Goal: Task Accomplishment & Management: Complete application form

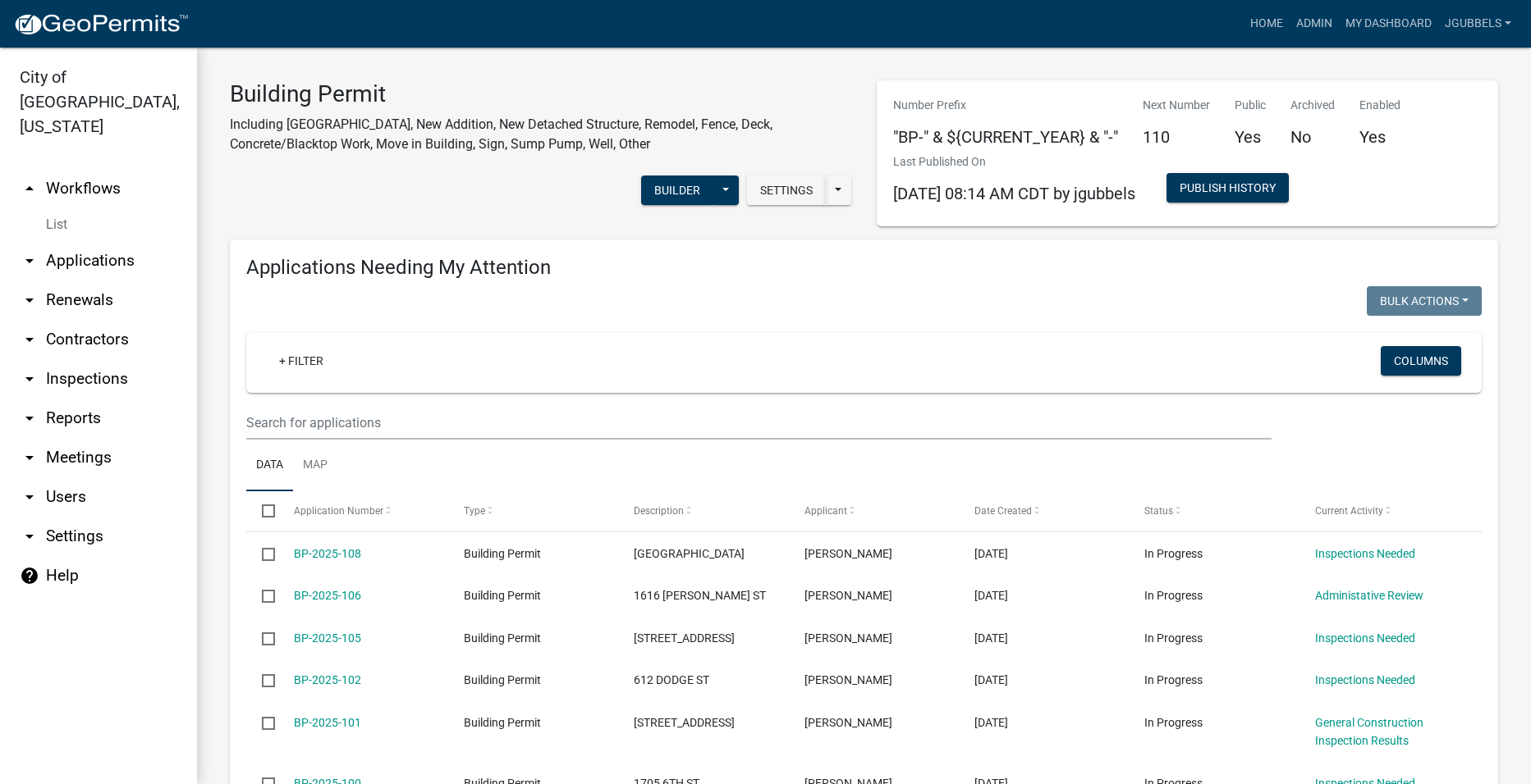
select select "2: 50"
click at [1331, 10] on link "Admin" at bounding box center [1314, 23] width 49 height 32
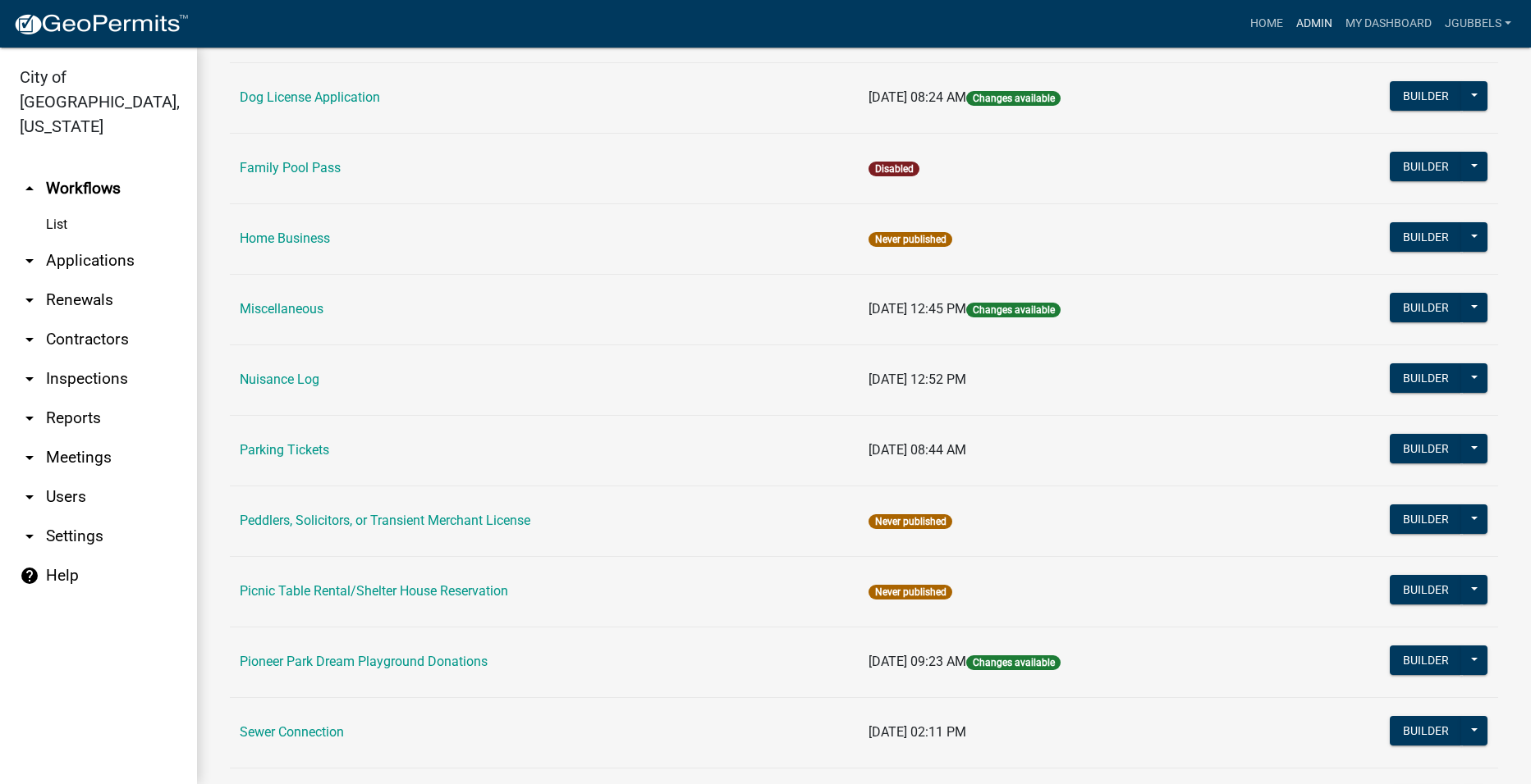
scroll to position [657, 0]
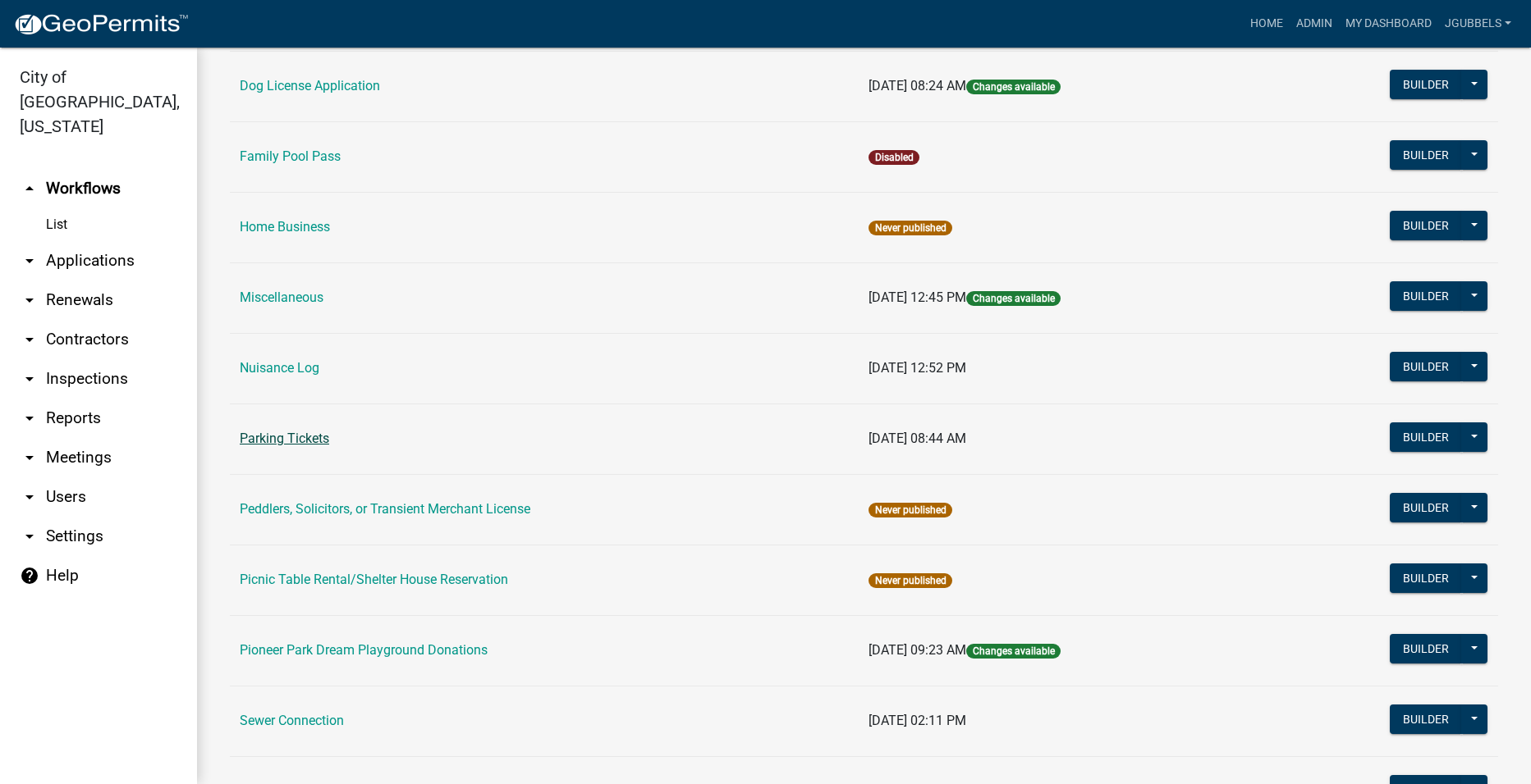
click at [325, 433] on link "Parking Tickets" at bounding box center [284, 438] width 89 height 15
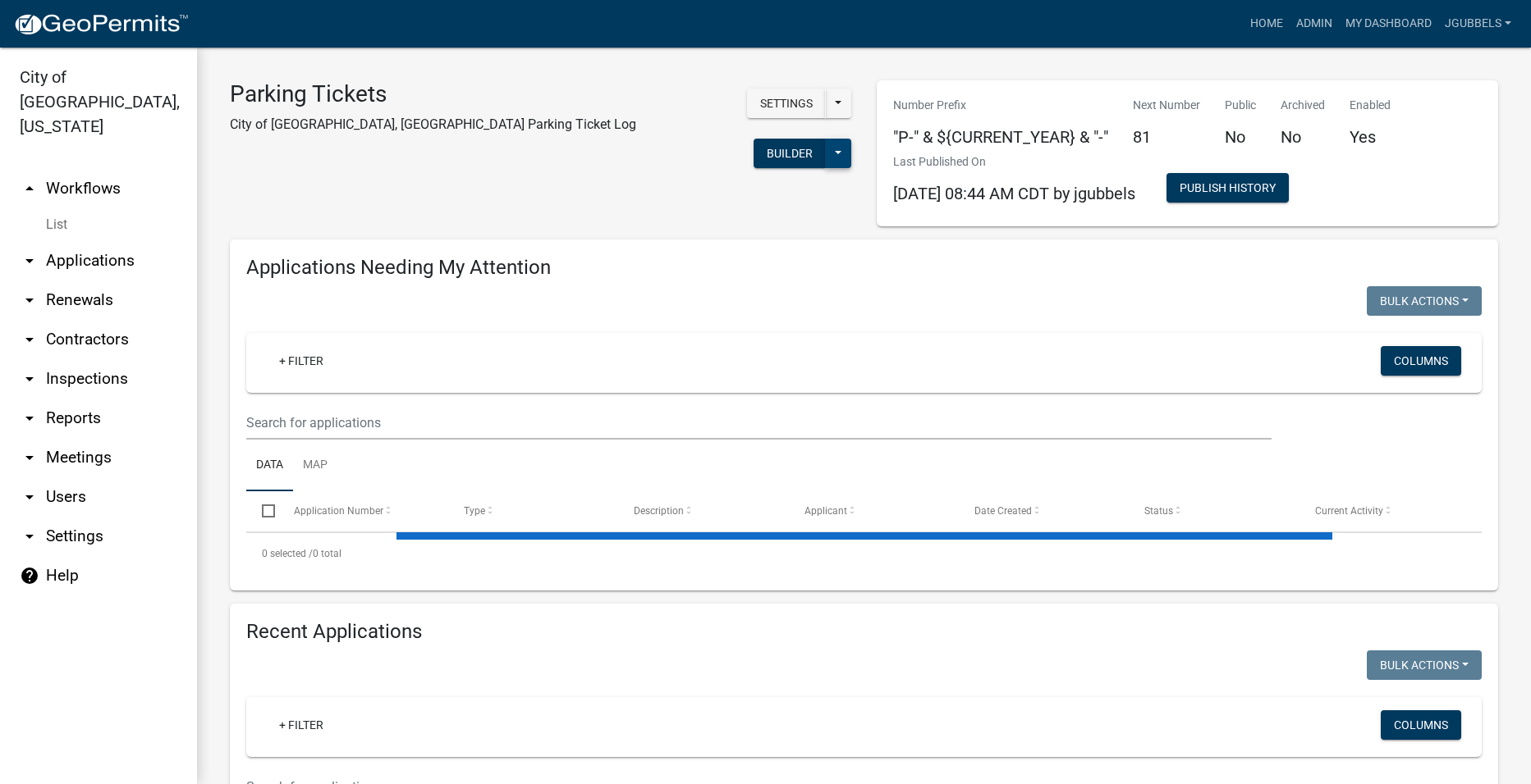
select select "2: 50"
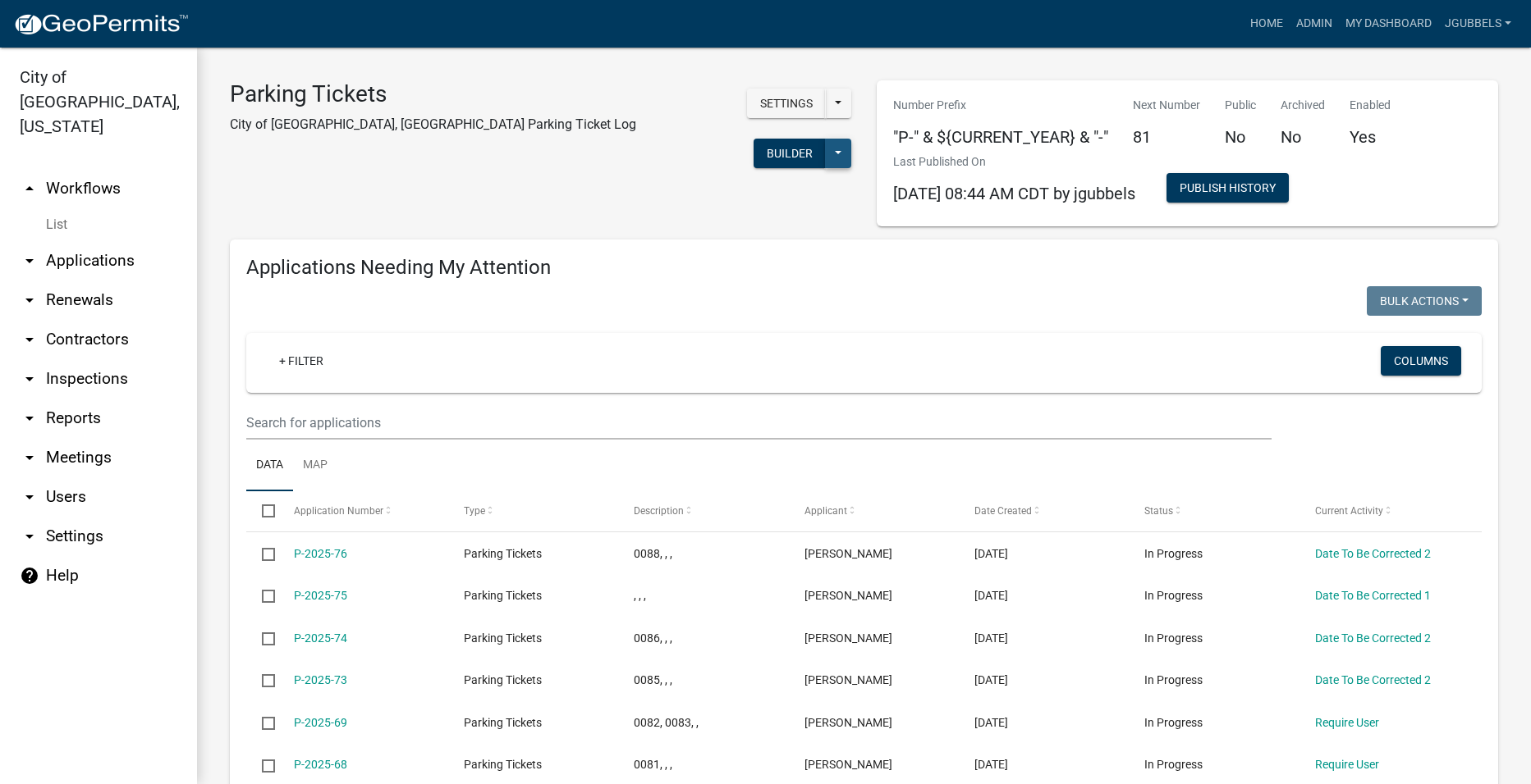
click at [825, 138] on button at bounding box center [838, 153] width 26 height 30
click at [715, 413] on button "Start Application" at bounding box center [783, 433] width 136 height 40
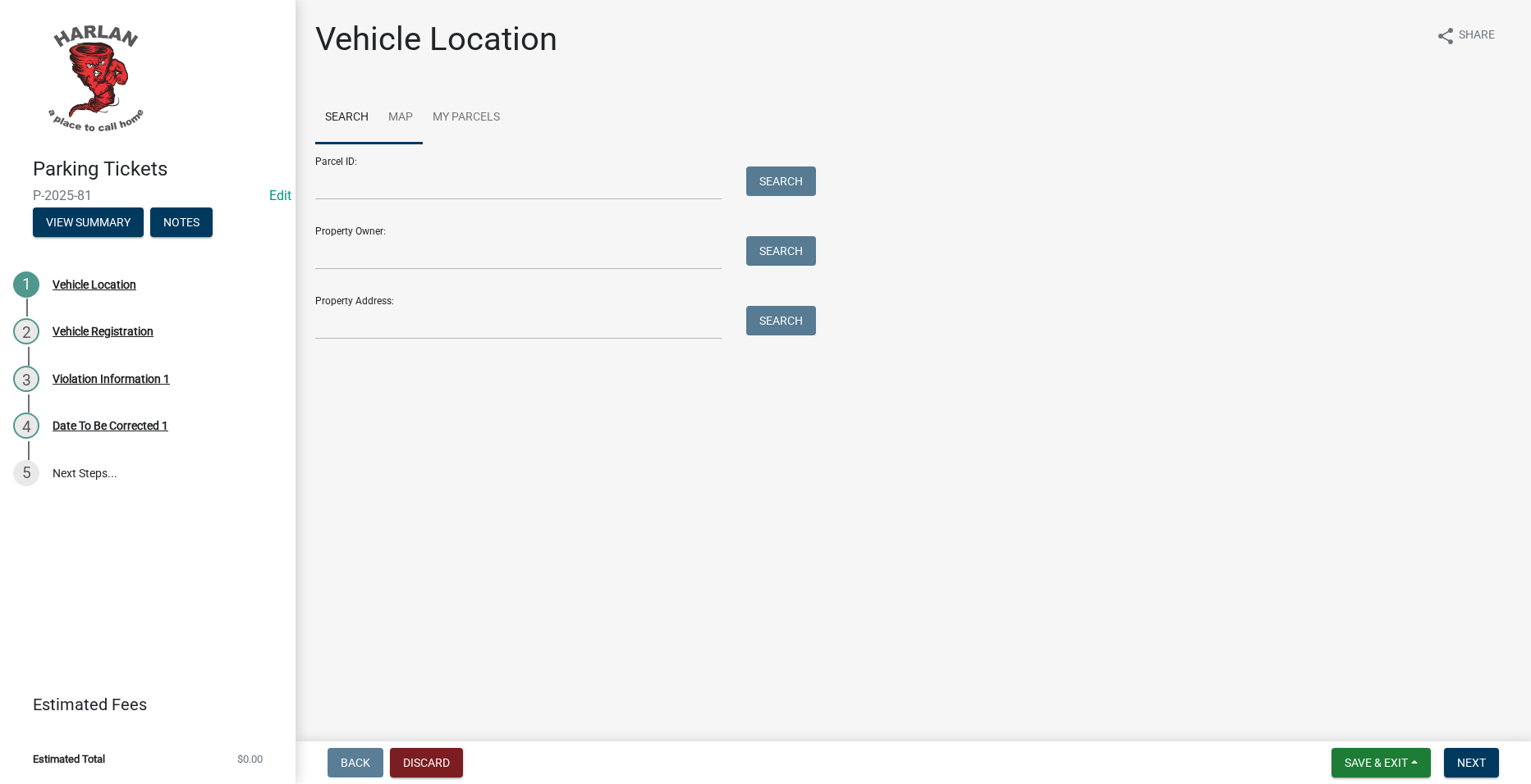
click at [407, 114] on link "Map" at bounding box center [400, 118] width 44 height 52
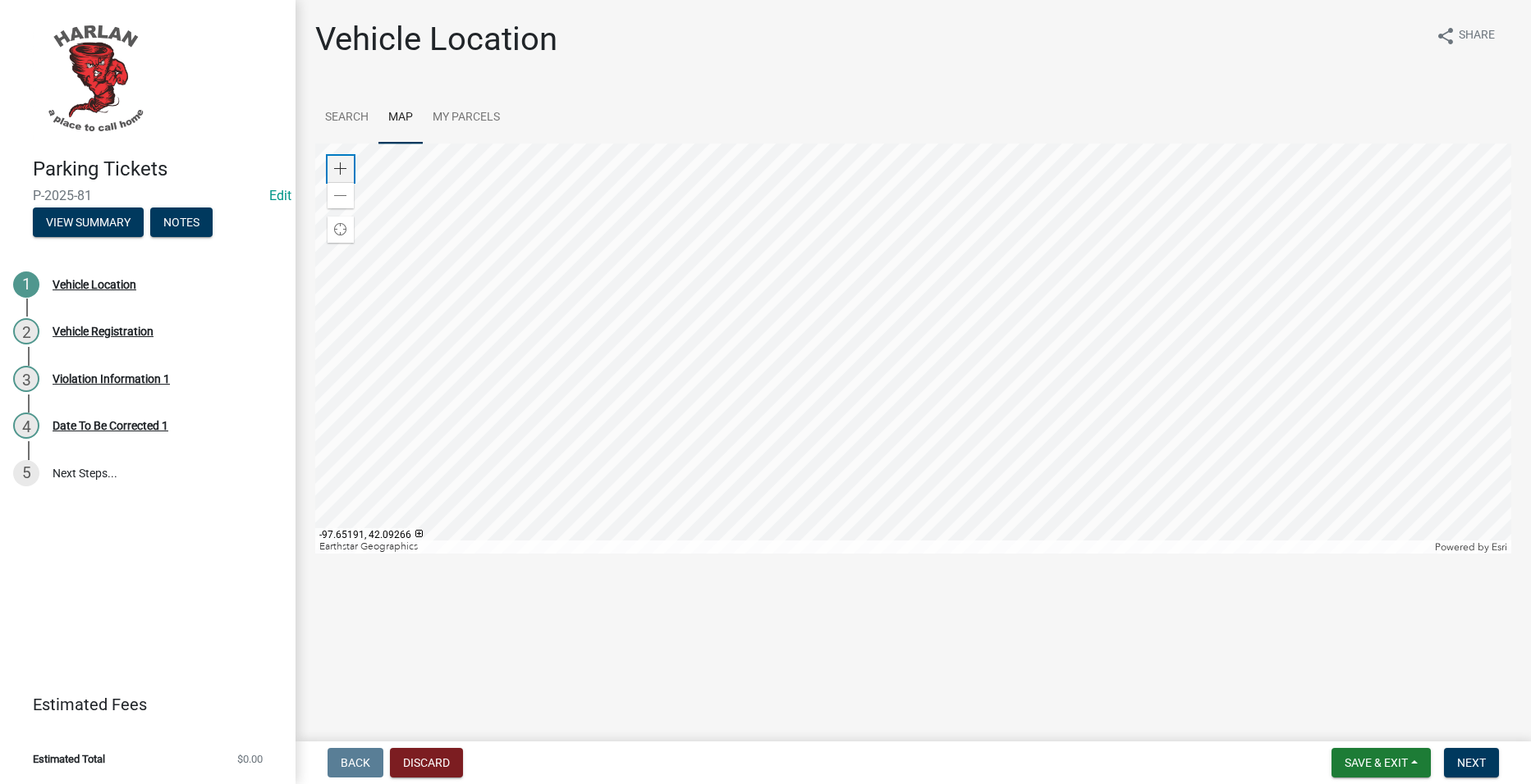
click at [345, 174] on span at bounding box center [341, 169] width 14 height 14
click at [343, 165] on span at bounding box center [341, 169] width 14 height 14
click at [1260, 473] on div at bounding box center [913, 349] width 1196 height 410
click at [969, 335] on div at bounding box center [913, 349] width 1196 height 410
click at [347, 165] on div "Zoom in" at bounding box center [340, 169] width 26 height 26
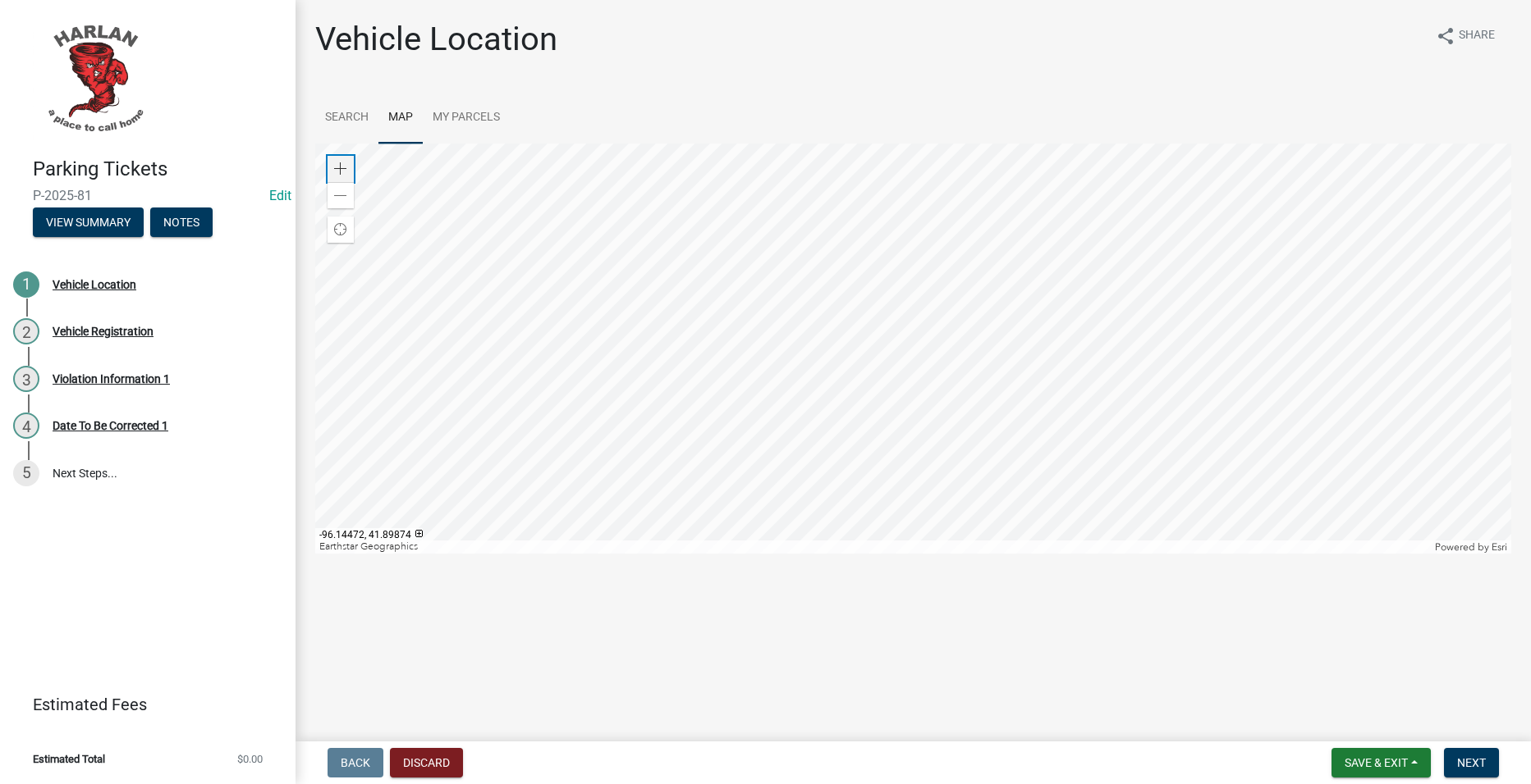
click at [347, 166] on div "Zoom in" at bounding box center [340, 169] width 26 height 26
click at [860, 193] on div at bounding box center [913, 349] width 1196 height 410
click at [336, 160] on div "Zoom in" at bounding box center [340, 169] width 26 height 26
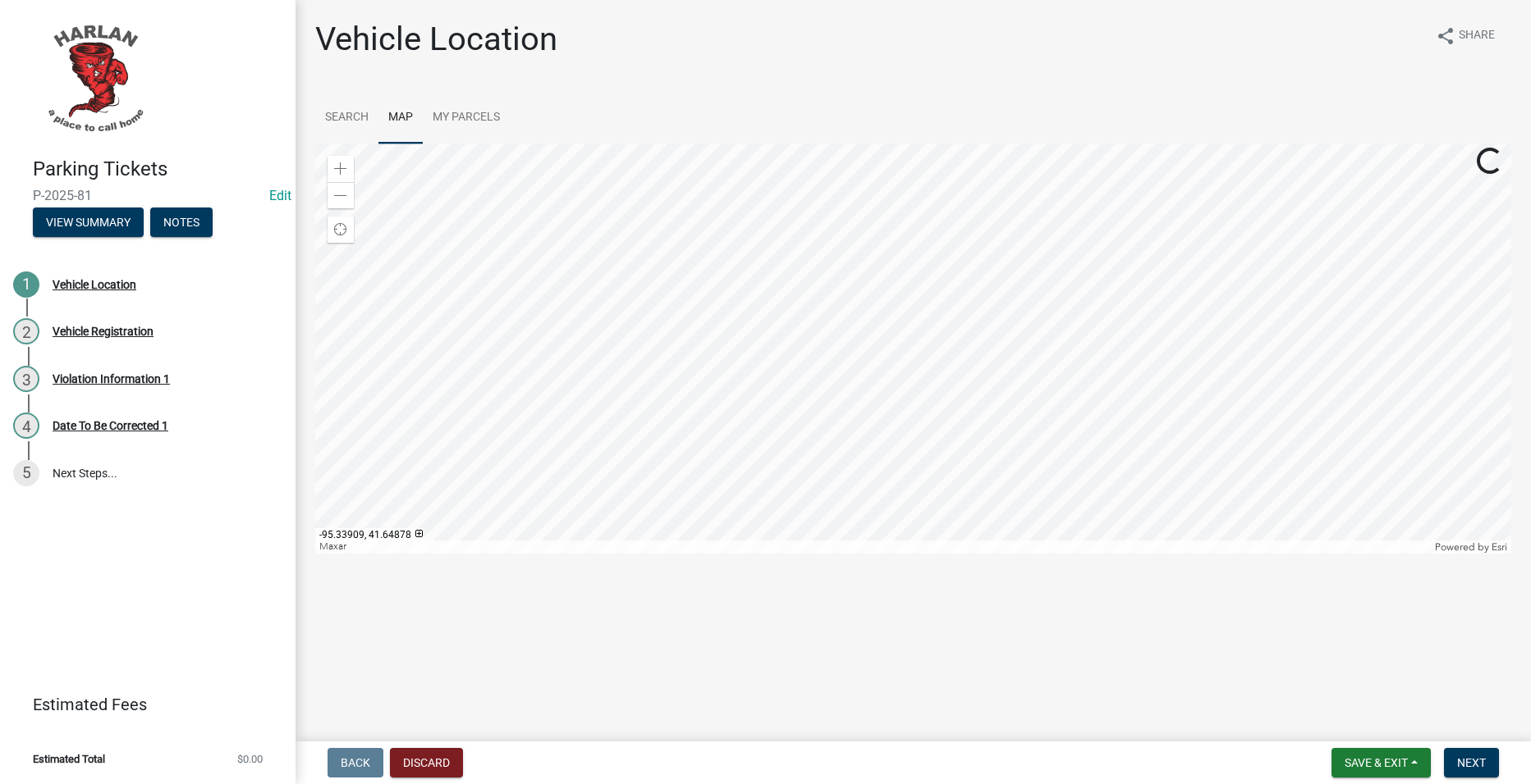
click at [704, 397] on div at bounding box center [913, 349] width 1196 height 410
click at [331, 165] on div "Zoom in" at bounding box center [340, 169] width 26 height 26
click at [341, 165] on span at bounding box center [341, 169] width 14 height 14
click at [703, 144] on div at bounding box center [913, 349] width 1196 height 410
click at [714, 275] on div at bounding box center [913, 349] width 1196 height 410
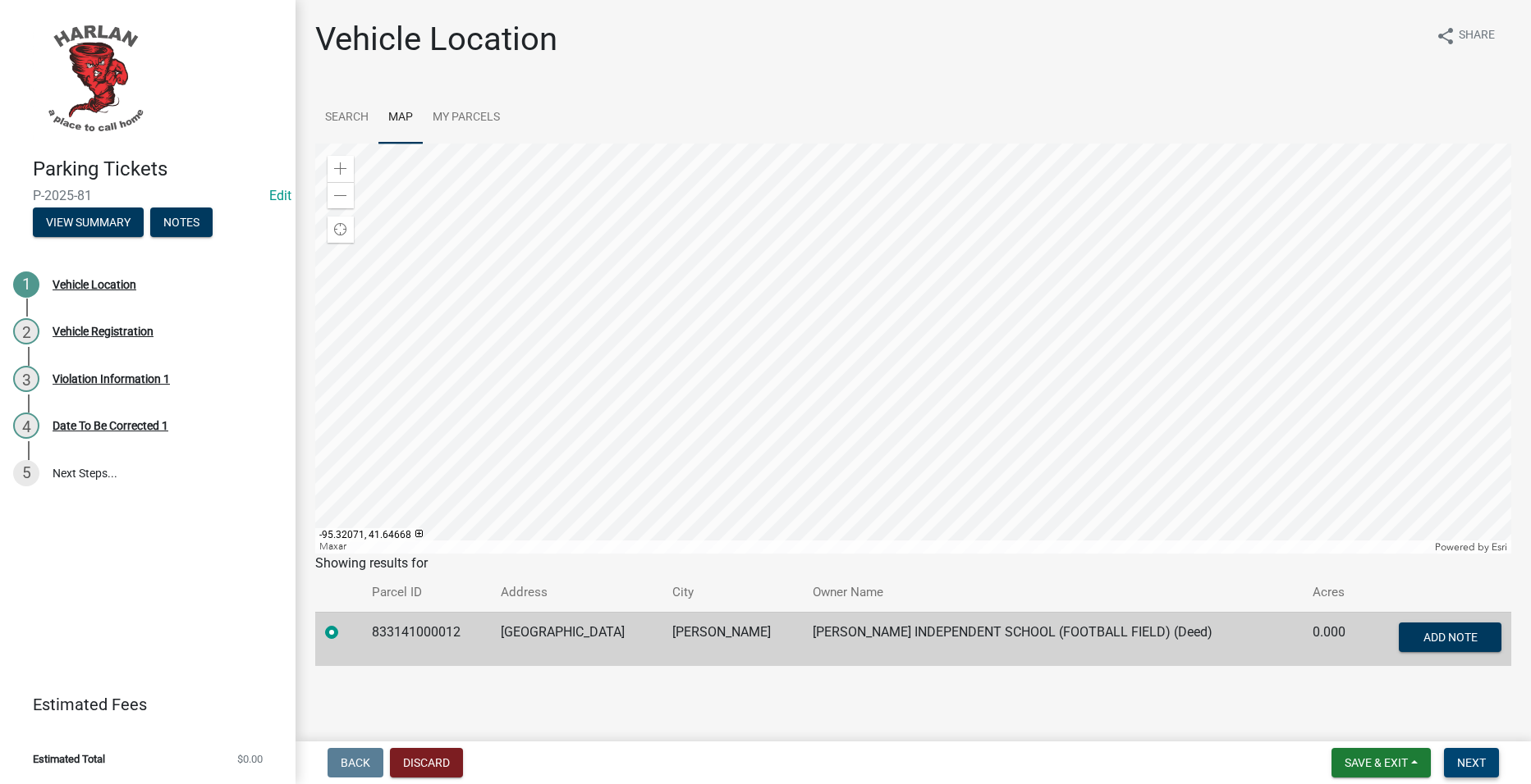
click at [1481, 751] on button "Next" at bounding box center [1471, 762] width 55 height 30
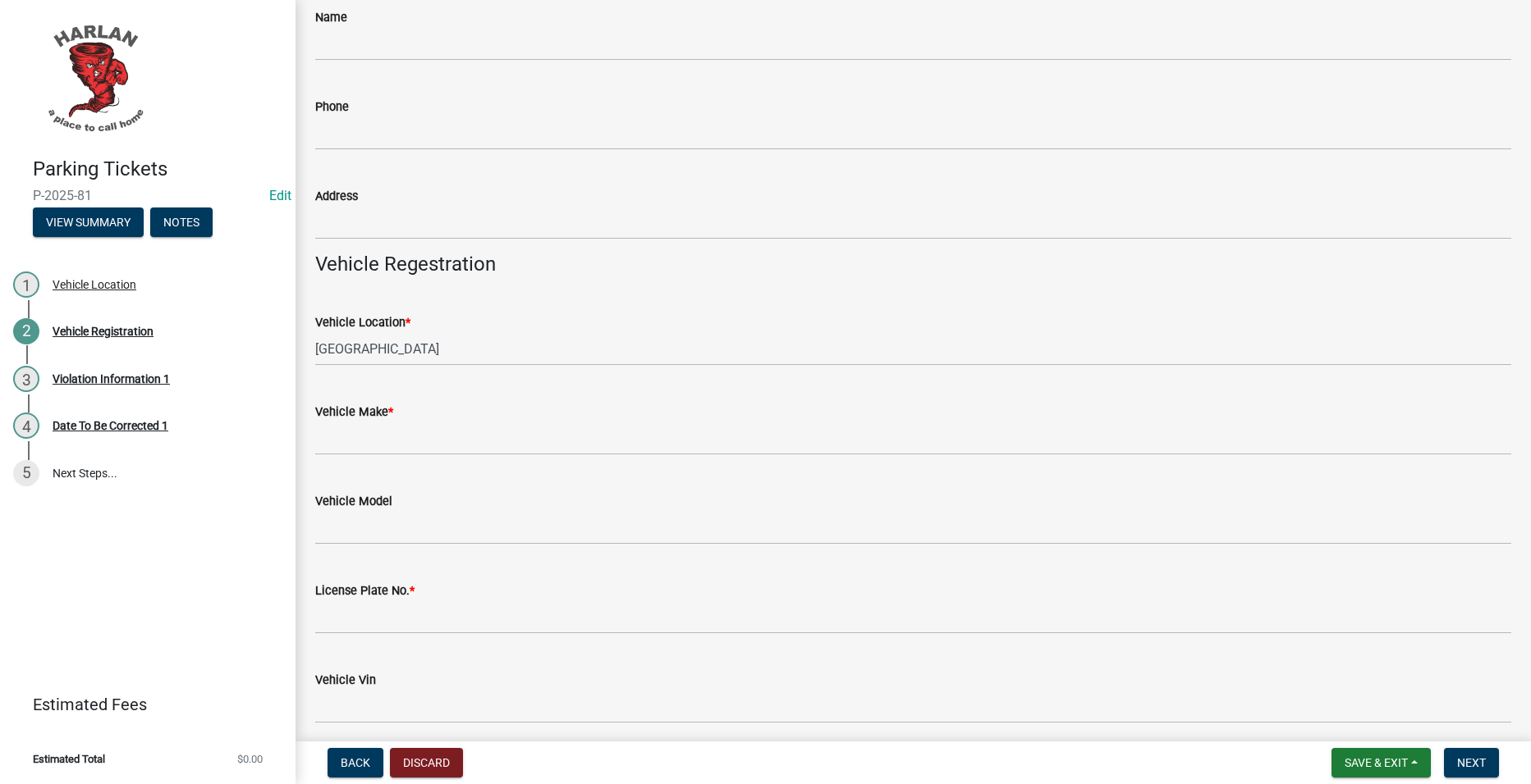
scroll to position [246, 0]
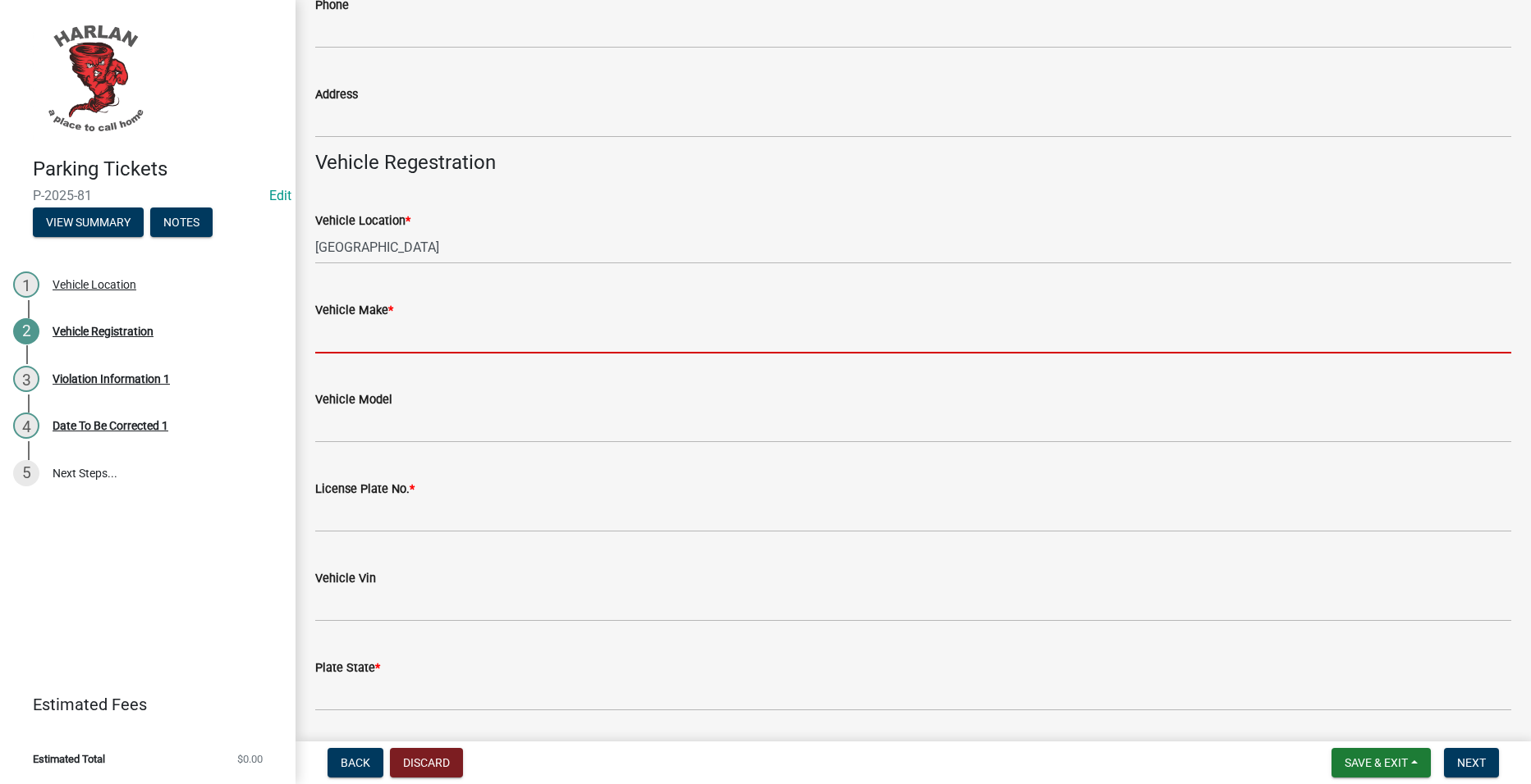
click at [559, 321] on input "Vehicle Make *" at bounding box center [913, 336] width 1196 height 33
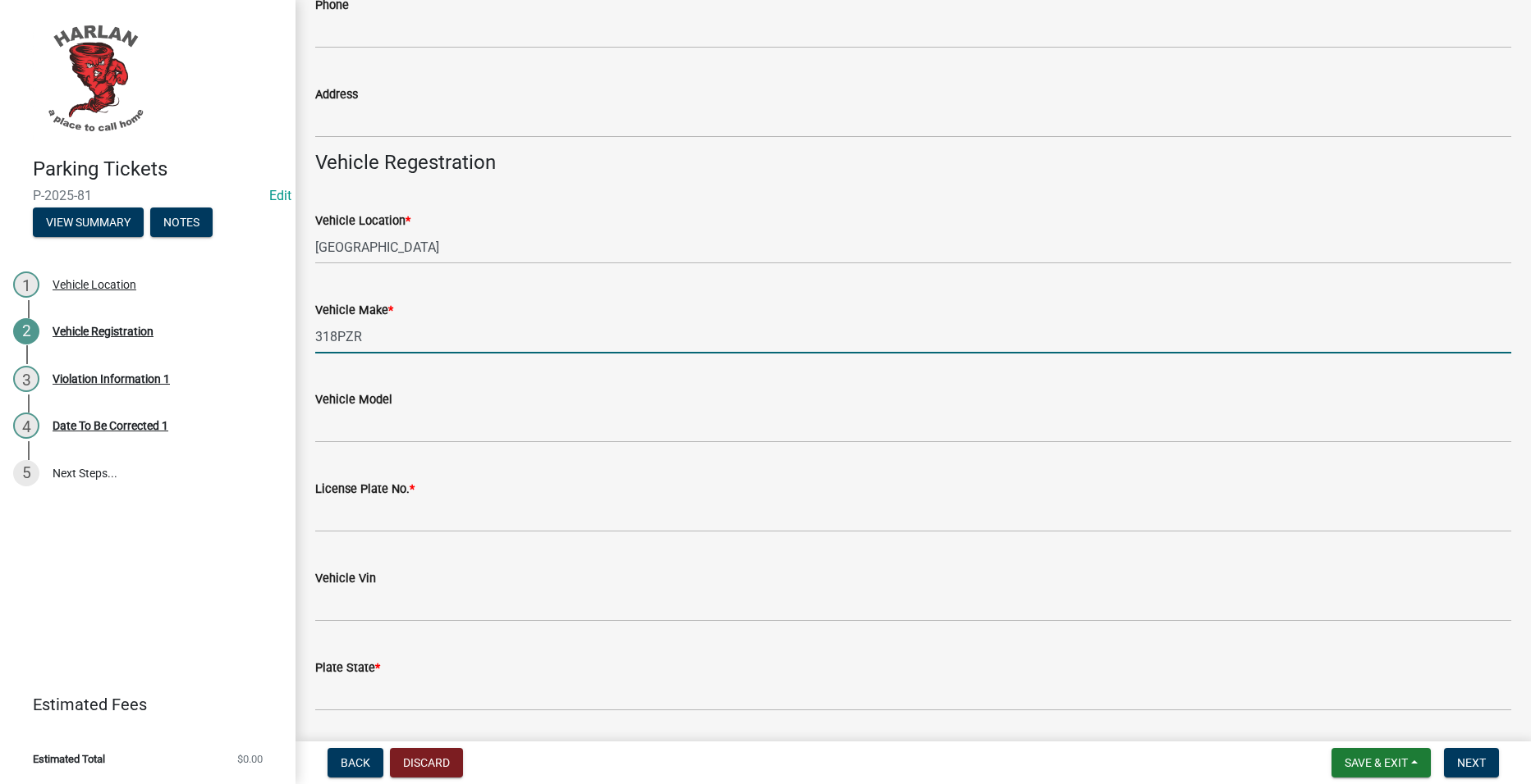
type input "318PZR"
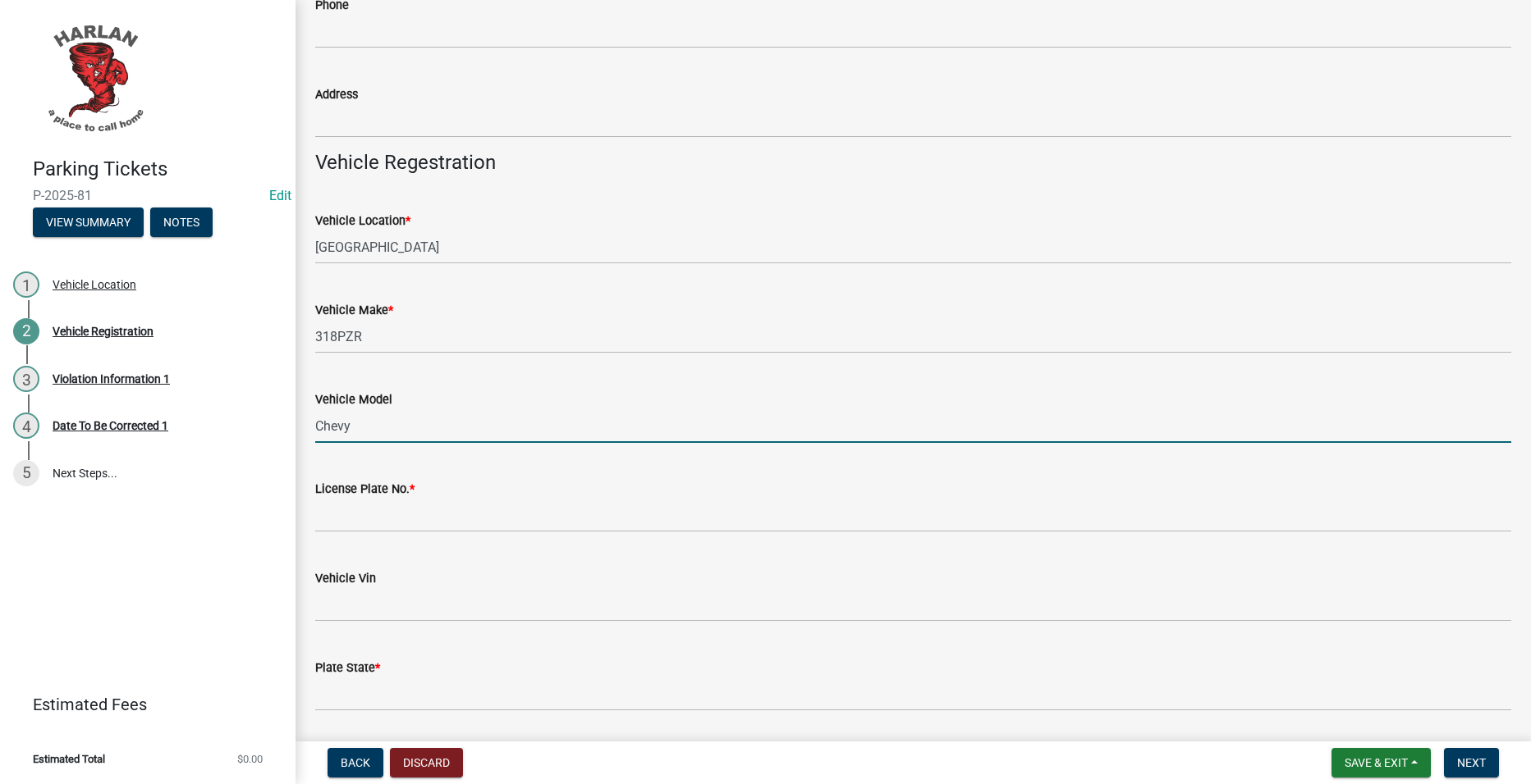
type input "Chevy"
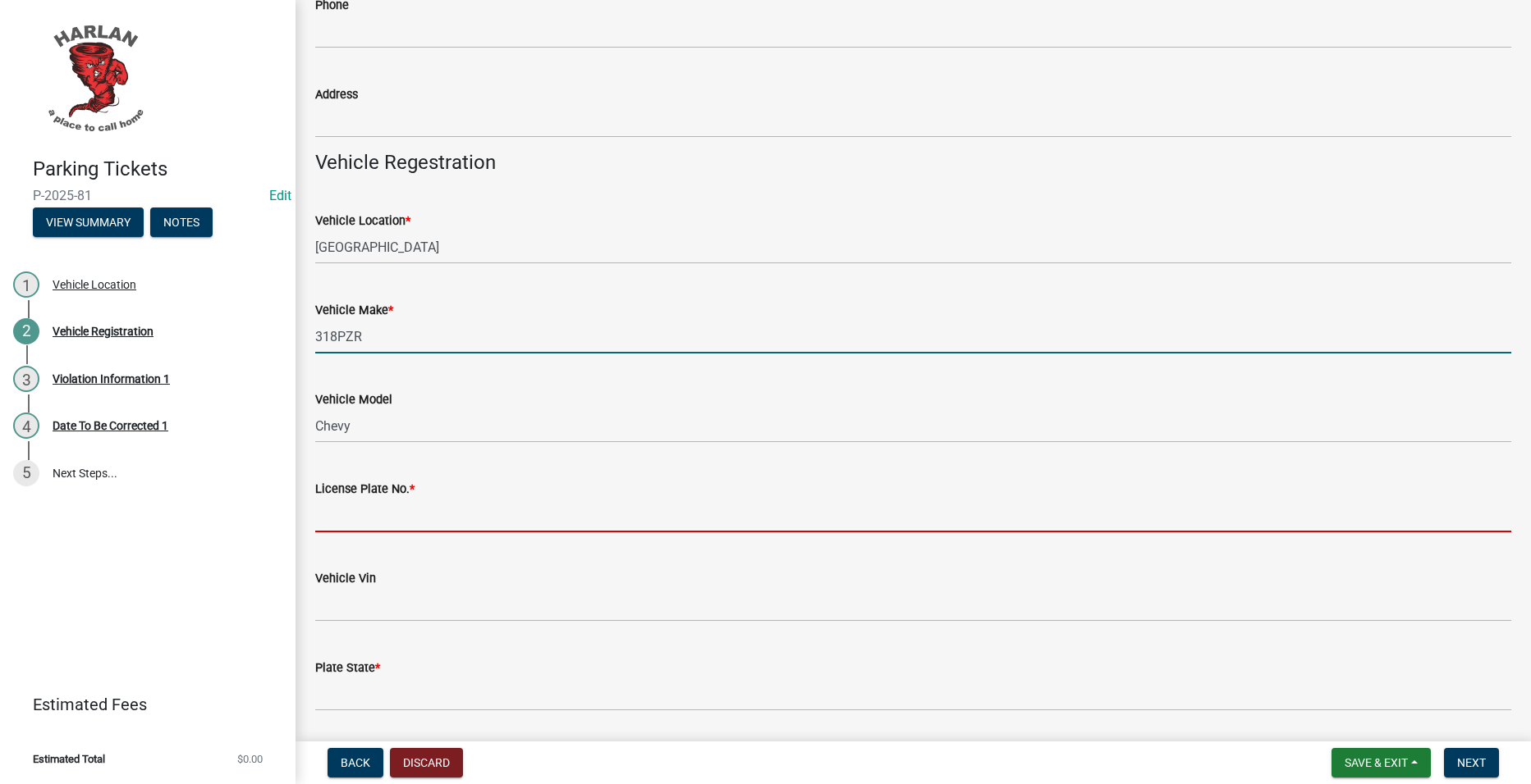
click at [443, 337] on input "318PZR" at bounding box center [913, 336] width 1196 height 33
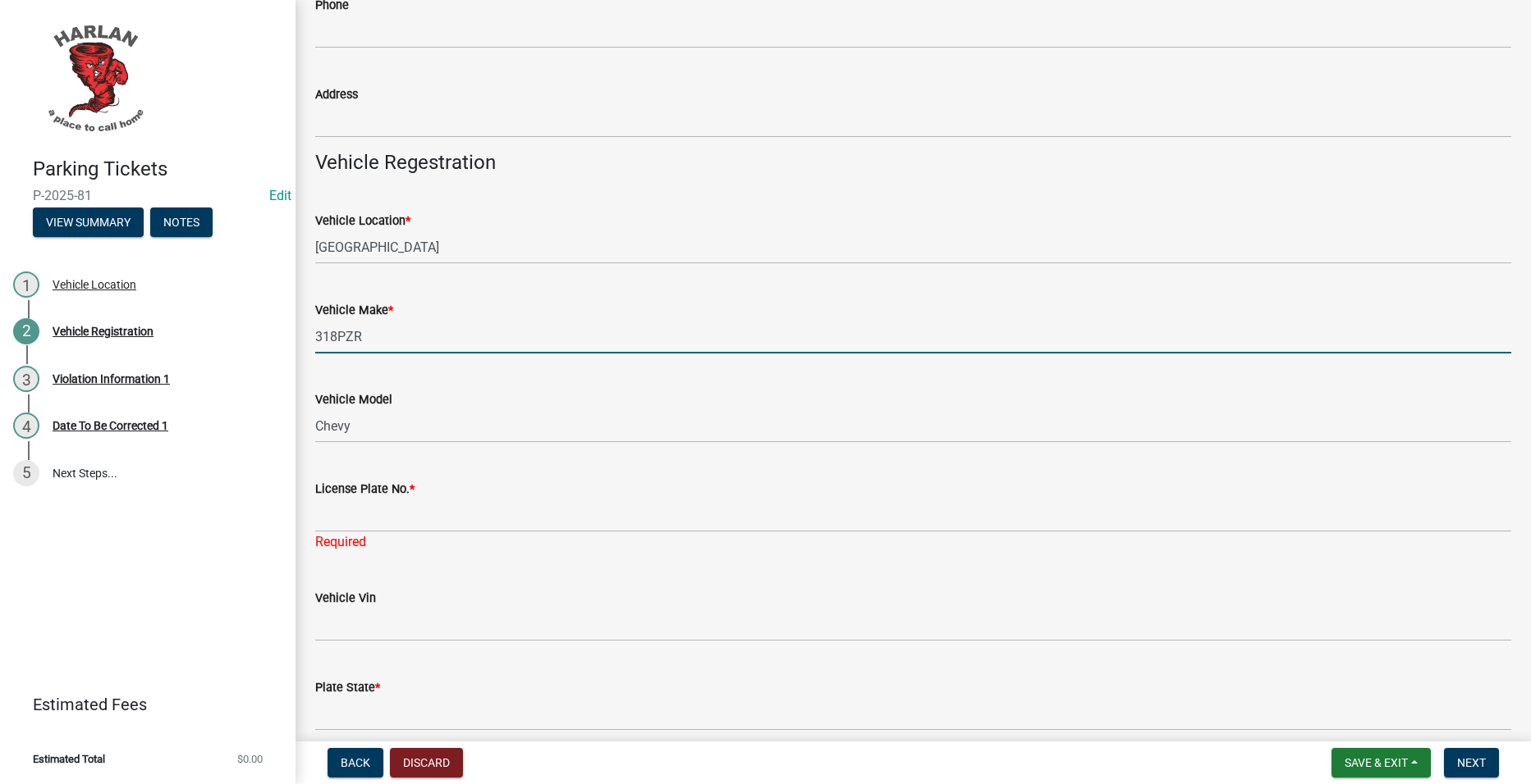
click at [443, 337] on input "318PZR" at bounding box center [913, 336] width 1196 height 33
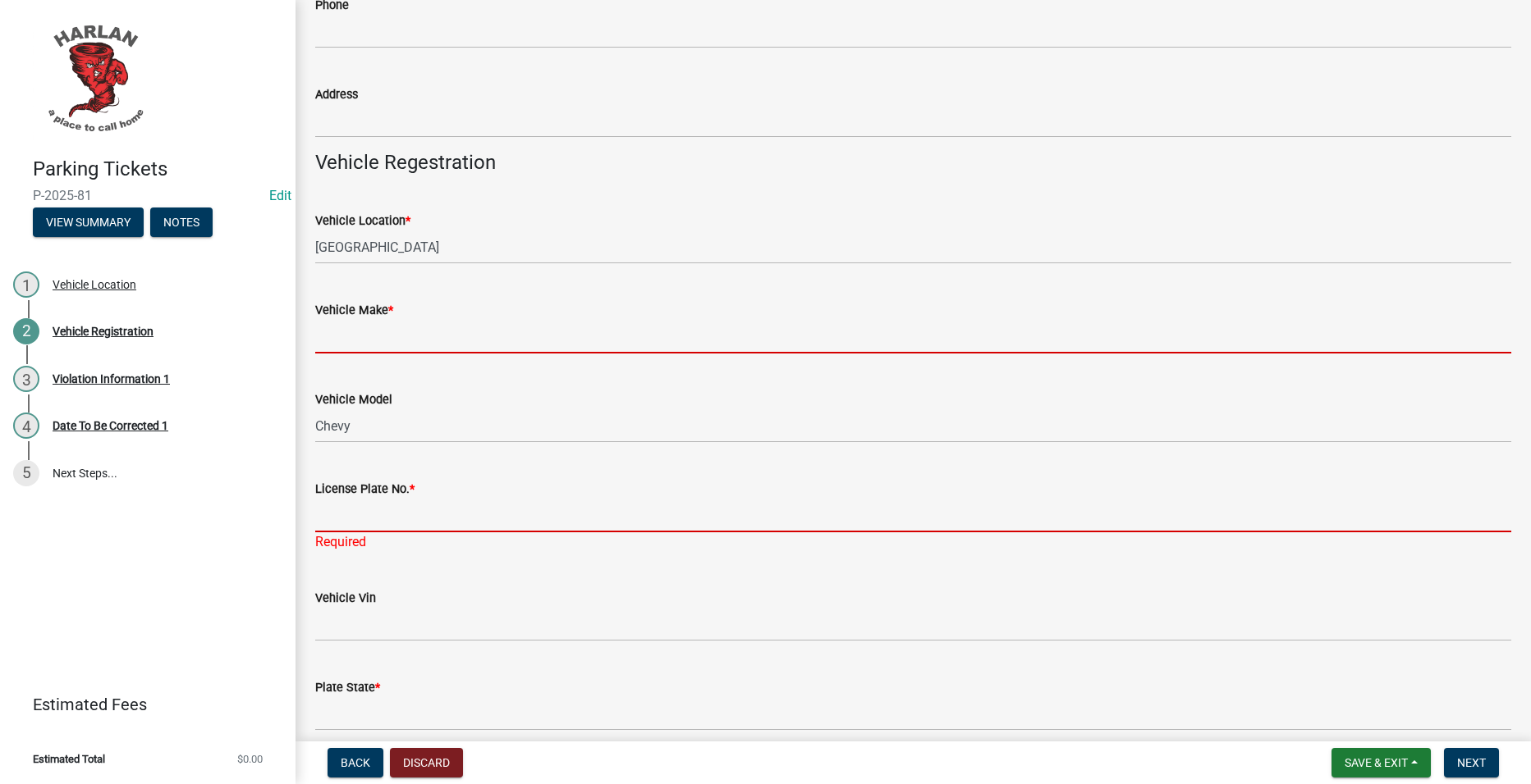
click at [400, 508] on form "License Plate No. *" at bounding box center [913, 505] width 1196 height 53
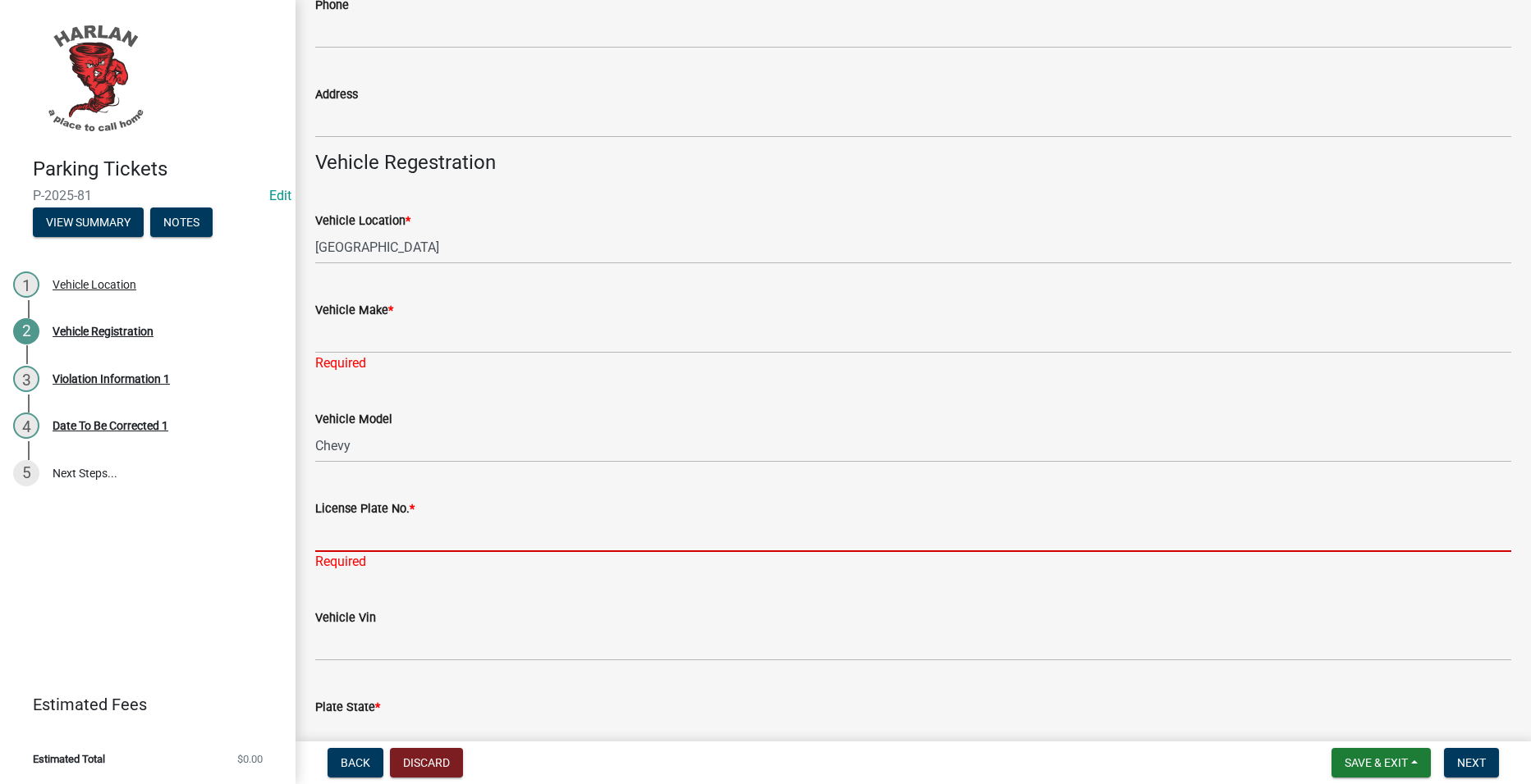
paste input "318PZR"
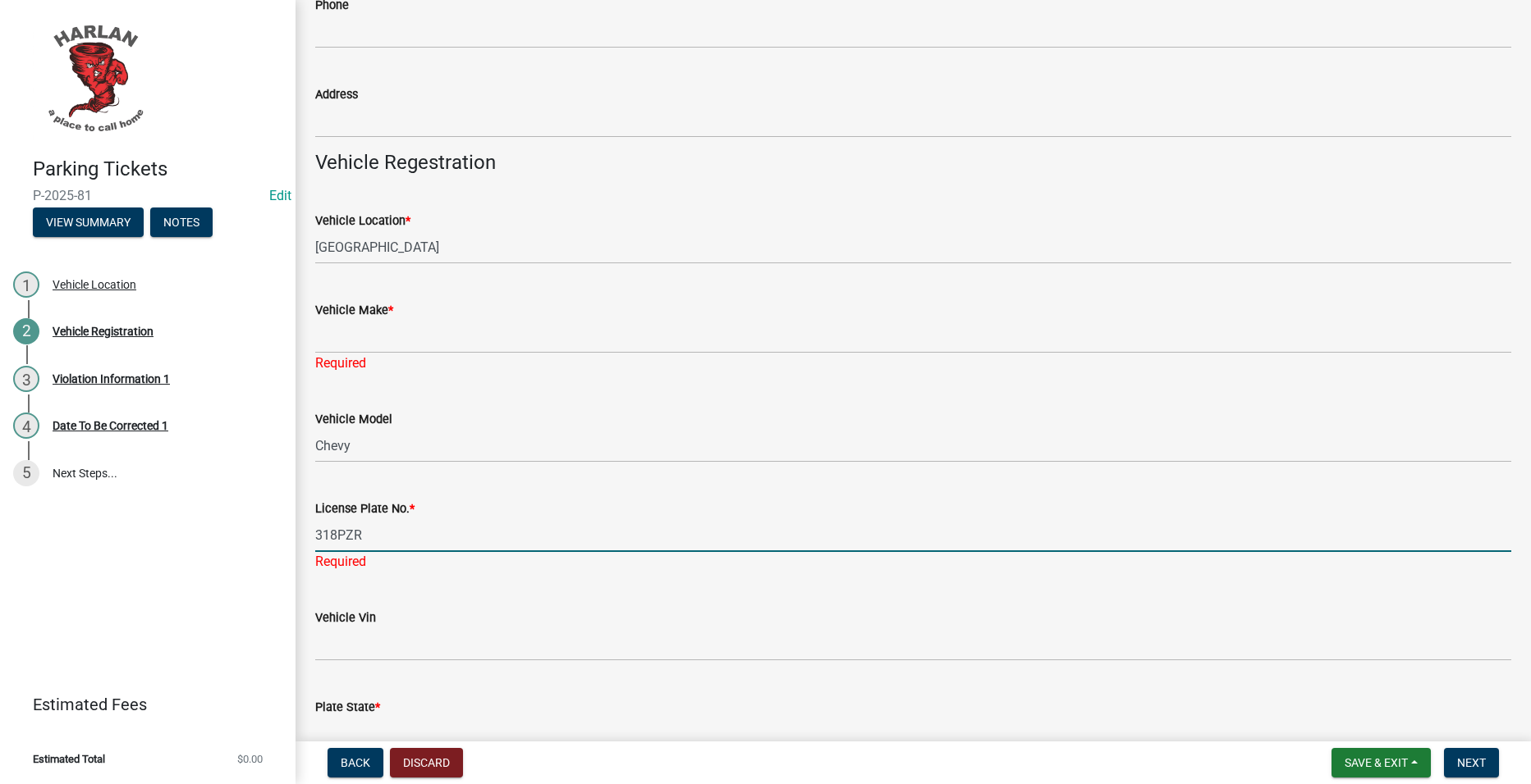
type input "318PZR"
click at [426, 316] on div "Vehicle Make *" at bounding box center [913, 310] width 1196 height 20
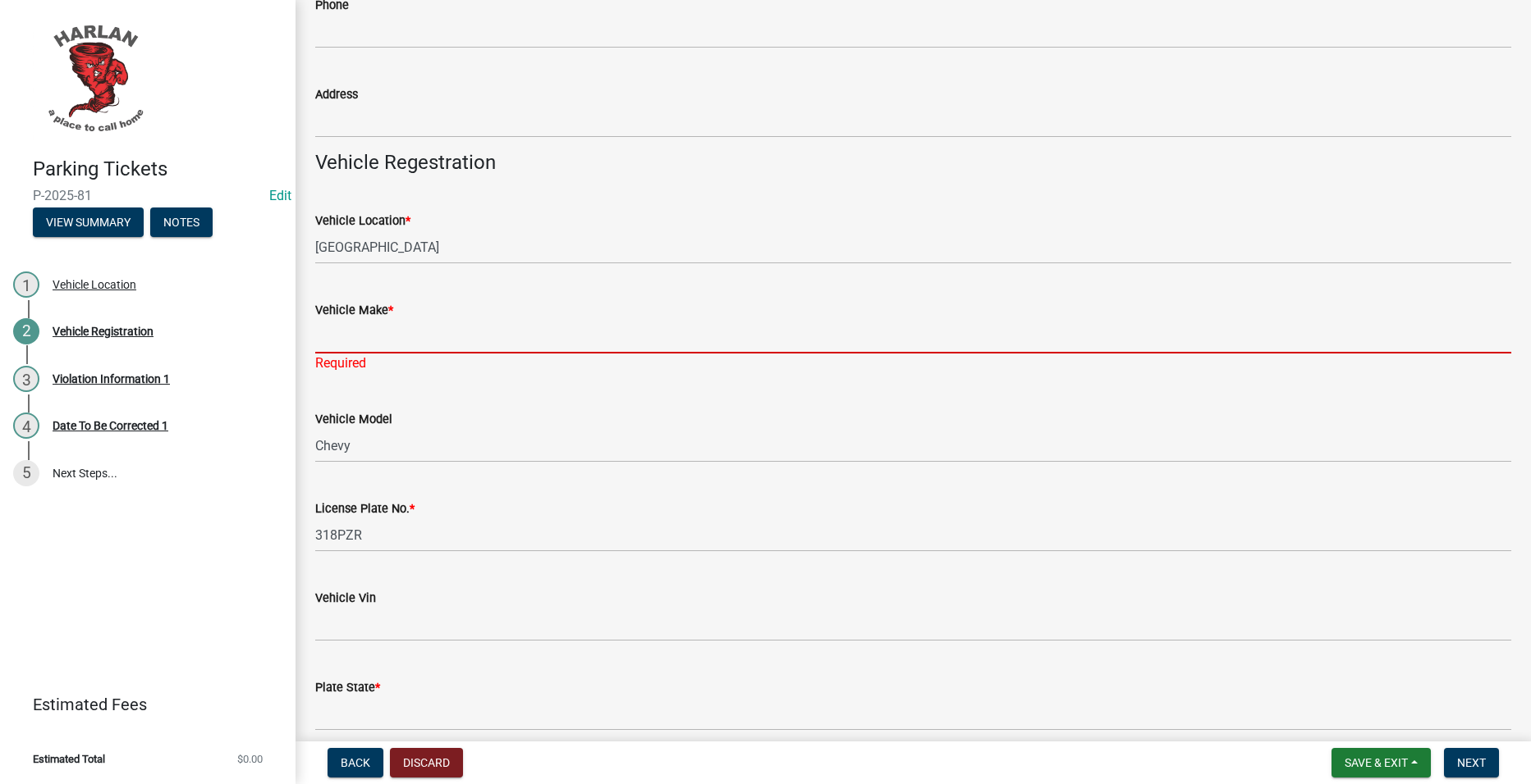
click at [427, 334] on input "Vehicle Make *" at bounding box center [913, 336] width 1196 height 33
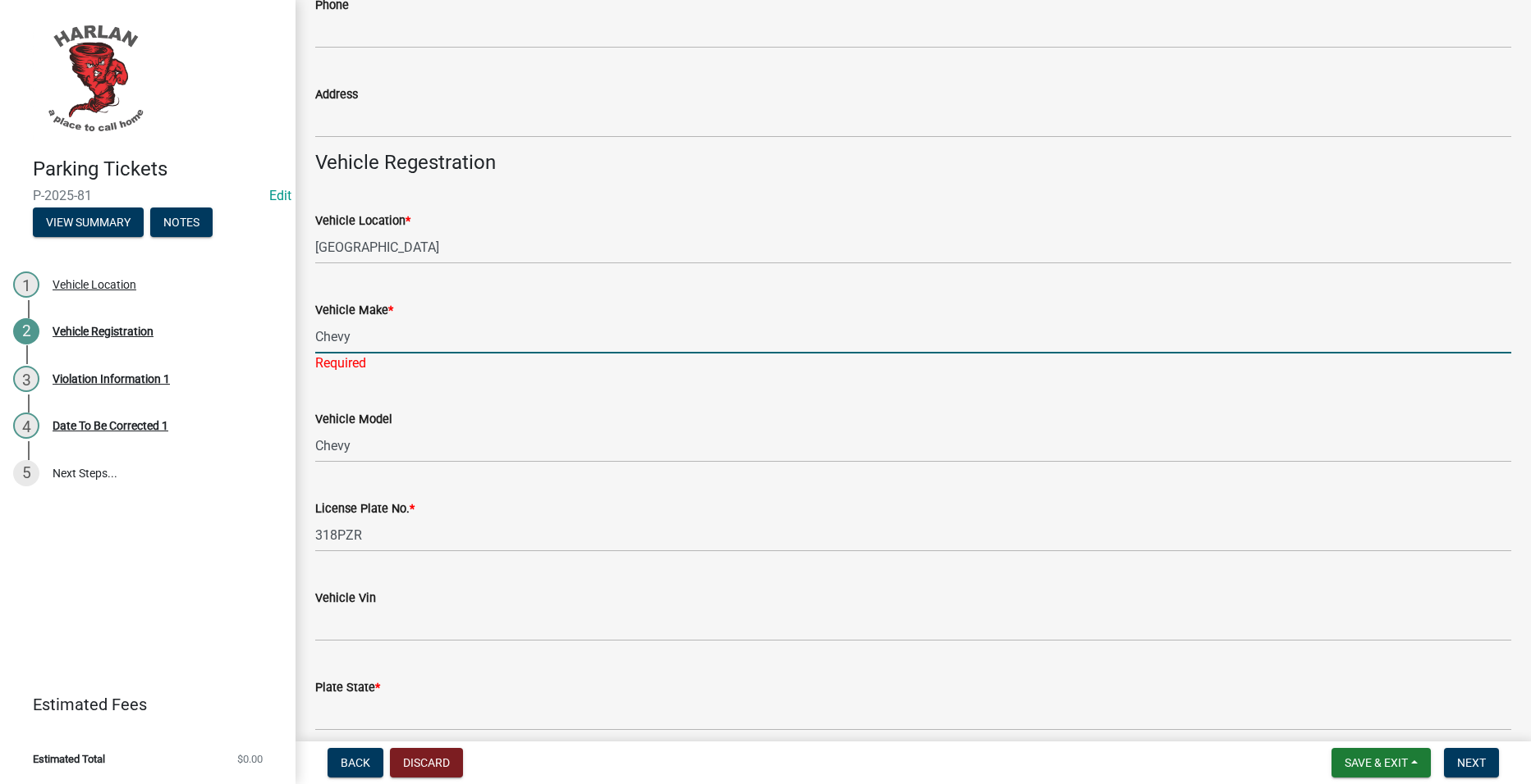
type input "Chevy"
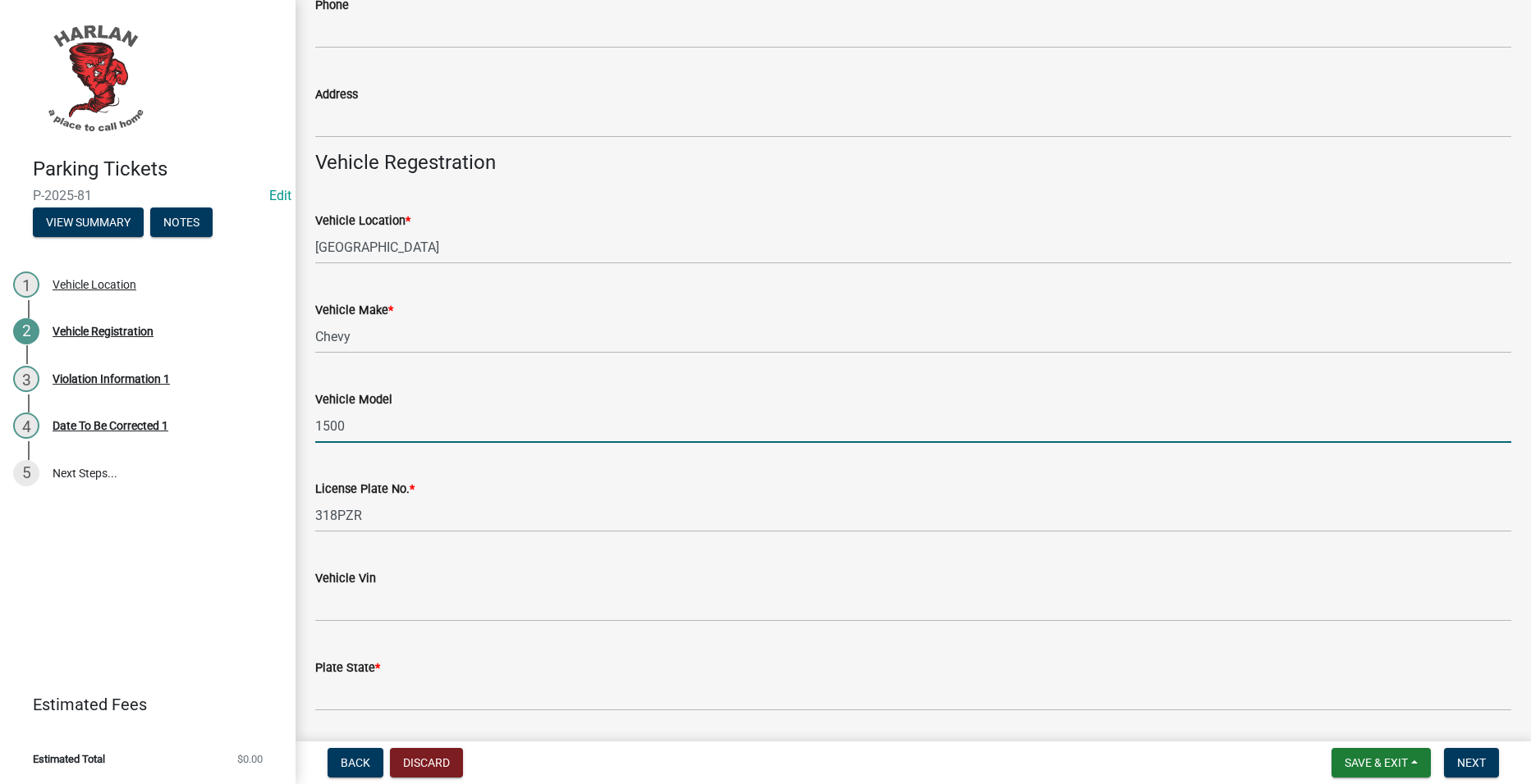
type input "1500"
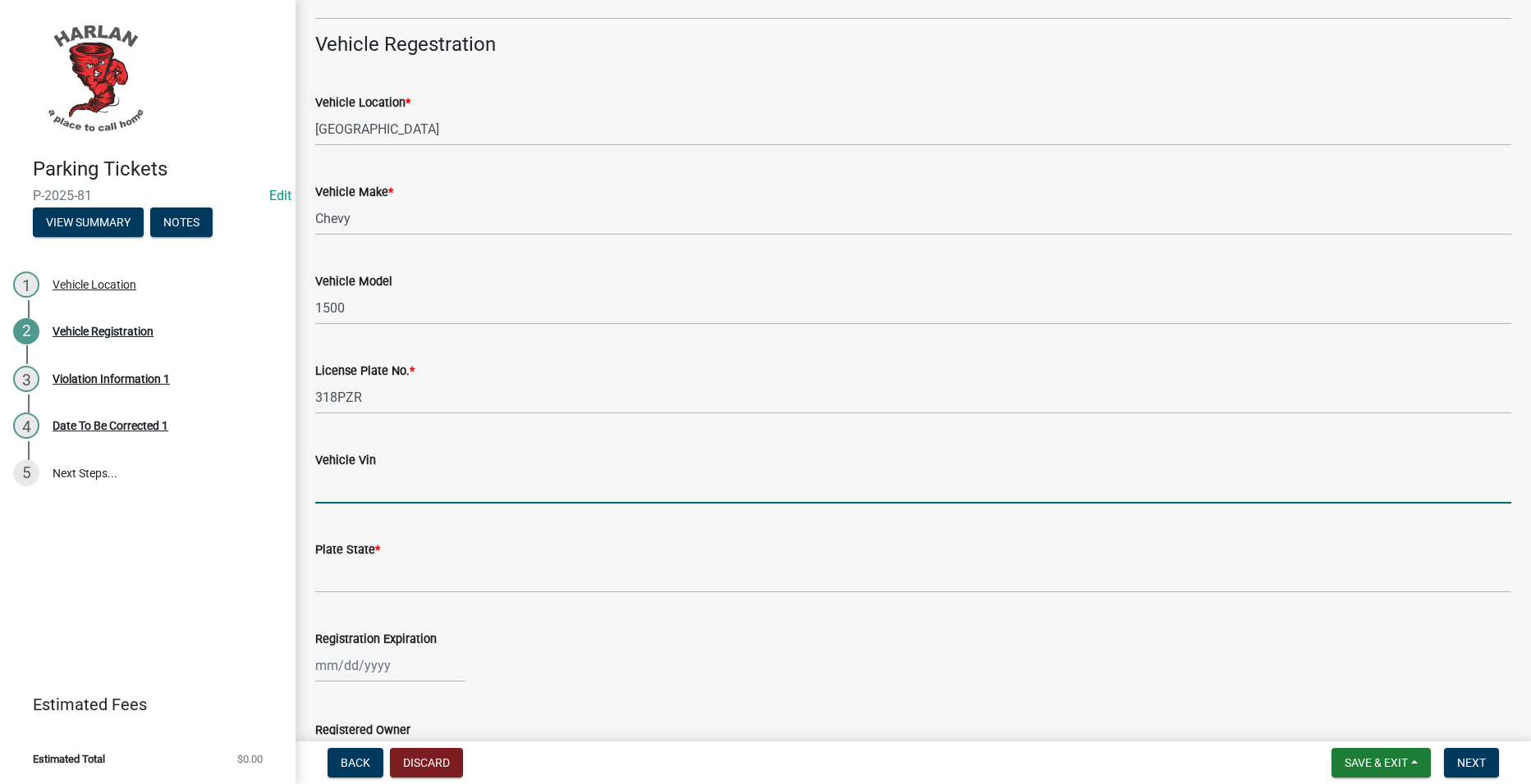
scroll to position [492, 0]
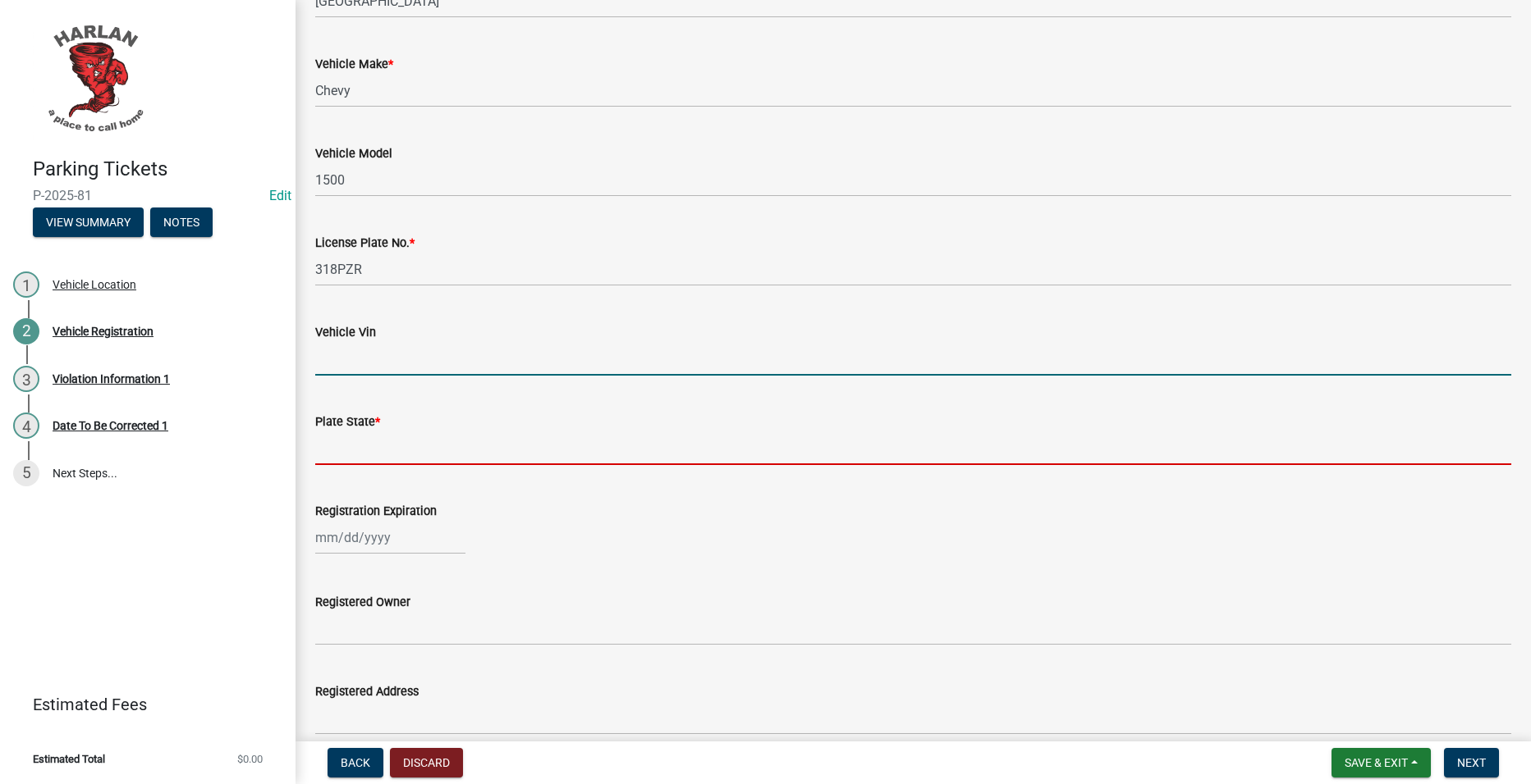
click at [523, 447] on input "Plate State *" at bounding box center [913, 448] width 1196 height 33
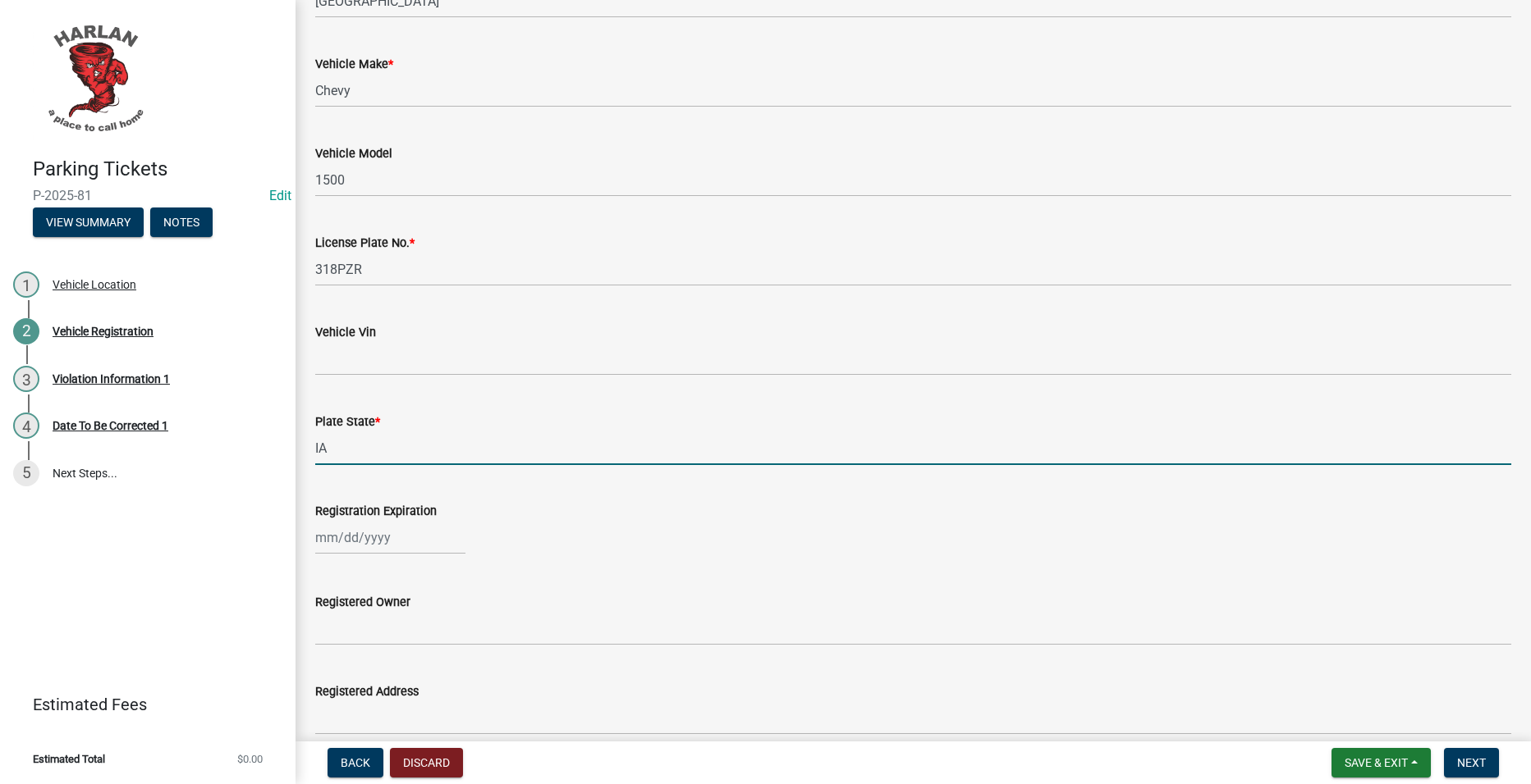
type input "IA"
select select "9"
select select "2025"
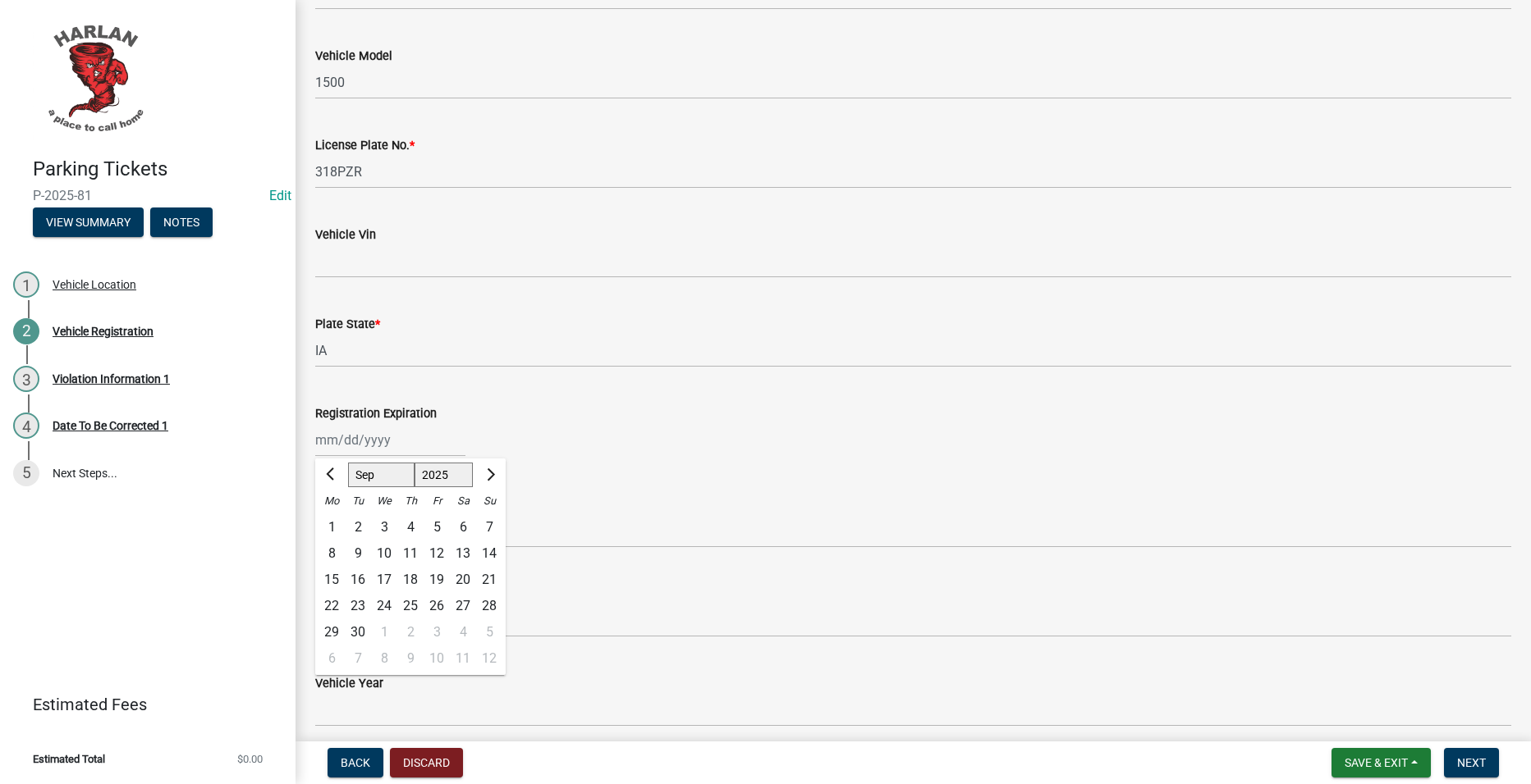
scroll to position [902, 0]
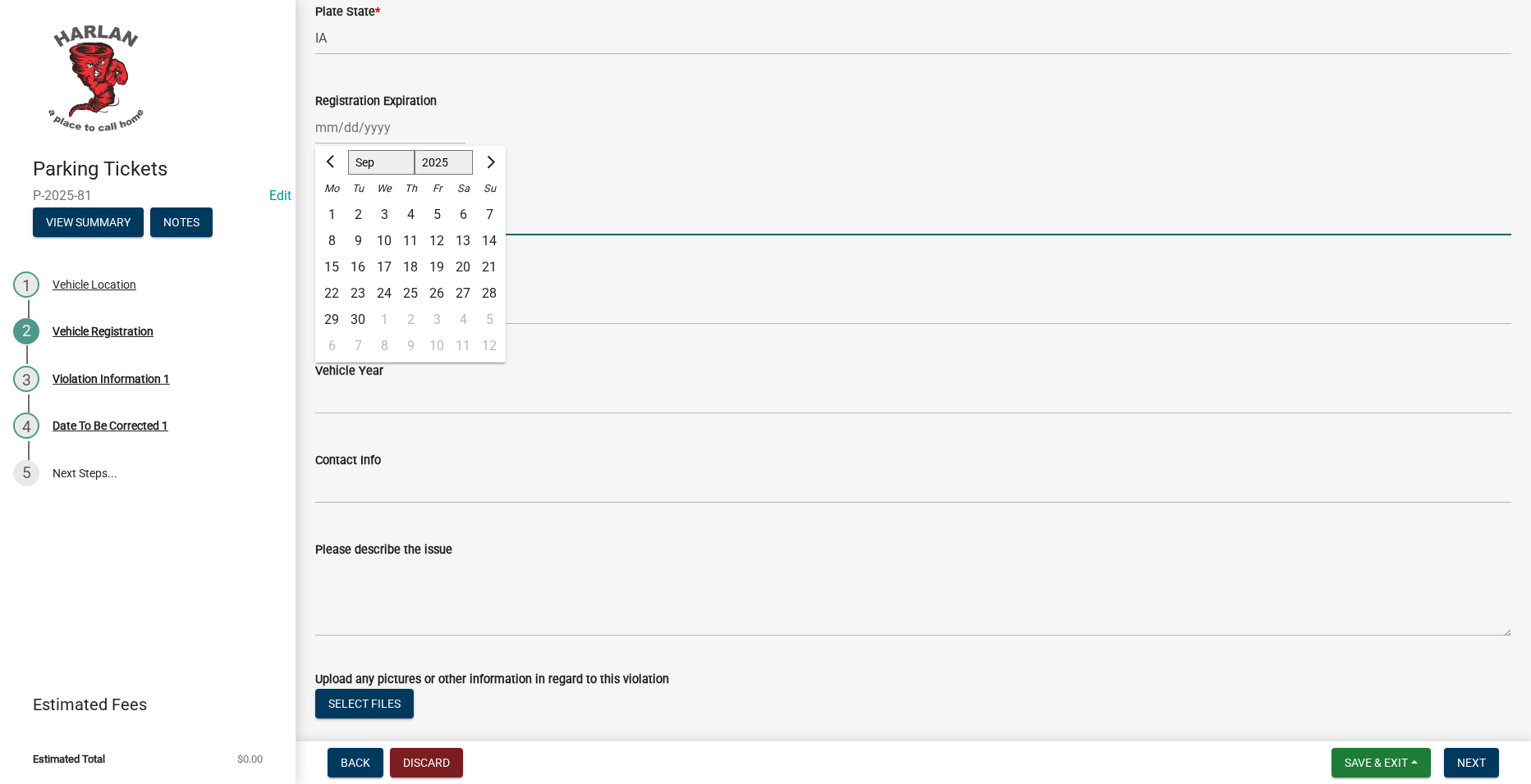
click at [693, 205] on input "Registered Owner" at bounding box center [913, 218] width 1196 height 33
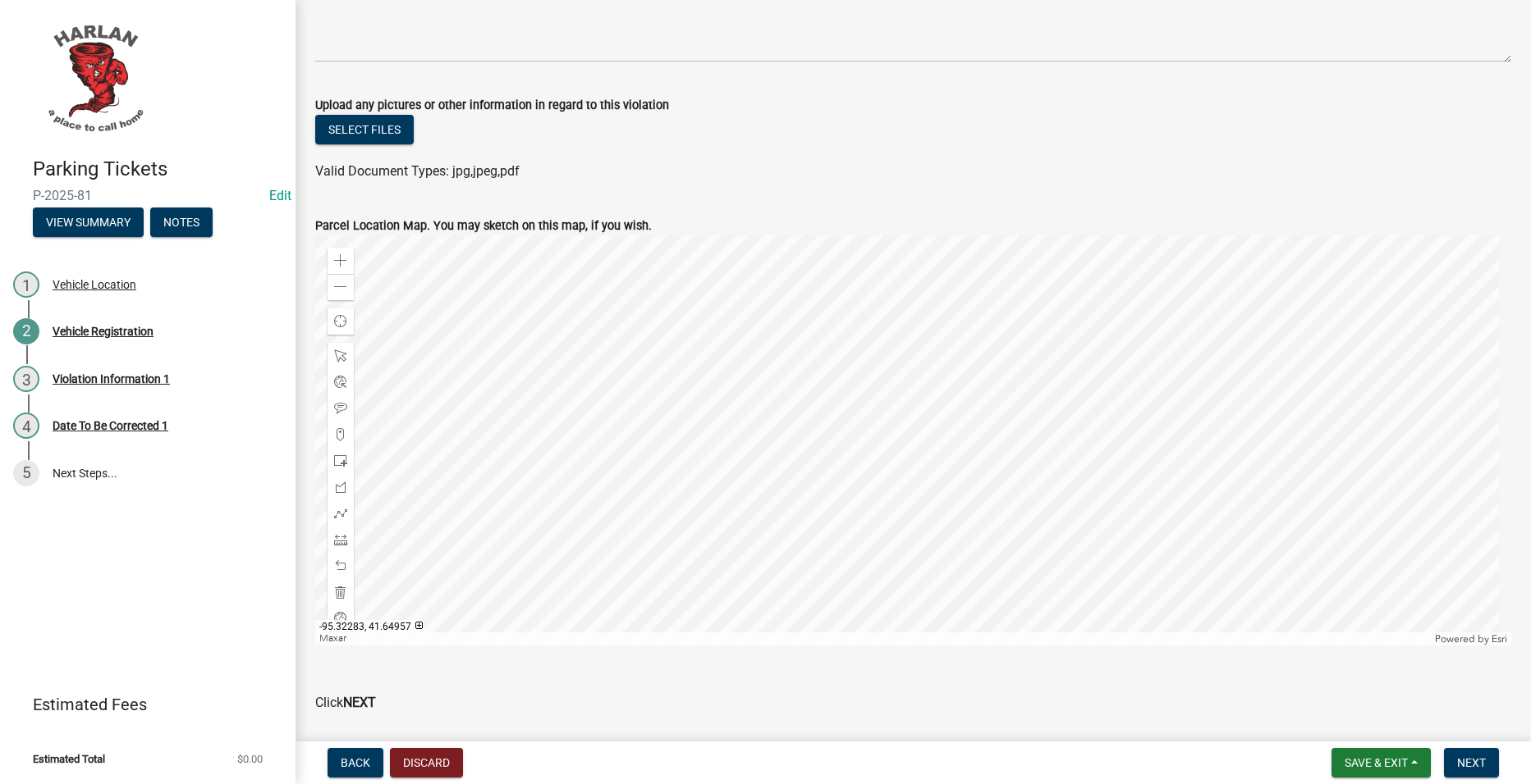
scroll to position [1532, 0]
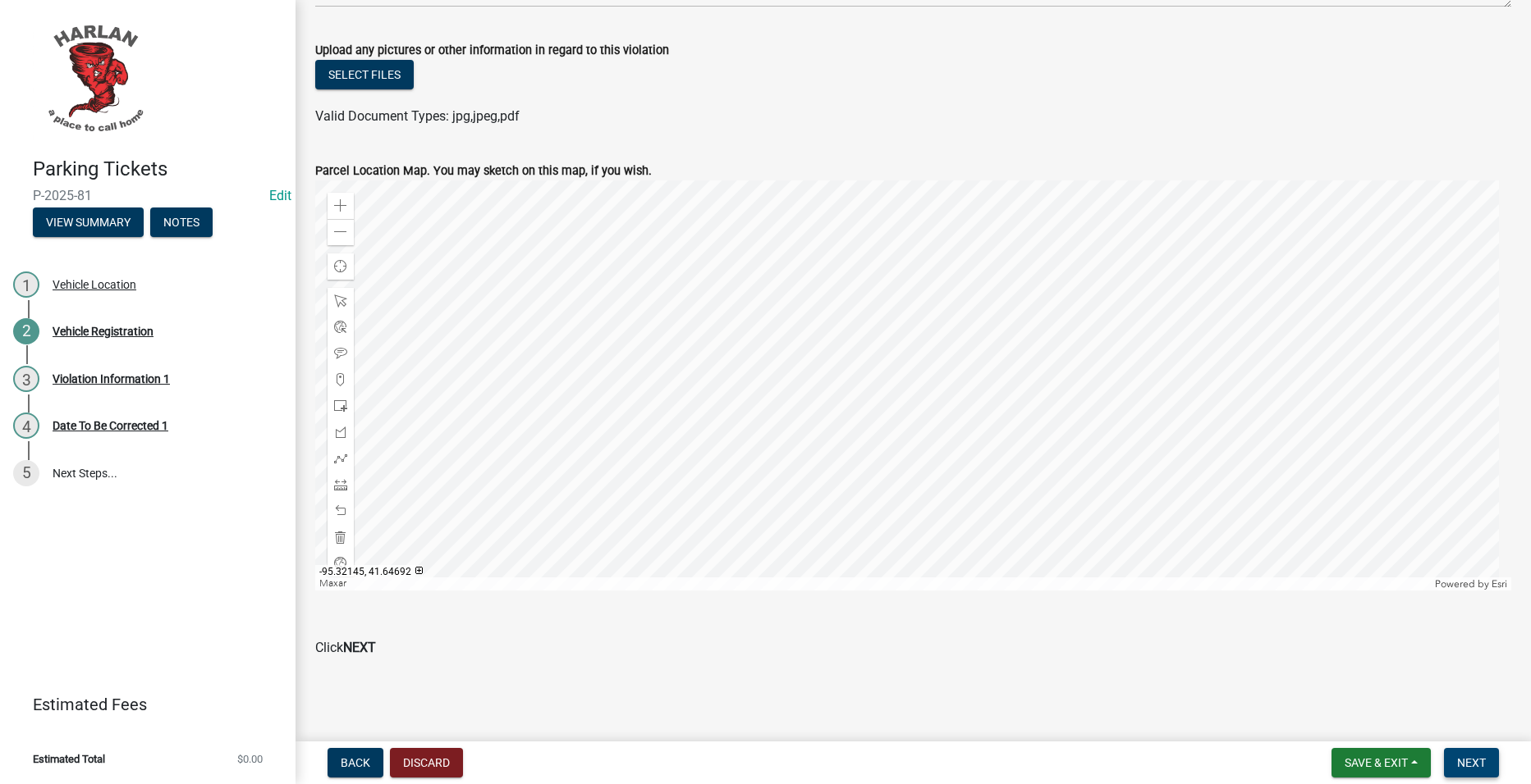
click at [1473, 752] on button "Next" at bounding box center [1471, 762] width 55 height 30
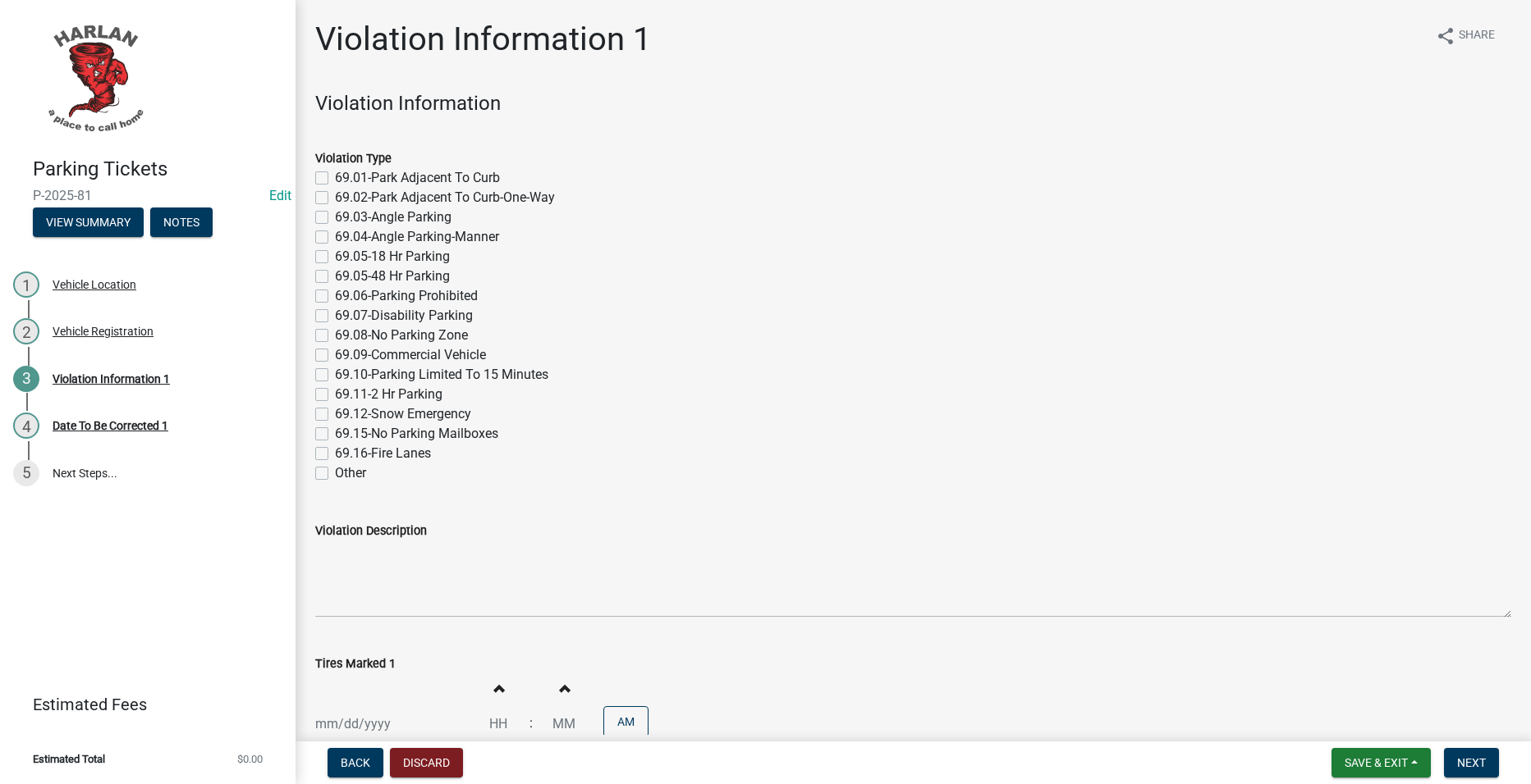
click at [446, 335] on label "69.08-No Parking Zone" at bounding box center [401, 336] width 133 height 20
click at [345, 335] on input "69.08-No Parking Zone" at bounding box center [341, 331] width 11 height 11
checkbox input "true"
checkbox input "false"
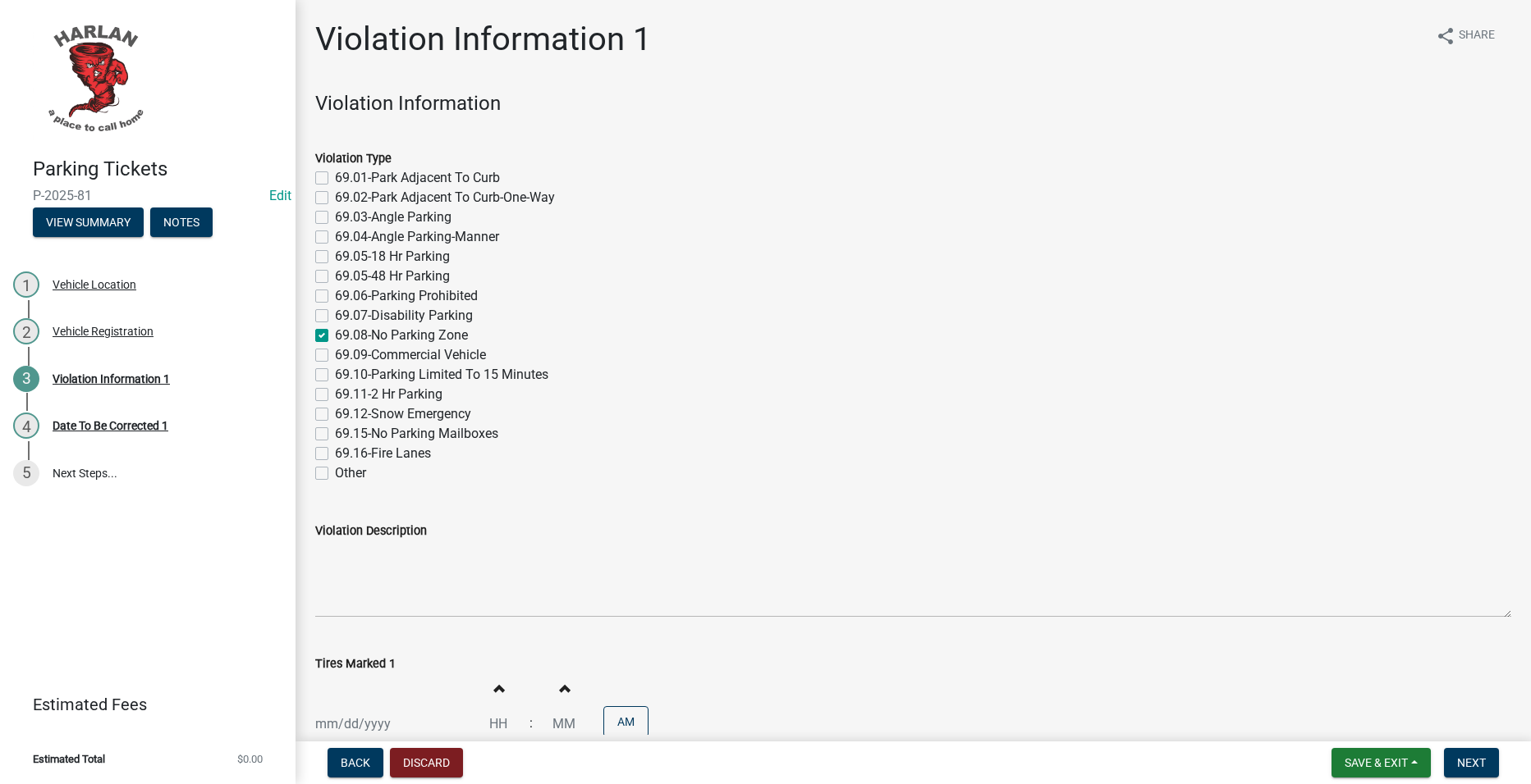
checkbox input "false"
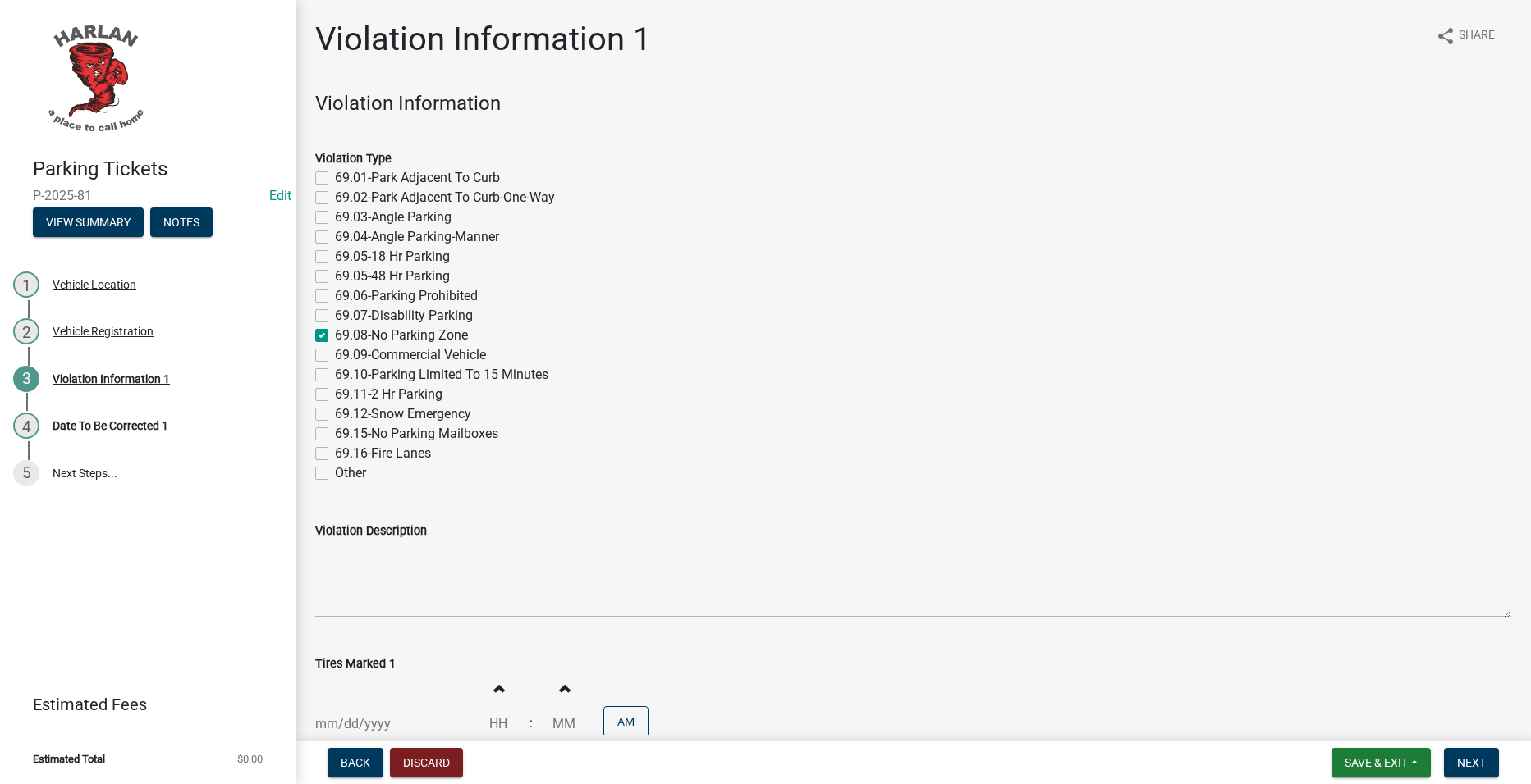
checkbox input "false"
checkbox input "true"
checkbox input "false"
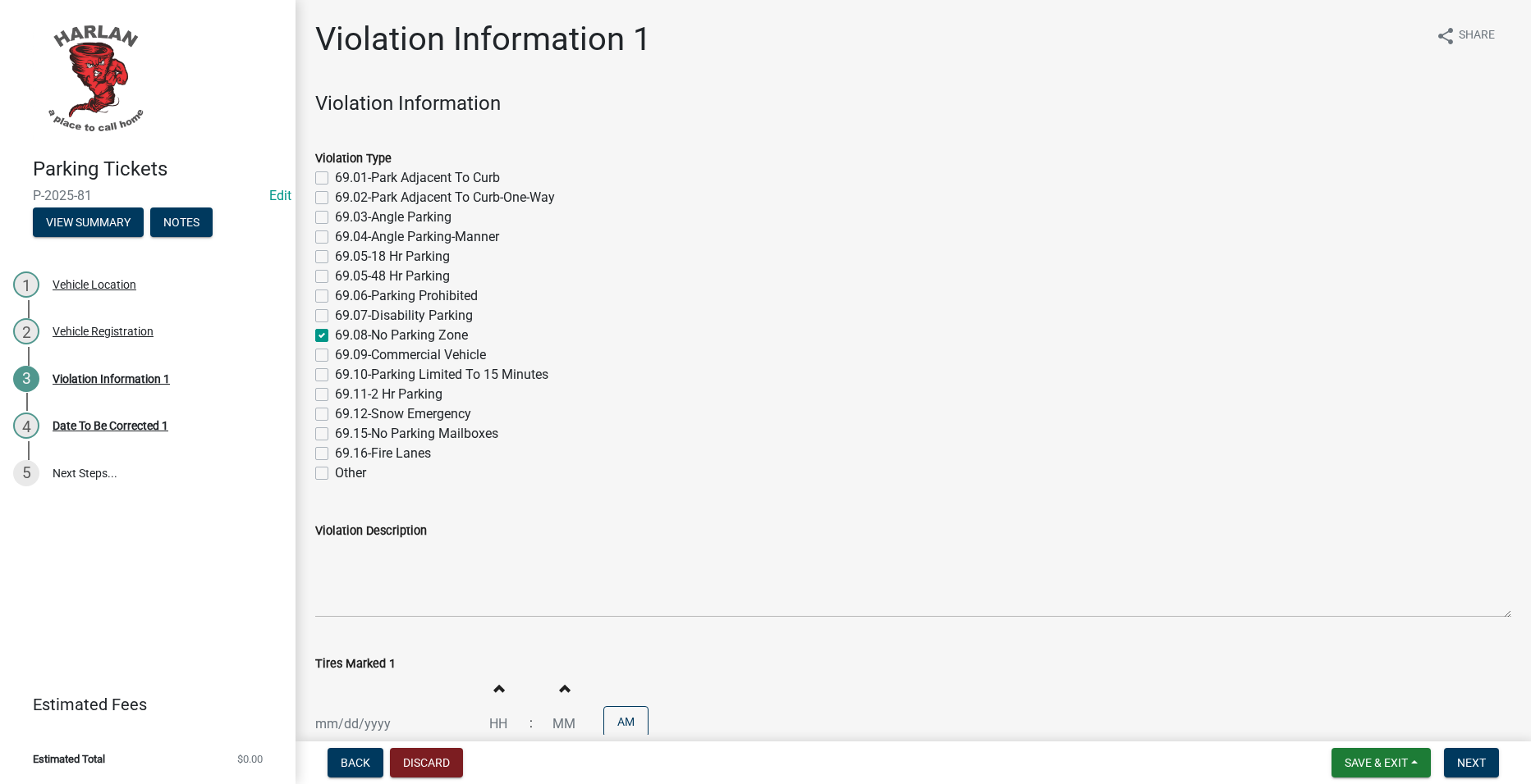
checkbox input "false"
click at [408, 335] on label "69.08-No Parking Zone" at bounding box center [401, 336] width 133 height 20
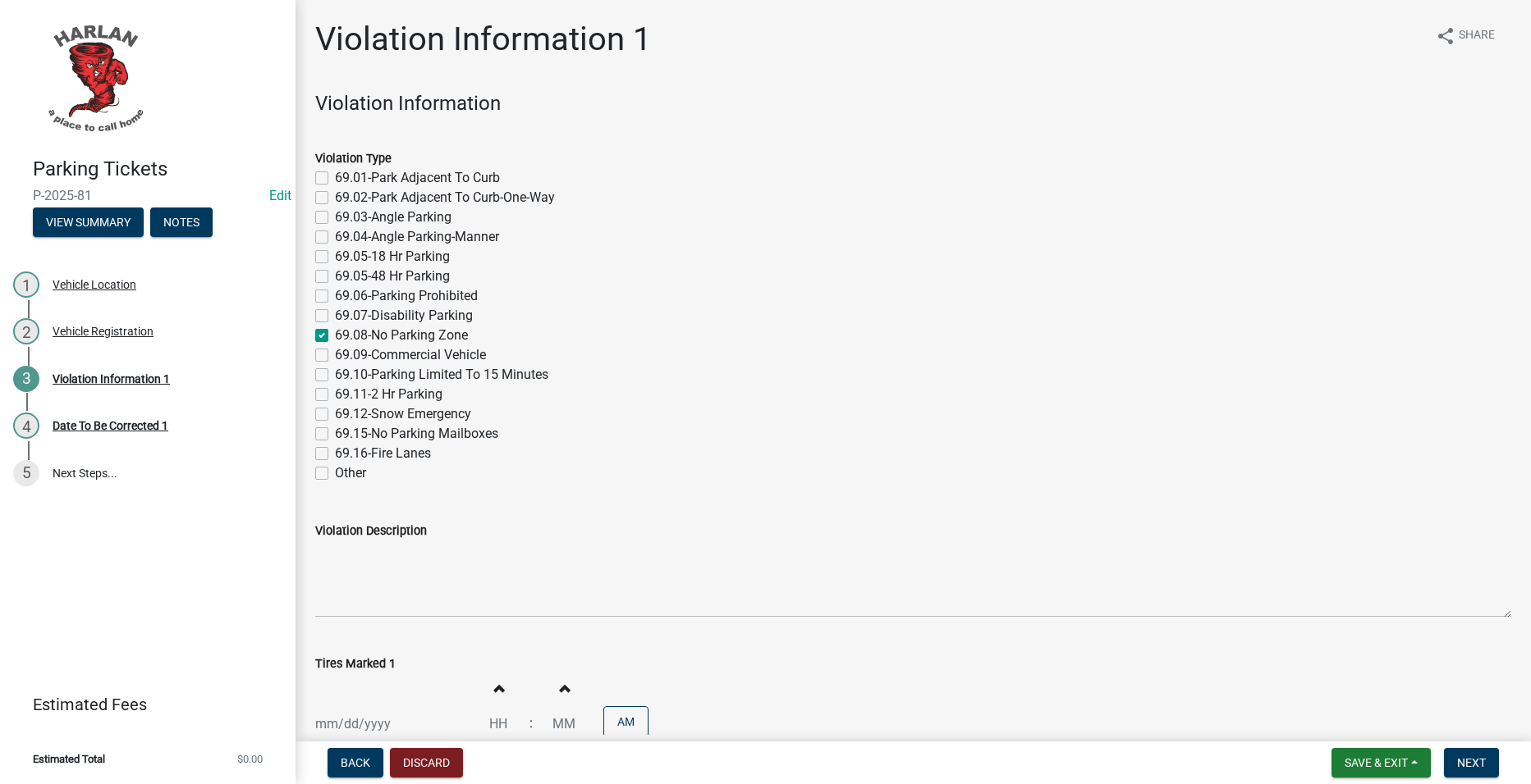
click at [345, 335] on input "69.08-No Parking Zone" at bounding box center [341, 331] width 11 height 11
checkbox input "false"
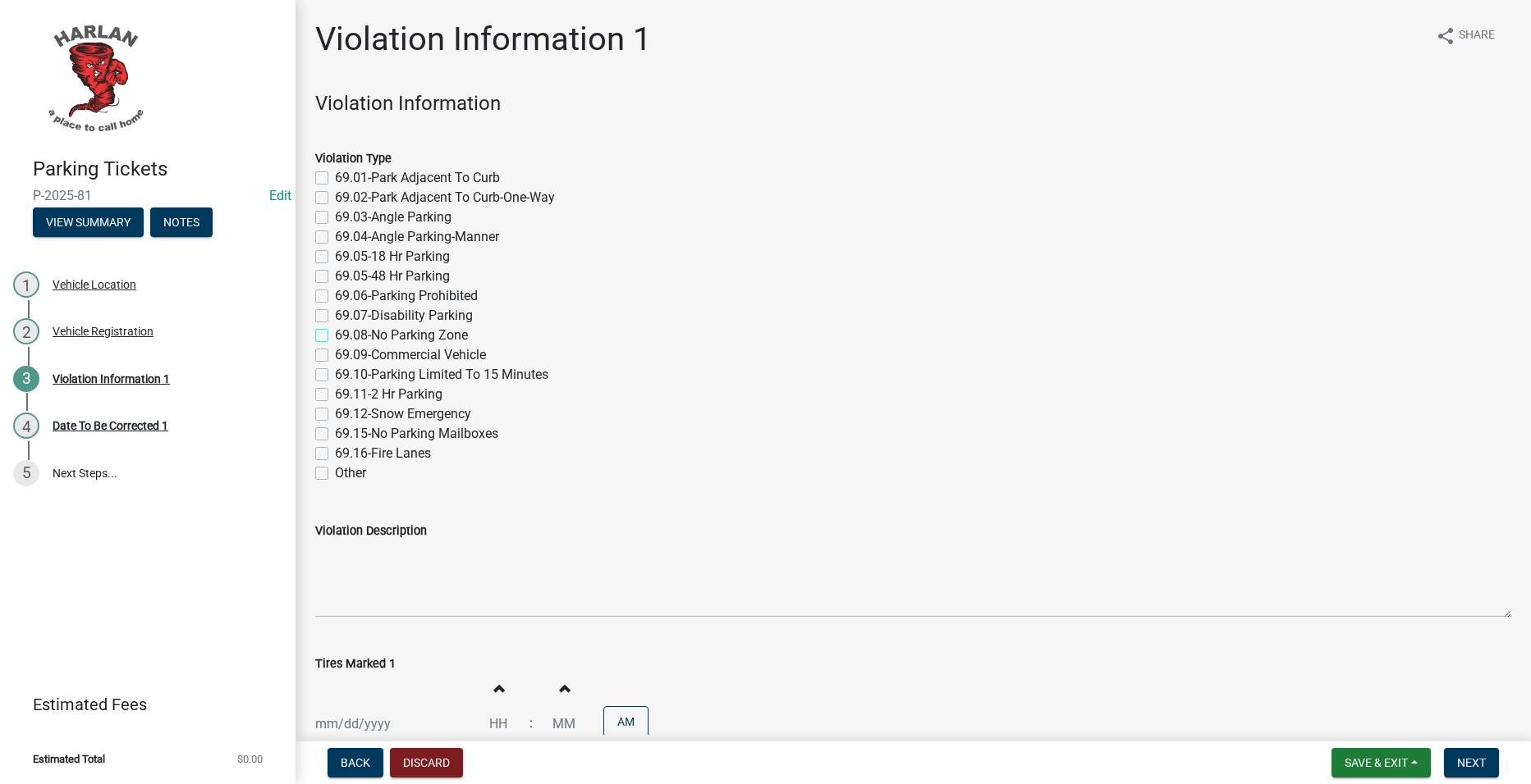
checkbox input "false"
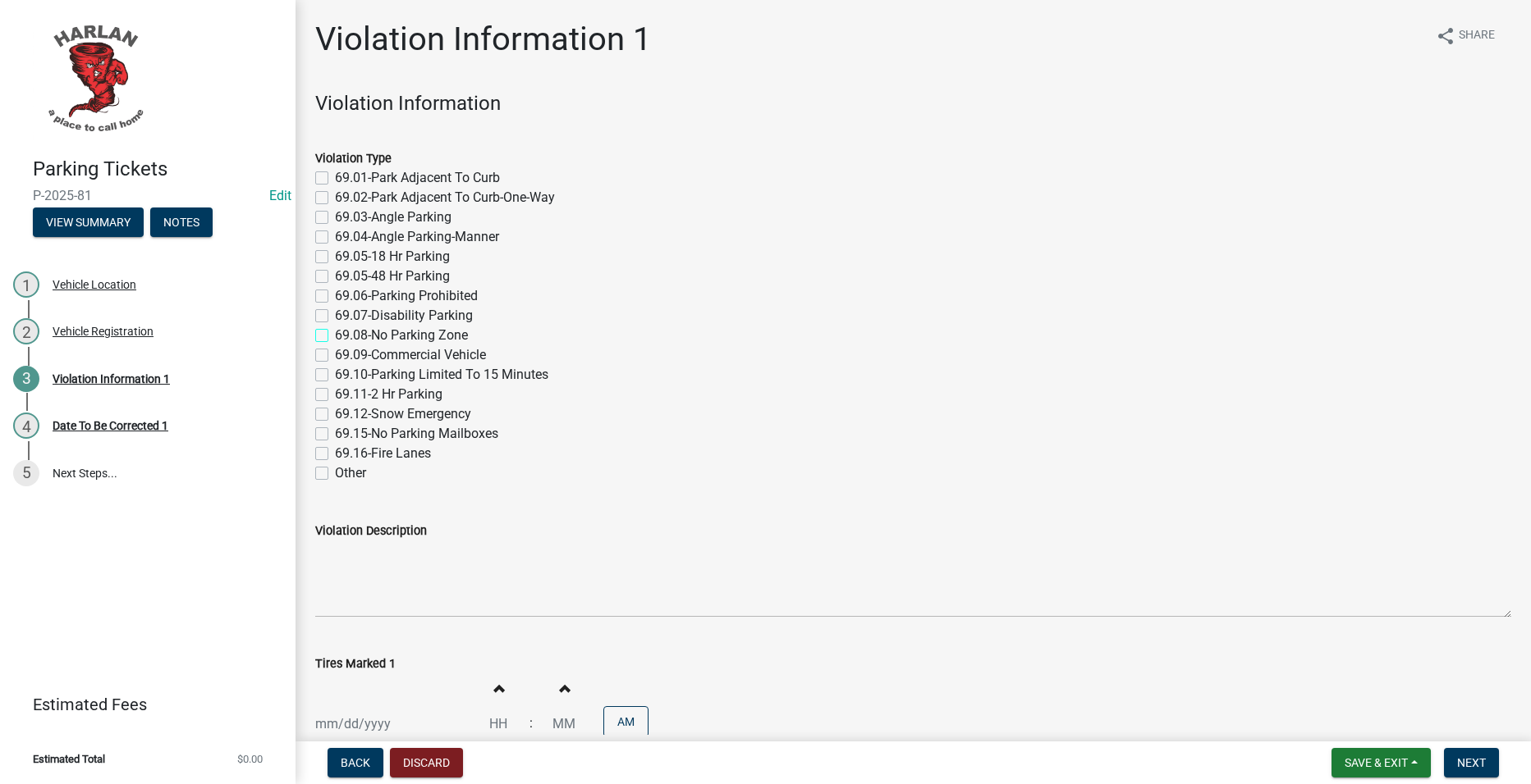
checkbox input "false"
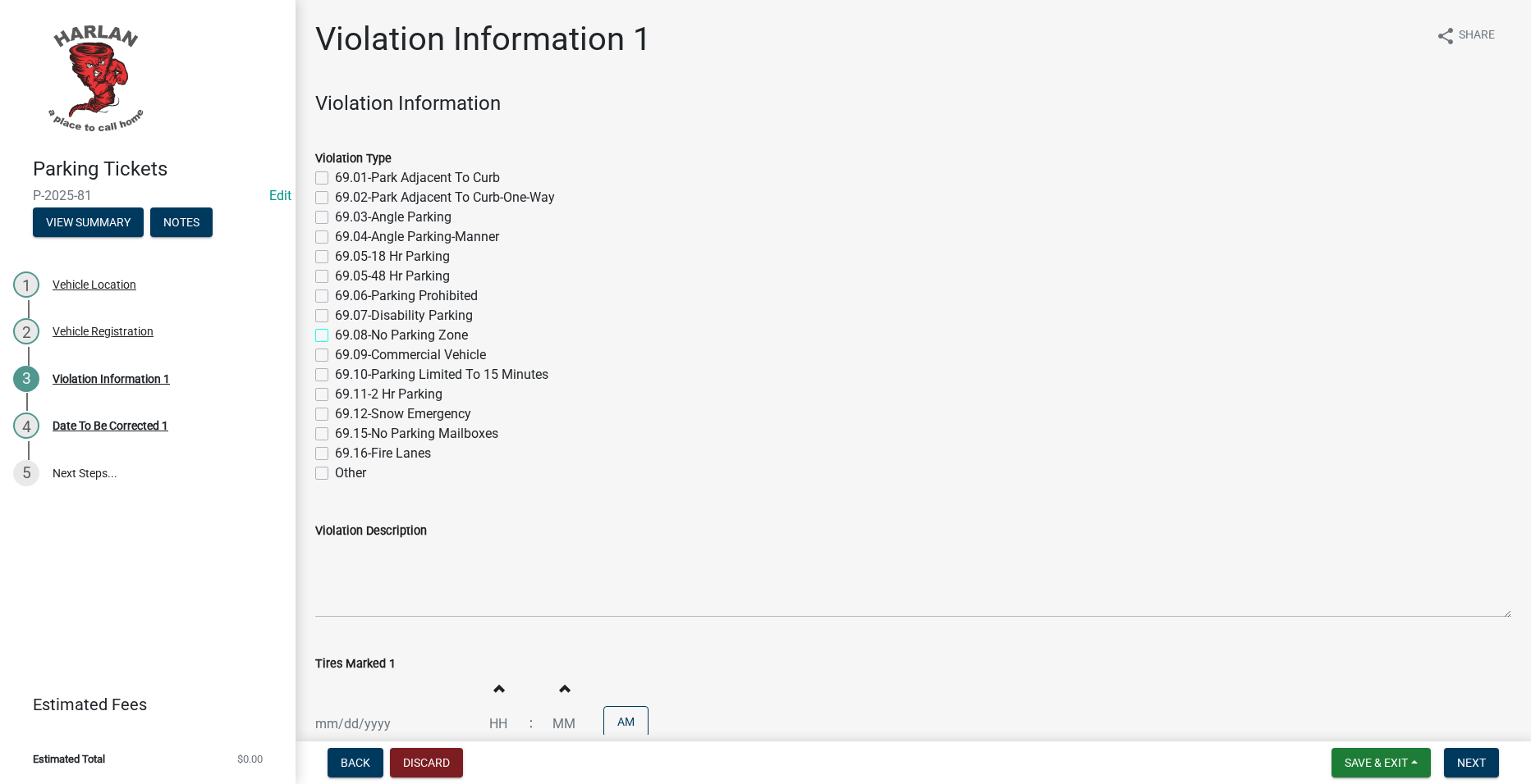
checkbox input "false"
click at [404, 299] on label "69.06-Parking Prohibited" at bounding box center [407, 296] width 143 height 20
click at [345, 297] on input "69.06-Parking Prohibited" at bounding box center [341, 292] width 11 height 11
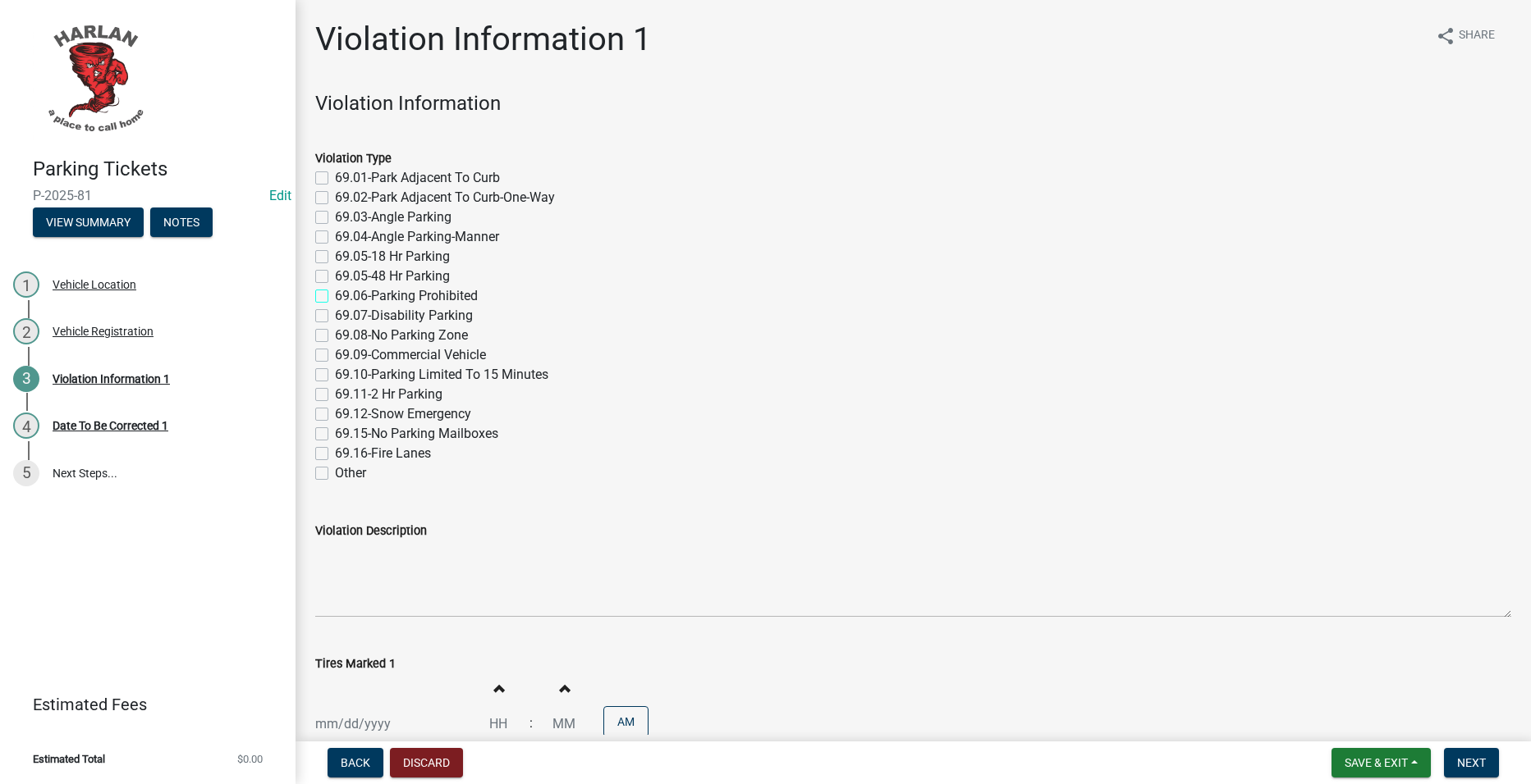
checkbox input "true"
checkbox input "false"
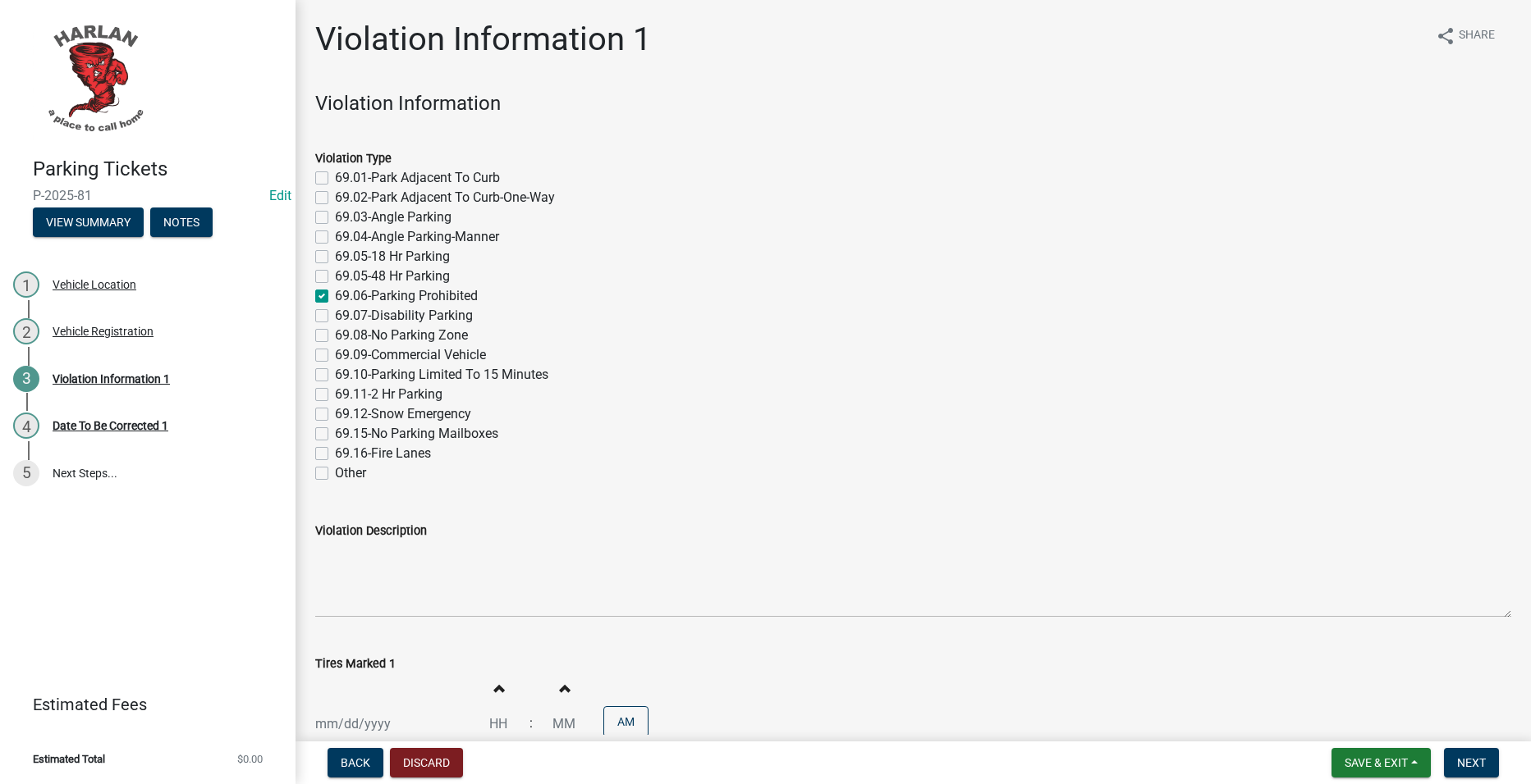
checkbox input "false"
checkbox input "true"
checkbox input "false"
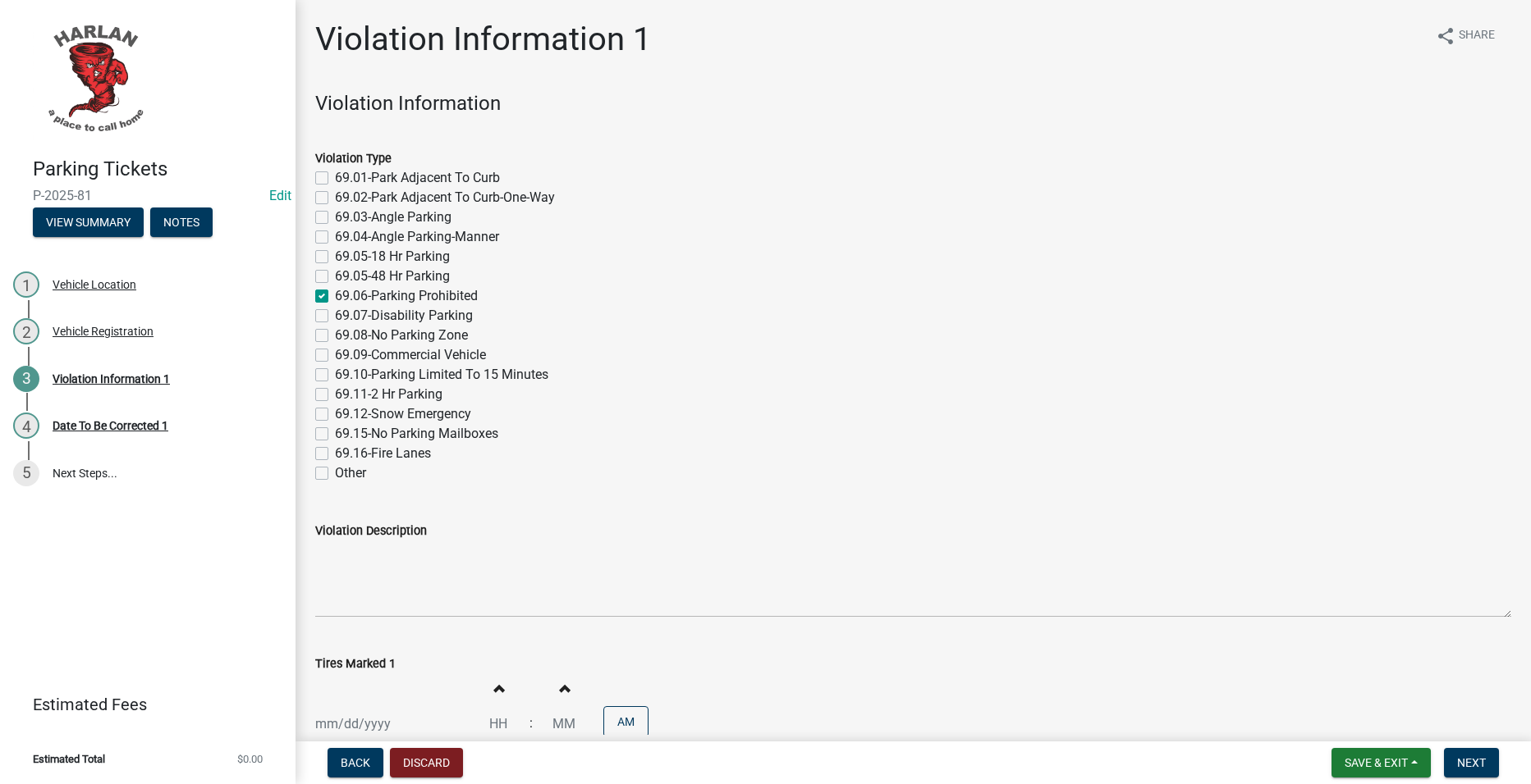
checkbox input "false"
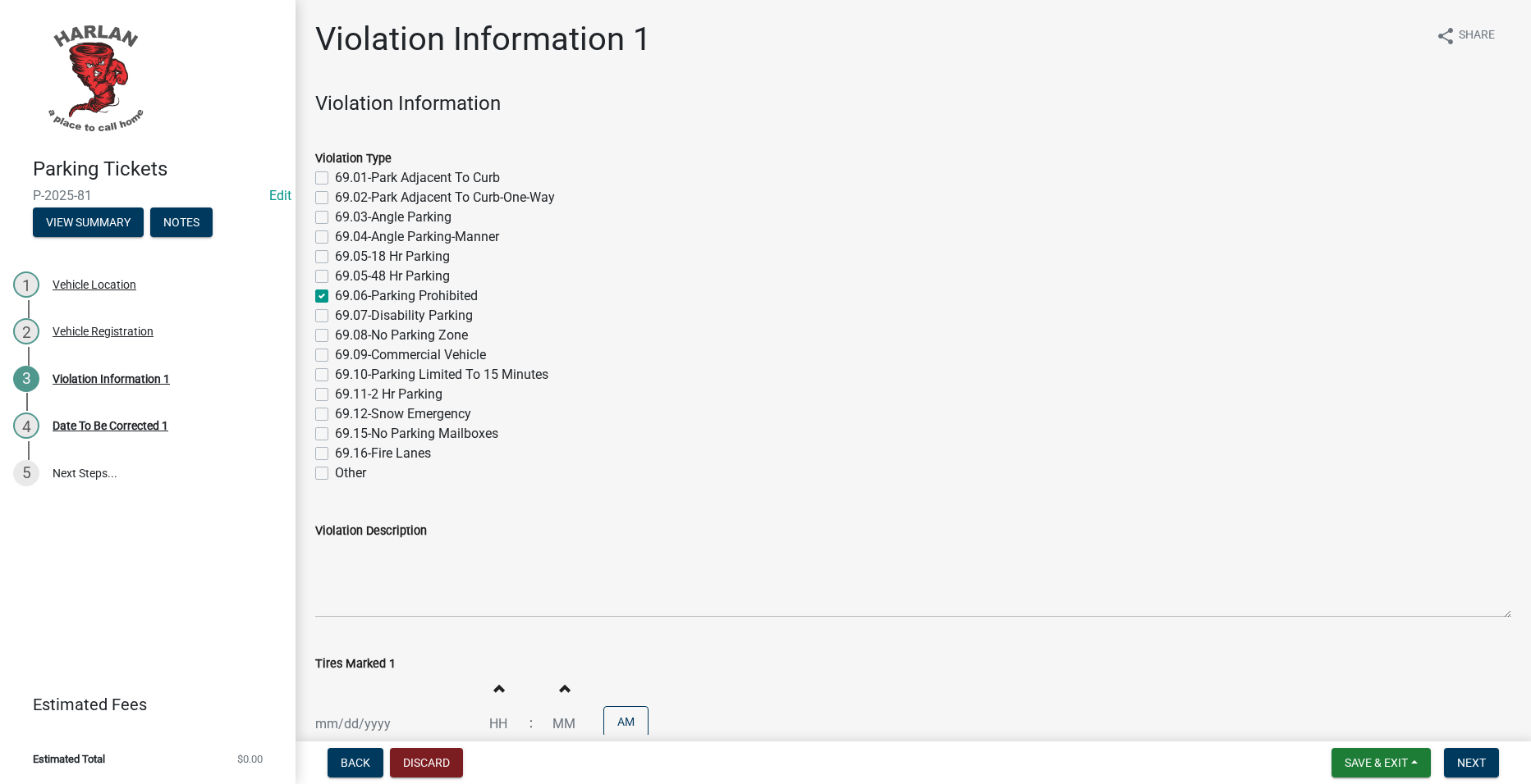
checkbox input "false"
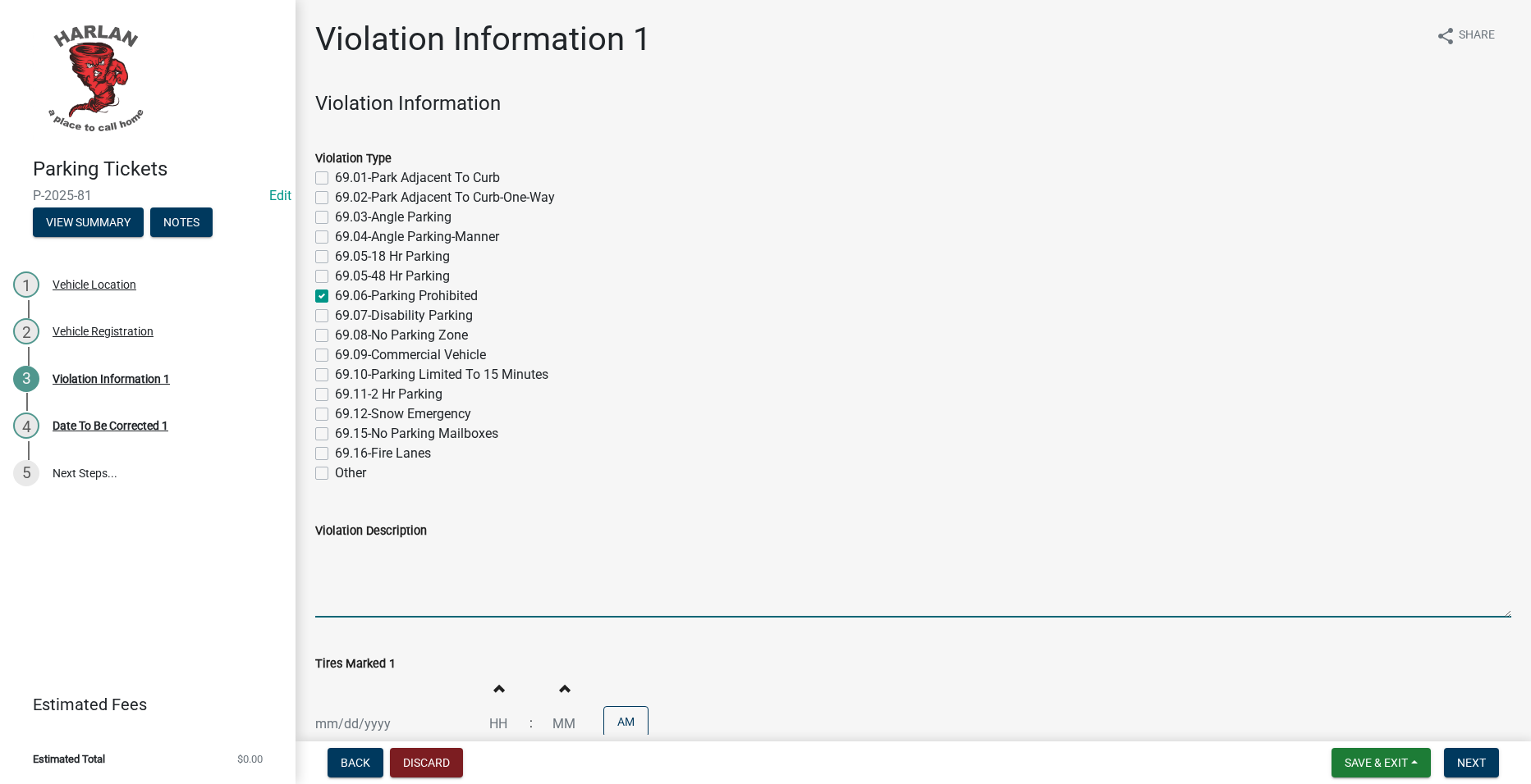
click at [571, 570] on textarea "Violation Description" at bounding box center [913, 579] width 1196 height 77
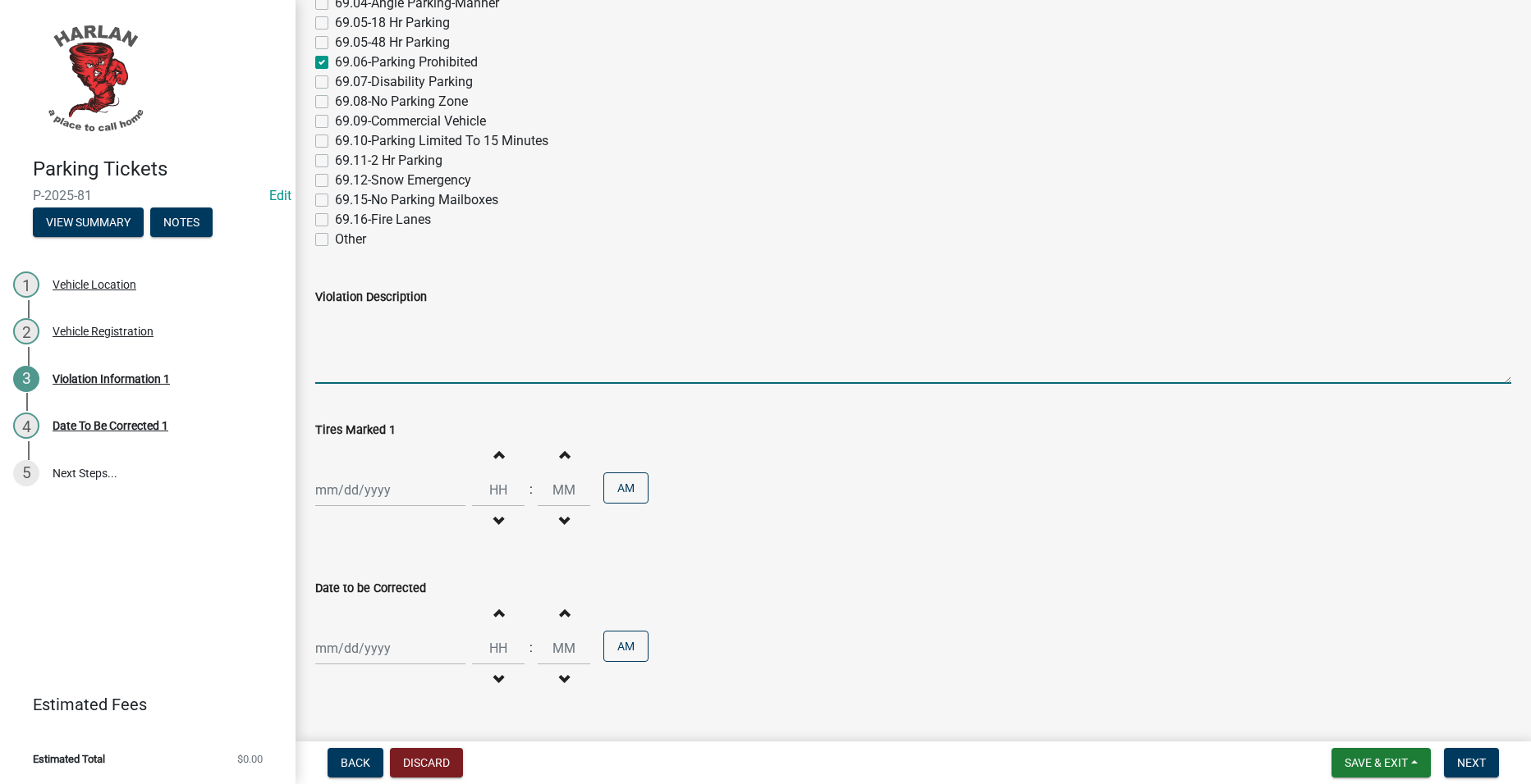
scroll to position [151, 0]
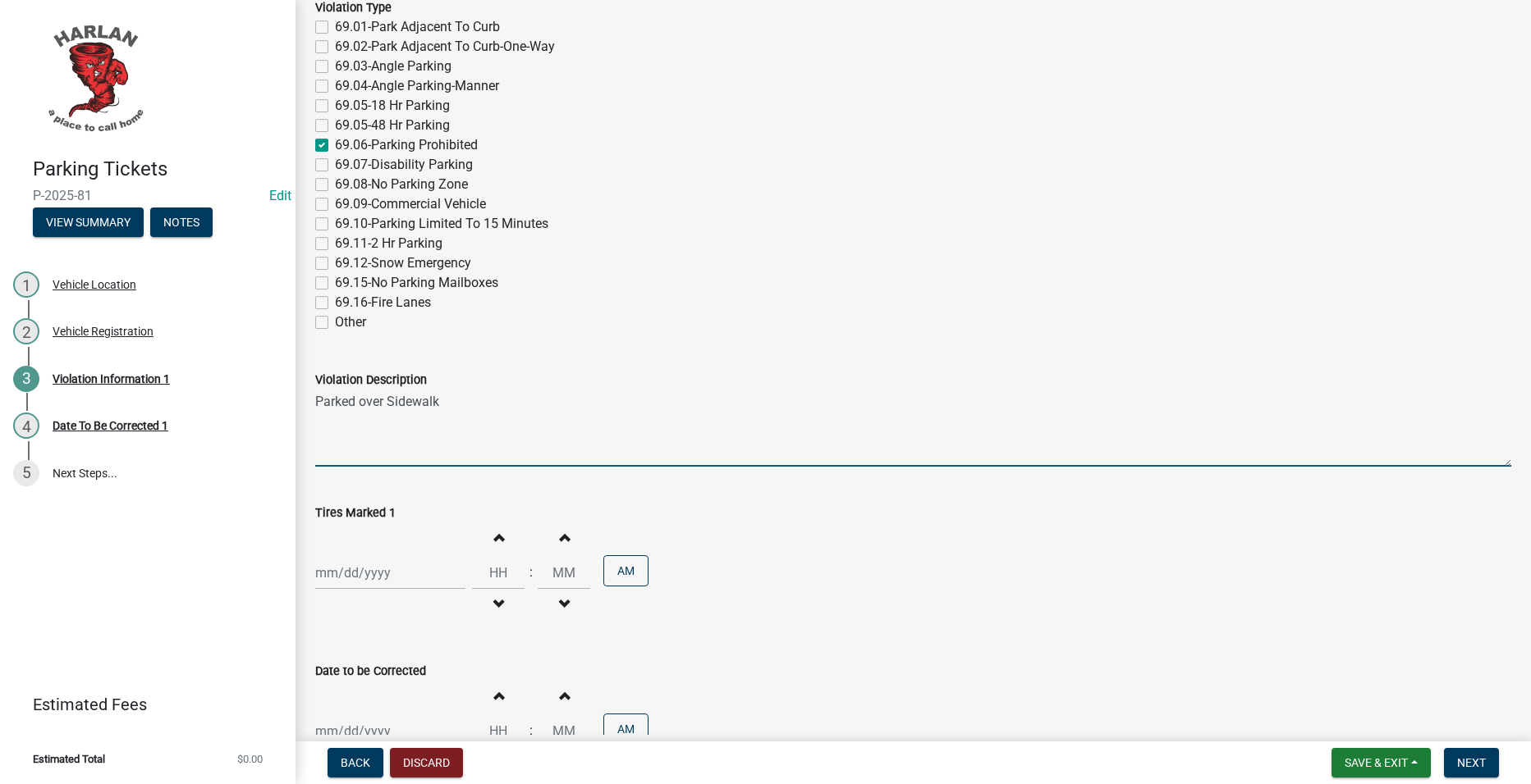
type textarea "Parked over Sidewalk"
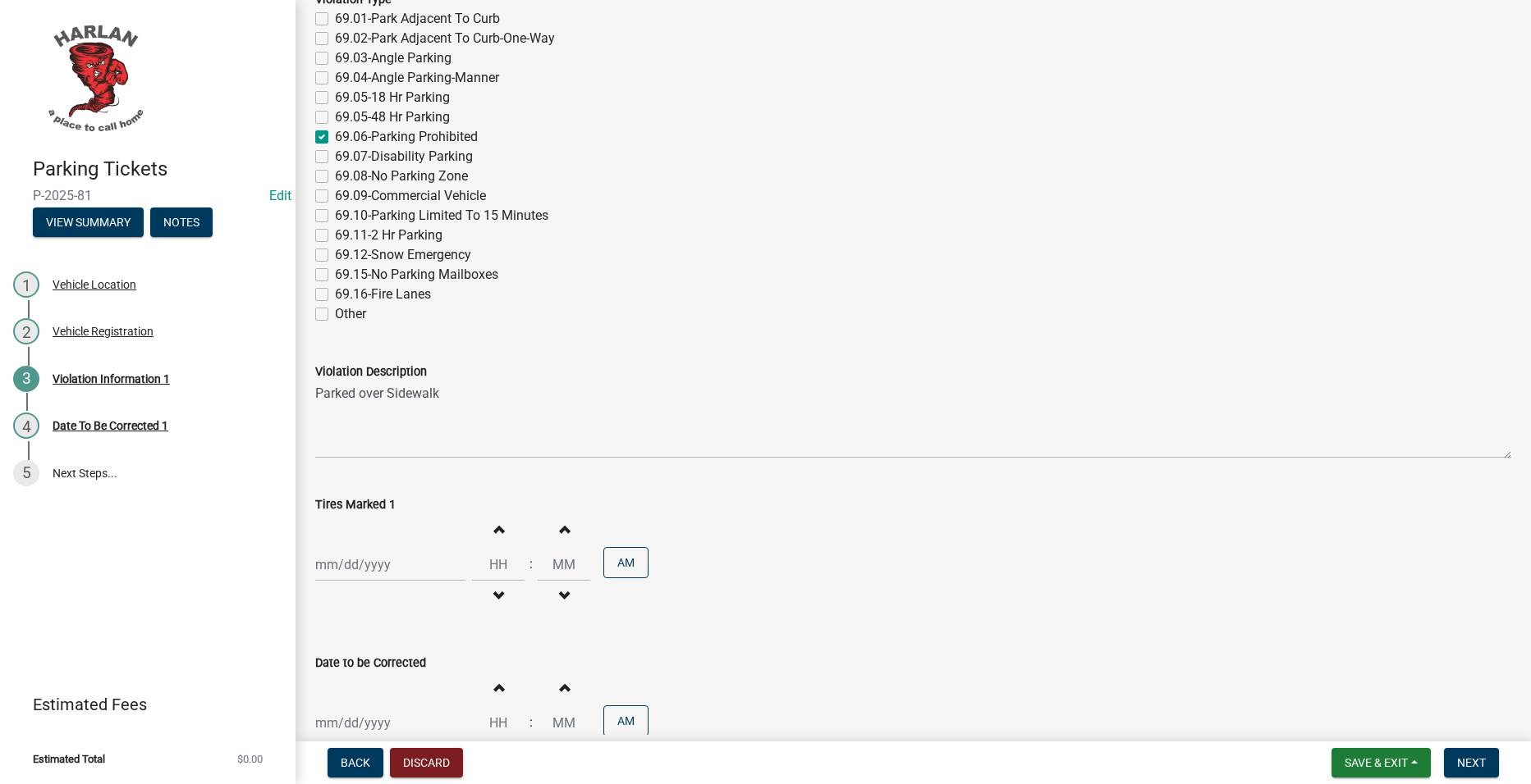
scroll to position [0, 0]
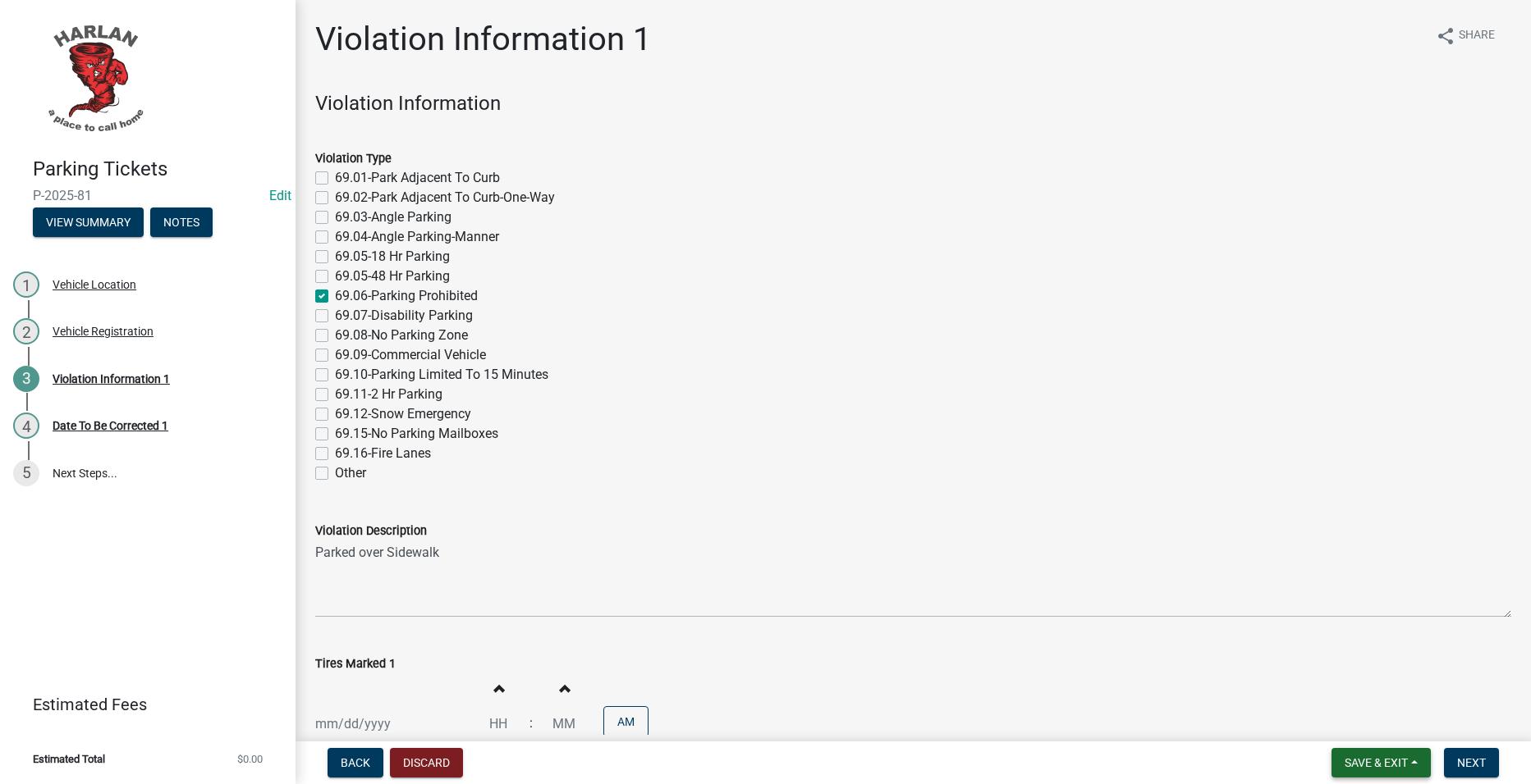
click at [1367, 758] on span "Save & Exit" at bounding box center [1376, 762] width 63 height 14
click at [1367, 721] on button "Save & Exit" at bounding box center [1365, 721] width 131 height 40
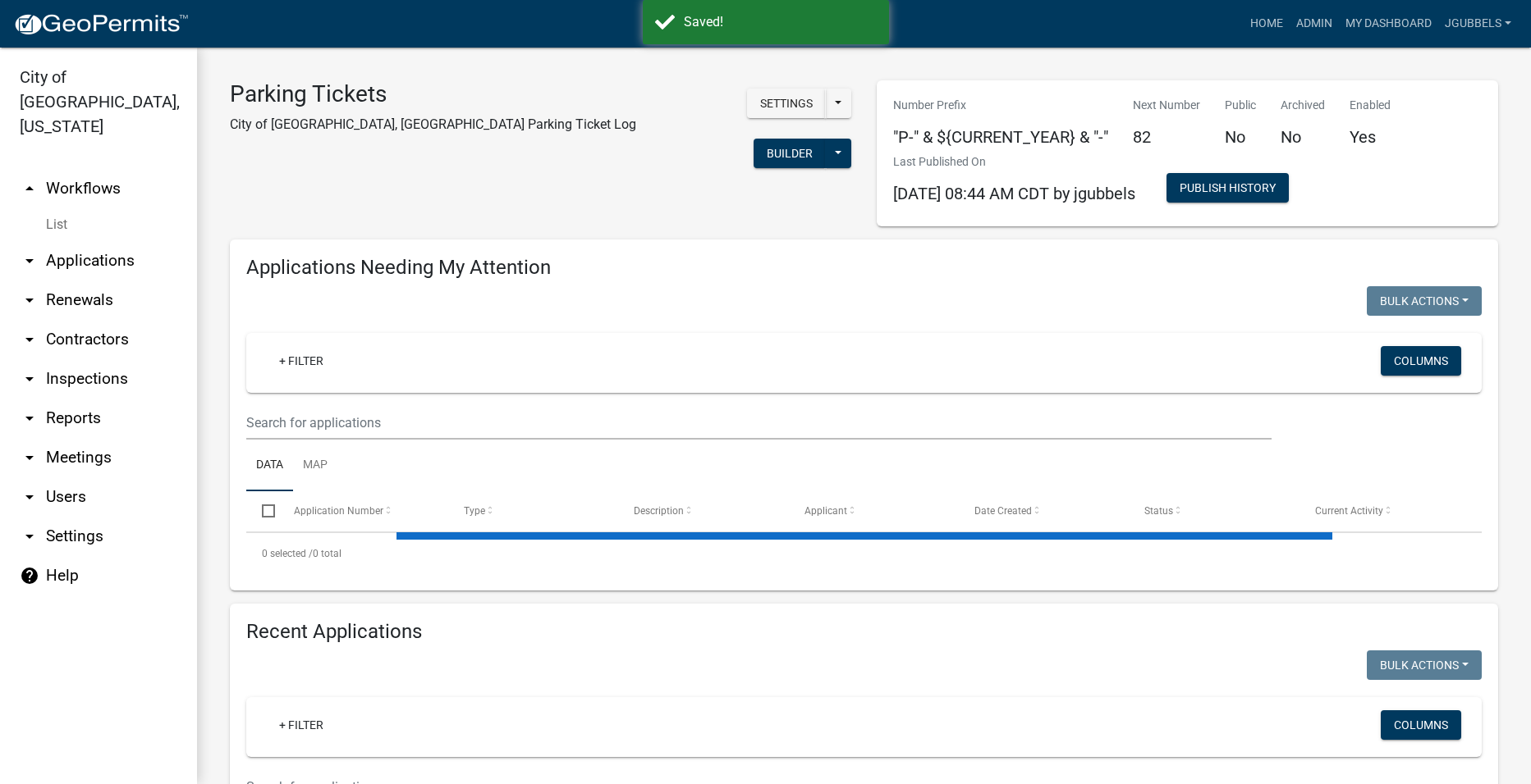
select select "2: 50"
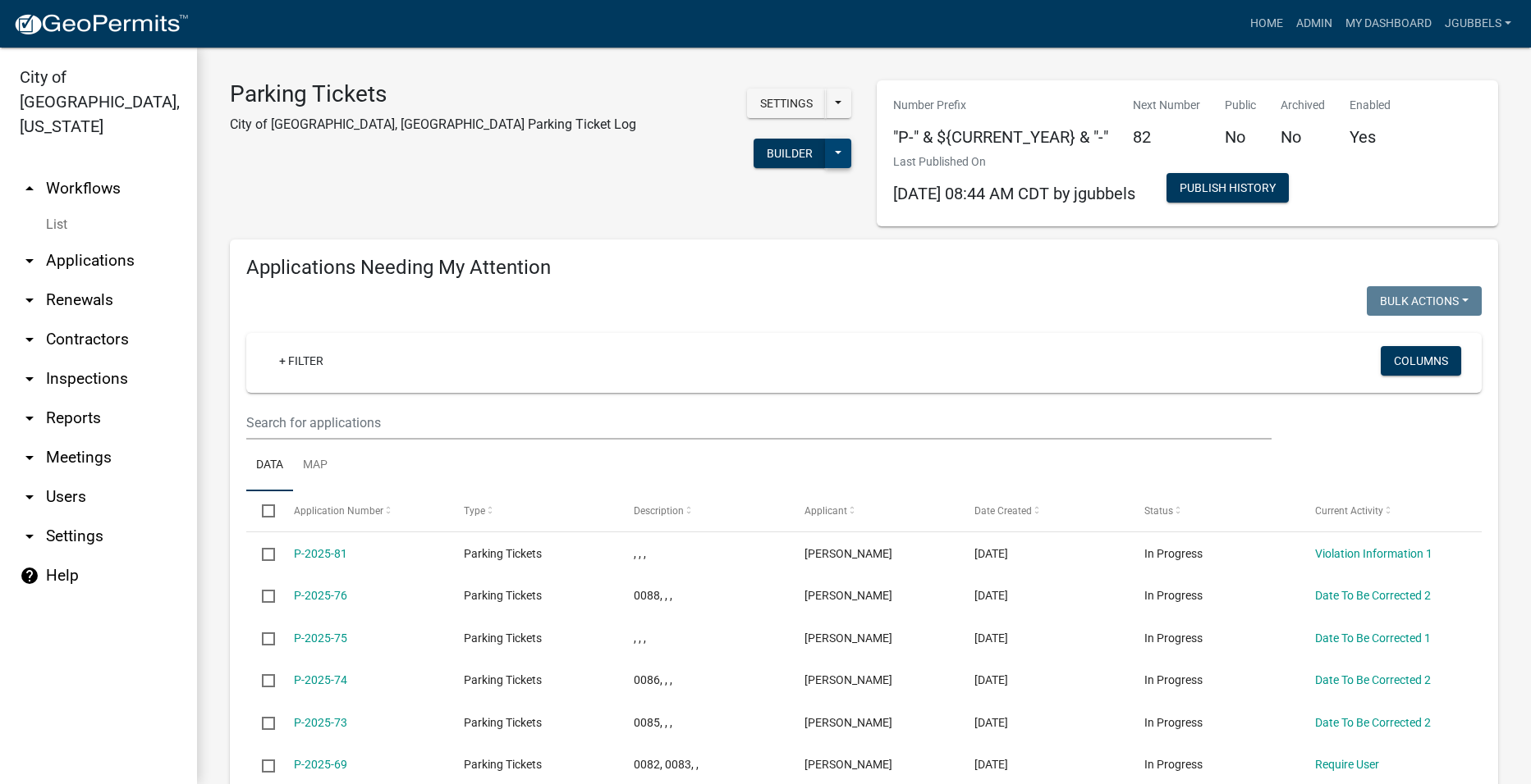
click at [825, 138] on button at bounding box center [838, 153] width 26 height 30
click at [715, 413] on button "Start Application" at bounding box center [783, 433] width 136 height 40
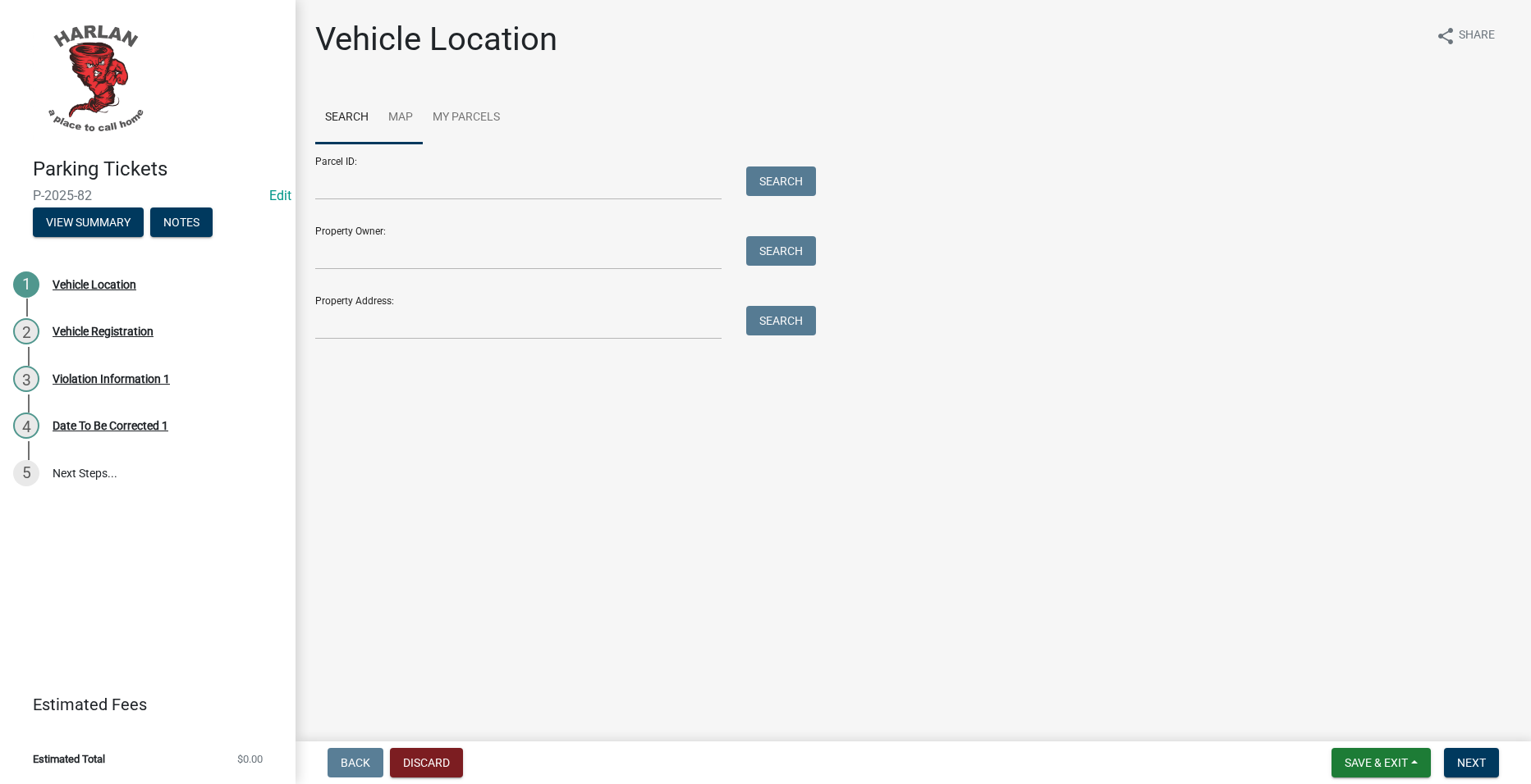
click at [395, 123] on link "Map" at bounding box center [400, 118] width 44 height 52
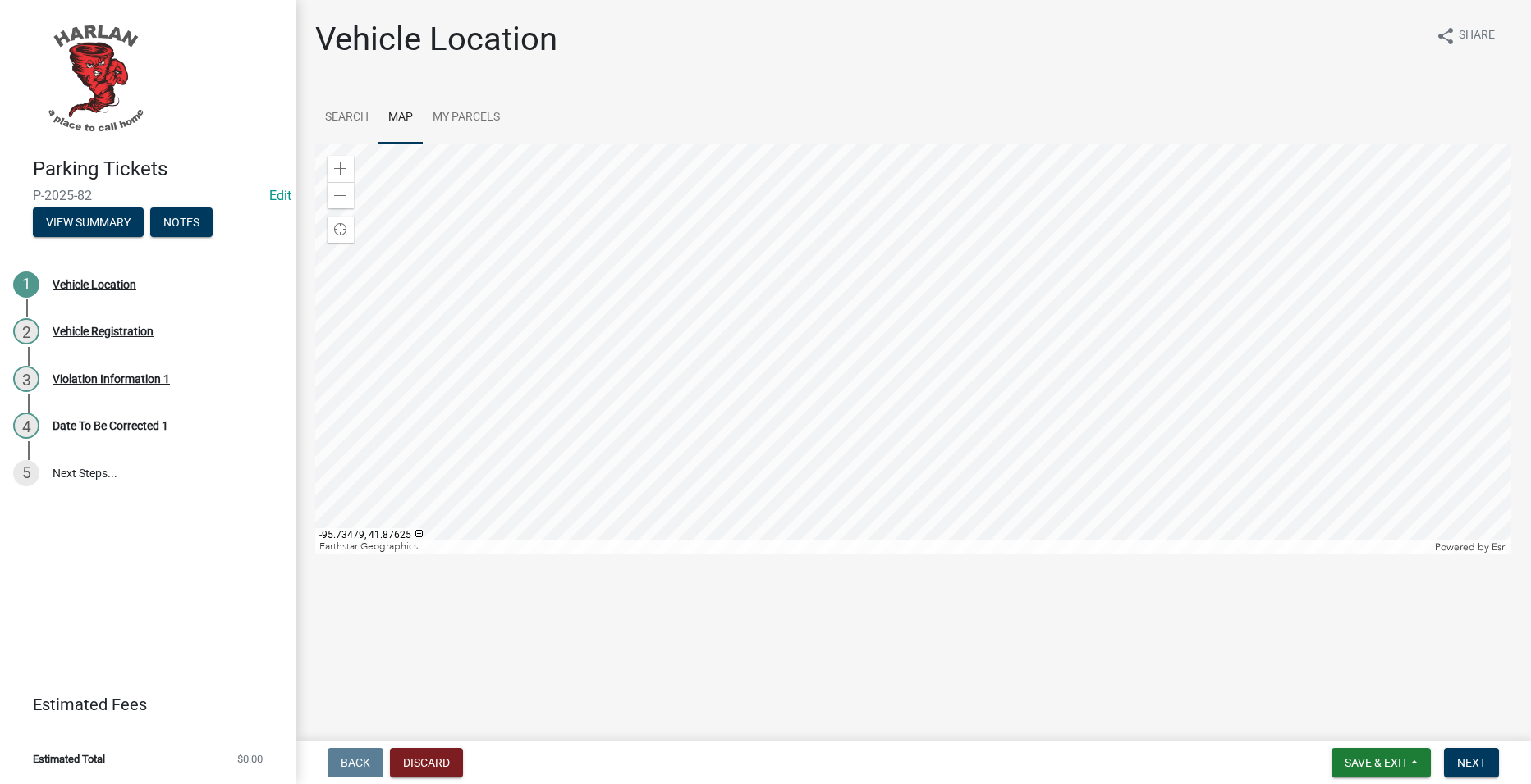
click at [863, 276] on div at bounding box center [913, 349] width 1196 height 410
click at [342, 163] on span at bounding box center [341, 169] width 14 height 14
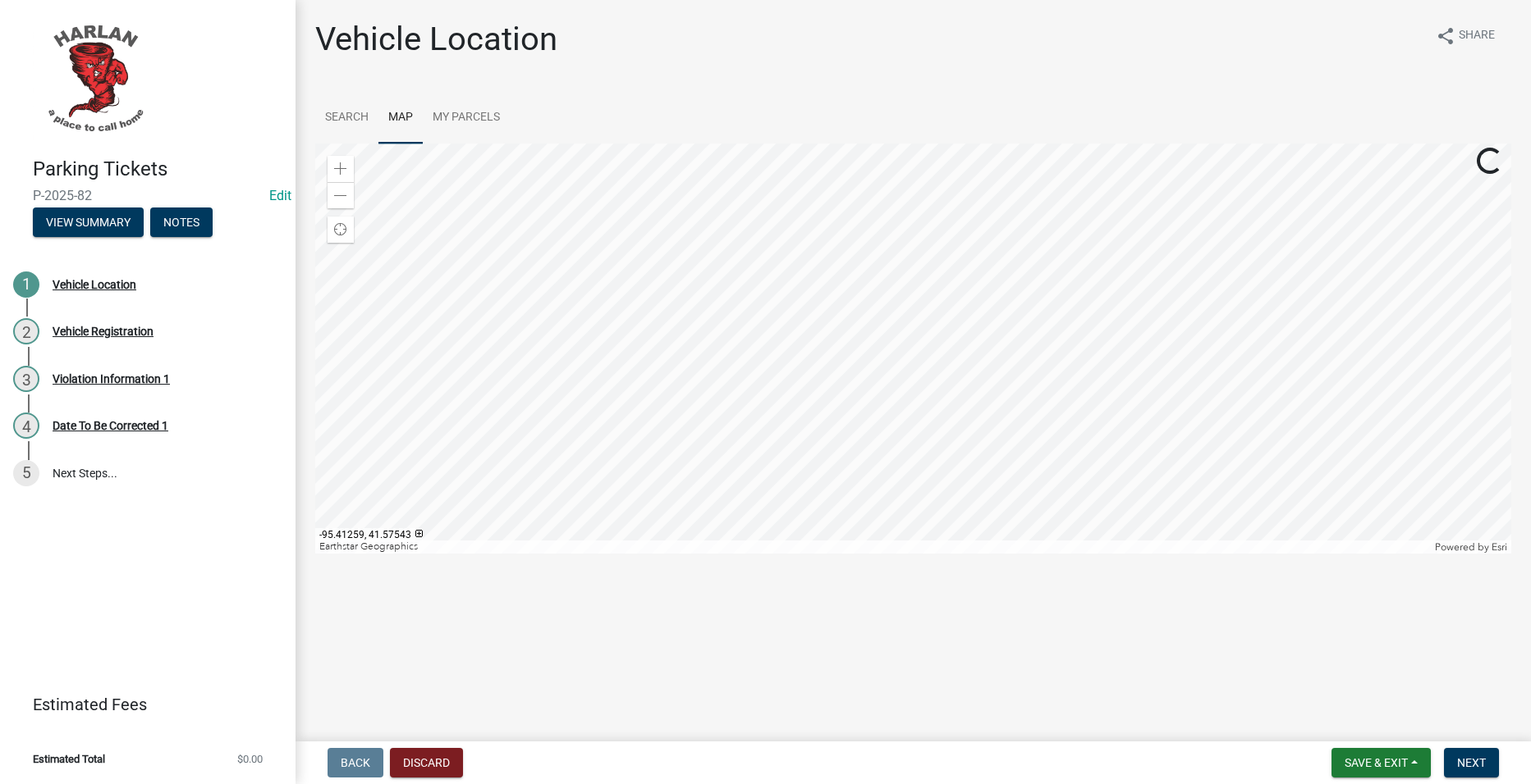
click at [830, 523] on div at bounding box center [913, 349] width 1196 height 410
click at [343, 156] on div at bounding box center [913, 349] width 1196 height 410
click at [340, 160] on div "Zoom in" at bounding box center [340, 169] width 26 height 26
click at [447, 399] on div at bounding box center [913, 349] width 1196 height 410
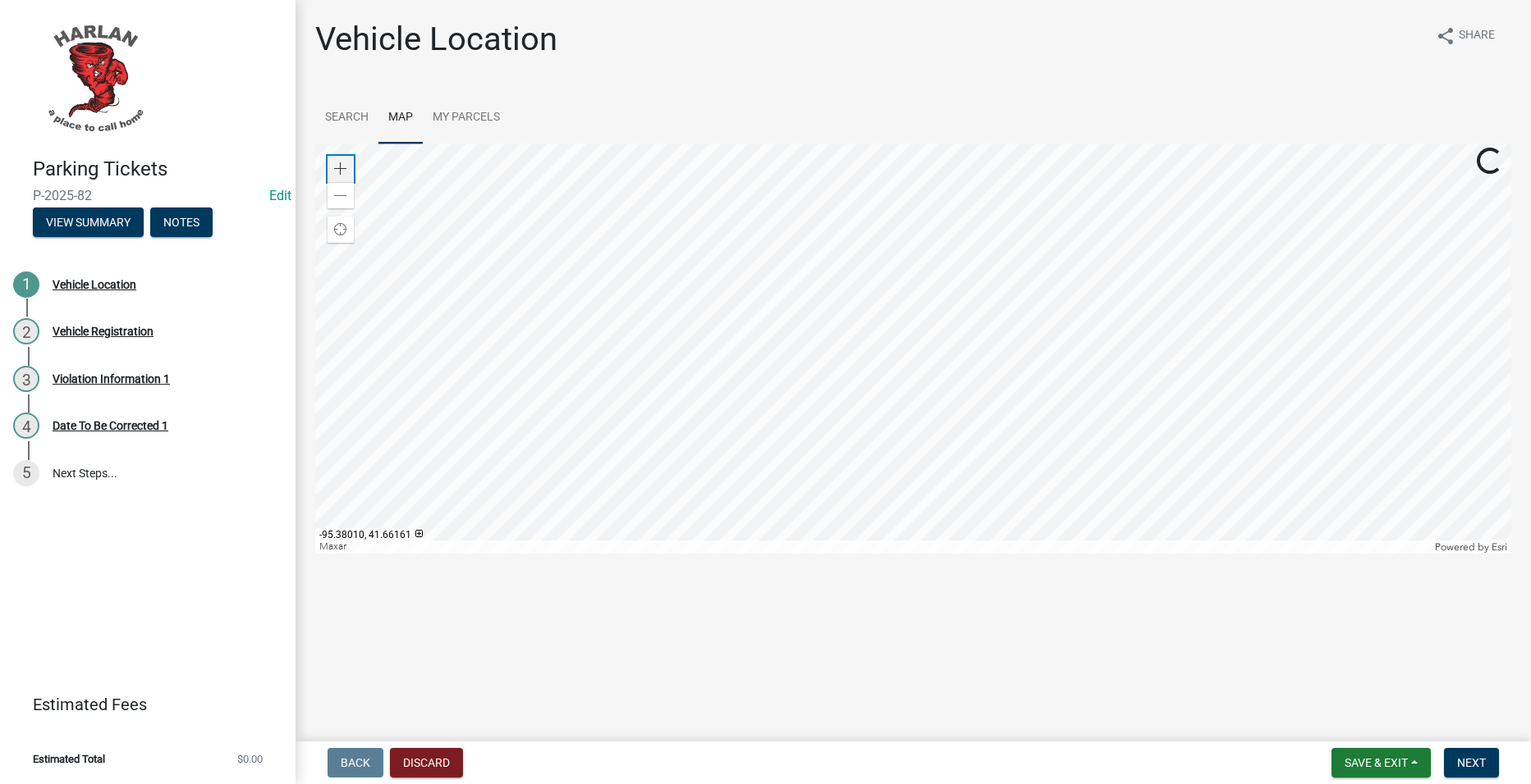
click at [343, 160] on div "Zoom in" at bounding box center [340, 169] width 26 height 26
click at [1130, 404] on div at bounding box center [913, 349] width 1196 height 410
click at [925, 357] on div at bounding box center [913, 349] width 1196 height 410
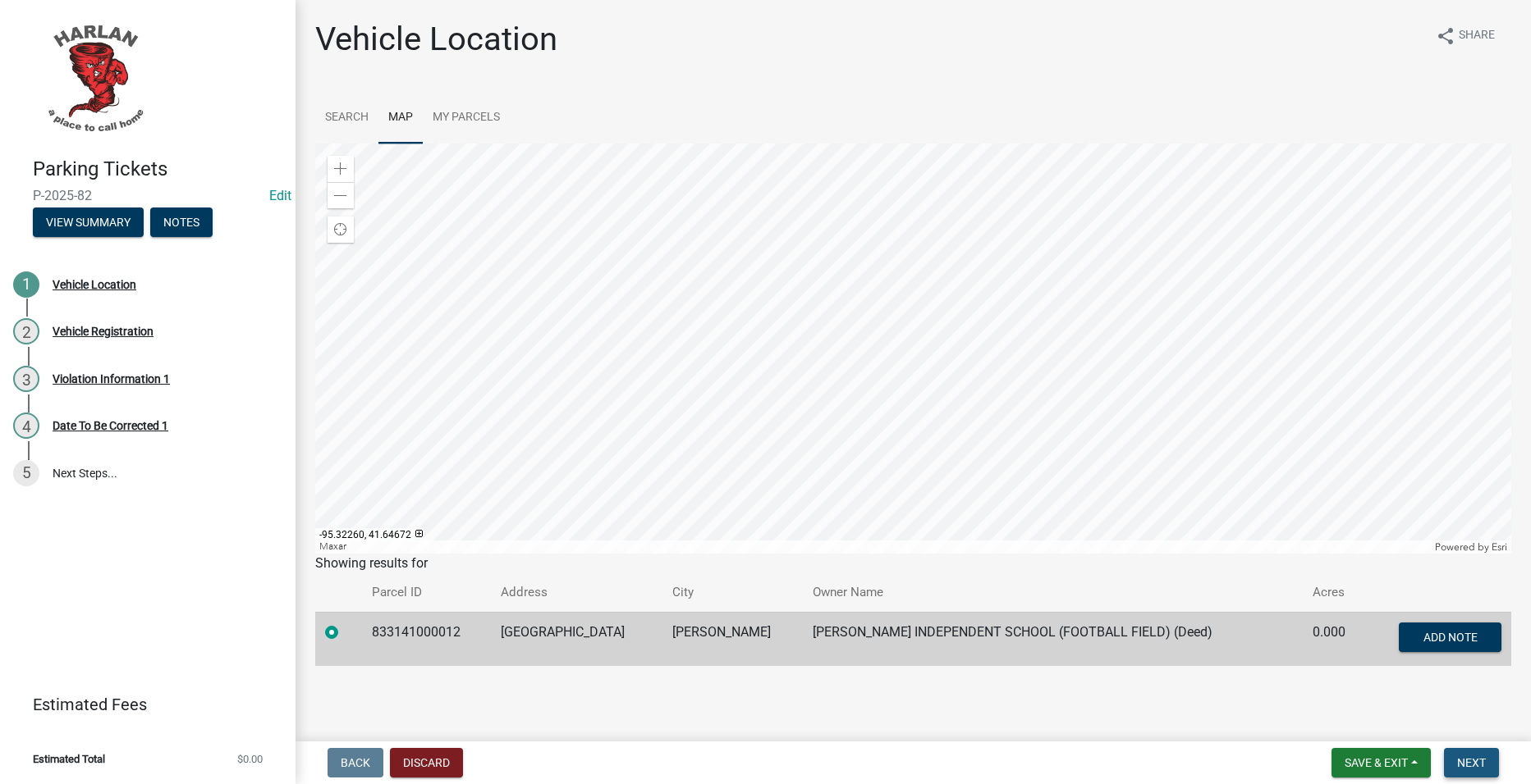
click at [1489, 753] on button "Next" at bounding box center [1471, 762] width 55 height 30
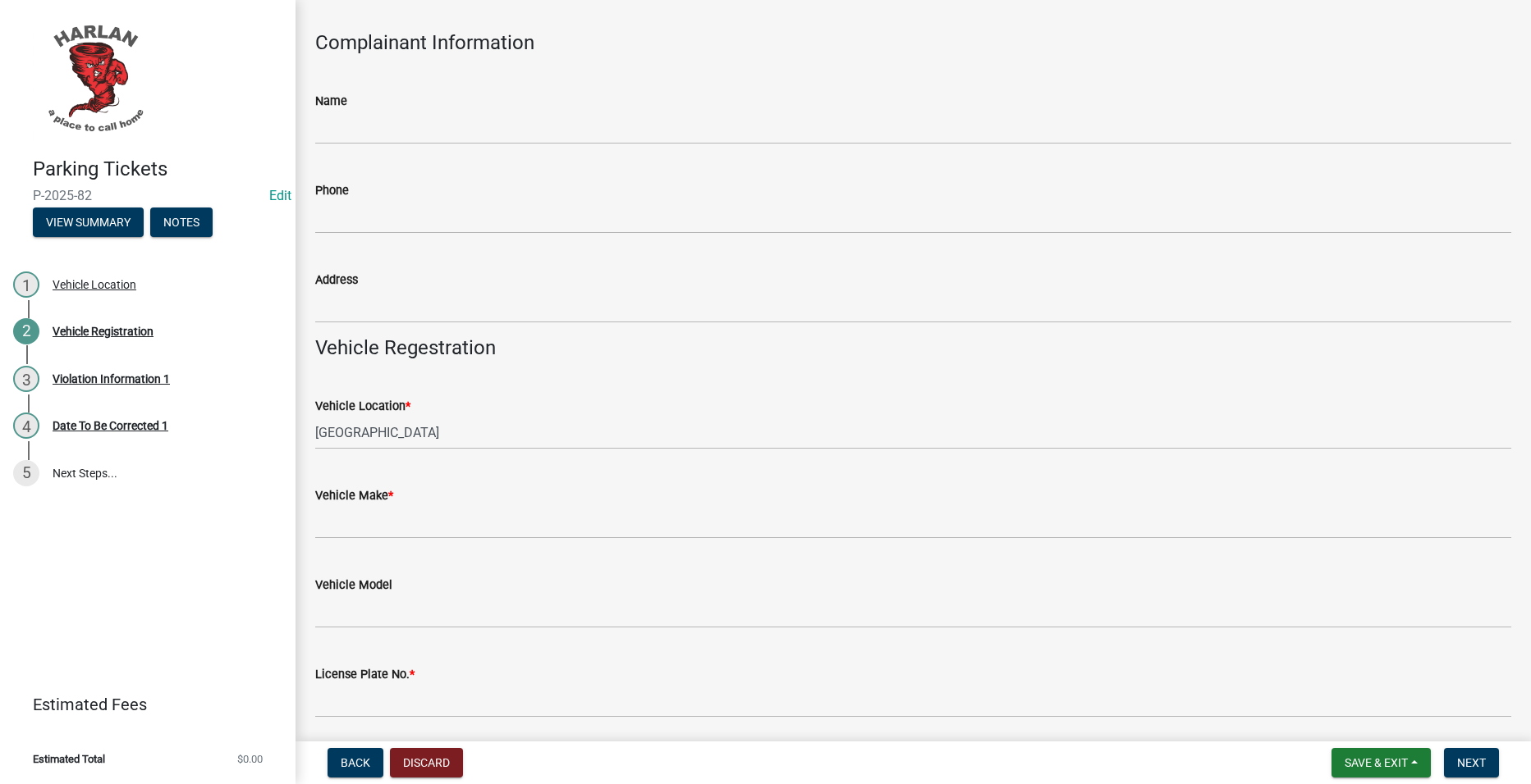
scroll to position [164, 0]
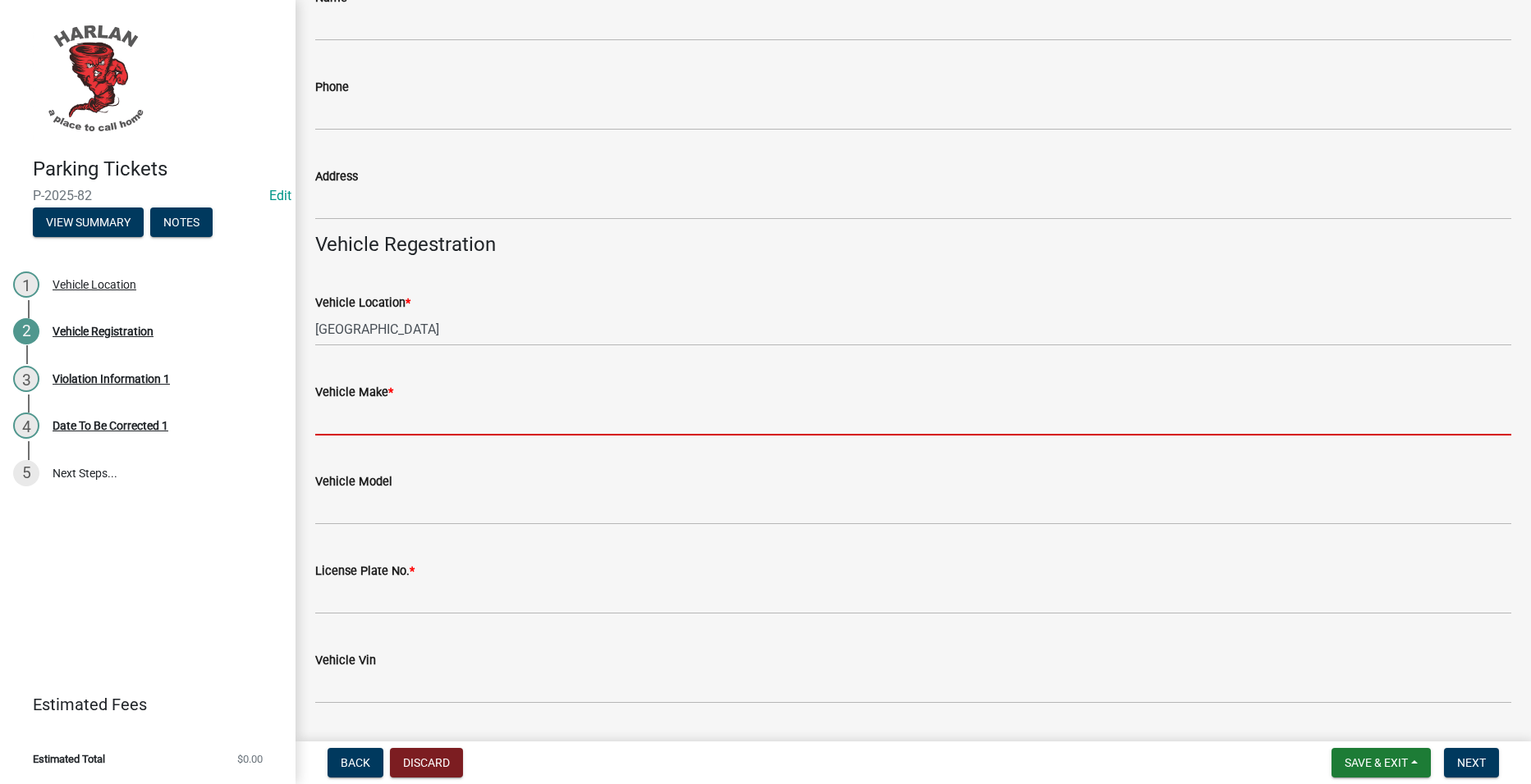
click at [442, 412] on input "Vehicle Make *" at bounding box center [913, 418] width 1196 height 33
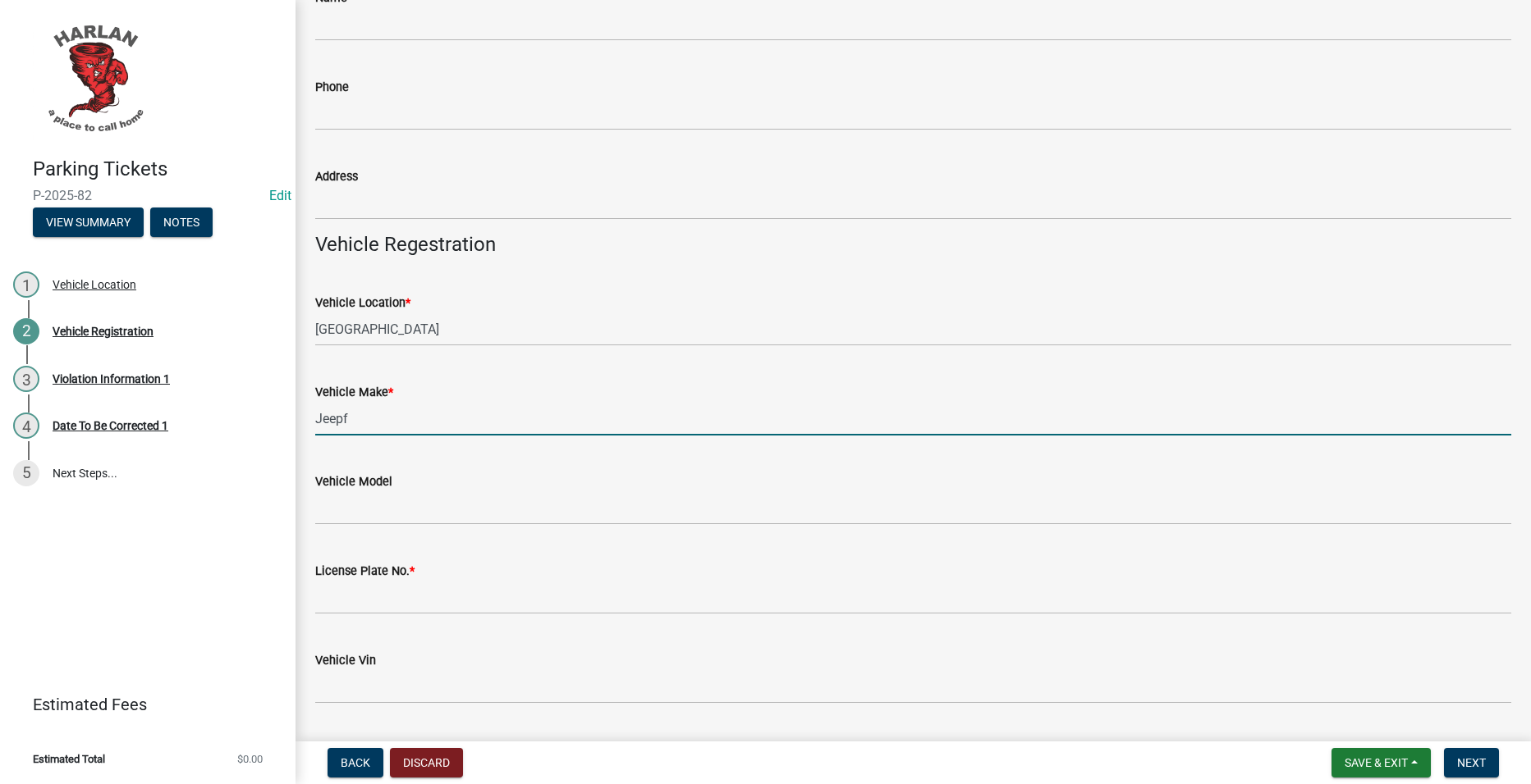
click at [490, 421] on input "Jeepf" at bounding box center [913, 418] width 1196 height 33
type input "Jeep"
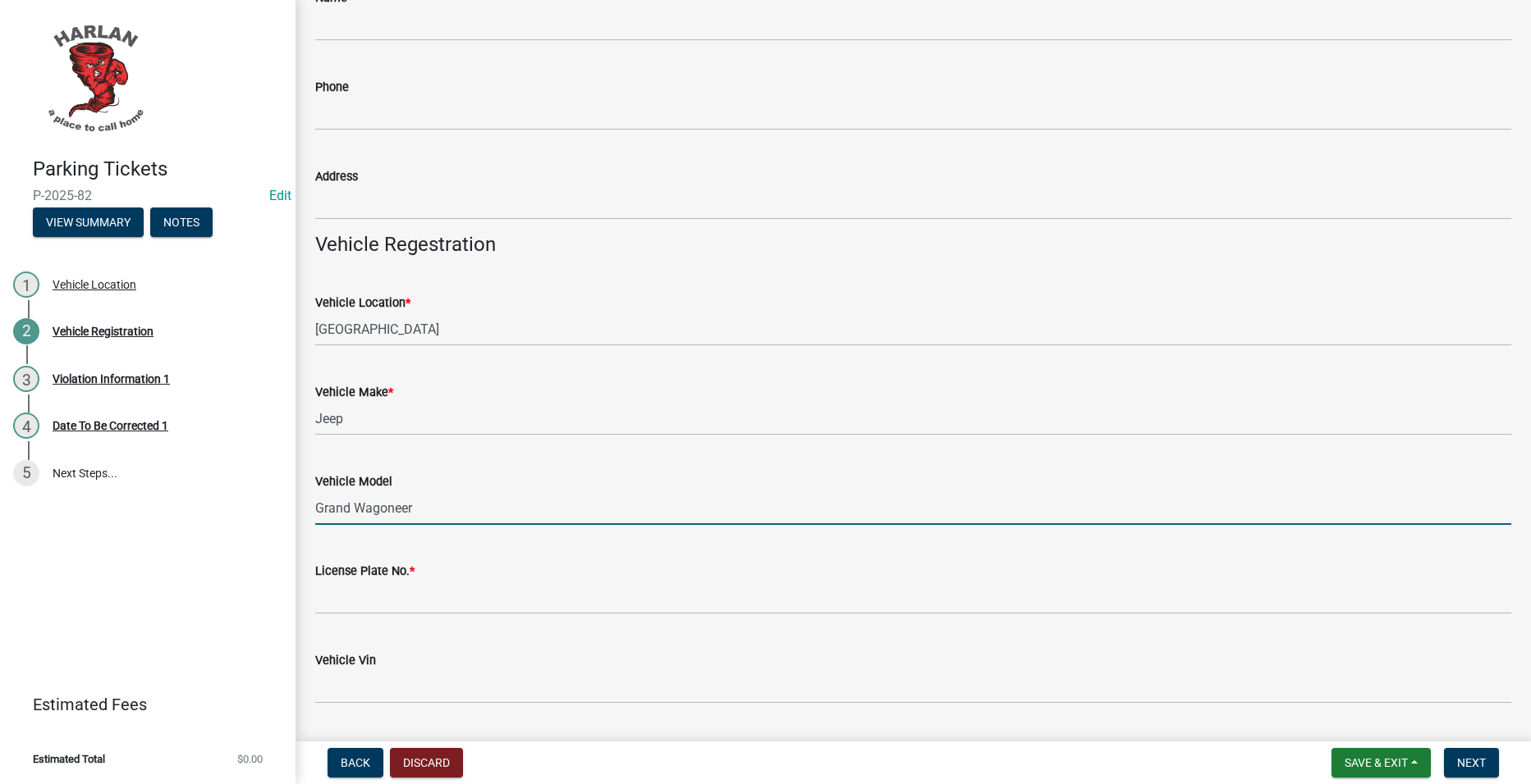
type input "Grand Wagoneer"
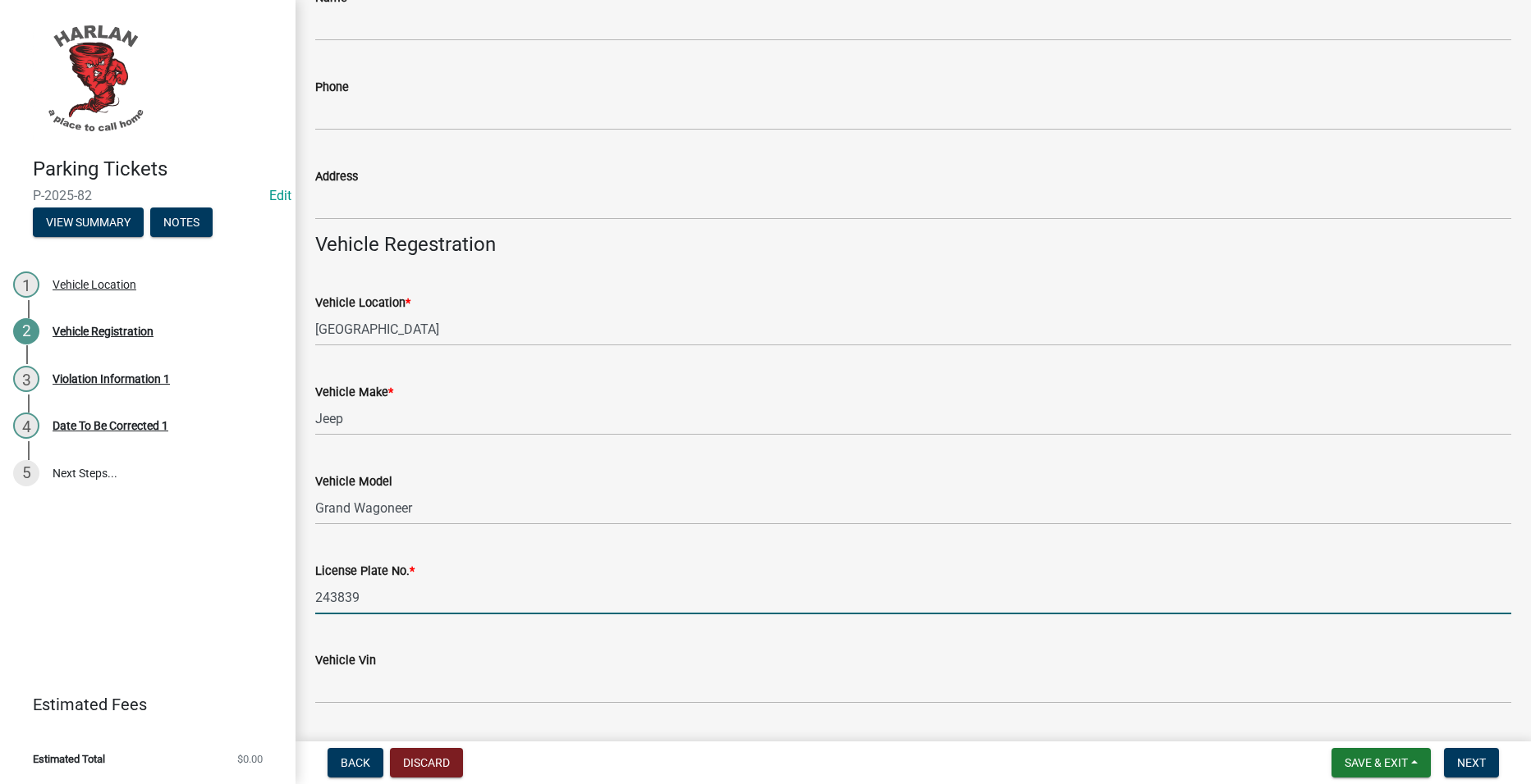
type input "243839"
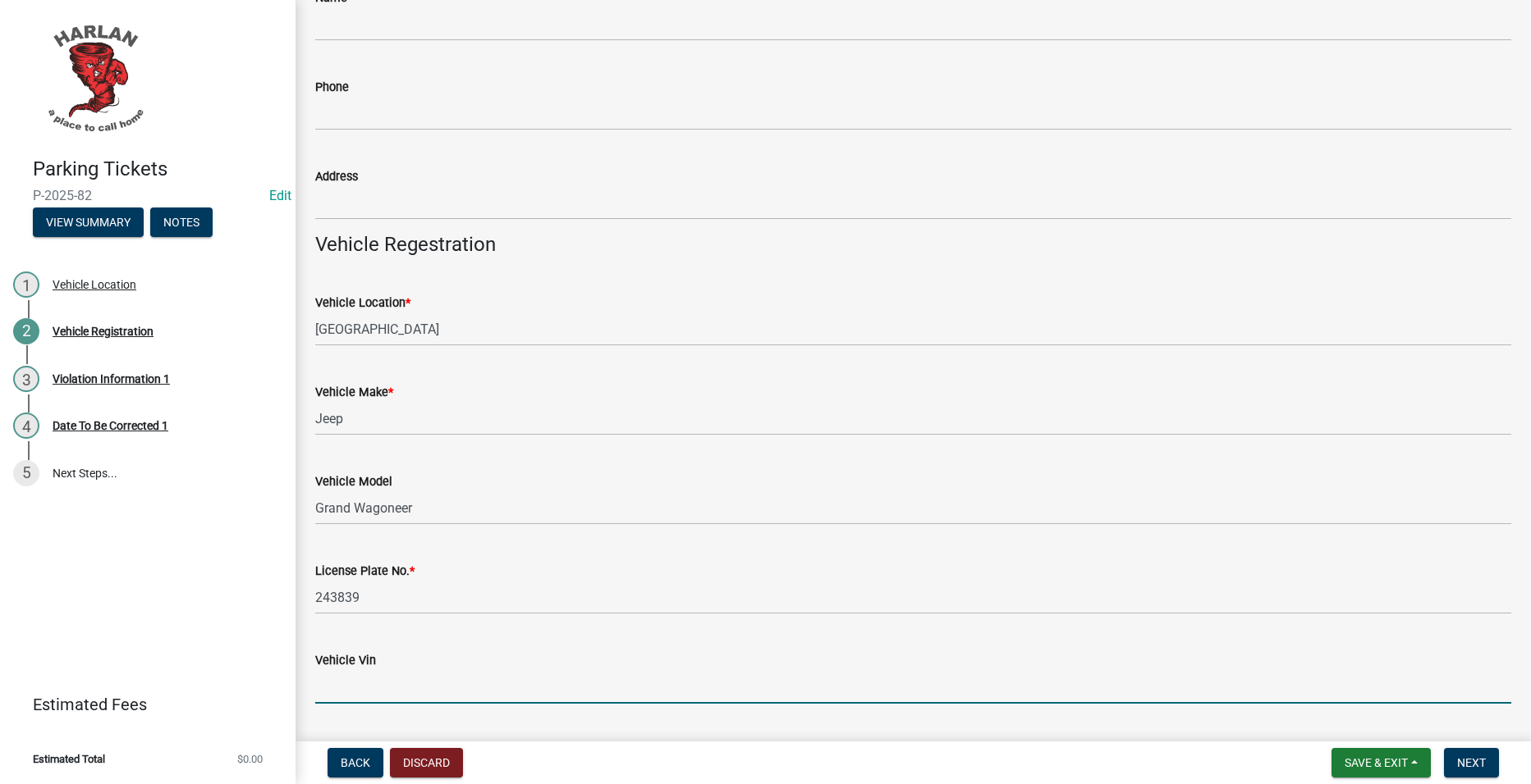
scroll to position [573, 0]
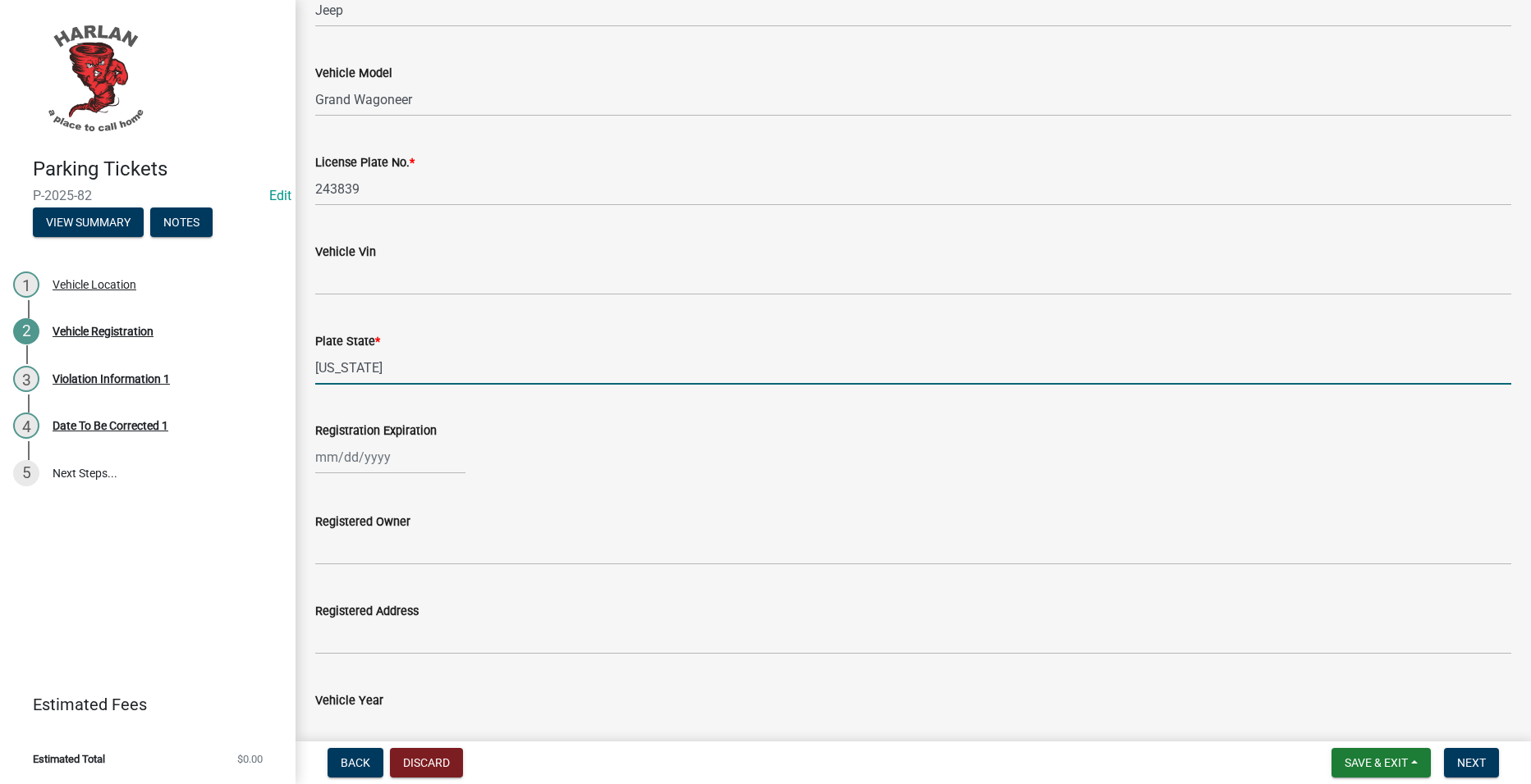
type input "[US_STATE]"
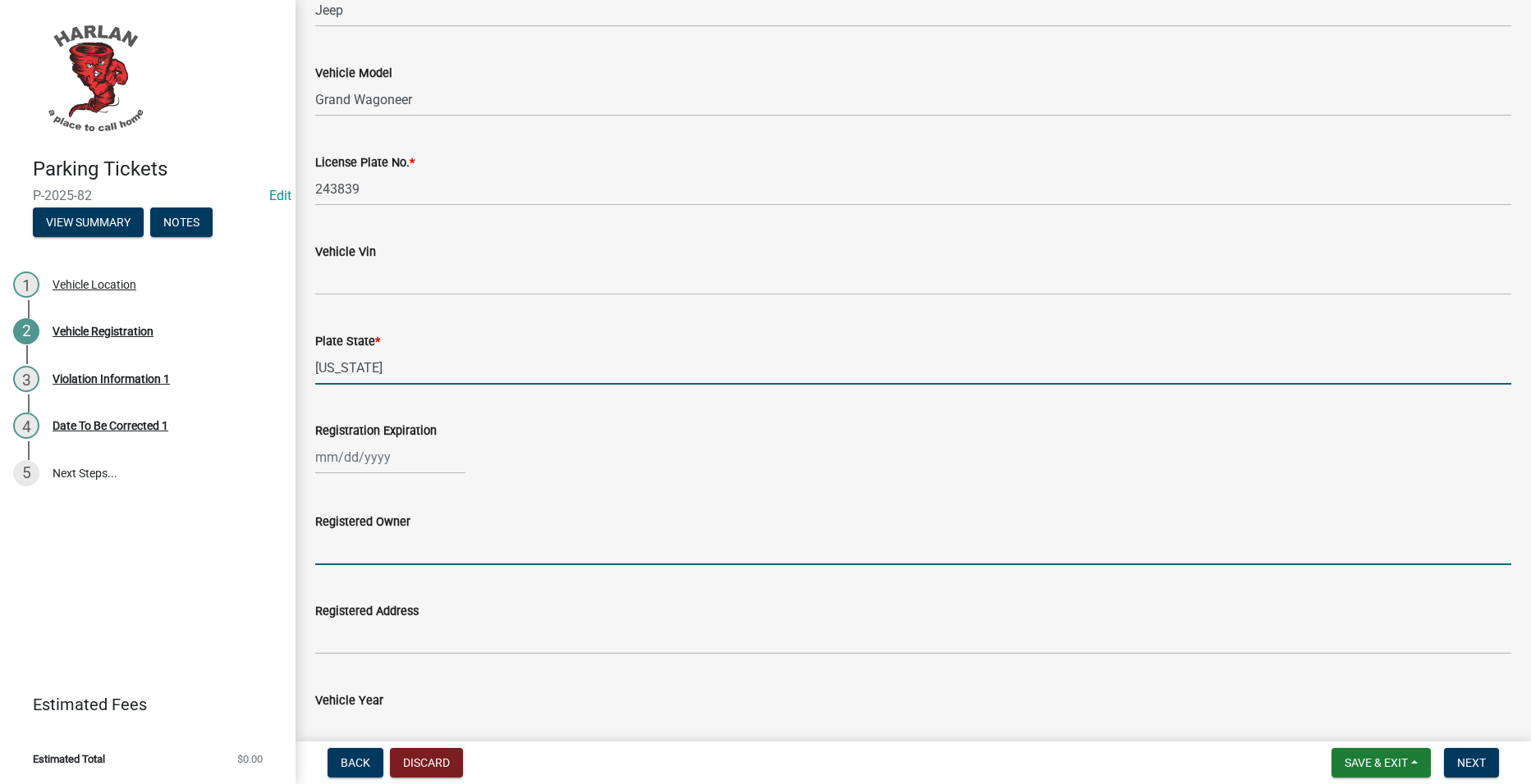
click at [576, 539] on input "Registered Owner" at bounding box center [913, 548] width 1196 height 33
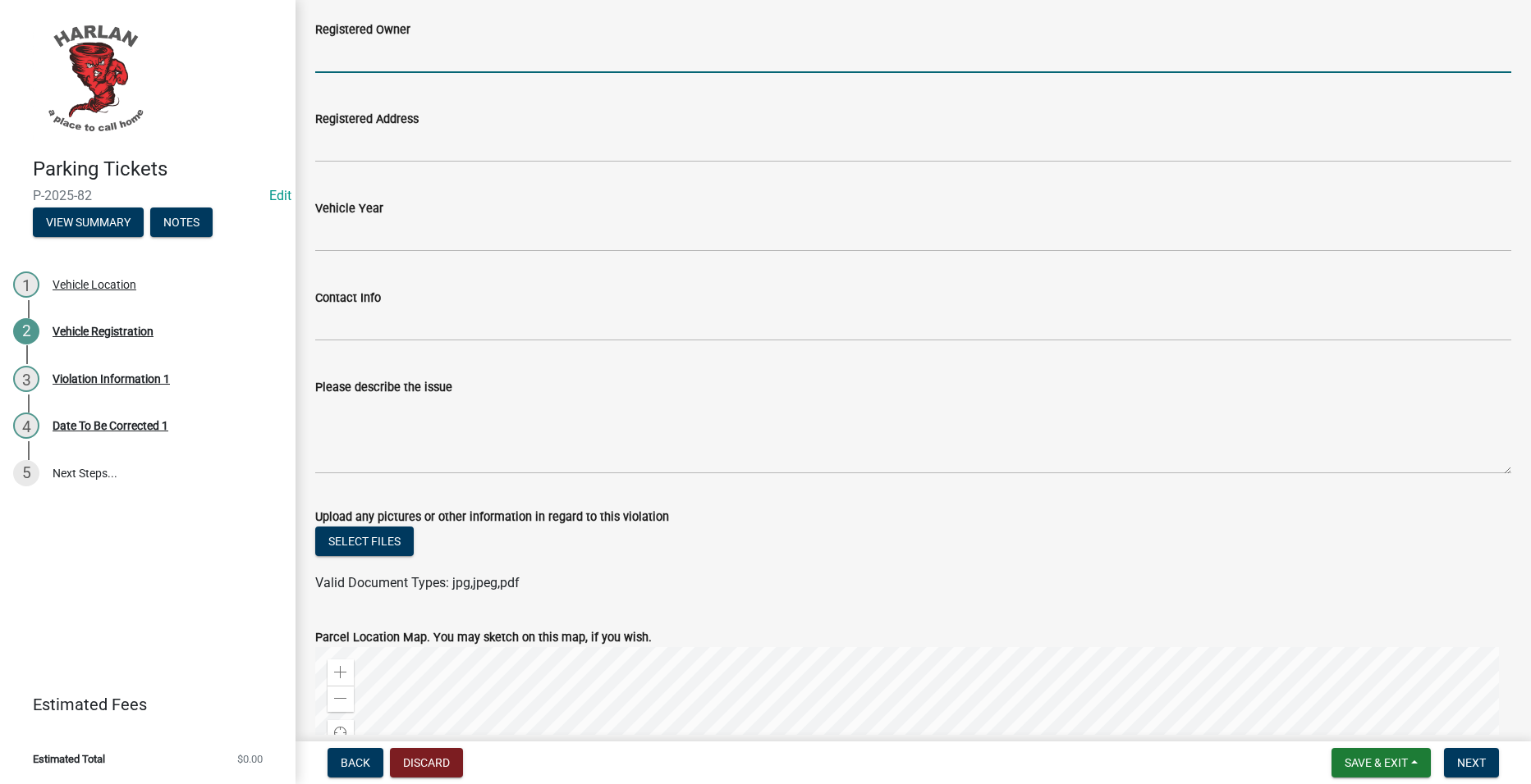
scroll to position [1532, 0]
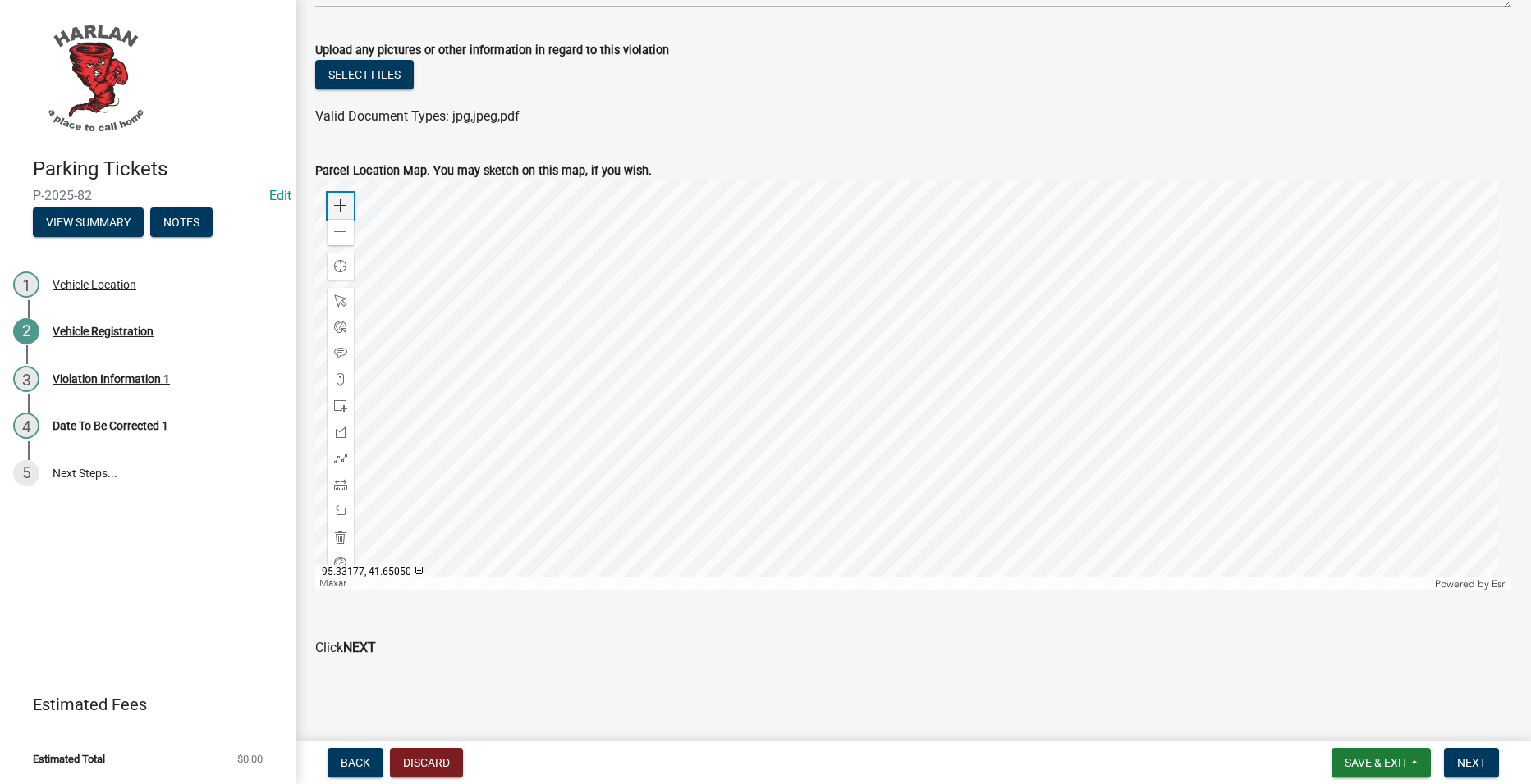
click at [341, 200] on span at bounding box center [341, 206] width 14 height 14
click at [994, 591] on div at bounding box center [913, 386] width 1196 height 410
click at [966, 505] on div at bounding box center [913, 386] width 1196 height 410
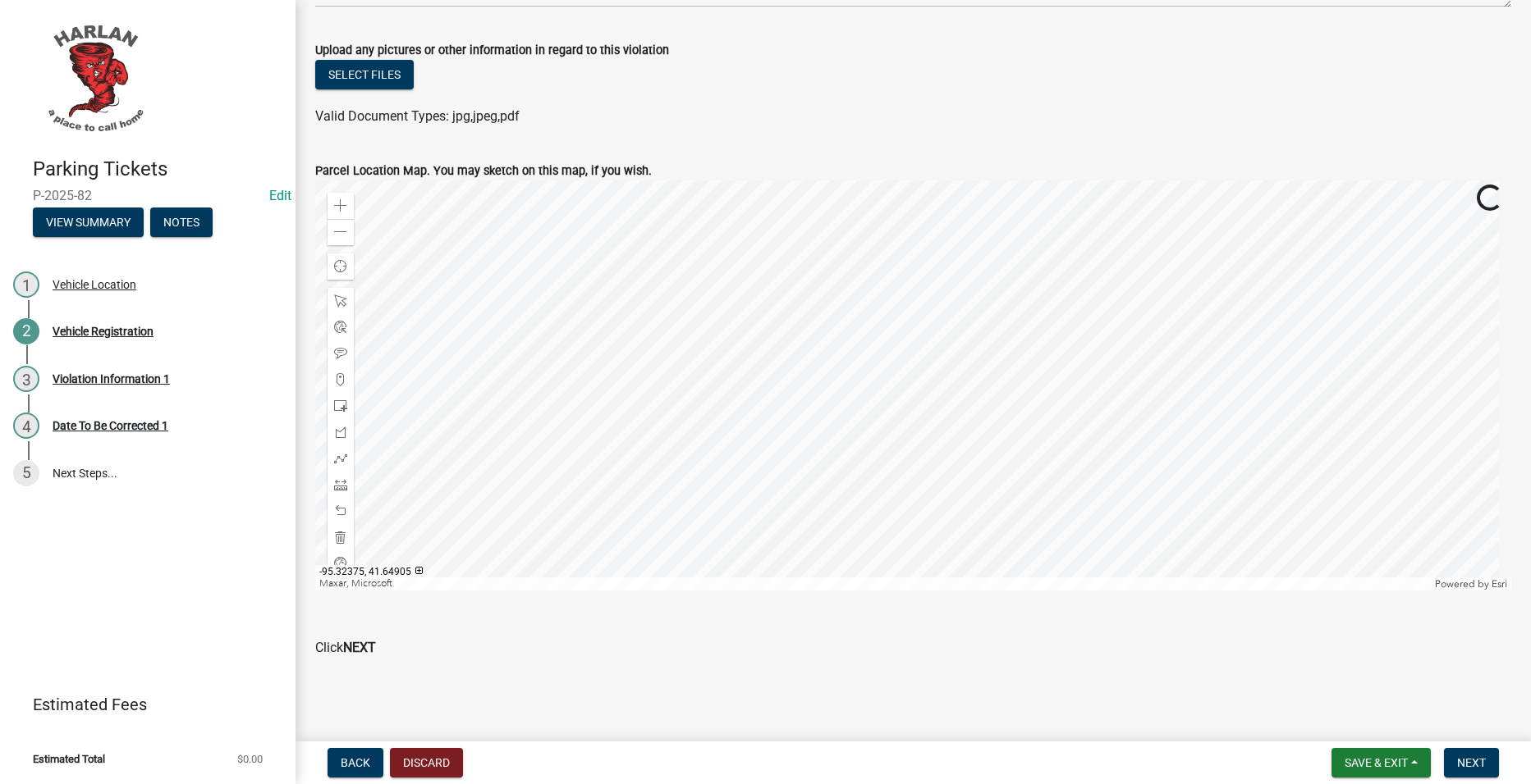
click at [998, 518] on div at bounding box center [913, 386] width 1196 height 410
click at [998, 489] on div at bounding box center [913, 386] width 1196 height 410
click at [336, 201] on span at bounding box center [341, 206] width 14 height 14
click at [621, 387] on div at bounding box center [913, 386] width 1196 height 410
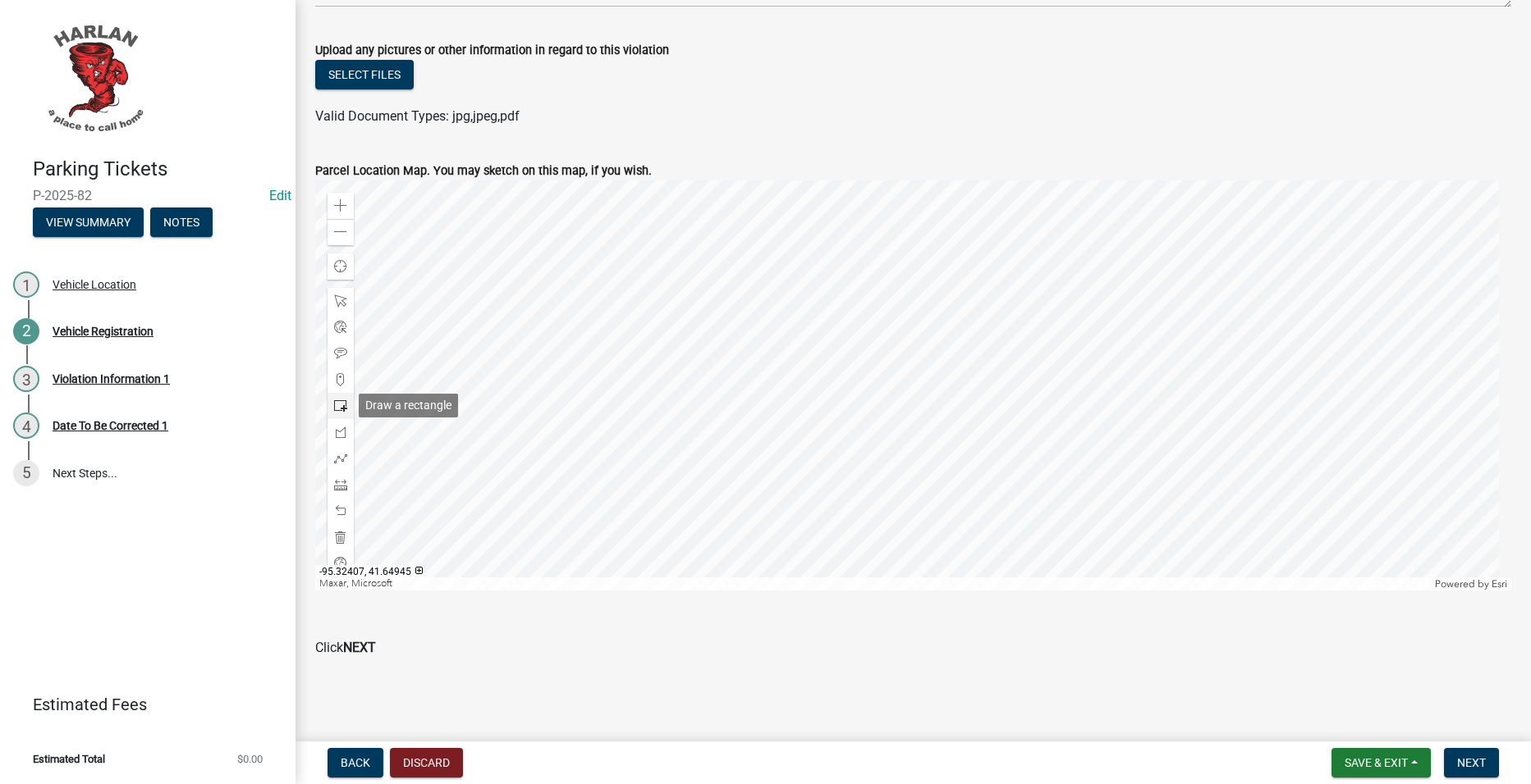
click at [347, 403] on div at bounding box center [340, 406] width 26 height 26
click at [877, 369] on div at bounding box center [913, 386] width 1196 height 410
click at [1492, 768] on button "Next" at bounding box center [1471, 762] width 55 height 30
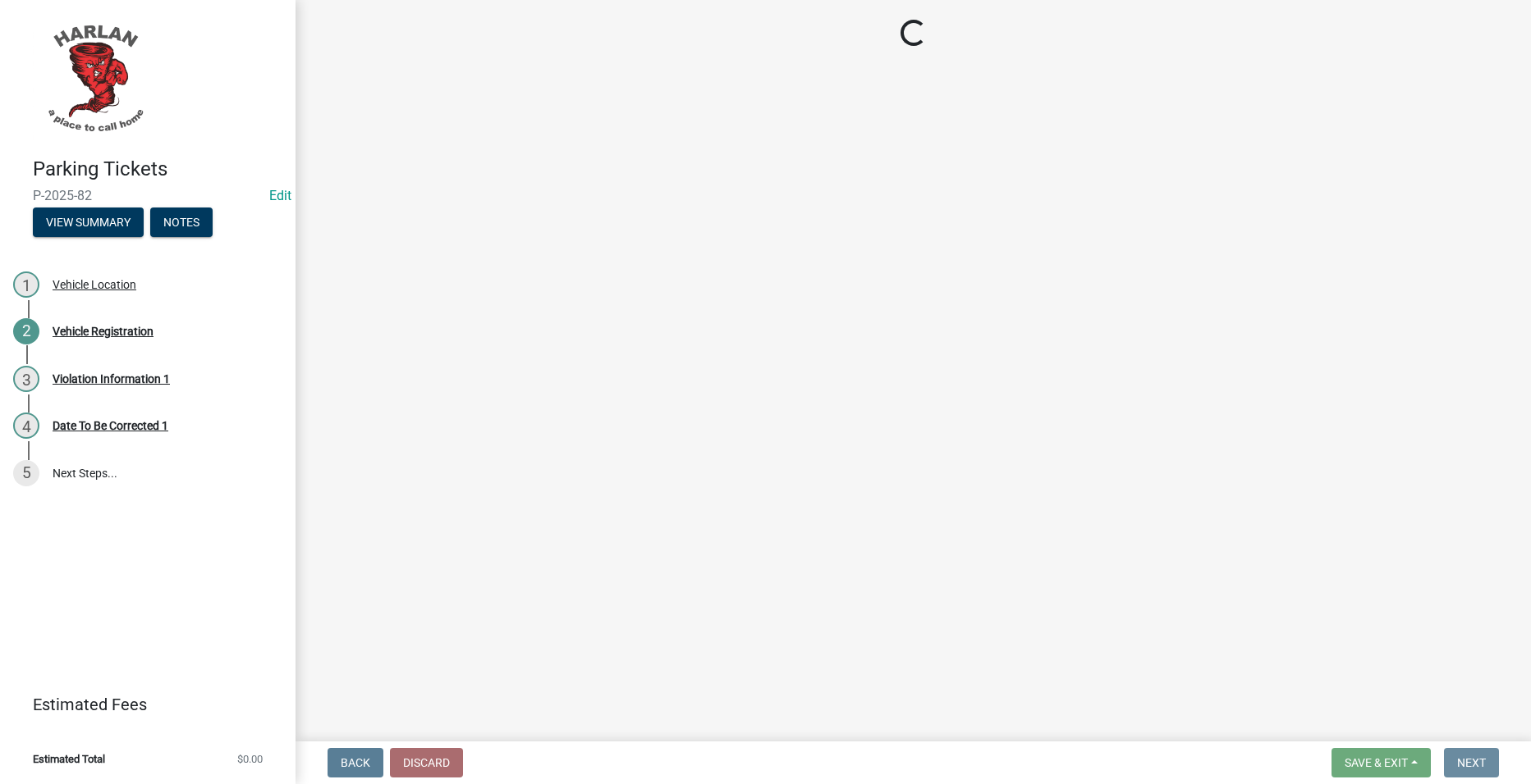
scroll to position [0, 0]
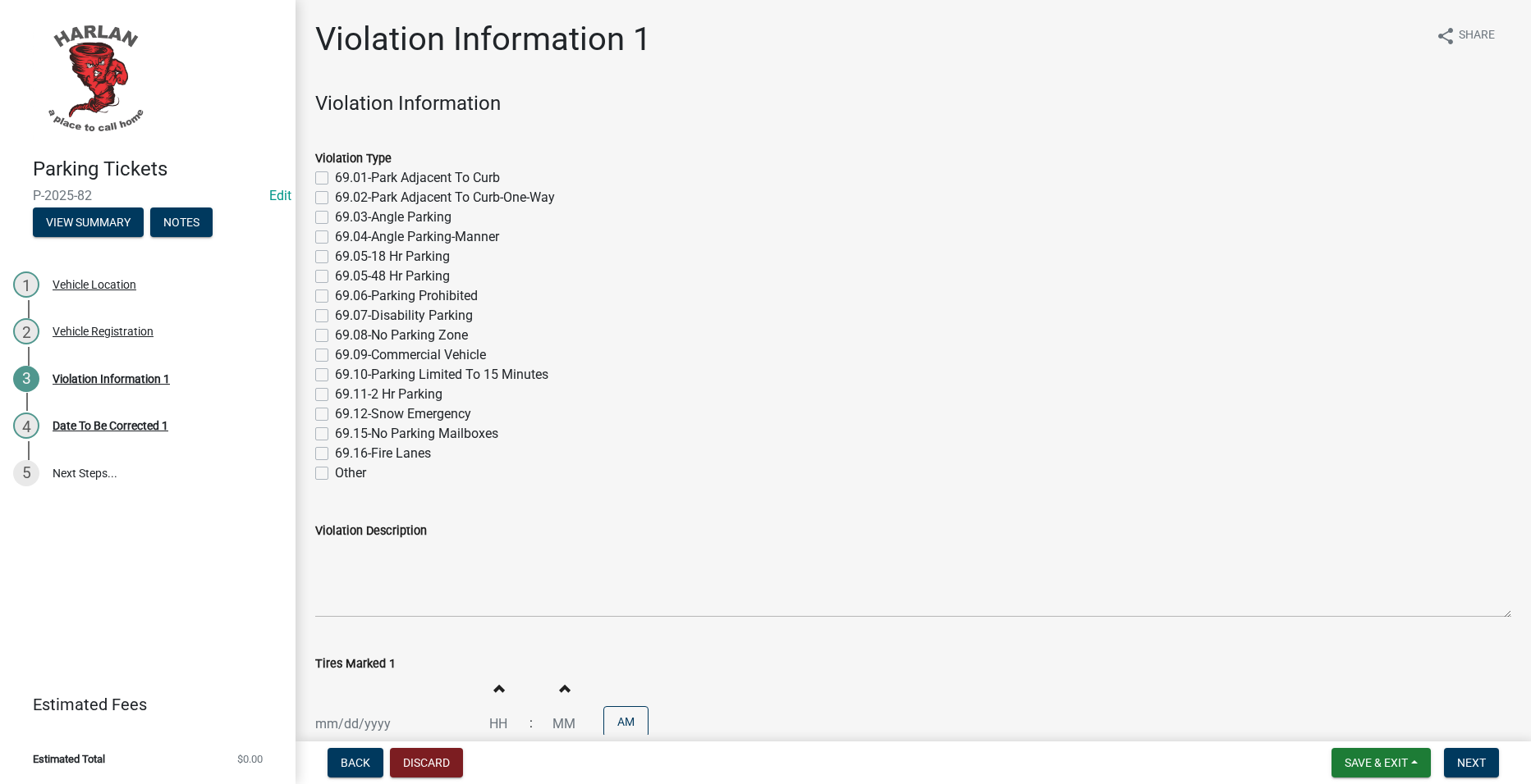
click at [446, 297] on label "69.06-Parking Prohibited" at bounding box center [407, 296] width 143 height 20
click at [345, 297] on input "69.06-Parking Prohibited" at bounding box center [341, 292] width 11 height 11
checkbox input "true"
checkbox input "false"
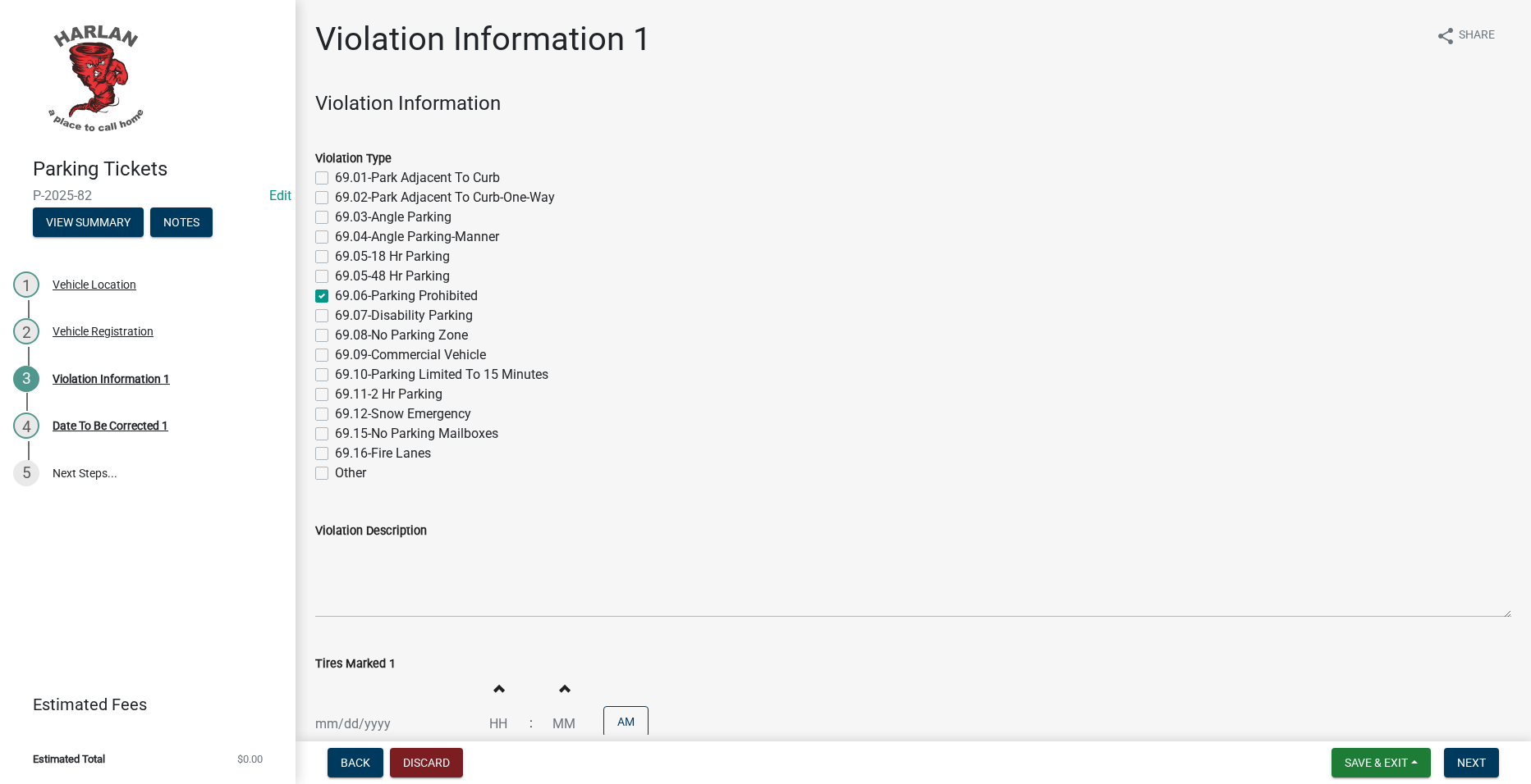
checkbox input "false"
checkbox input "true"
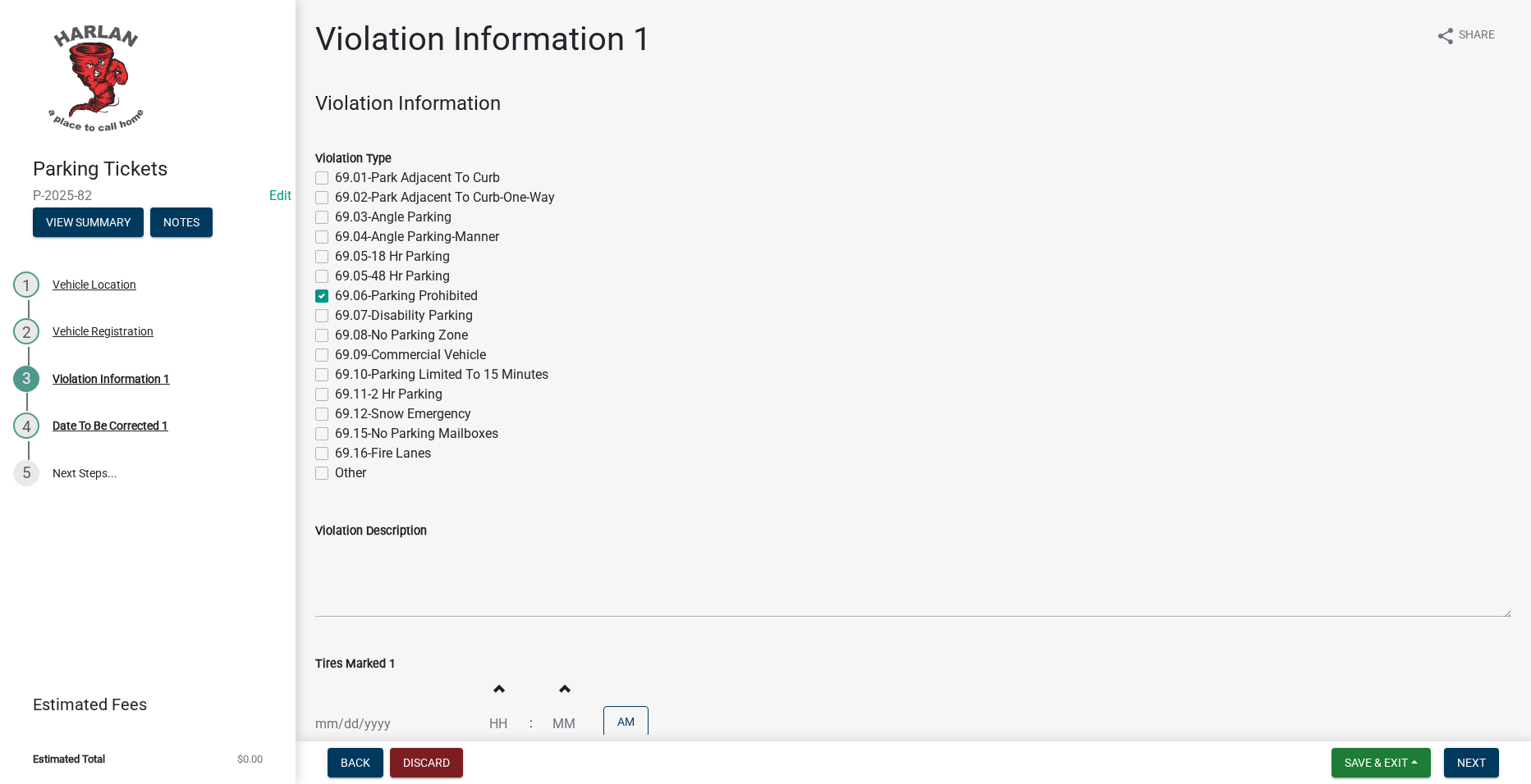
checkbox input "false"
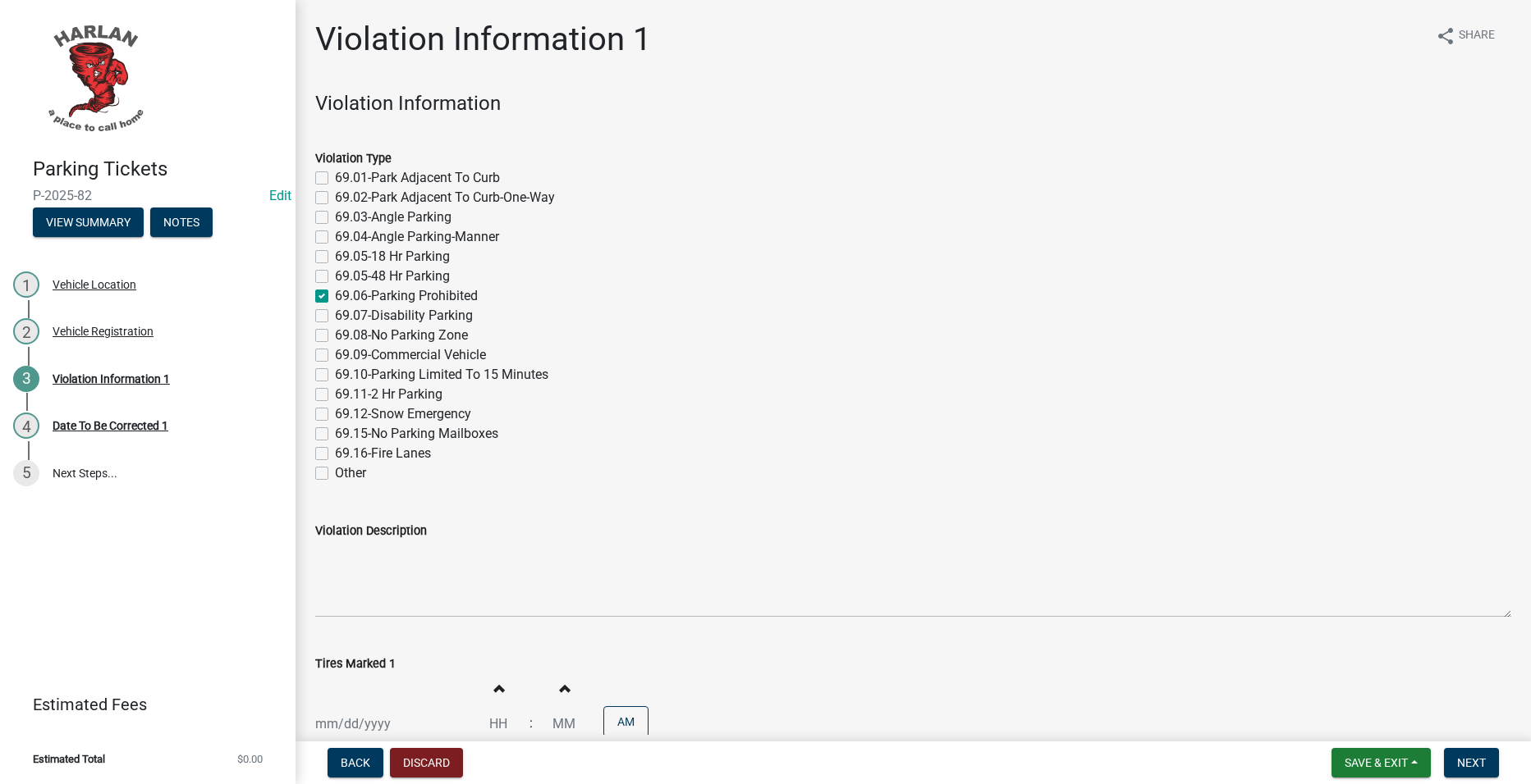
checkbox input "false"
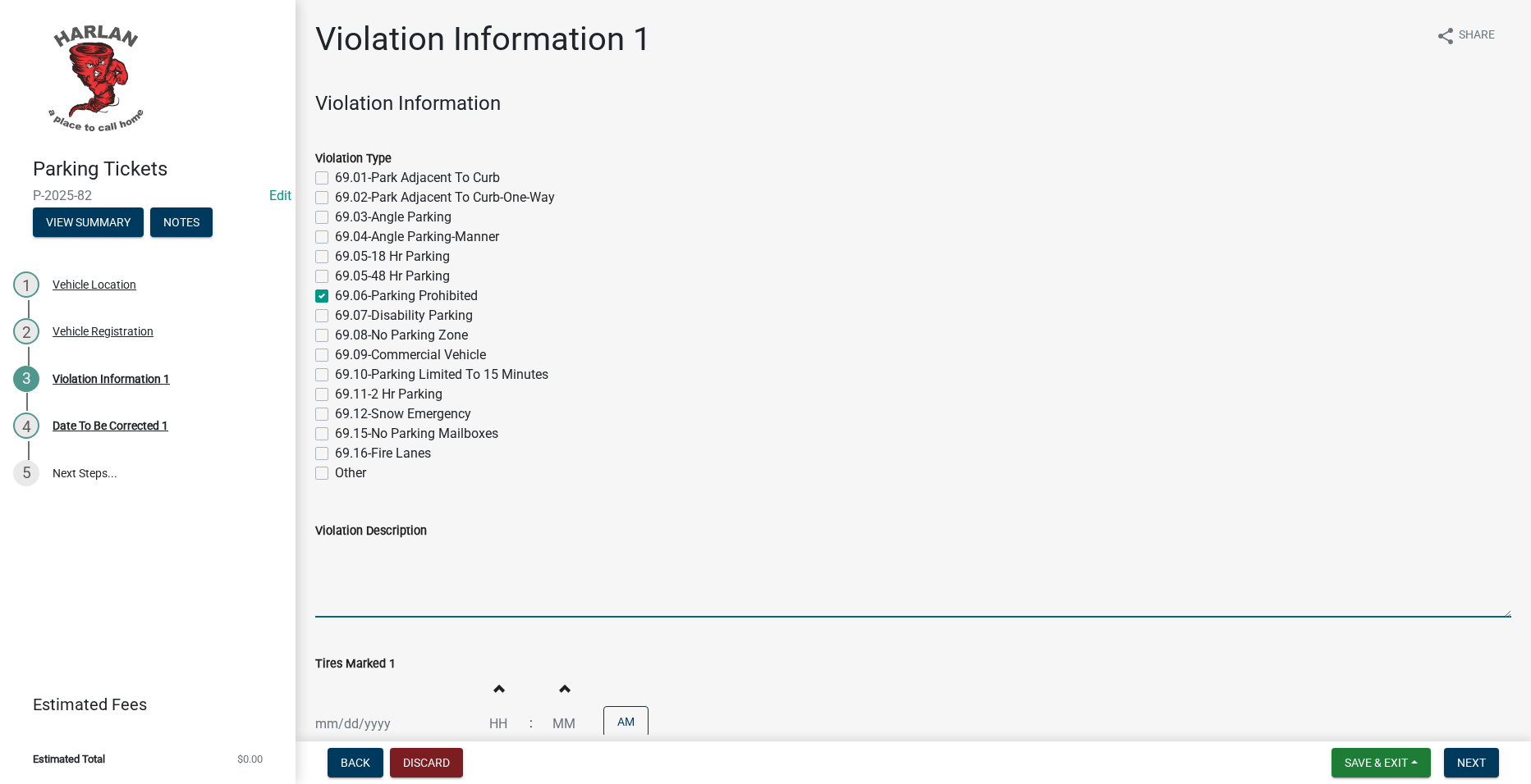
click at [517, 569] on textarea "Violation Description" at bounding box center [913, 579] width 1196 height 77
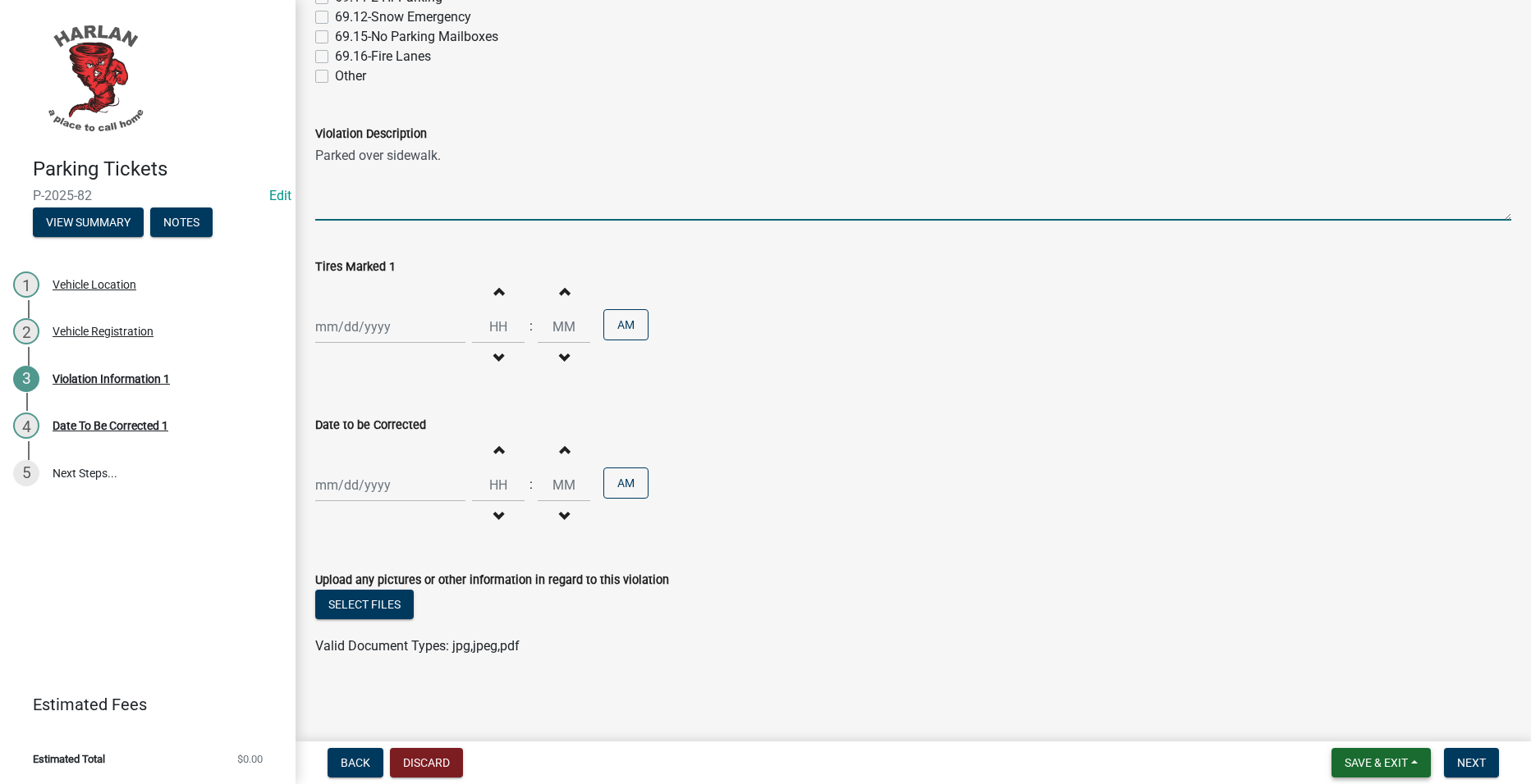
type textarea "Parked over sidewalk."
click at [1351, 758] on span "Save & Exit" at bounding box center [1376, 762] width 63 height 14
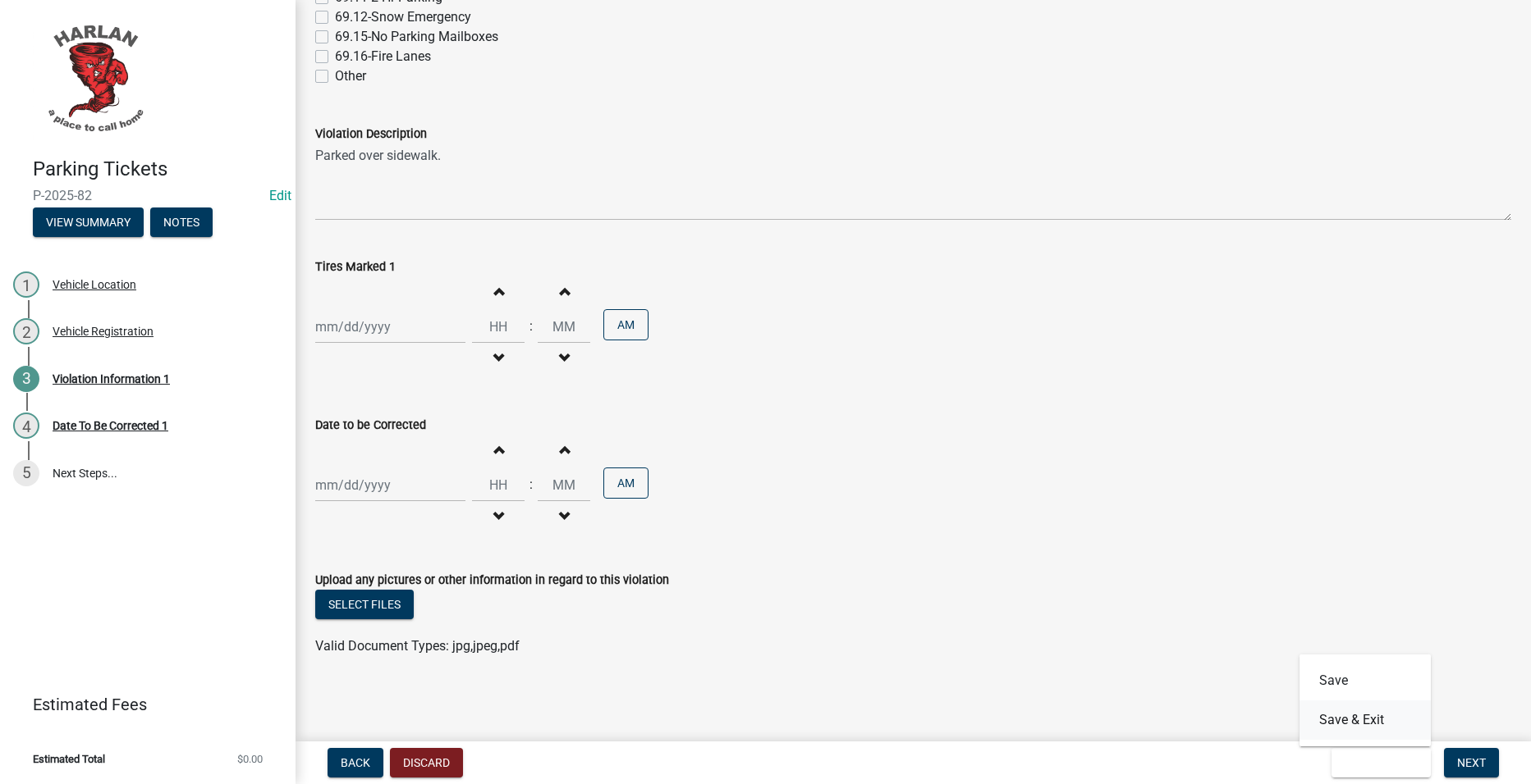
click at [1349, 715] on button "Save & Exit" at bounding box center [1365, 721] width 131 height 40
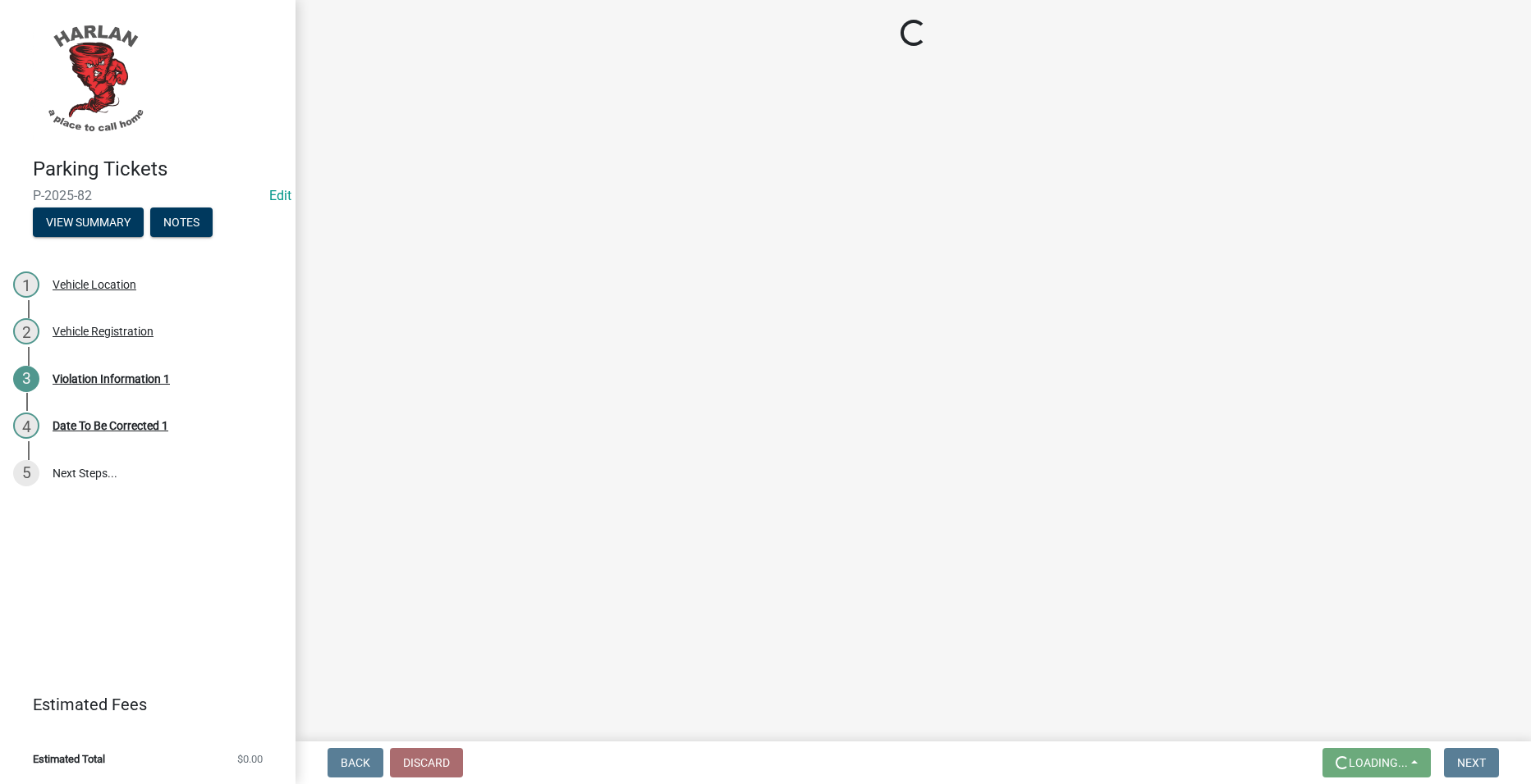
scroll to position [0, 0]
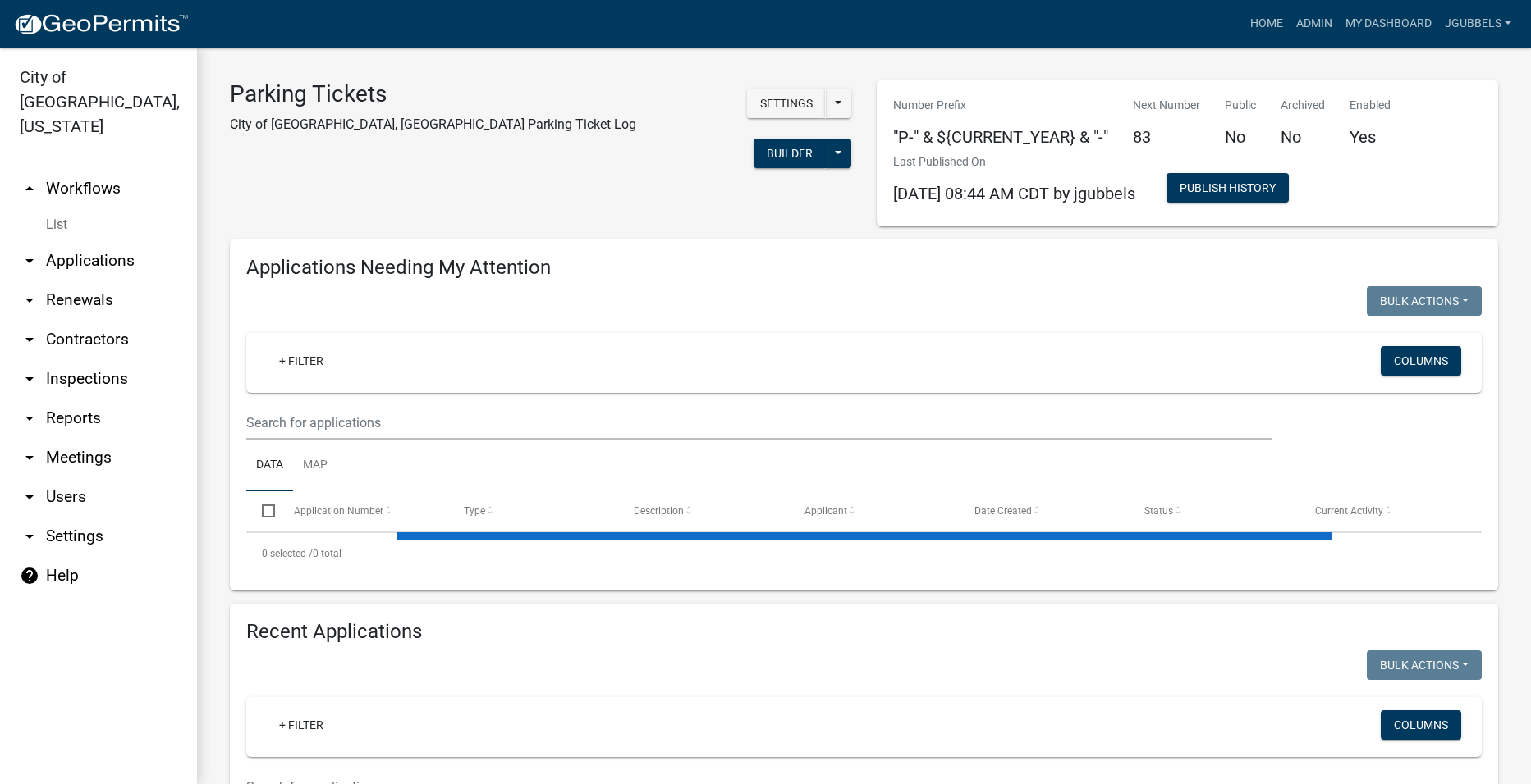
select select "2: 50"
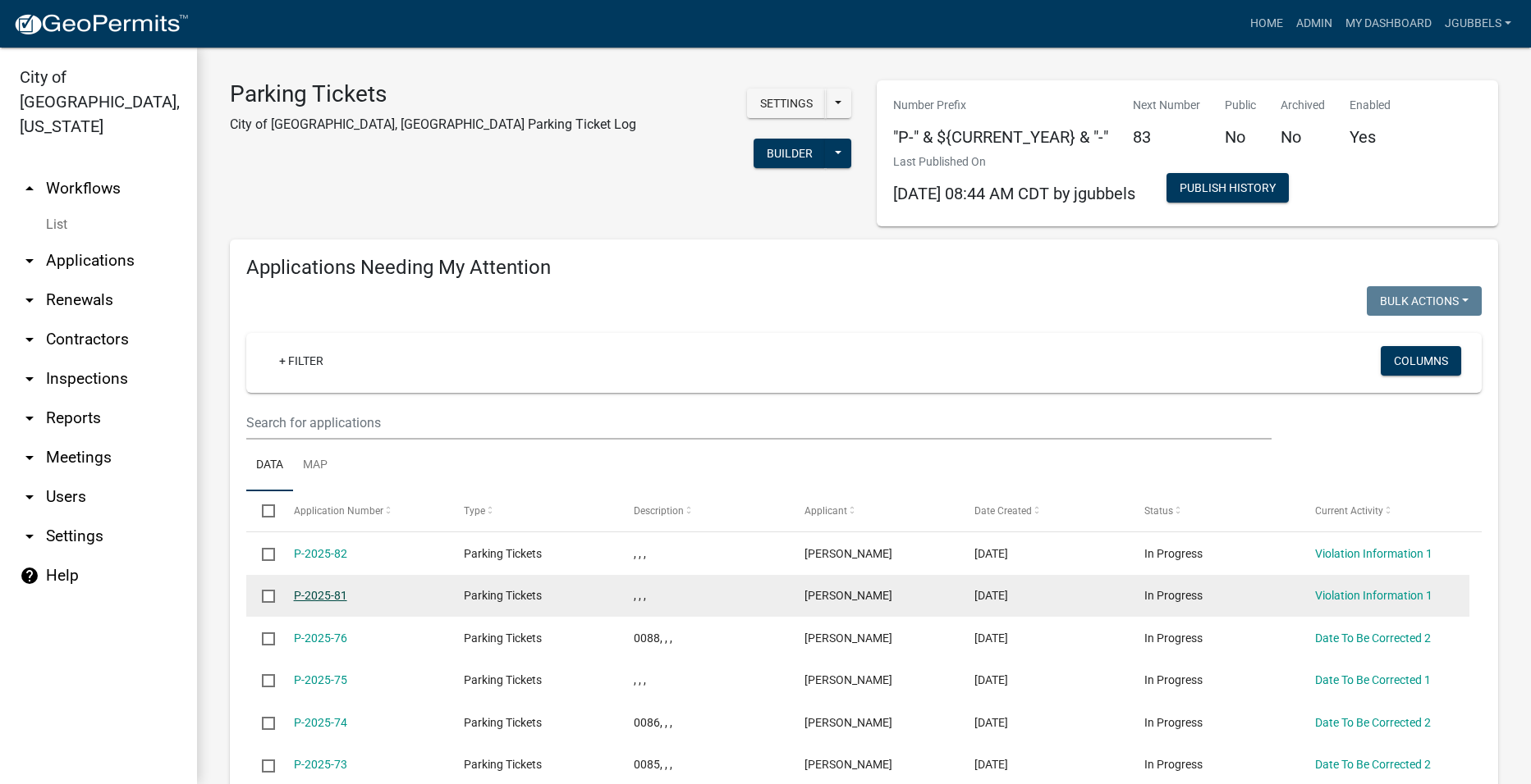
click at [339, 593] on link "P-2025-81" at bounding box center [320, 595] width 53 height 14
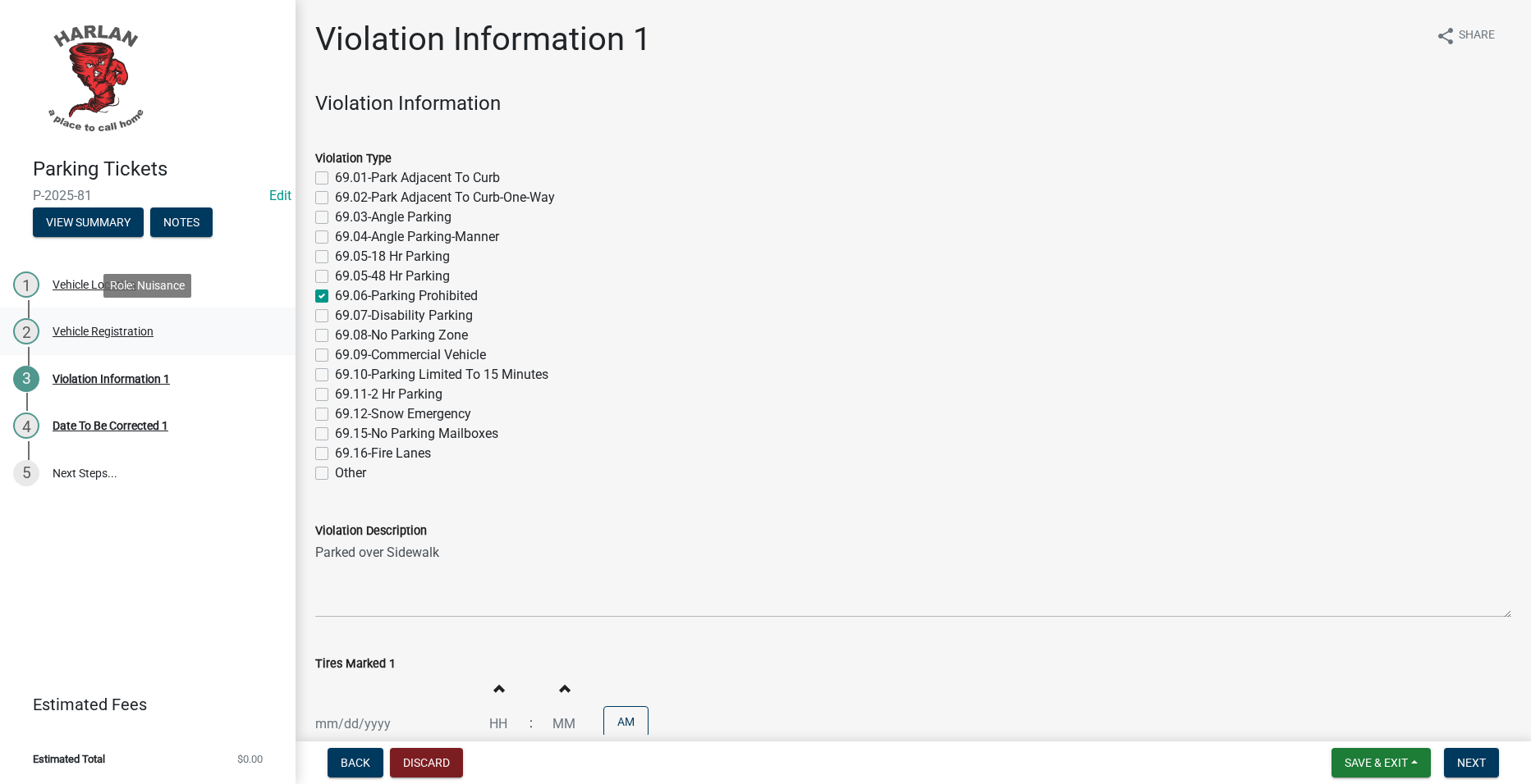
click at [157, 328] on div "2 Vehicle Registration" at bounding box center [141, 331] width 256 height 26
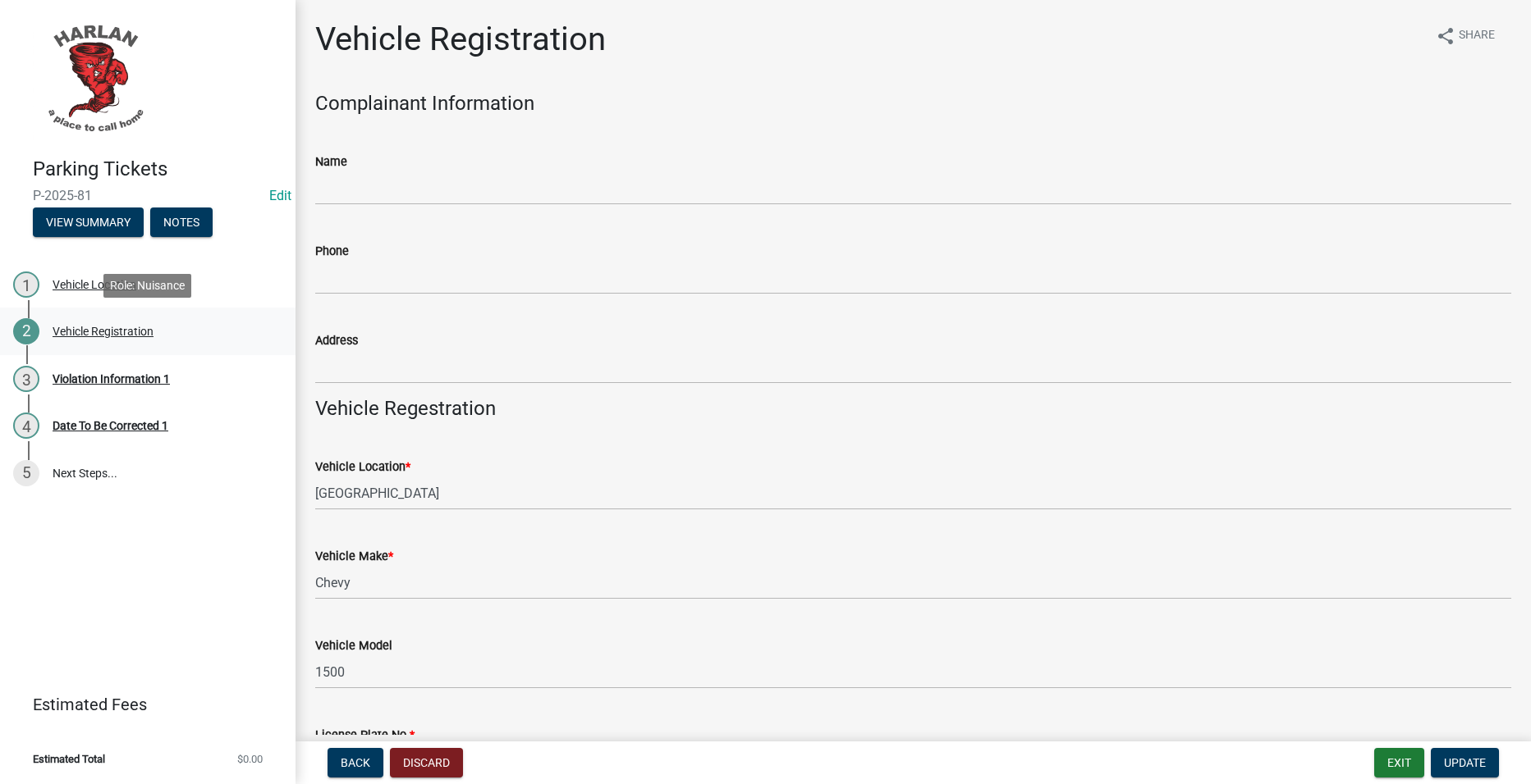
click at [113, 318] on div "2 Vehicle Registration" at bounding box center [141, 331] width 256 height 26
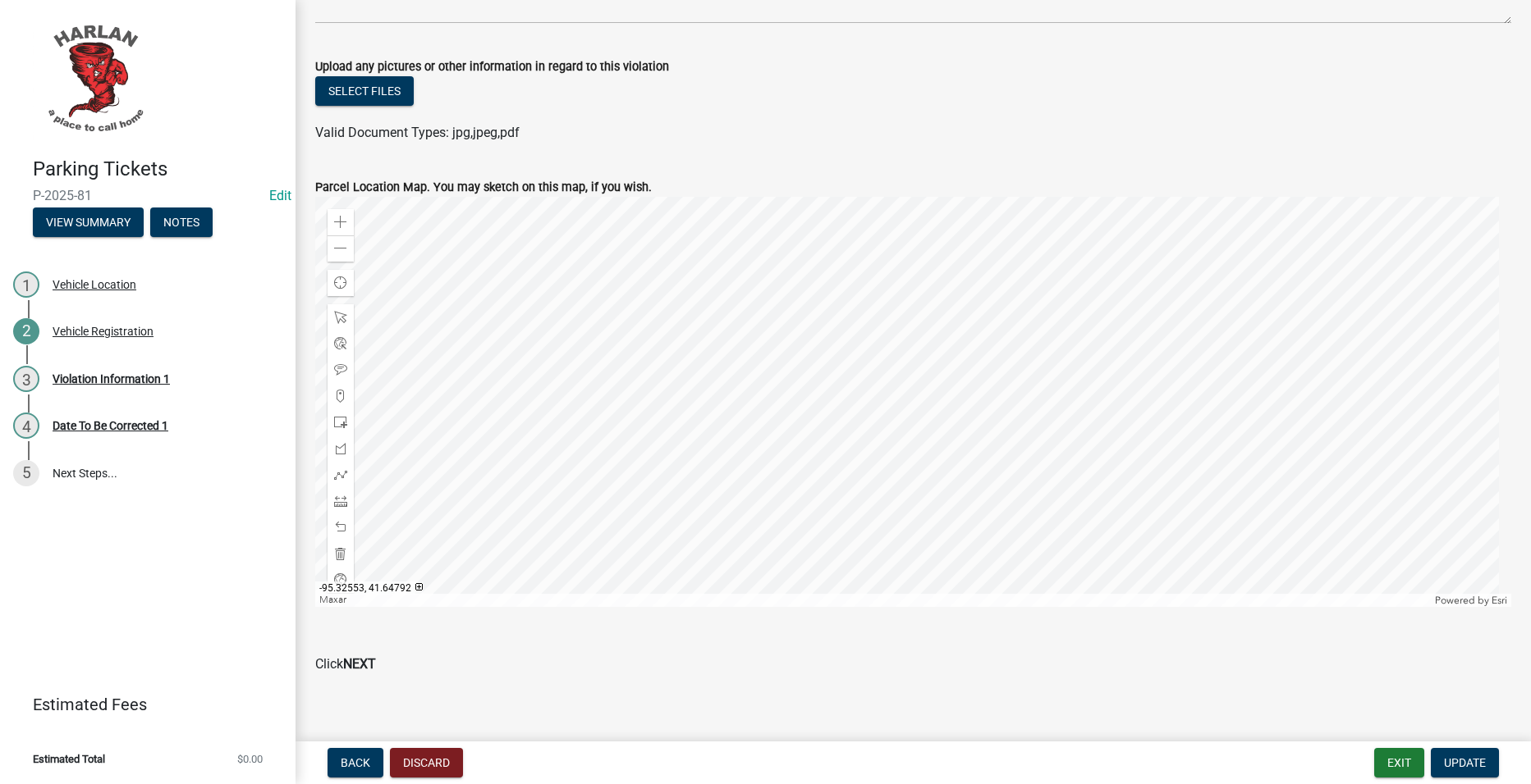
scroll to position [1532, 0]
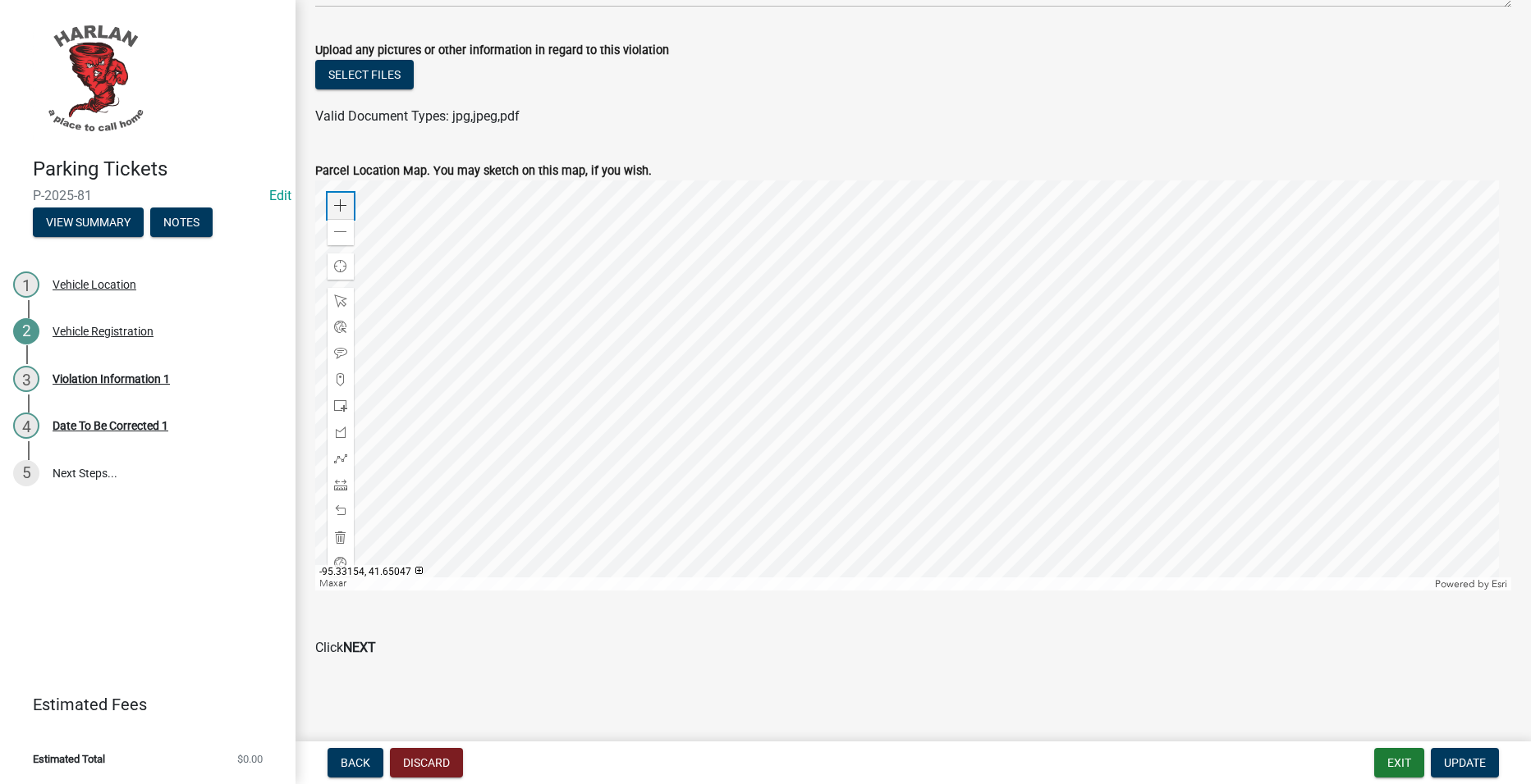
click at [344, 192] on div "Zoom in" at bounding box center [340, 205] width 26 height 26
click at [851, 591] on div at bounding box center [913, 386] width 1196 height 410
click at [342, 200] on span at bounding box center [341, 206] width 14 height 14
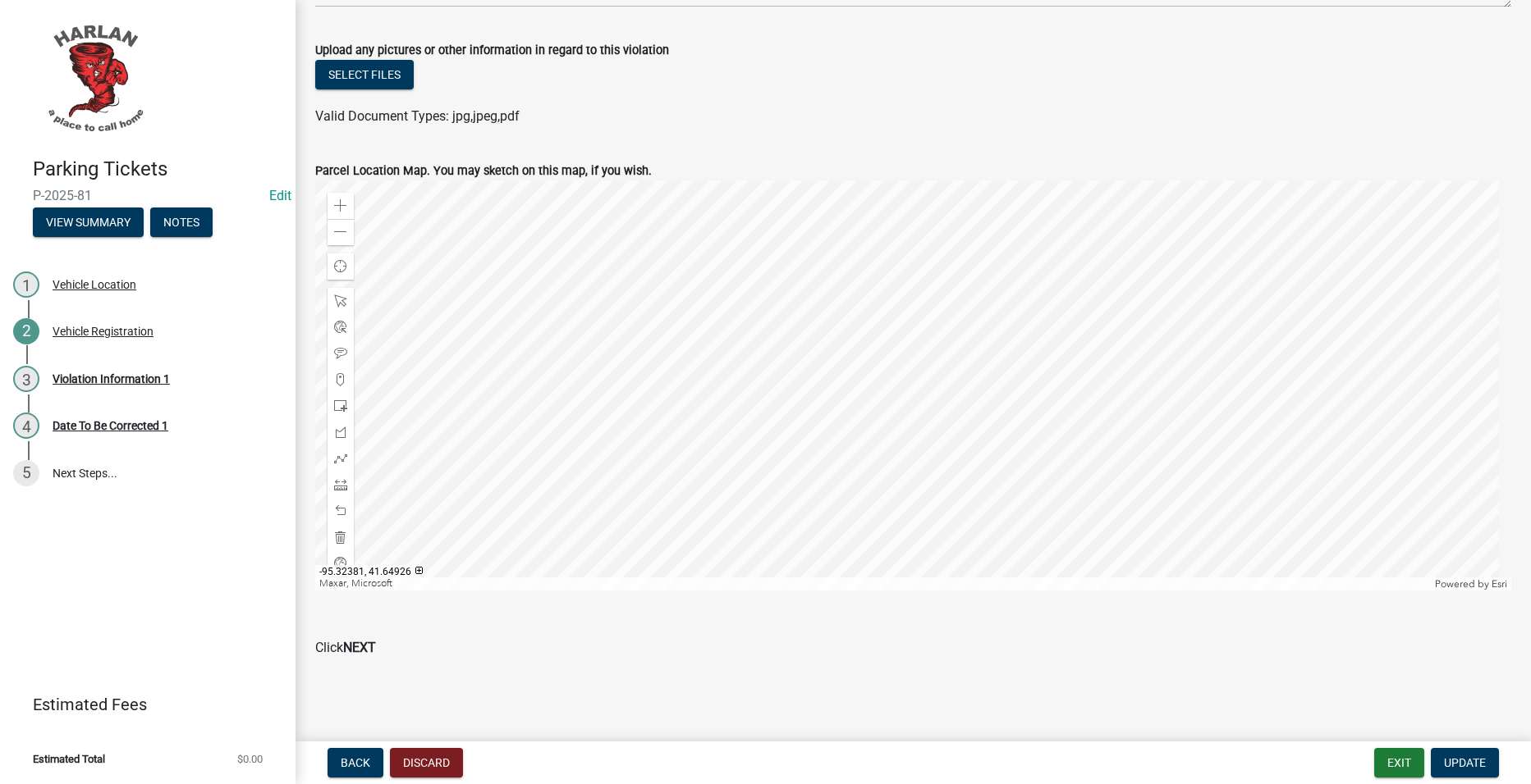
click at [812, 591] on div at bounding box center [913, 386] width 1196 height 410
click at [343, 192] on div "Zoom in" at bounding box center [340, 205] width 26 height 26
click at [878, 405] on div at bounding box center [913, 386] width 1196 height 410
click at [975, 369] on div at bounding box center [913, 386] width 1196 height 410
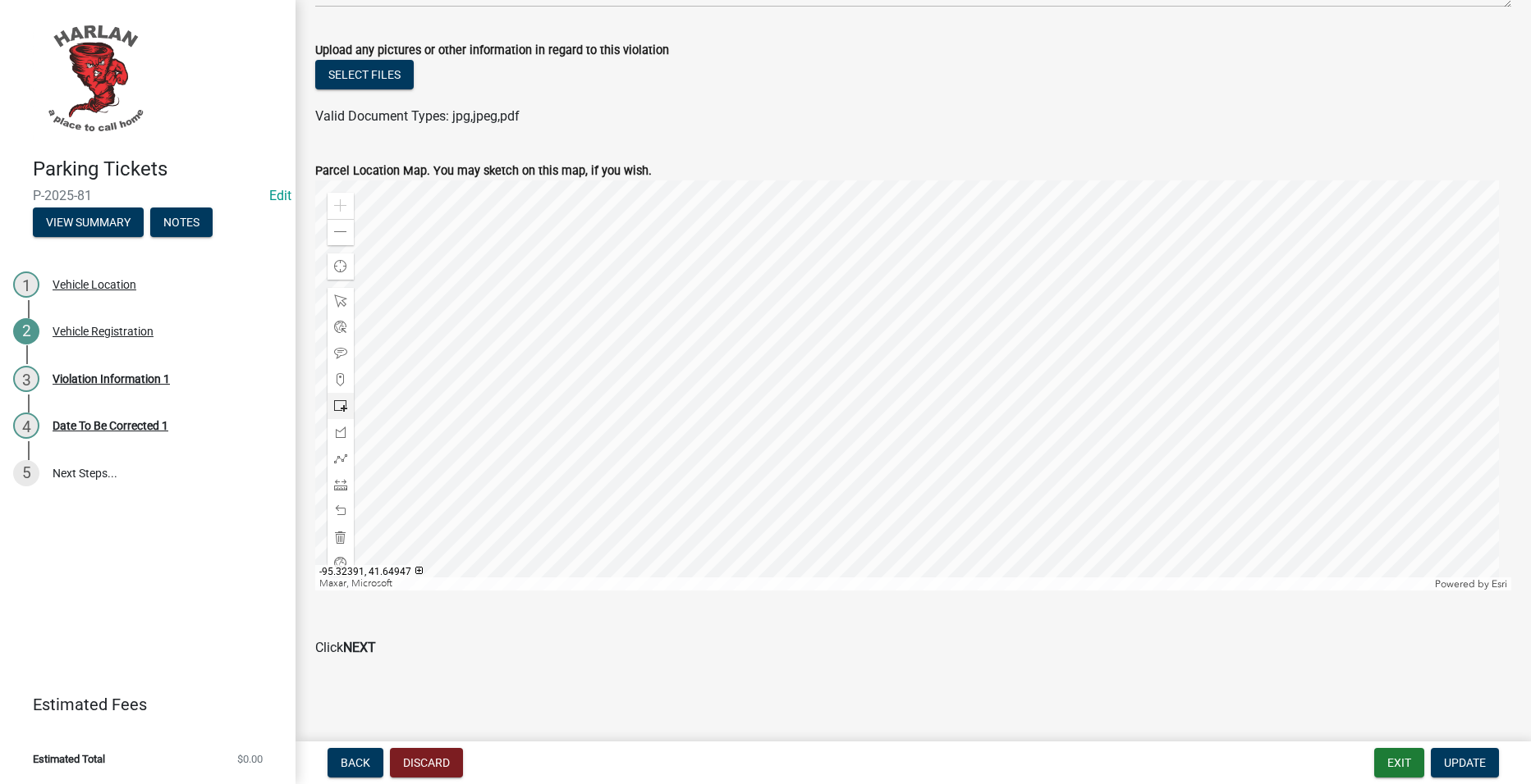
click at [350, 401] on div at bounding box center [340, 406] width 26 height 26
click at [906, 397] on div at bounding box center [913, 386] width 1196 height 410
drag, startPoint x: 1487, startPoint y: 762, endPoint x: 1363, endPoint y: 576, distance: 223.5
click at [1487, 761] on button "Update" at bounding box center [1464, 762] width 68 height 30
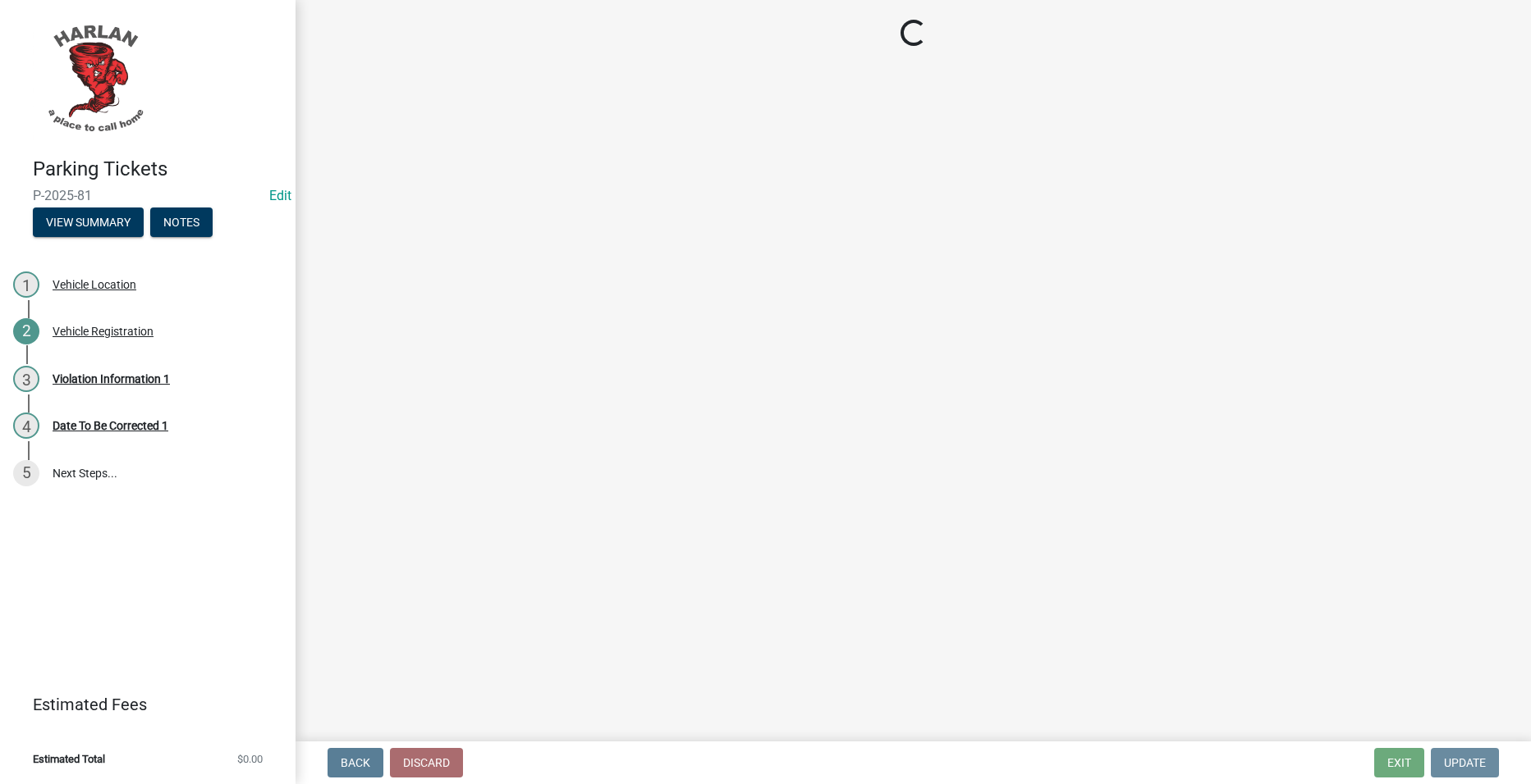
scroll to position [0, 0]
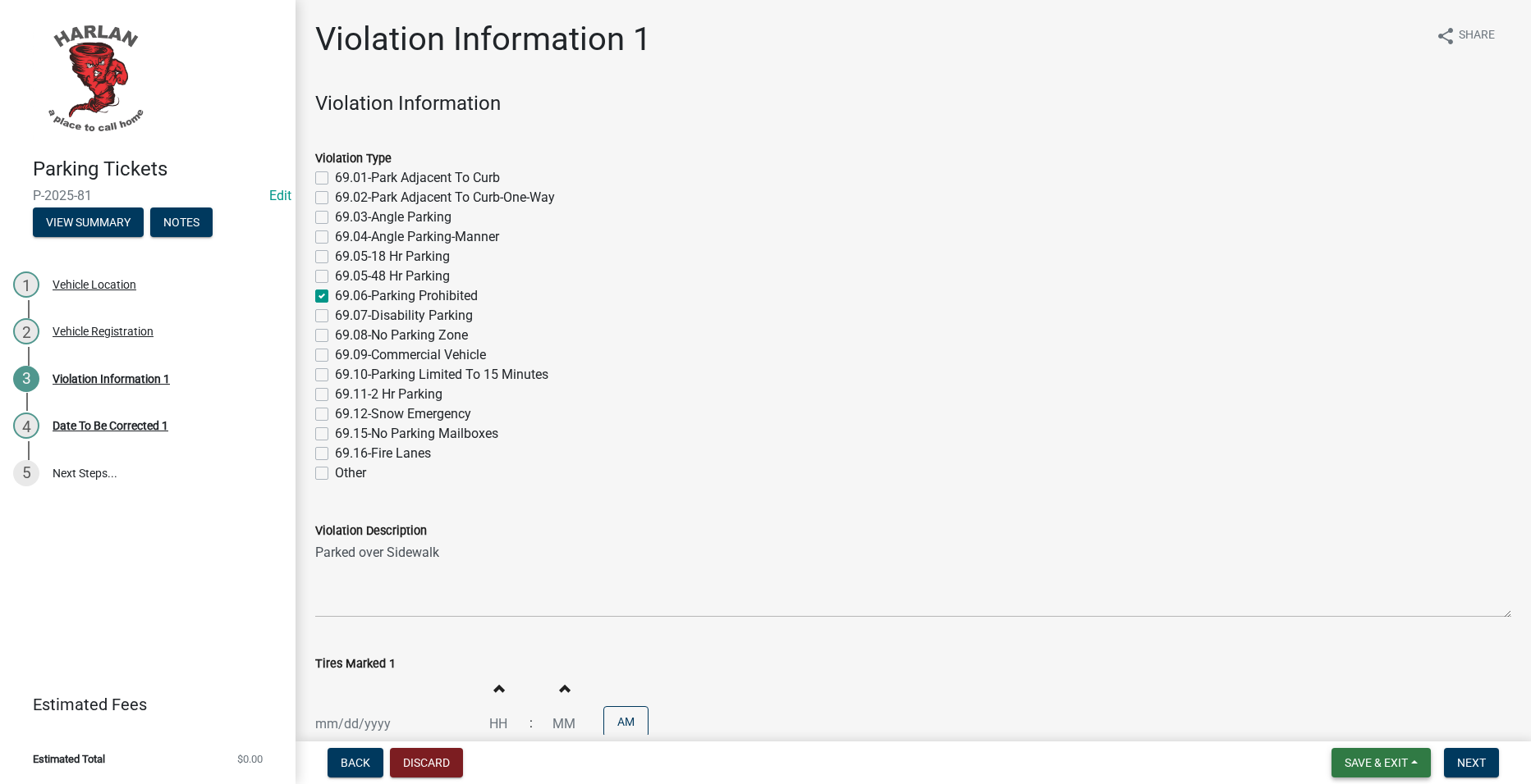
click at [1373, 773] on button "Save & Exit" at bounding box center [1381, 762] width 99 height 30
click at [1371, 726] on button "Save & Exit" at bounding box center [1365, 721] width 131 height 40
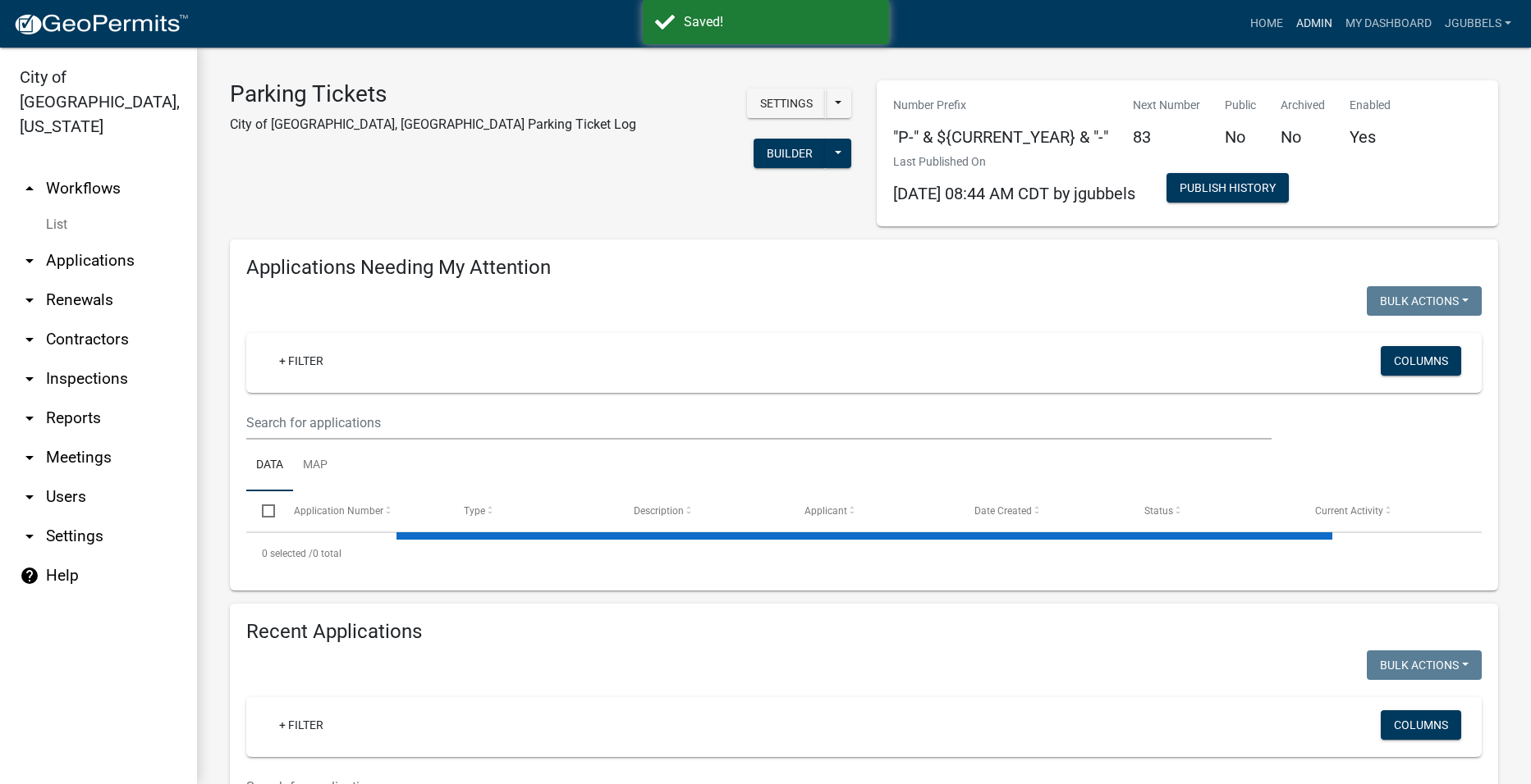
select select "2: 50"
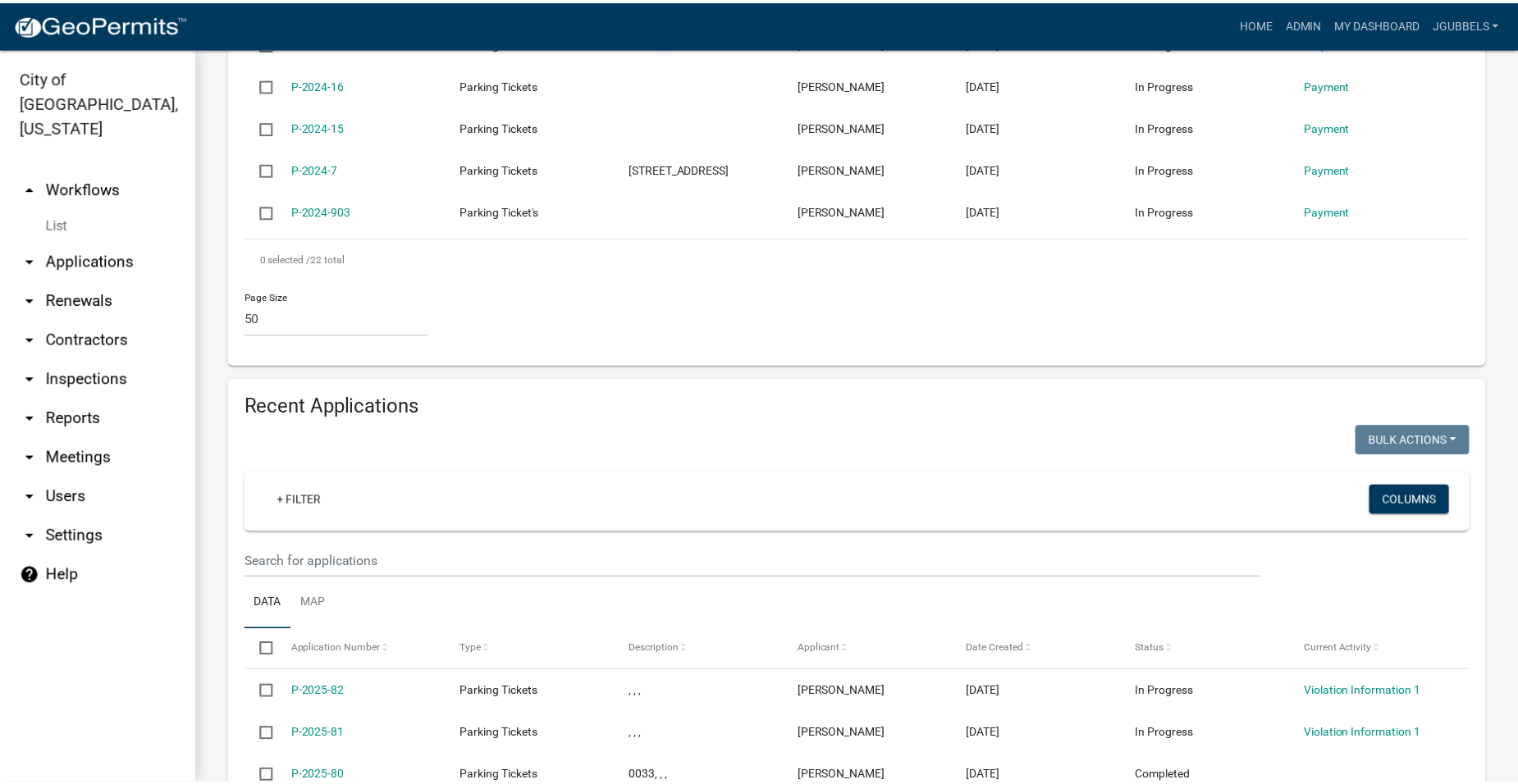
scroll to position [1705, 0]
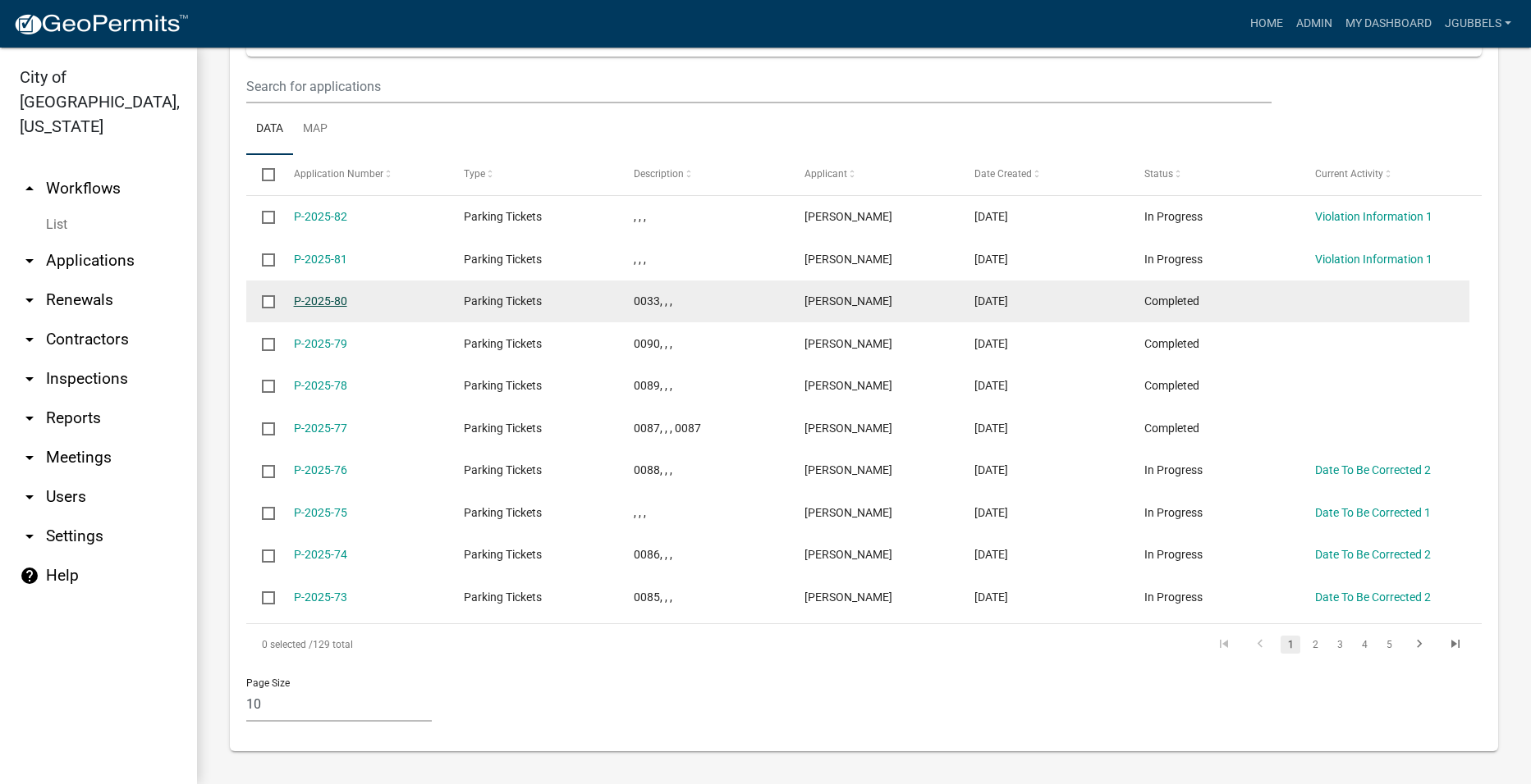
click at [316, 299] on link "P-2025-80" at bounding box center [320, 301] width 53 height 14
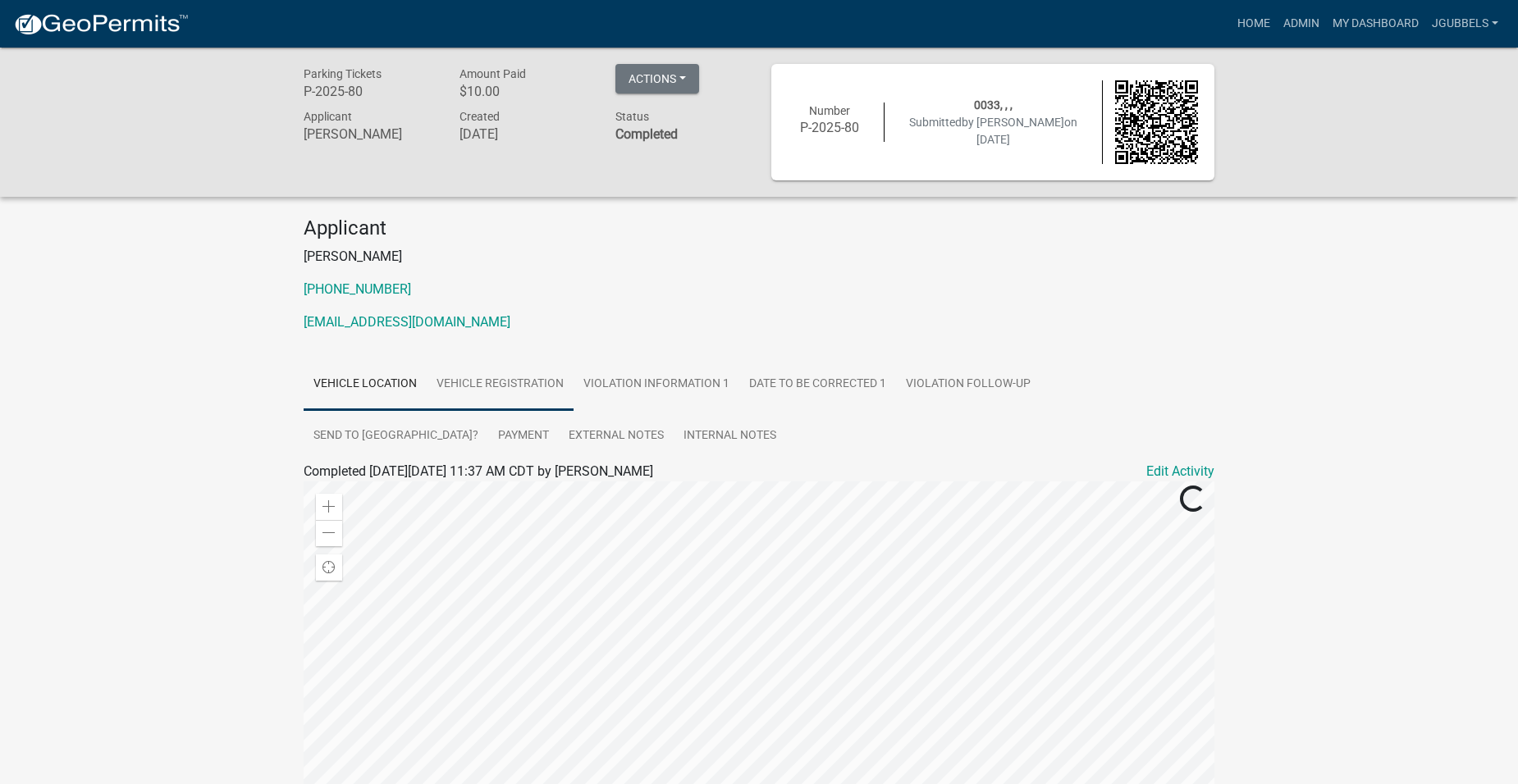
click at [538, 385] on link "Vehicle Registration" at bounding box center [500, 385] width 147 height 52
click at [1195, 481] on h4 "Complainant Information" at bounding box center [759, 493] width 911 height 23
click at [1193, 470] on link "Edit Activity" at bounding box center [1180, 471] width 68 height 20
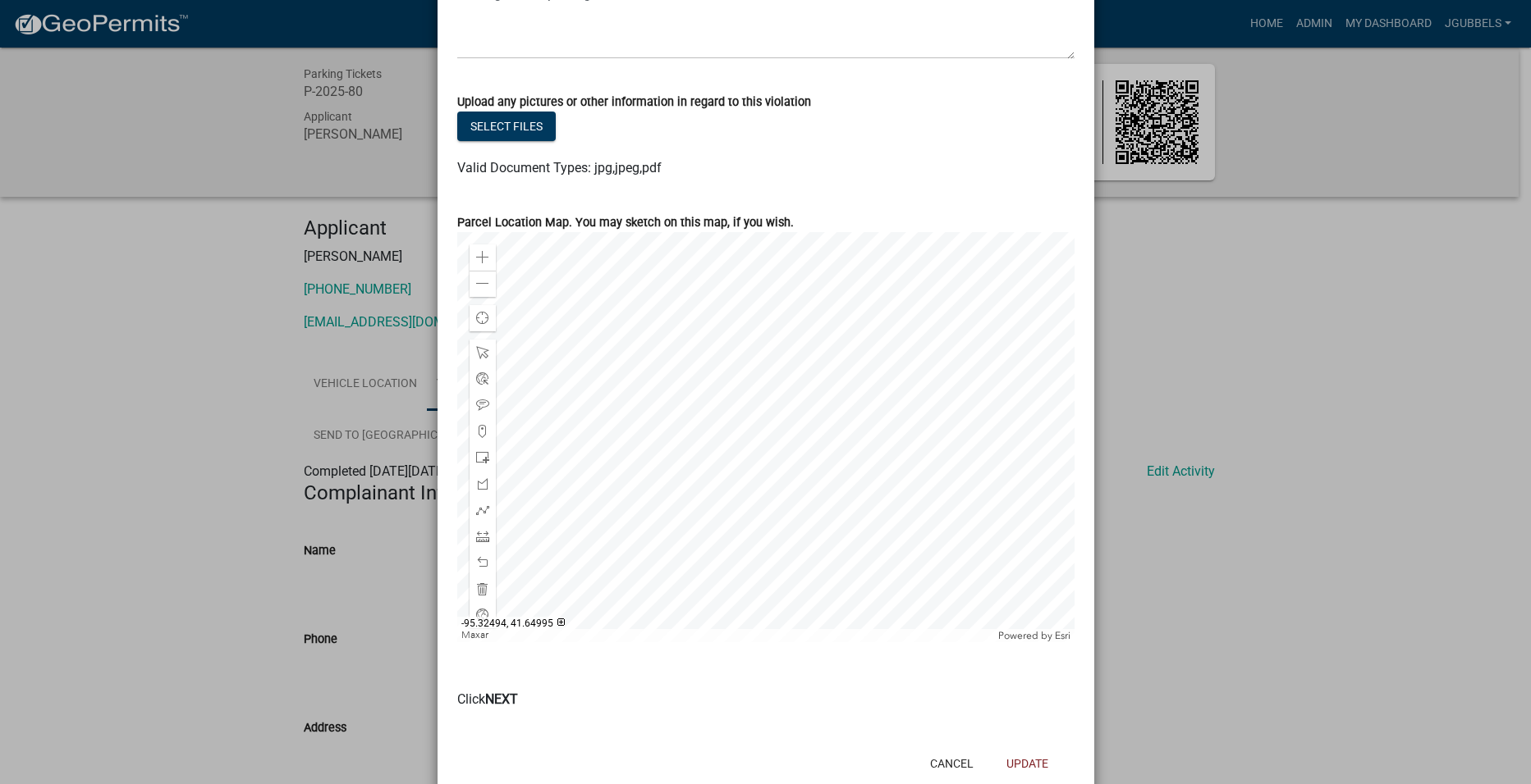
scroll to position [1149, 0]
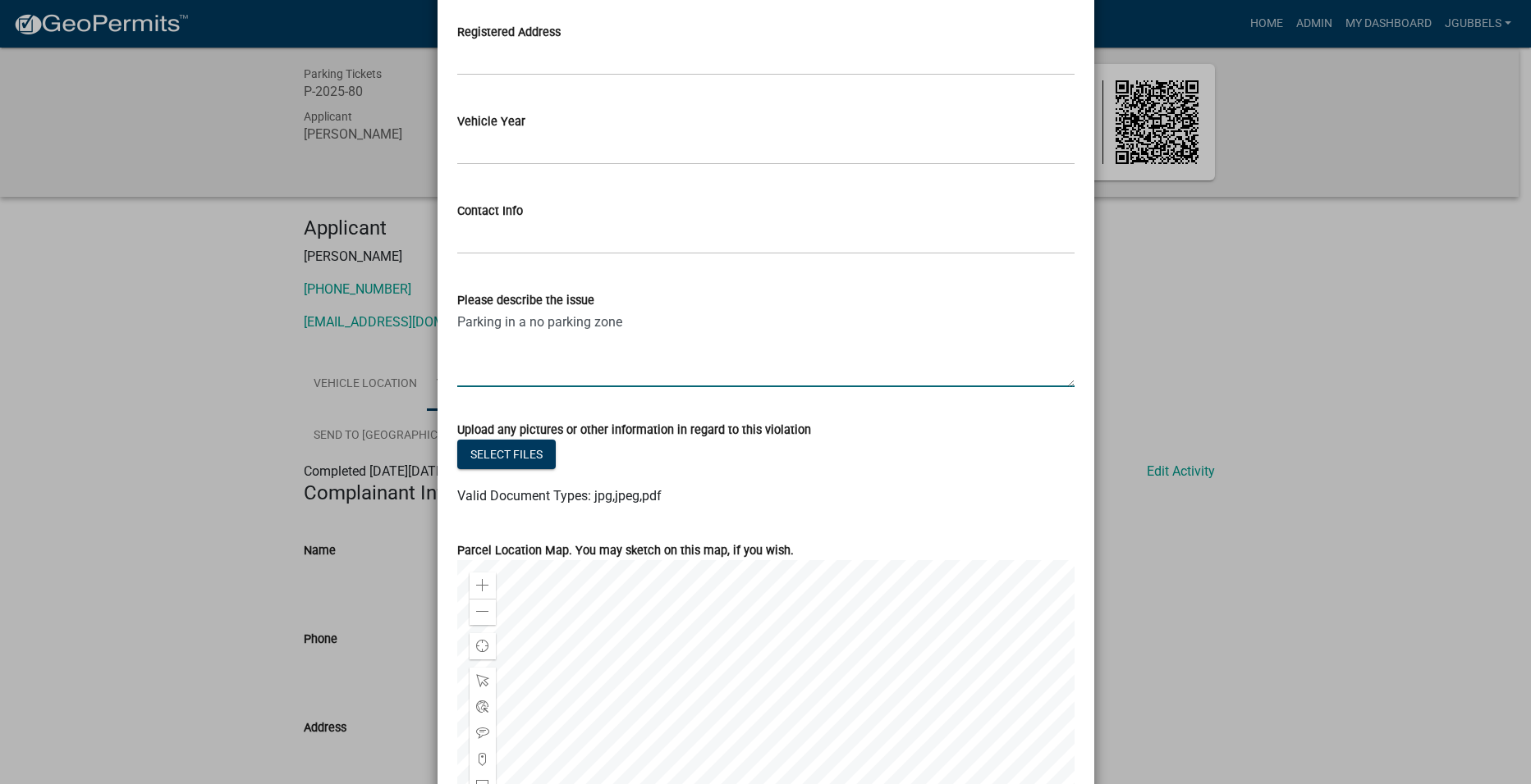
drag, startPoint x: 645, startPoint y: 326, endPoint x: 162, endPoint y: 316, distance: 483.1
click at [162, 316] on ngb-modal-window "Update Activity × Complainant Information Name Phone Address Vehicle Regestrati…" at bounding box center [766, 392] width 1531 height 784
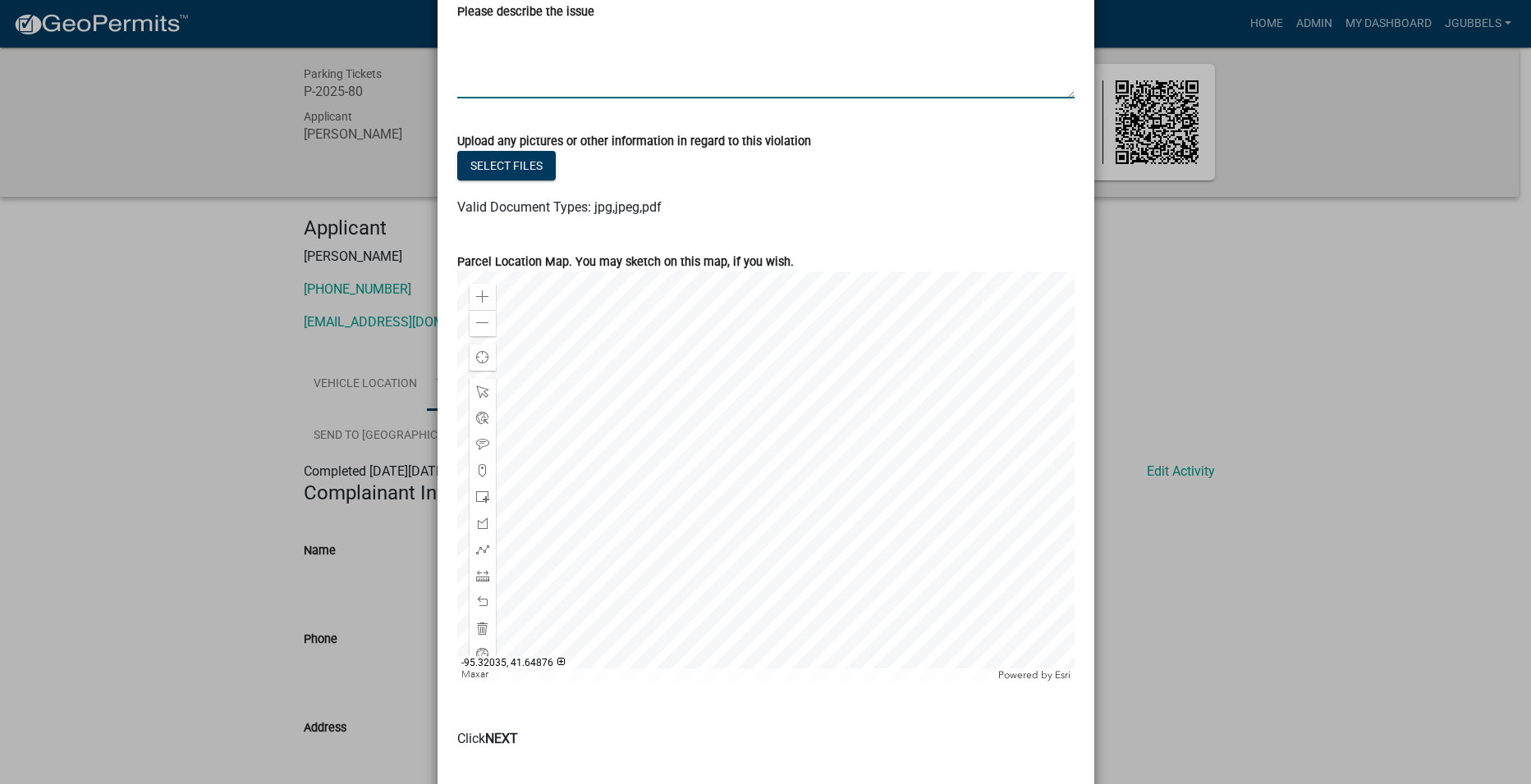
scroll to position [1518, 0]
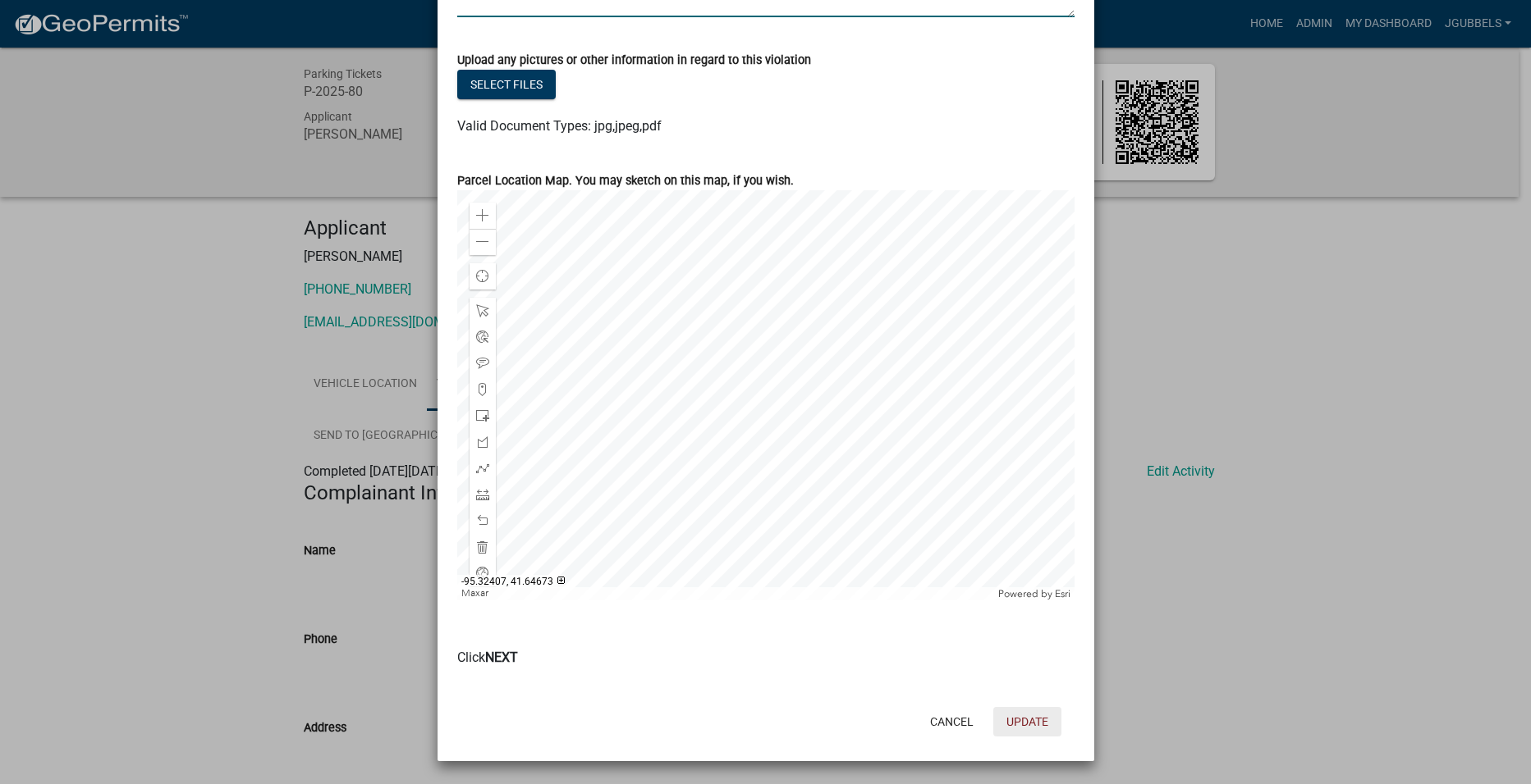
click at [1024, 716] on button "Update" at bounding box center [1027, 722] width 68 height 30
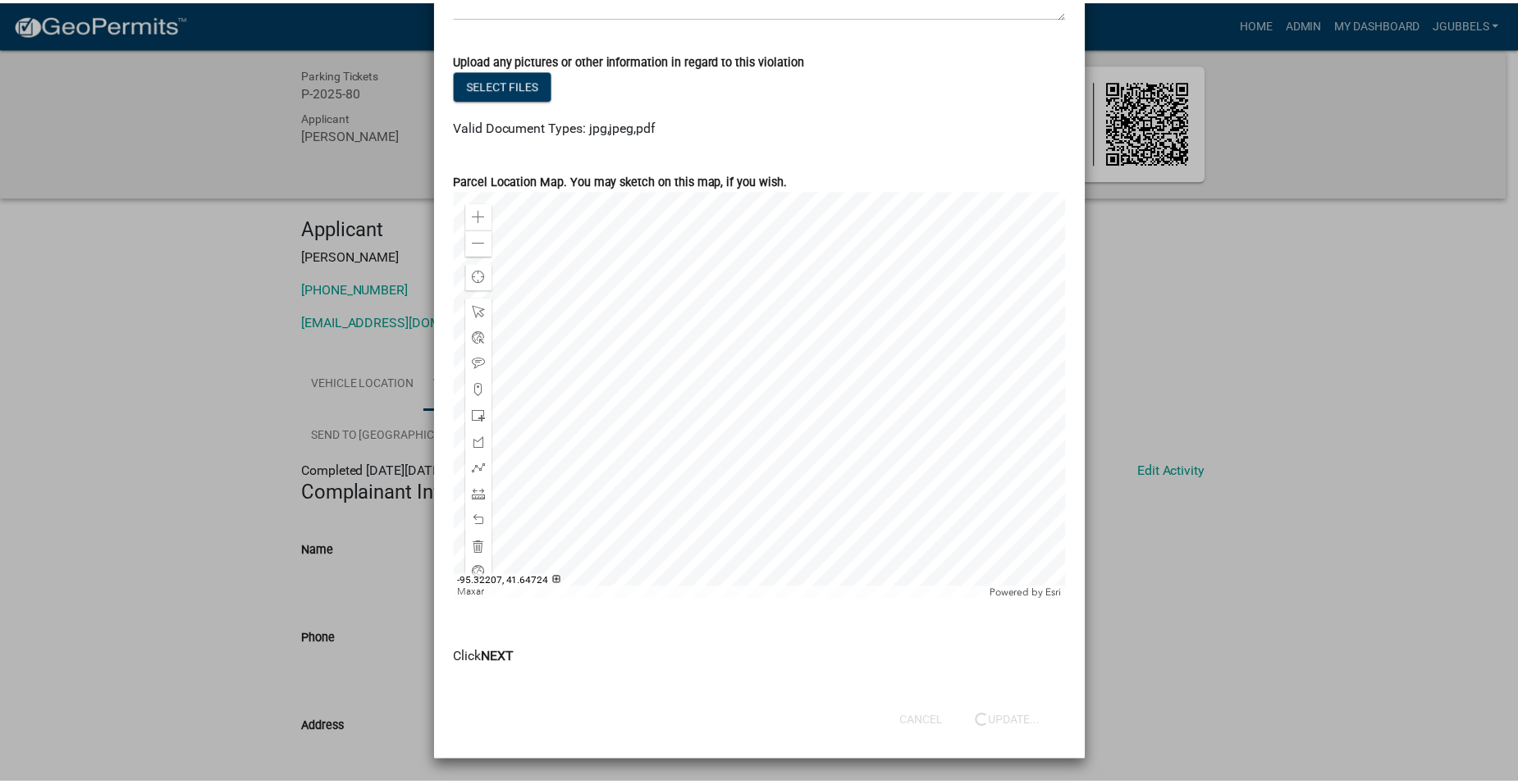
scroll to position [0, 0]
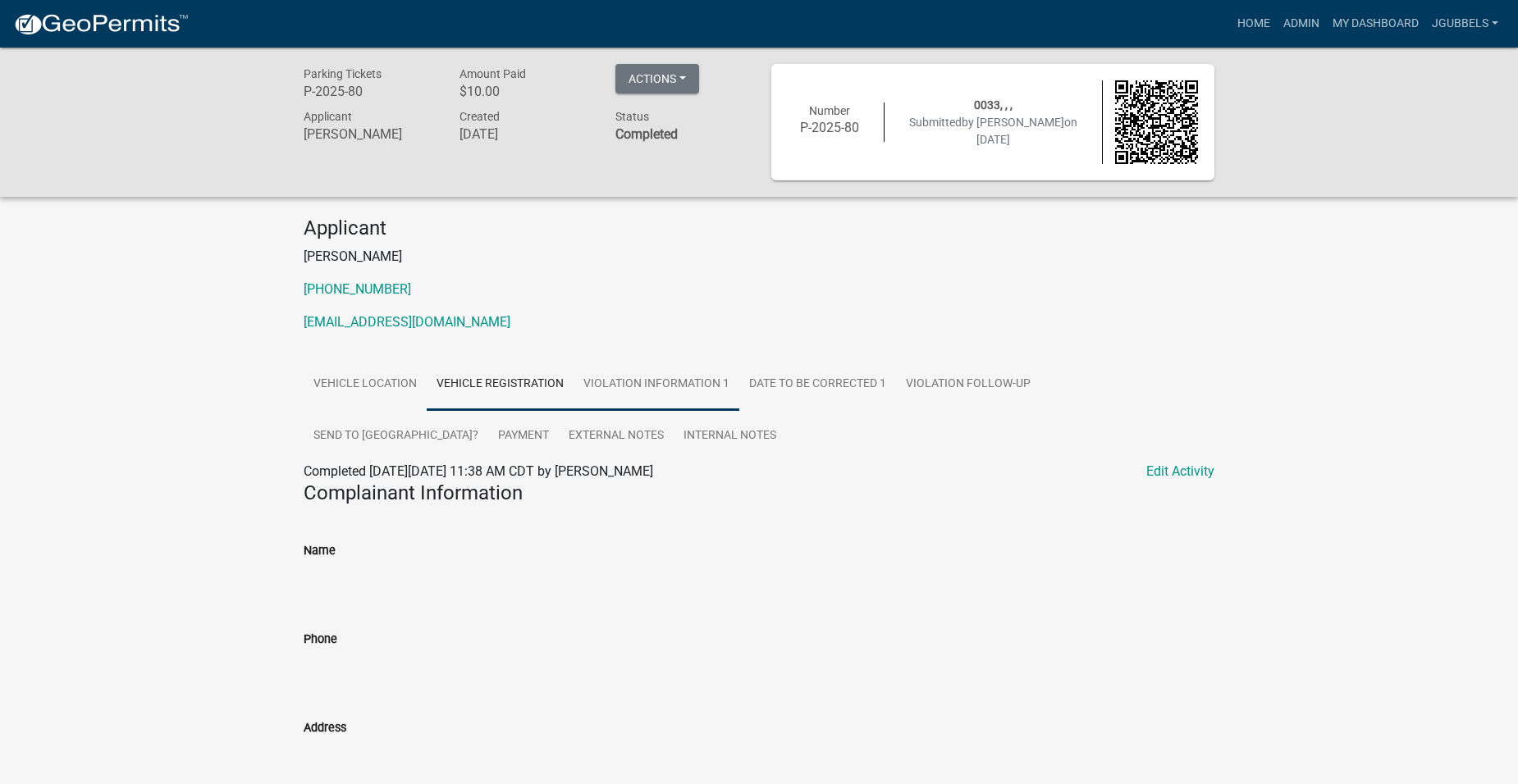
click at [684, 377] on link "Violation Information 1" at bounding box center [656, 385] width 165 height 52
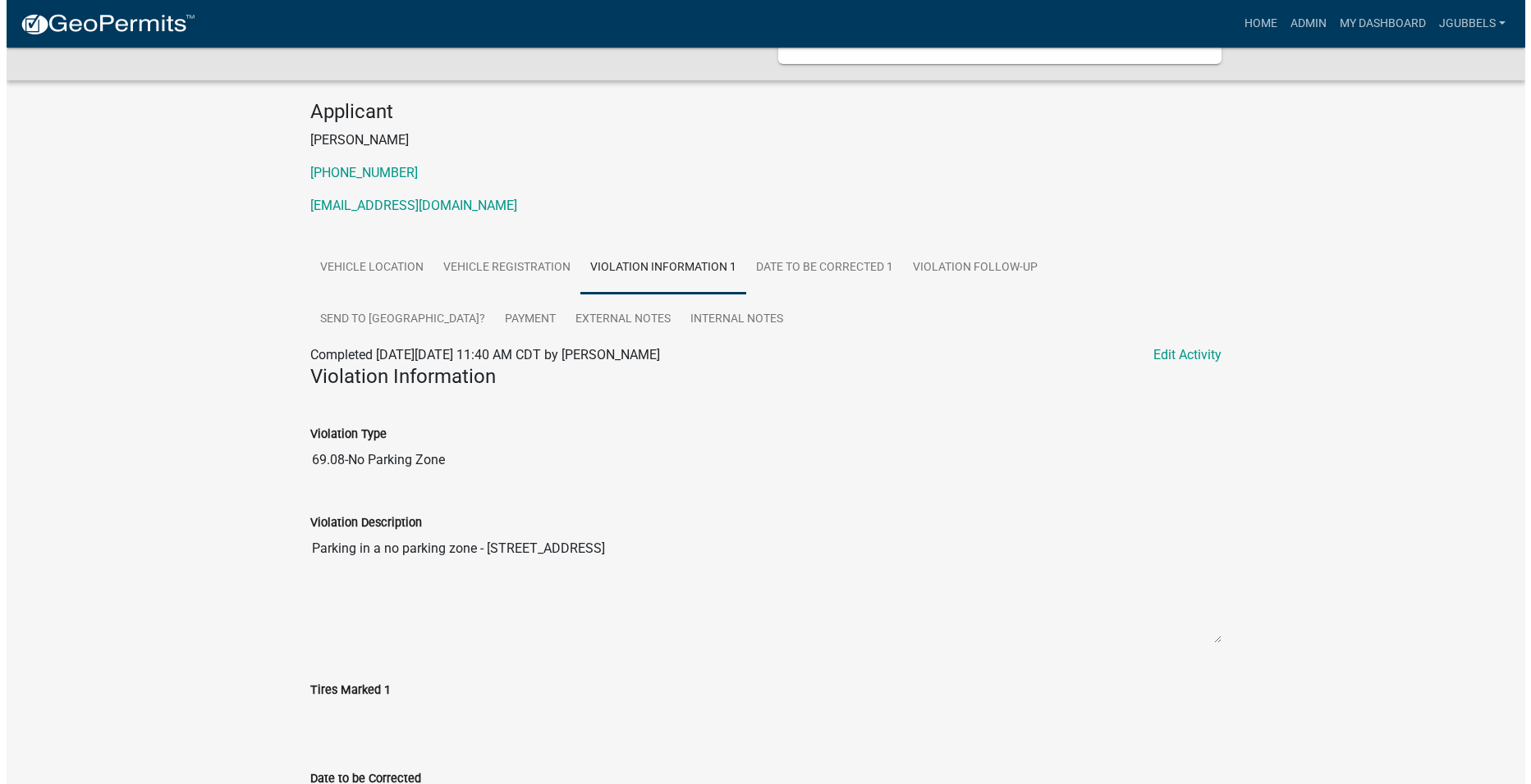
scroll to position [321, 0]
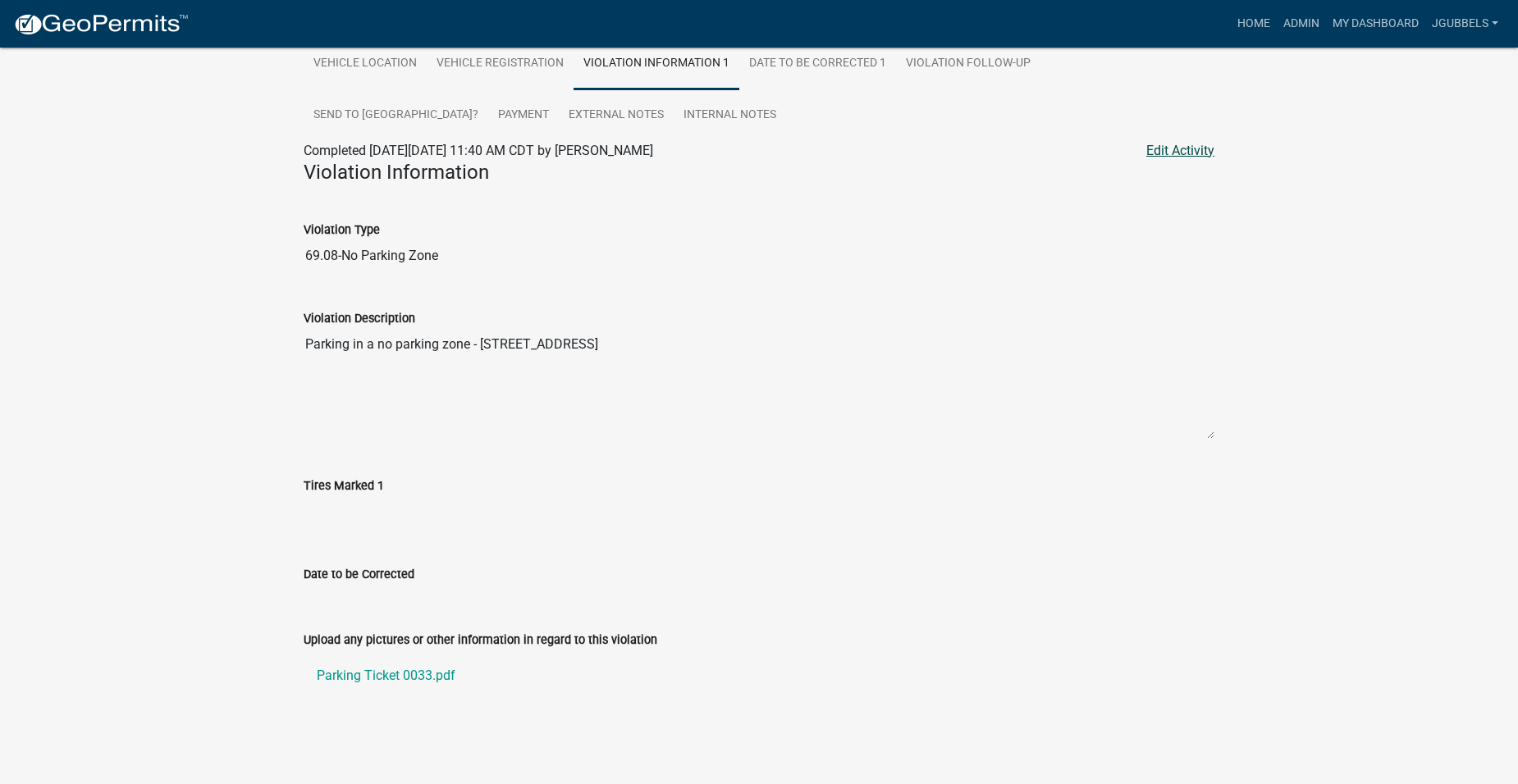
click at [1208, 148] on link "Edit Activity" at bounding box center [1180, 151] width 68 height 20
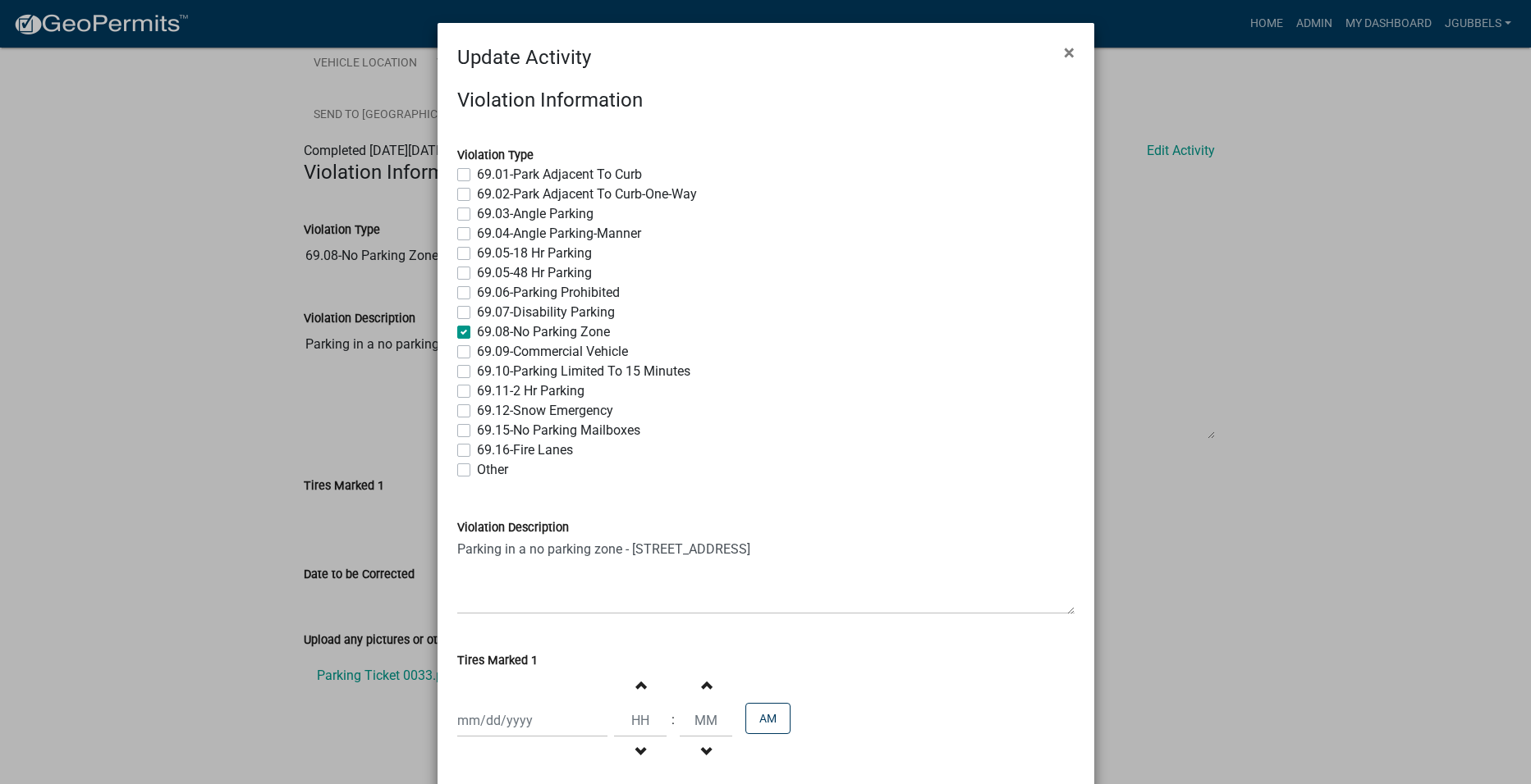
scroll to position [82, 0]
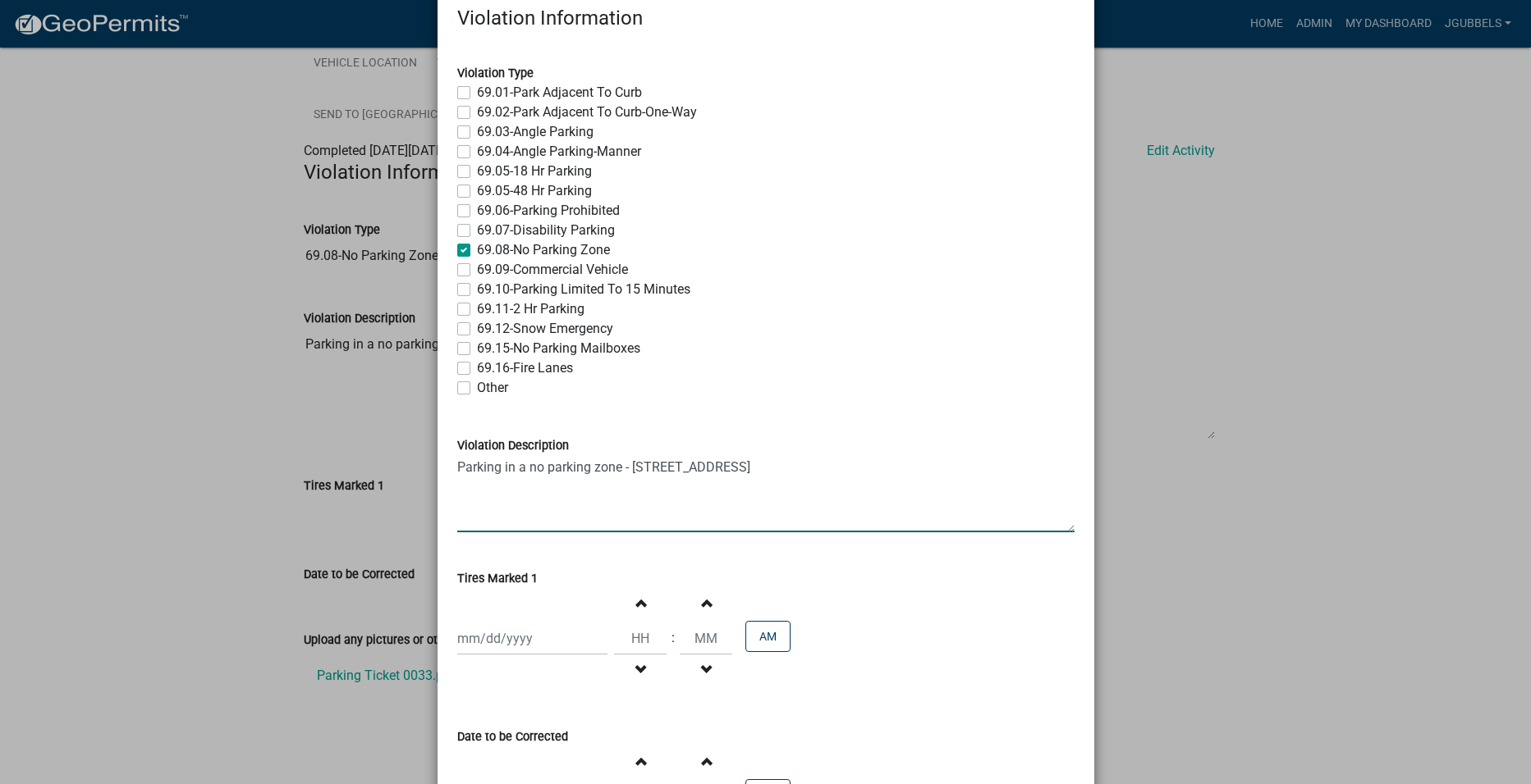
drag, startPoint x: 801, startPoint y: 471, endPoint x: 370, endPoint y: 470, distance: 431.0
click at [370, 470] on ngb-modal-window "Update Activity × Violation Information Violation Type 69.01-Park Adjacent To C…" at bounding box center [766, 392] width 1531 height 784
drag, startPoint x: 454, startPoint y: 246, endPoint x: 569, endPoint y: 278, distance: 119.4
click at [477, 255] on label "69.08-No Parking Zone" at bounding box center [543, 250] width 133 height 20
click at [477, 251] on input "69.08-No Parking Zone" at bounding box center [483, 246] width 11 height 11
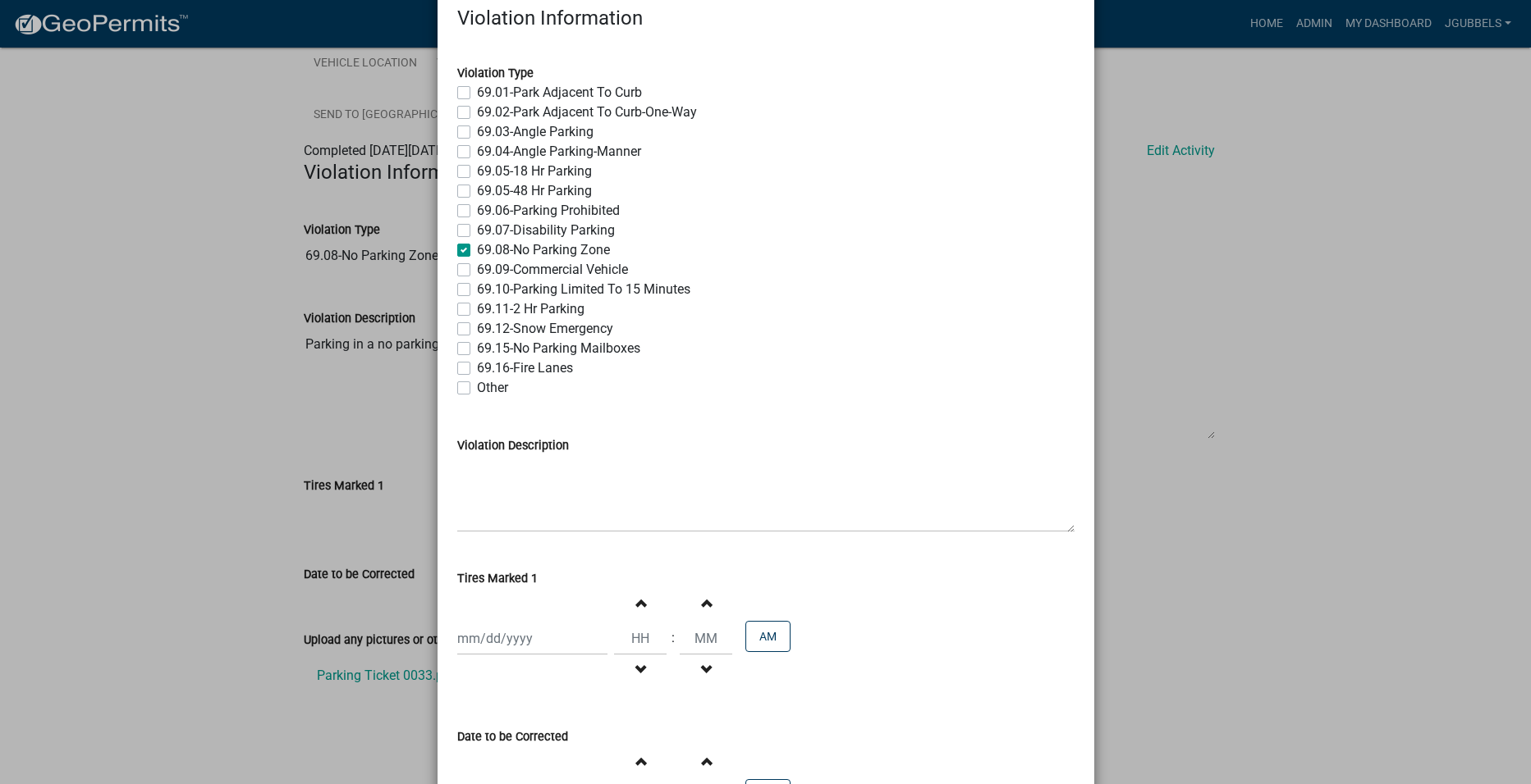
checkbox input "false"
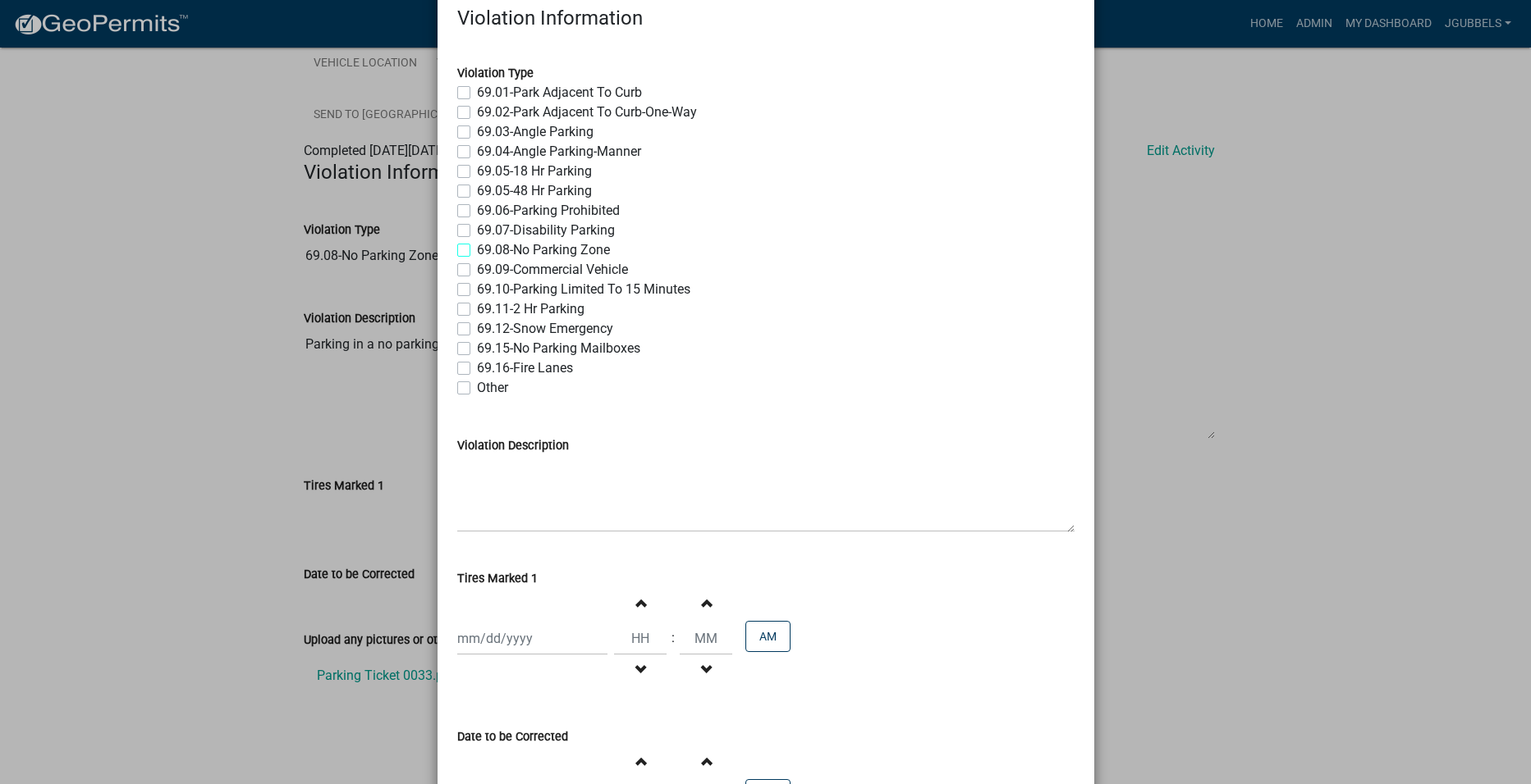
checkbox input "false"
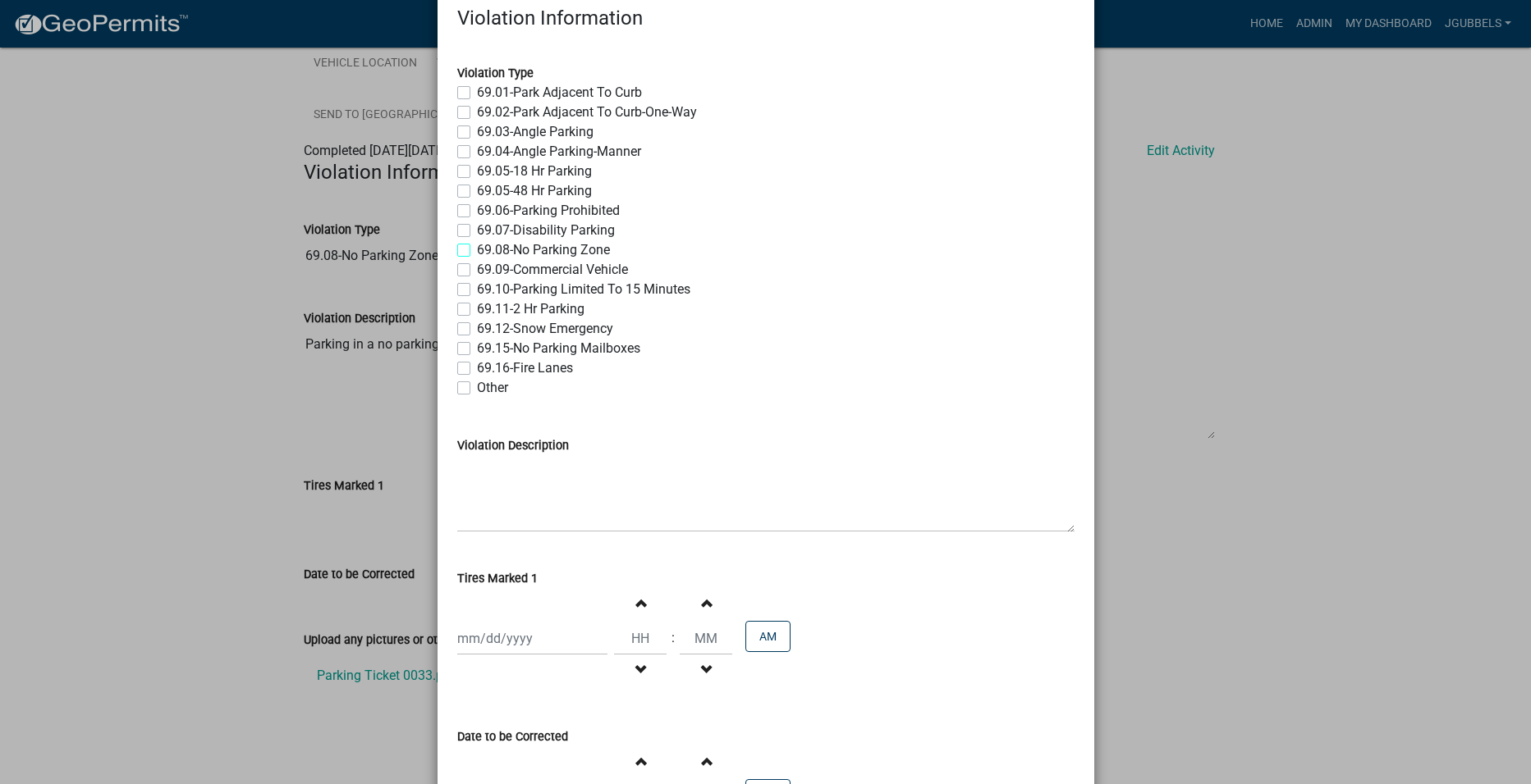
checkbox input "false"
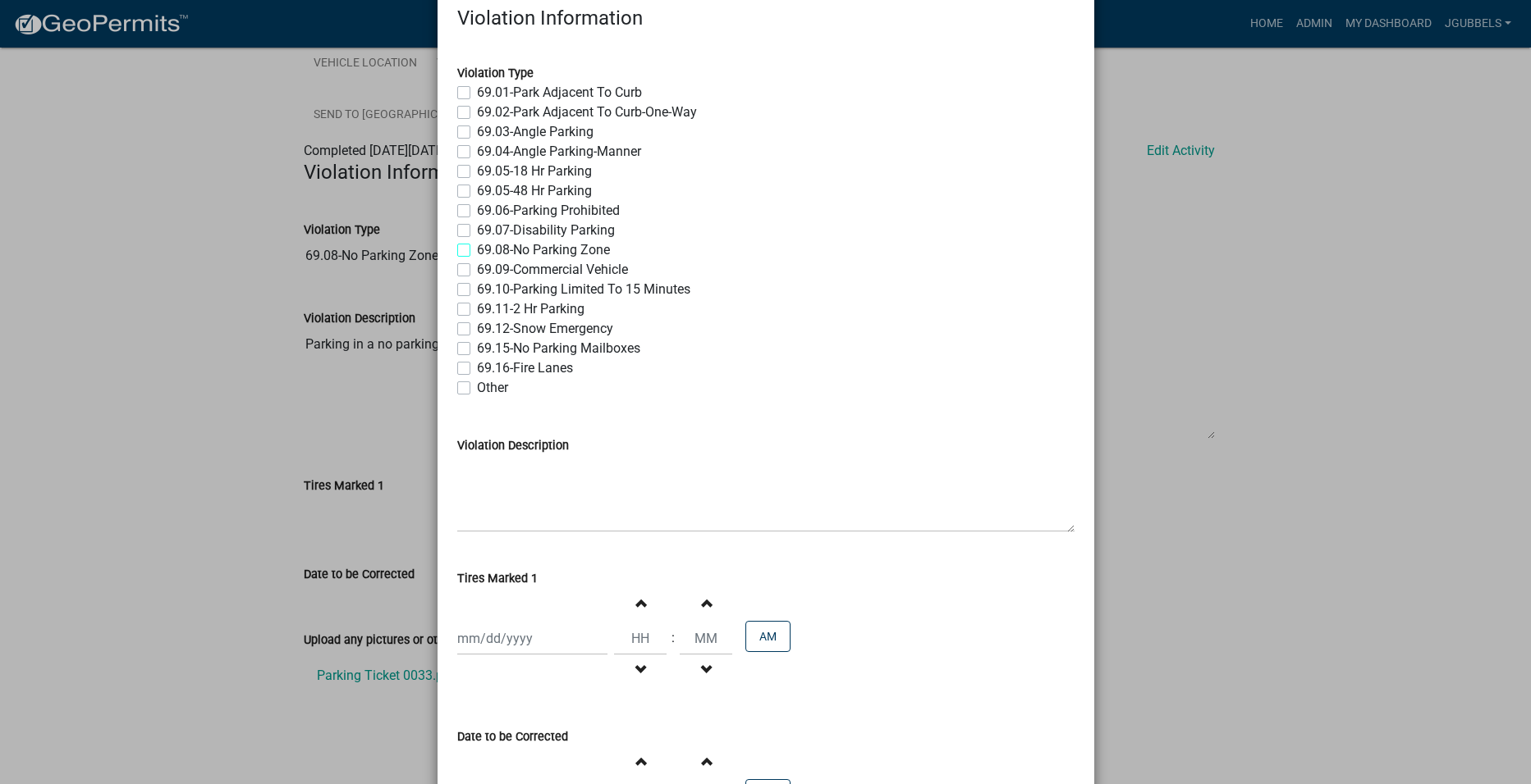
checkbox input "false"
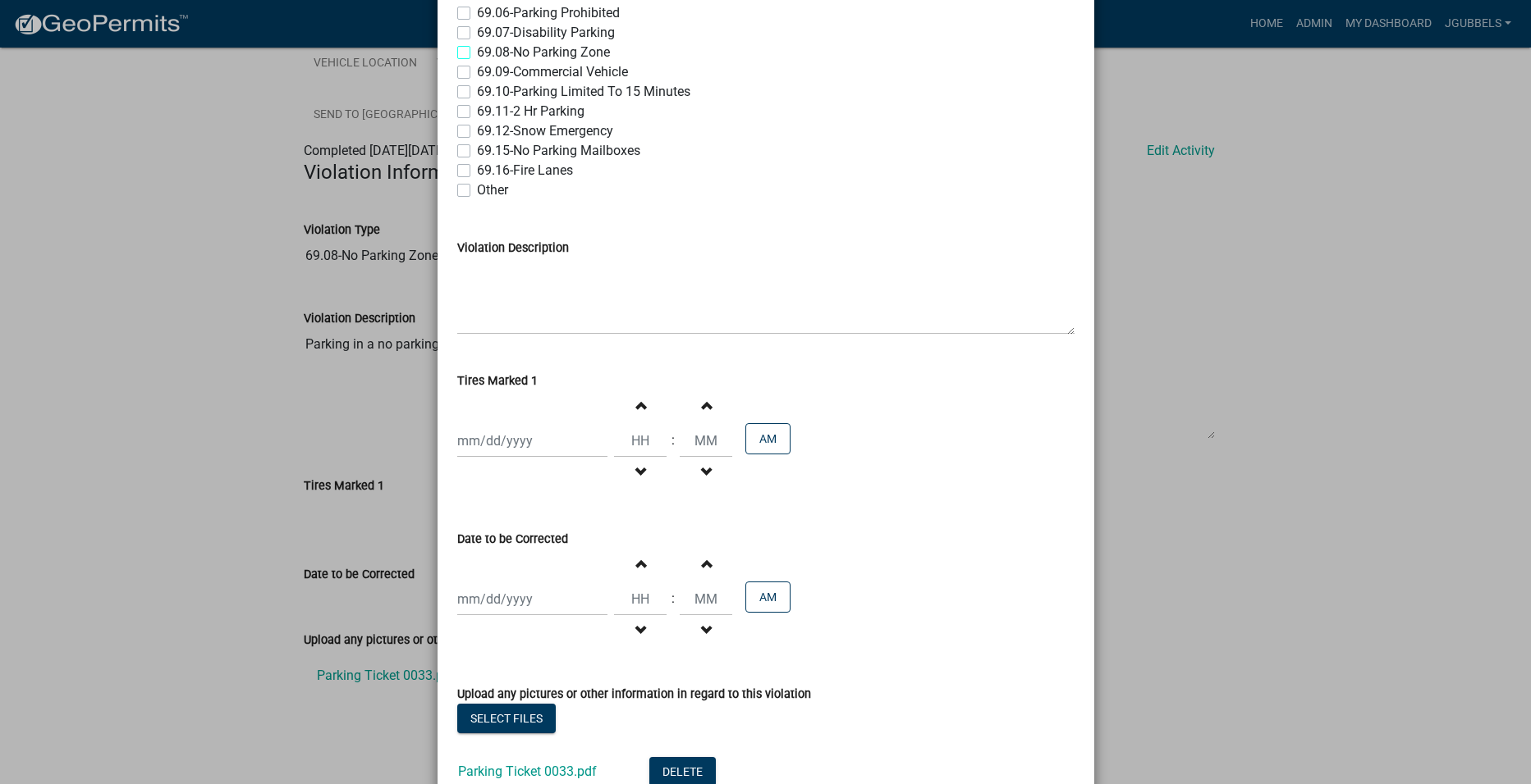
scroll to position [443, 0]
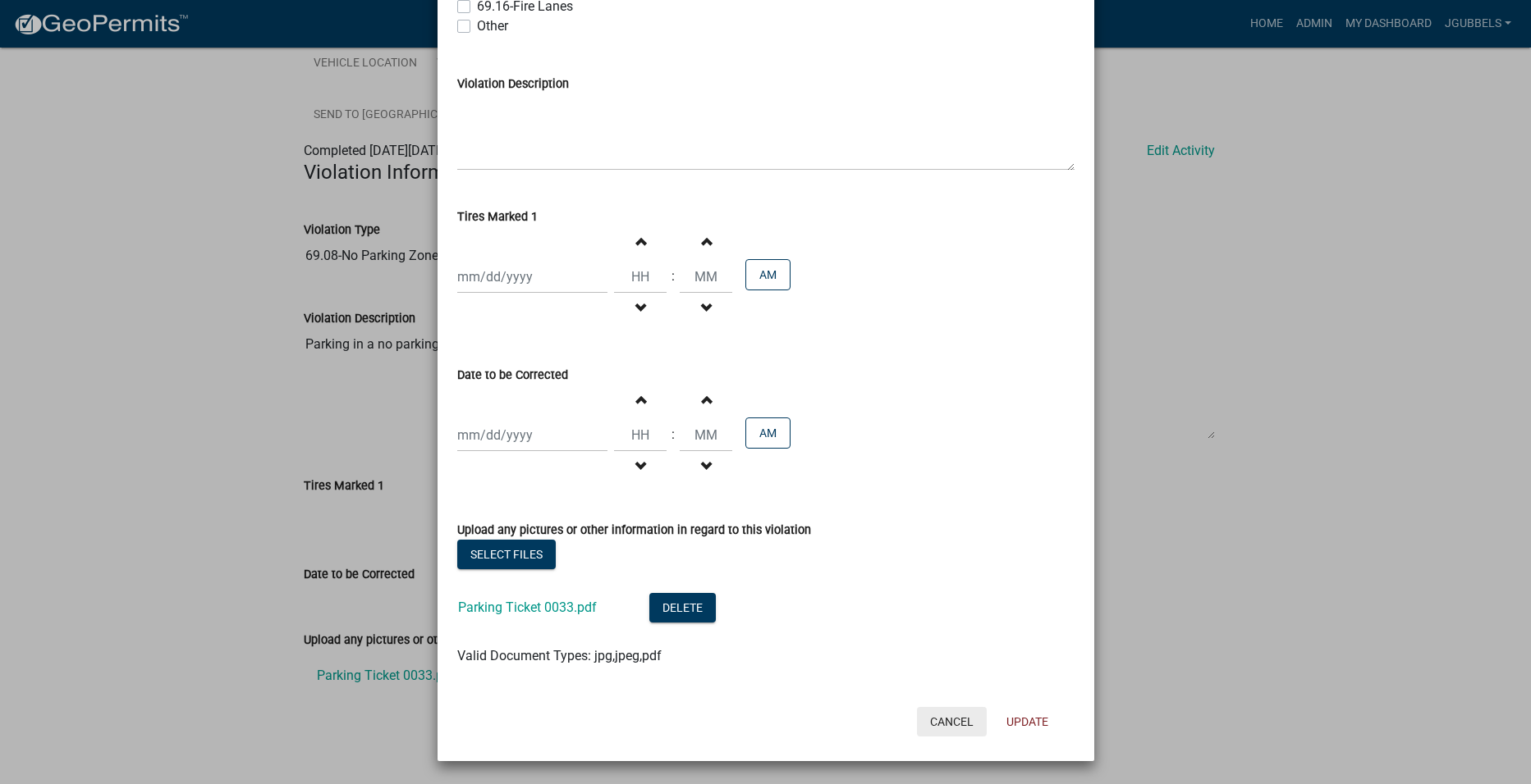
click at [941, 723] on button "Cancel" at bounding box center [952, 722] width 70 height 30
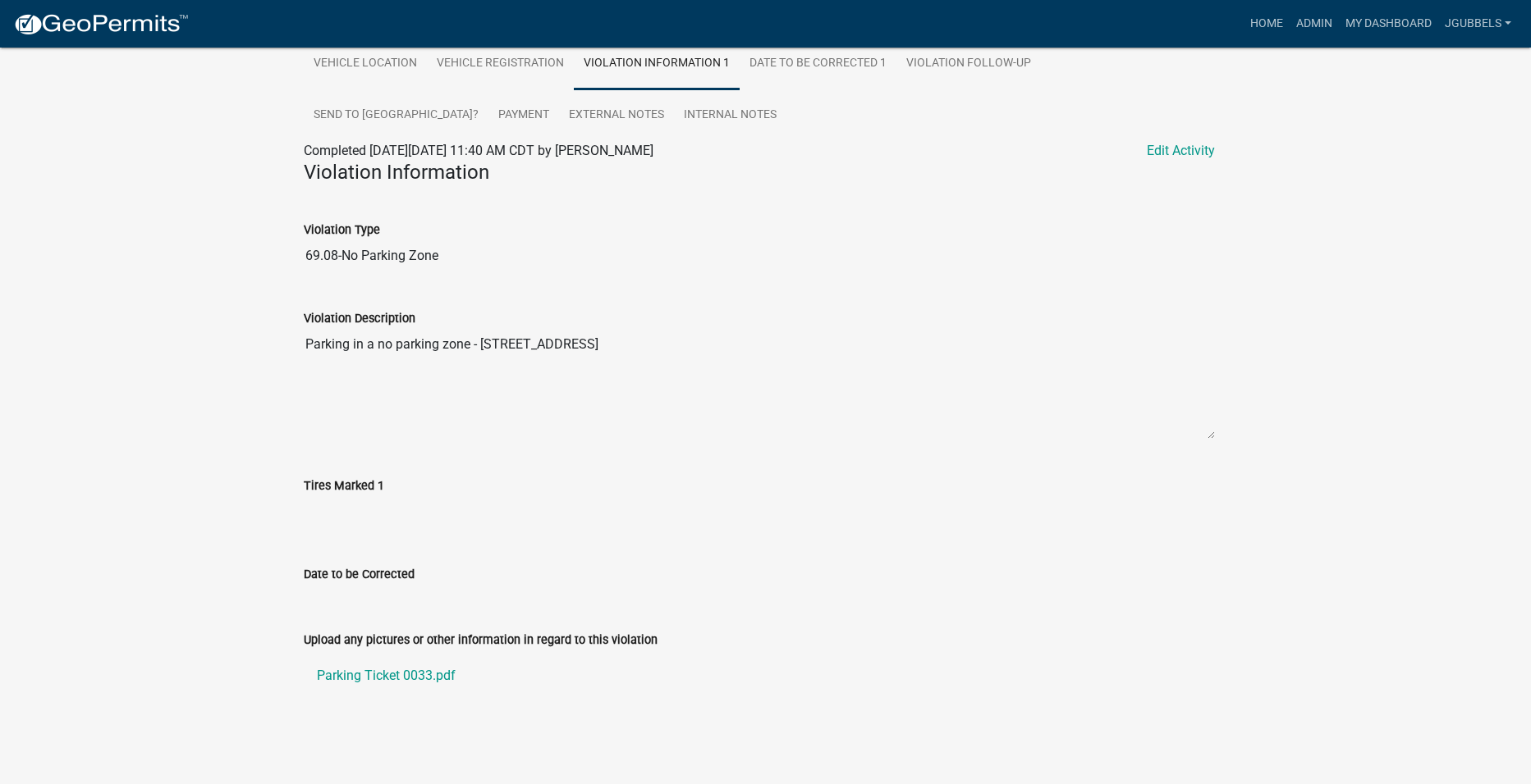
scroll to position [0, 0]
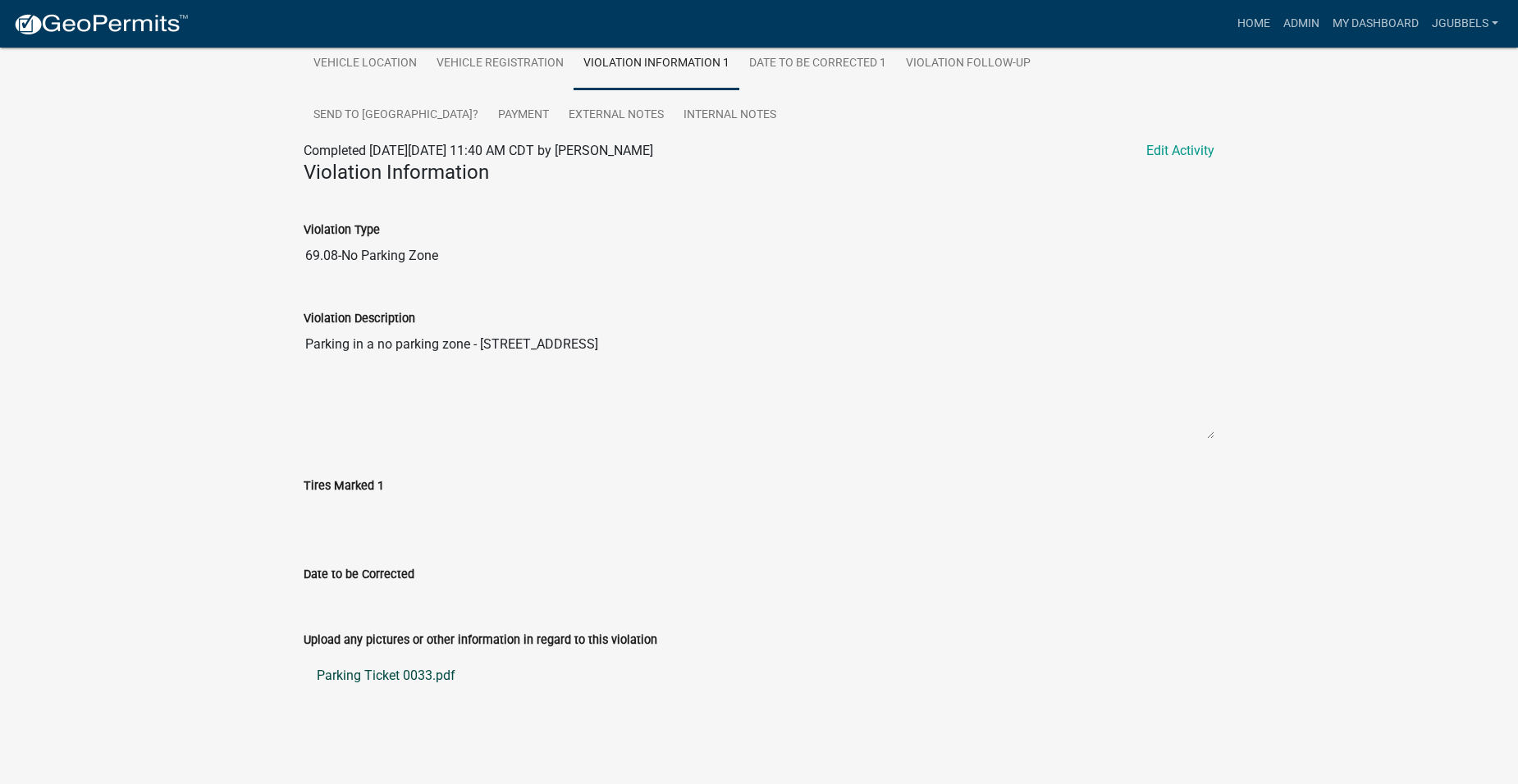
click at [428, 666] on link "Parking Ticket 0033.pdf" at bounding box center [759, 677] width 911 height 40
click at [1198, 139] on ul "Vehicle Location Vehicle Registration Violation Information 1 Date To Be Correc…" at bounding box center [759, 89] width 911 height 103
click at [1194, 155] on link "Edit Activity" at bounding box center [1180, 151] width 68 height 20
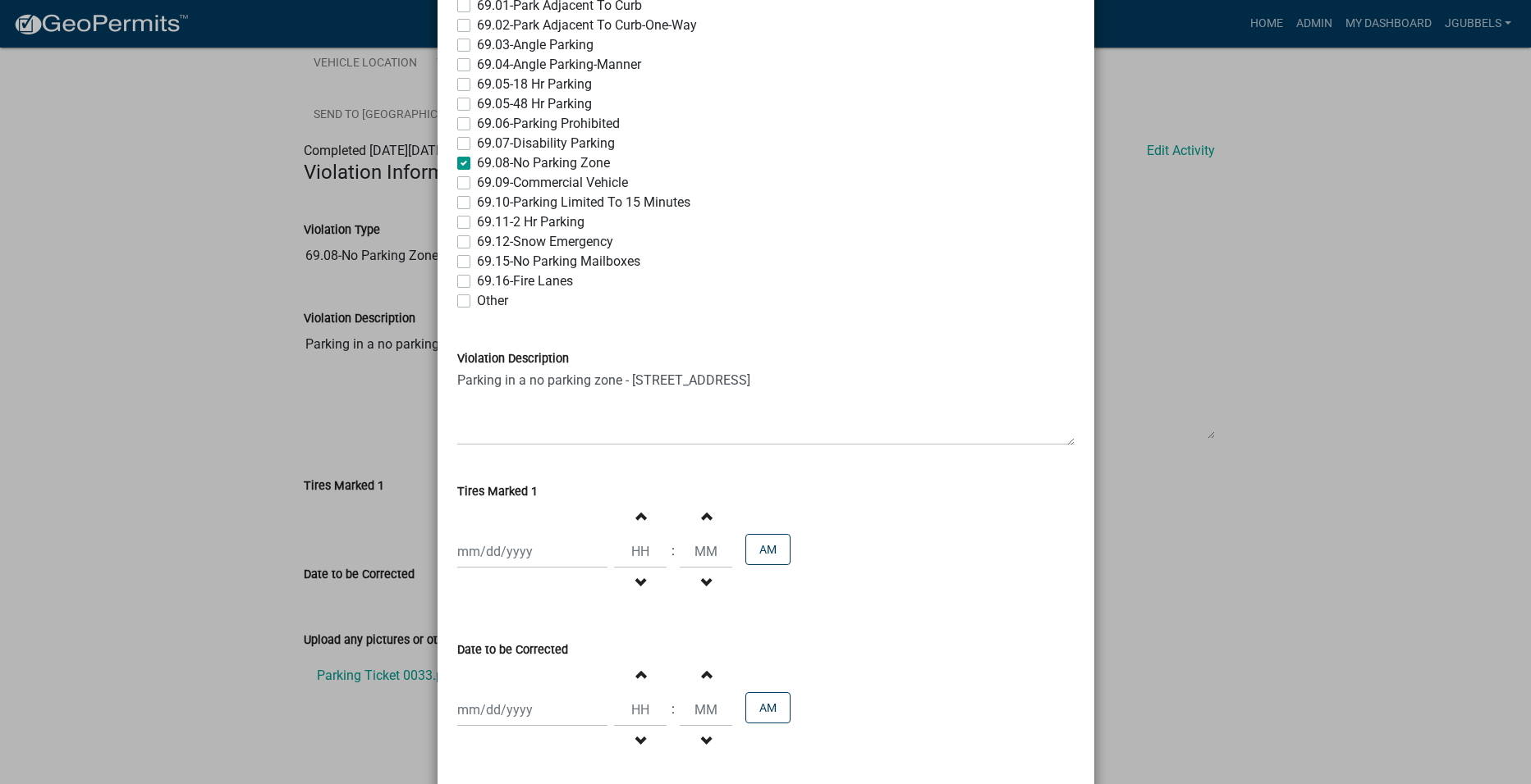
scroll to position [443, 0]
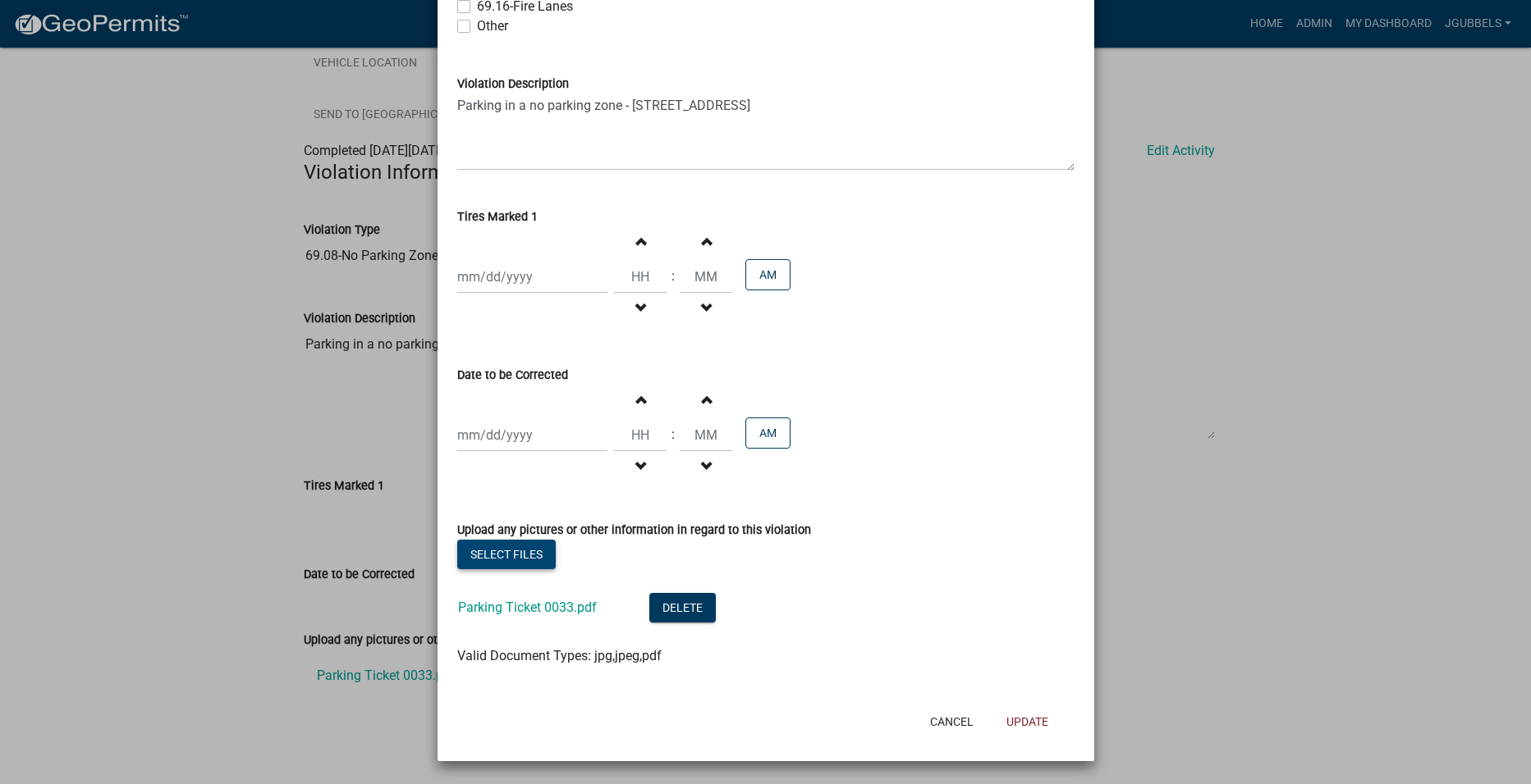
click at [527, 560] on button "Select files" at bounding box center [506, 555] width 99 height 30
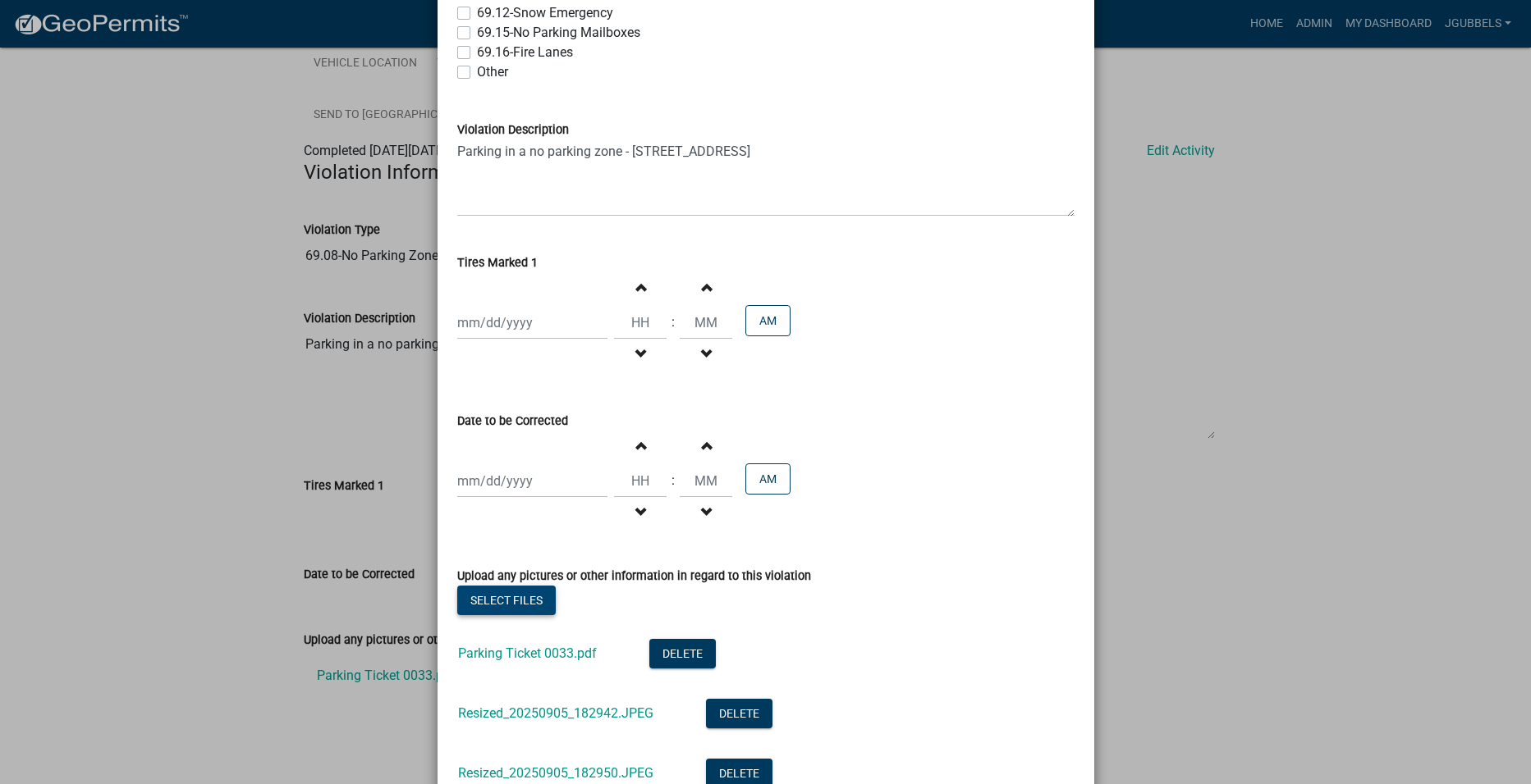
scroll to position [328, 0]
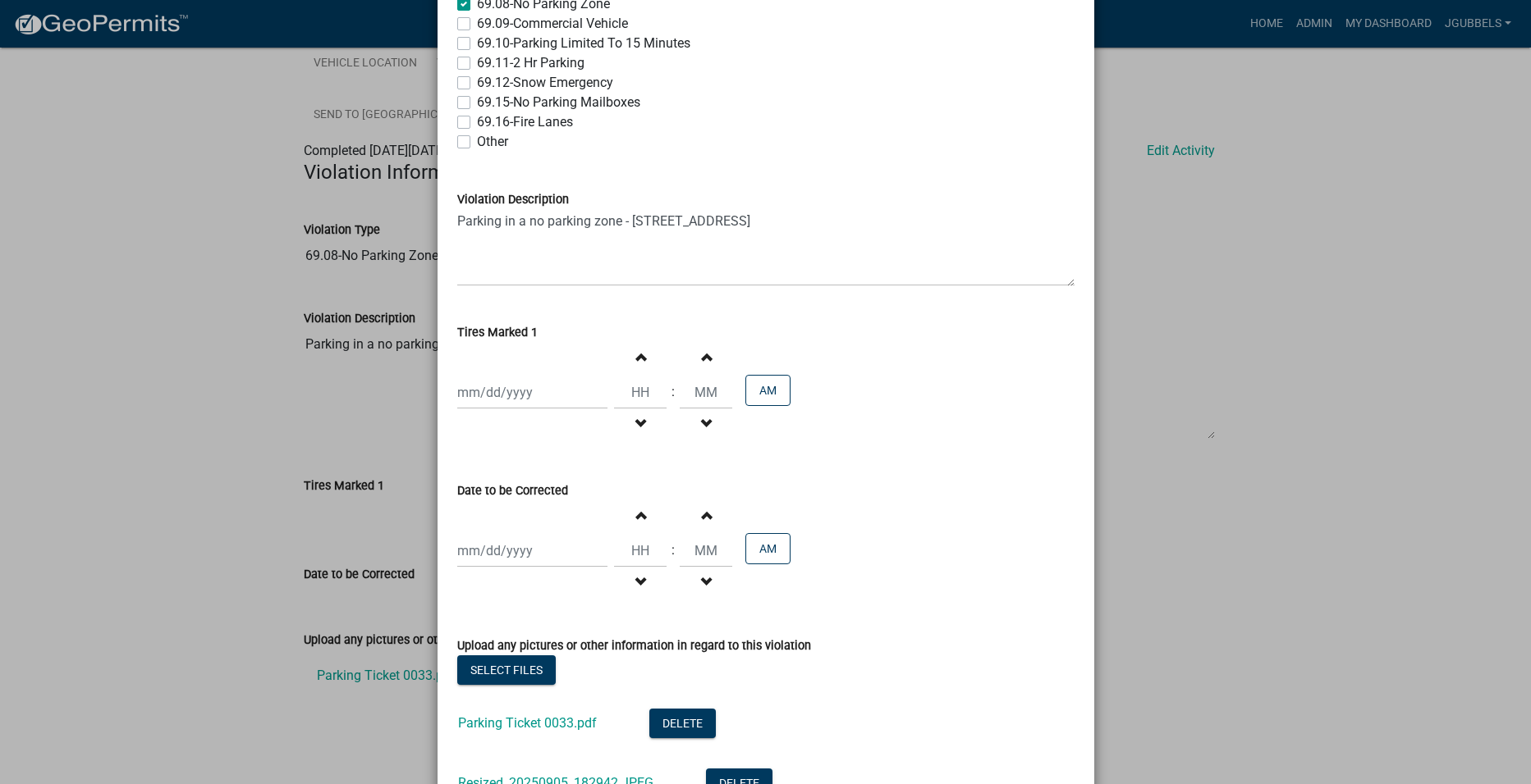
click at [556, 393] on div at bounding box center [532, 392] width 150 height 33
select select "9"
select select "2025"
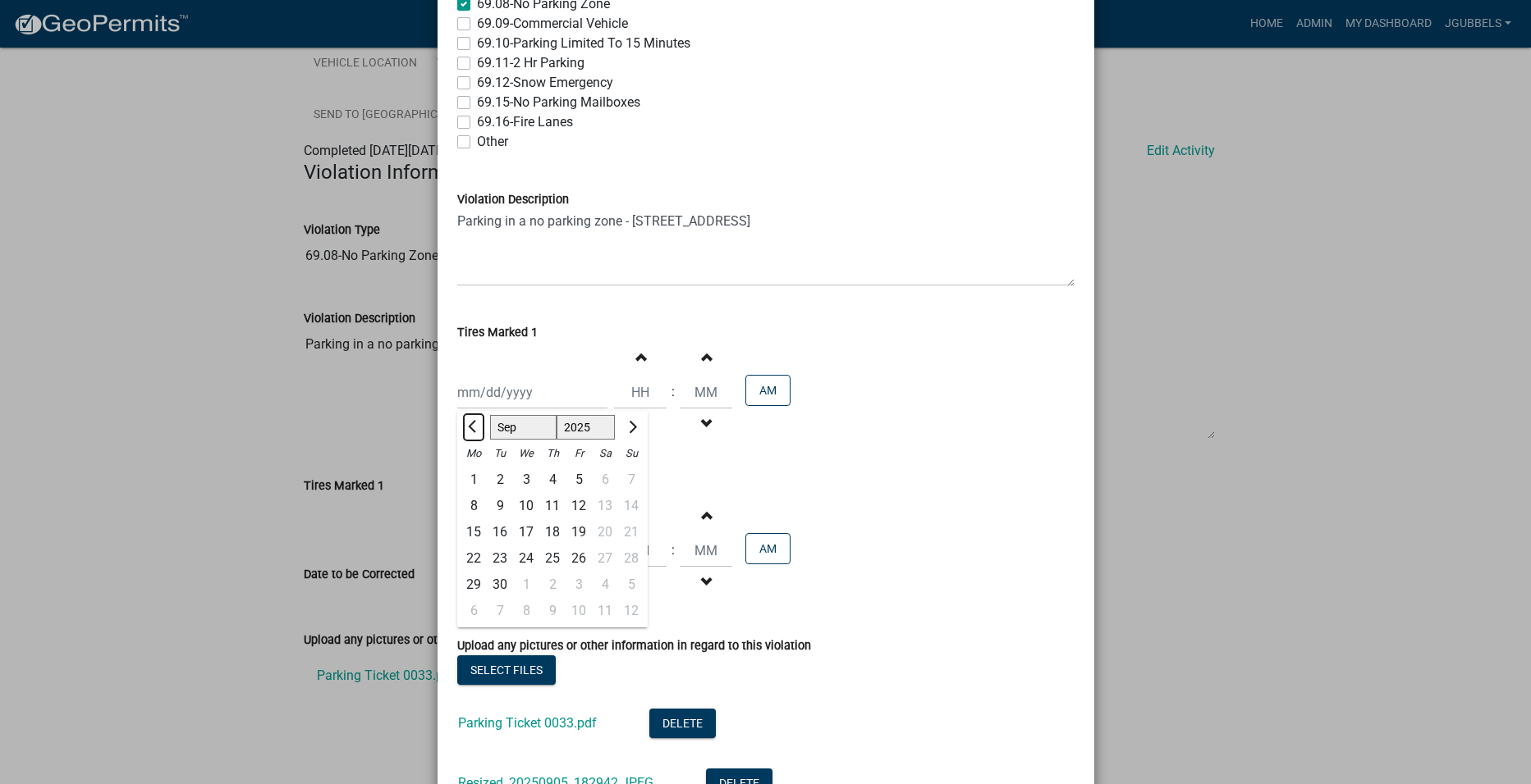
click at [468, 430] on span "Previous month" at bounding box center [474, 427] width 13 height 13
select select "8"
click at [496, 507] on div "5" at bounding box center [500, 506] width 26 height 26
type input "[DATE]"
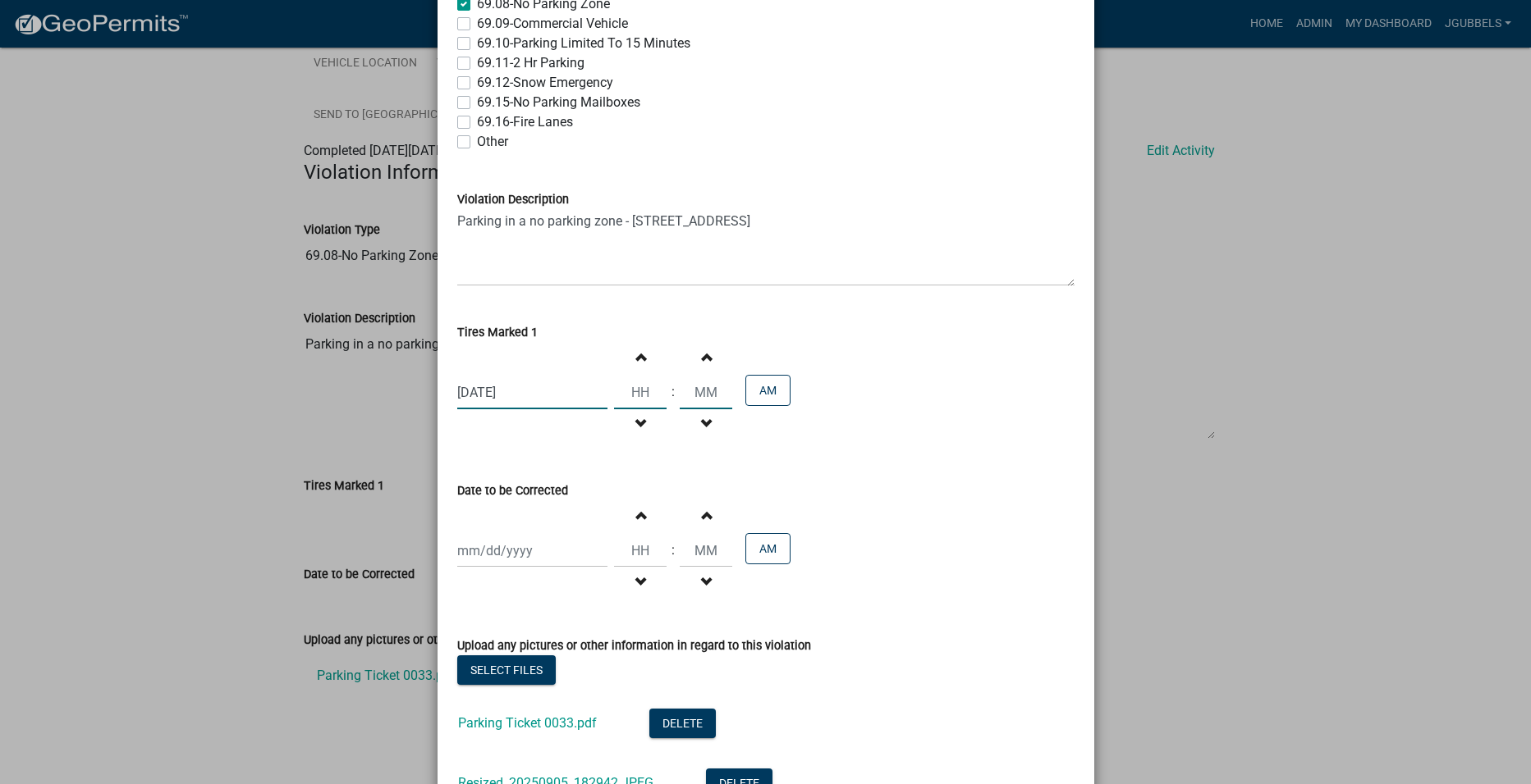
click at [634, 404] on input "Hours" at bounding box center [640, 392] width 52 height 33
type input "06"
type input "34"
select select "9"
select select "2025"
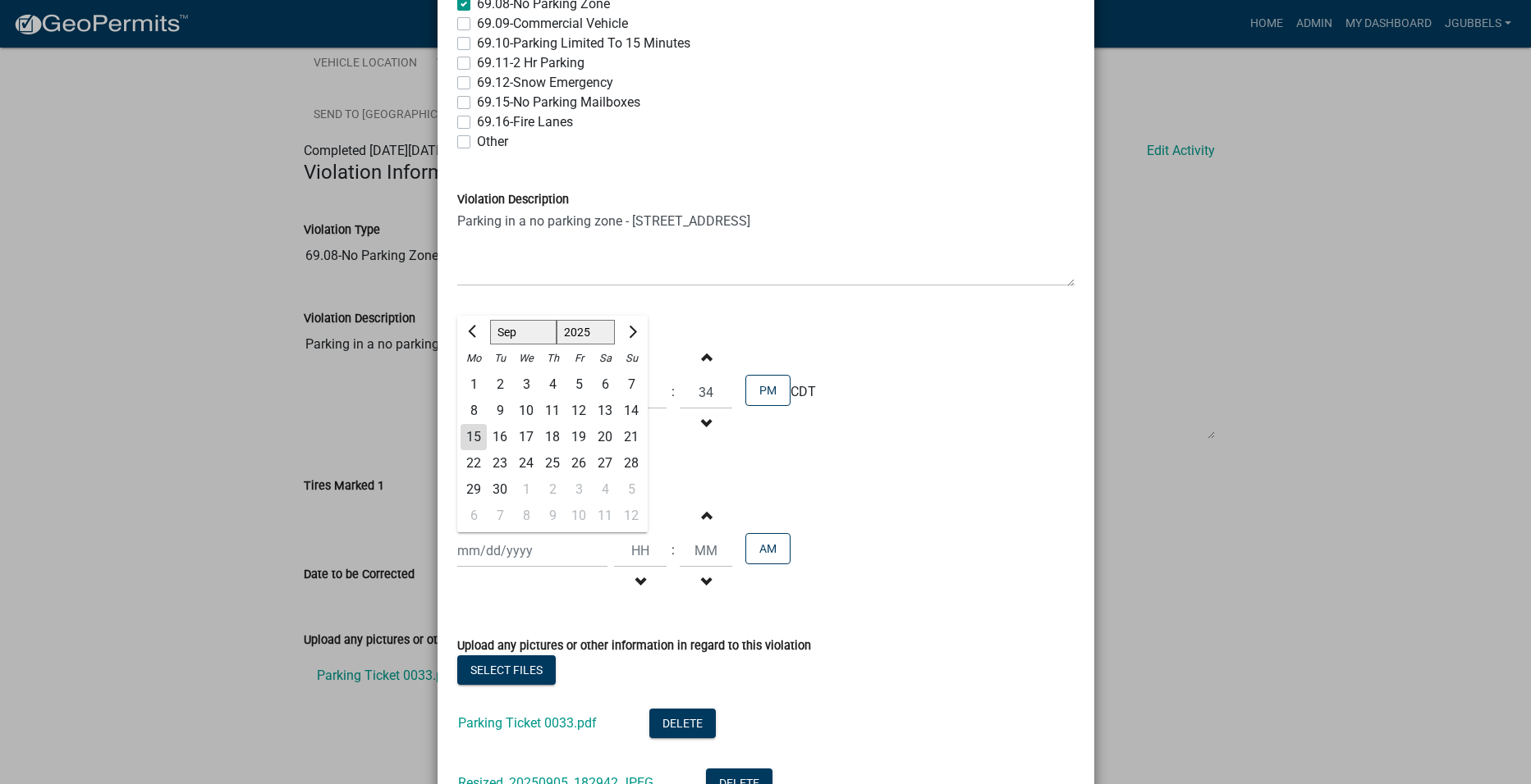
drag, startPoint x: 519, startPoint y: 558, endPoint x: 531, endPoint y: 560, distance: 12.2
click at [530, 560] on div "[PERSON_NAME] Feb Mar Apr [PERSON_NAME][DATE] Oct Nov [DATE] 1526 1527 1528 152…" at bounding box center [532, 550] width 150 height 33
click at [469, 333] on span "Previous month" at bounding box center [474, 332] width 13 height 13
select select "8"
click at [499, 406] on div "5" at bounding box center [500, 410] width 26 height 26
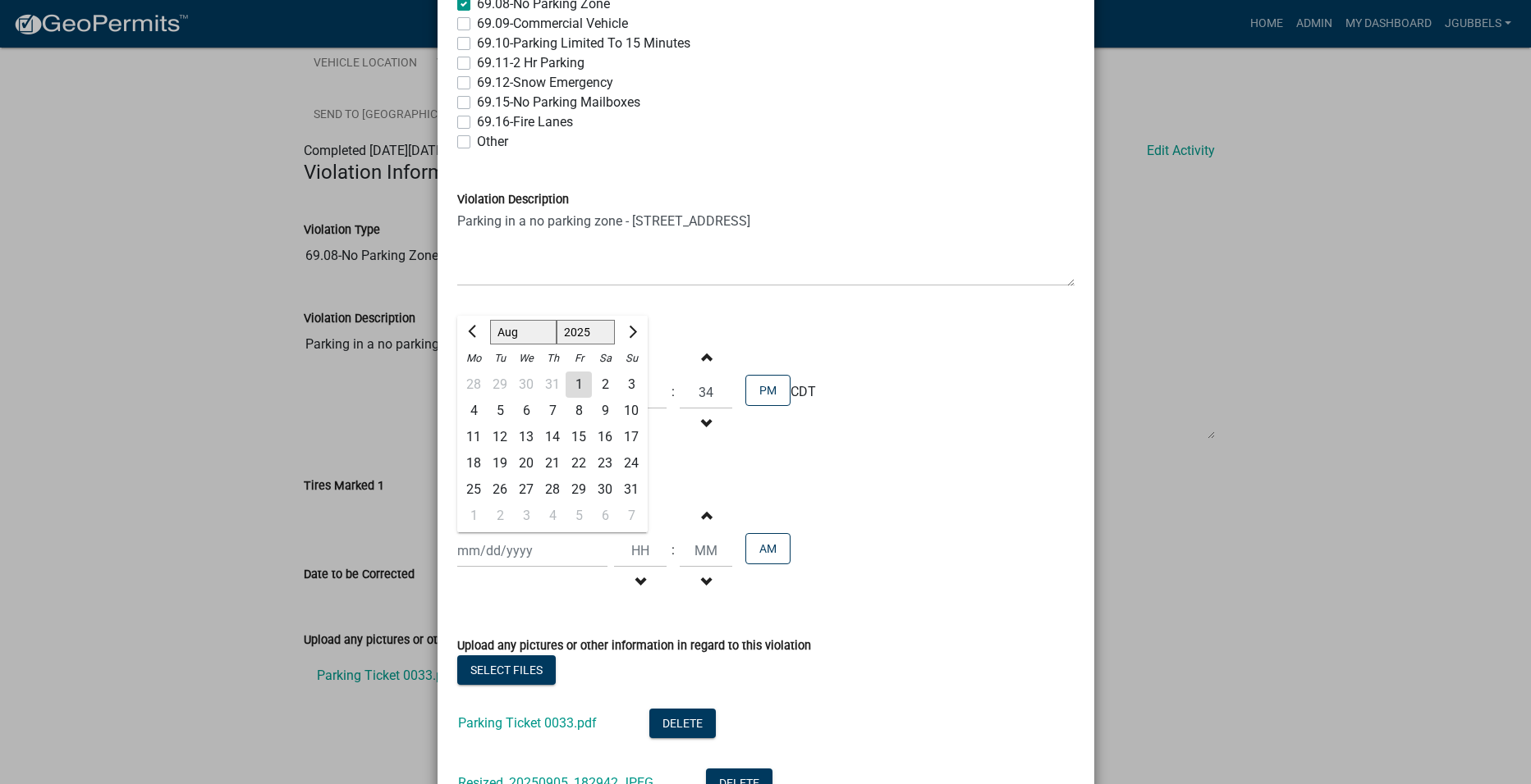
type input "[DATE]"
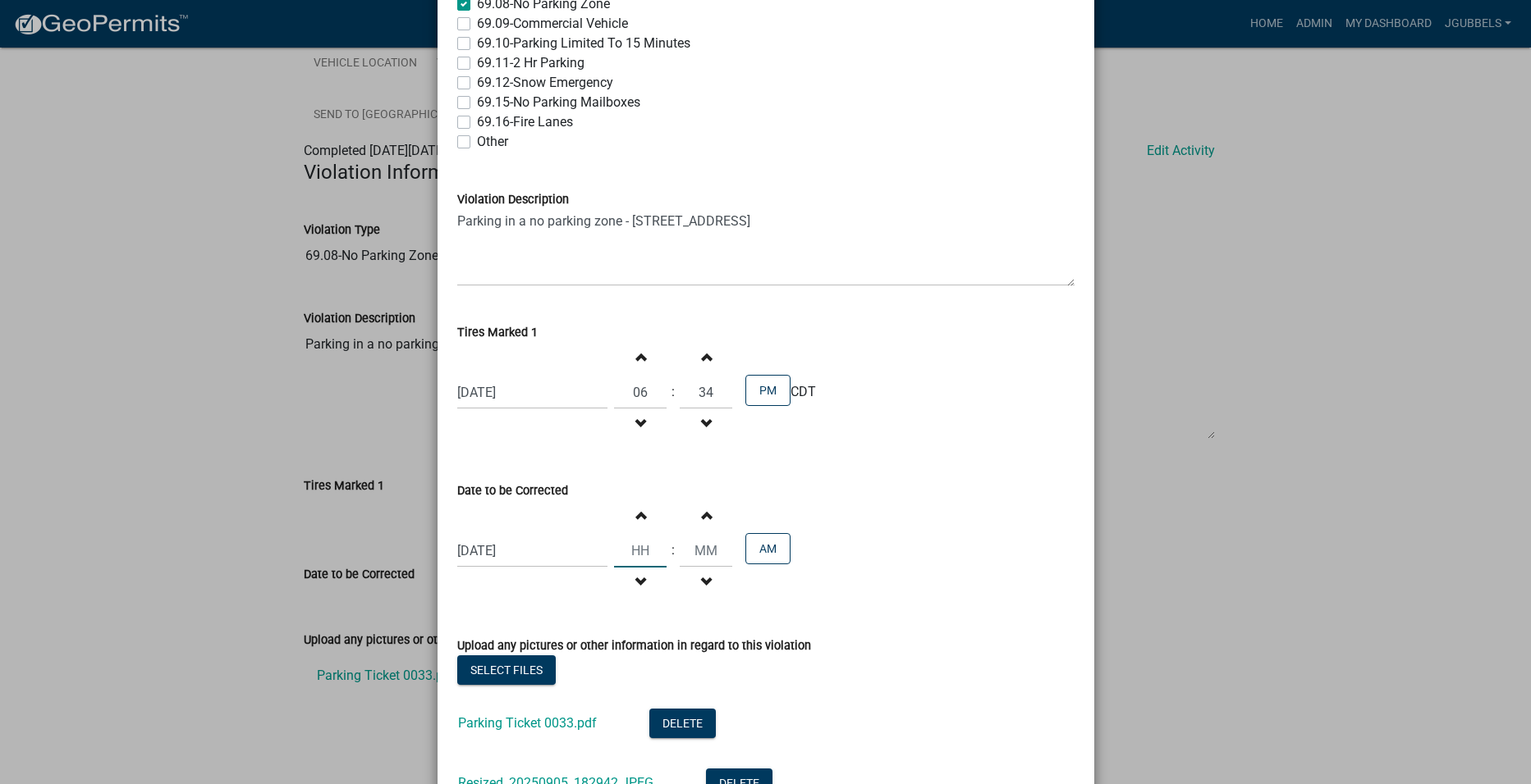
drag, startPoint x: 629, startPoint y: 546, endPoint x: 610, endPoint y: 547, distance: 19.0
click at [628, 546] on input "Hours" at bounding box center [640, 550] width 52 height 33
type input "06"
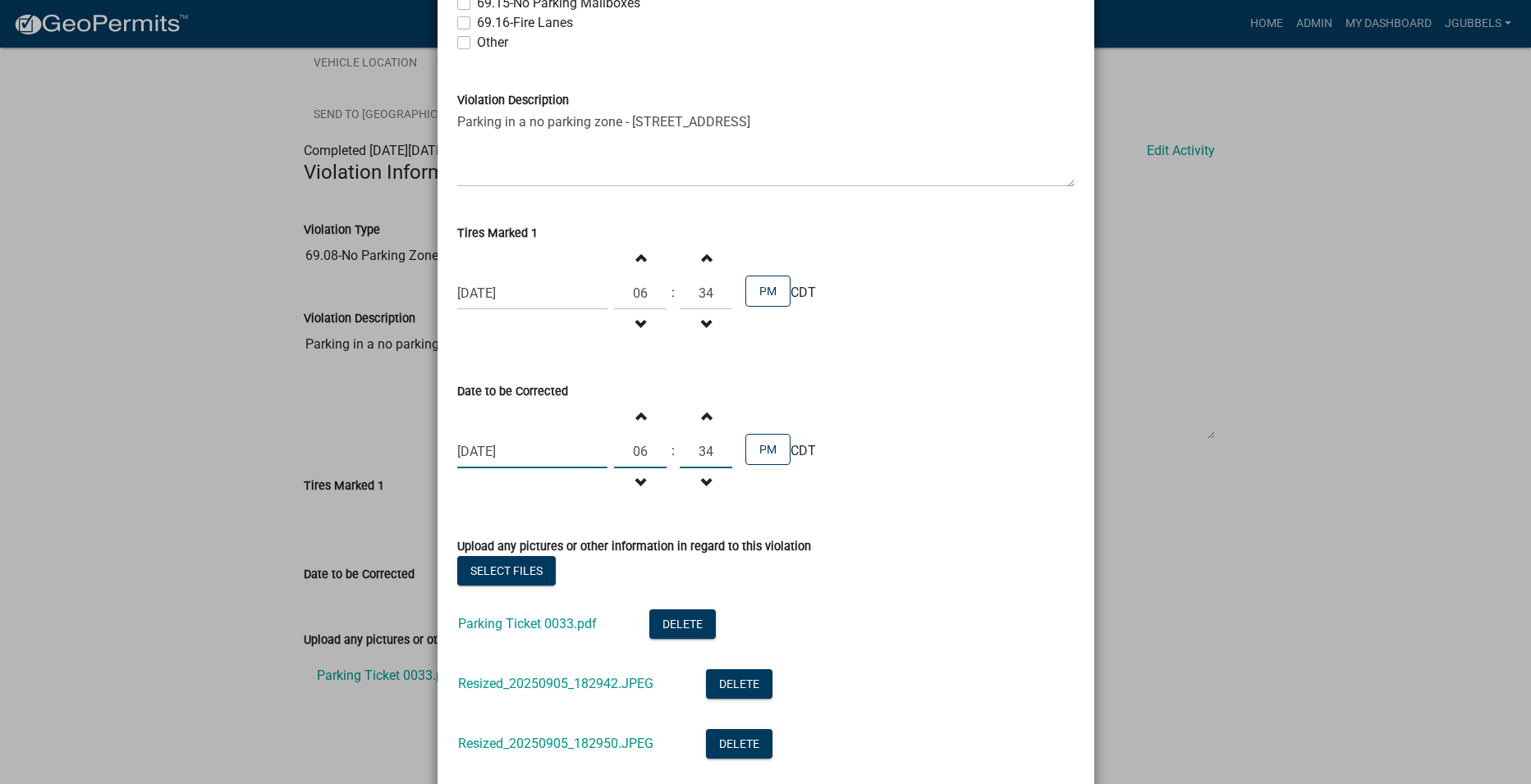
scroll to position [564, 0]
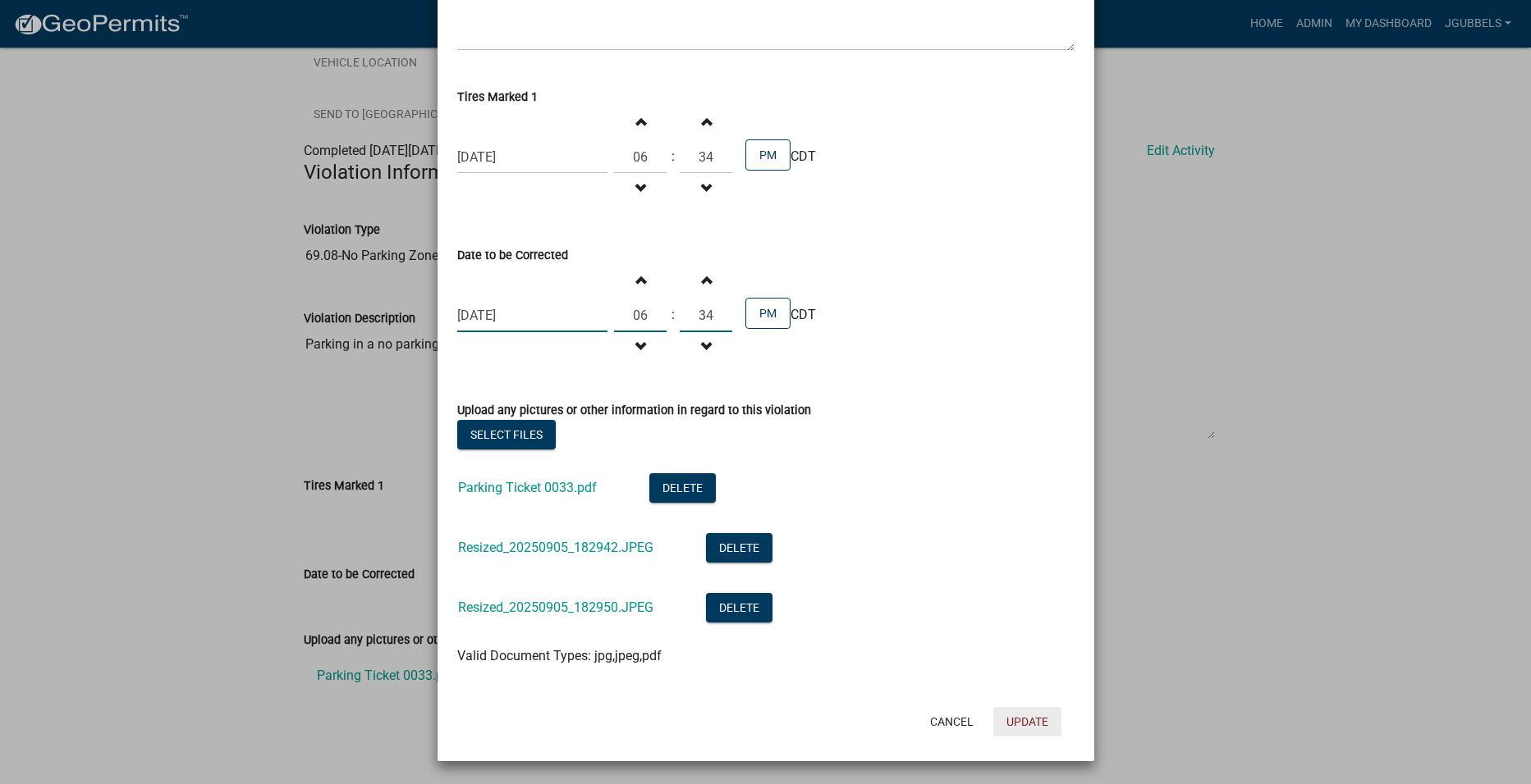
type input "34"
click at [1016, 719] on button "Update" at bounding box center [1027, 722] width 68 height 30
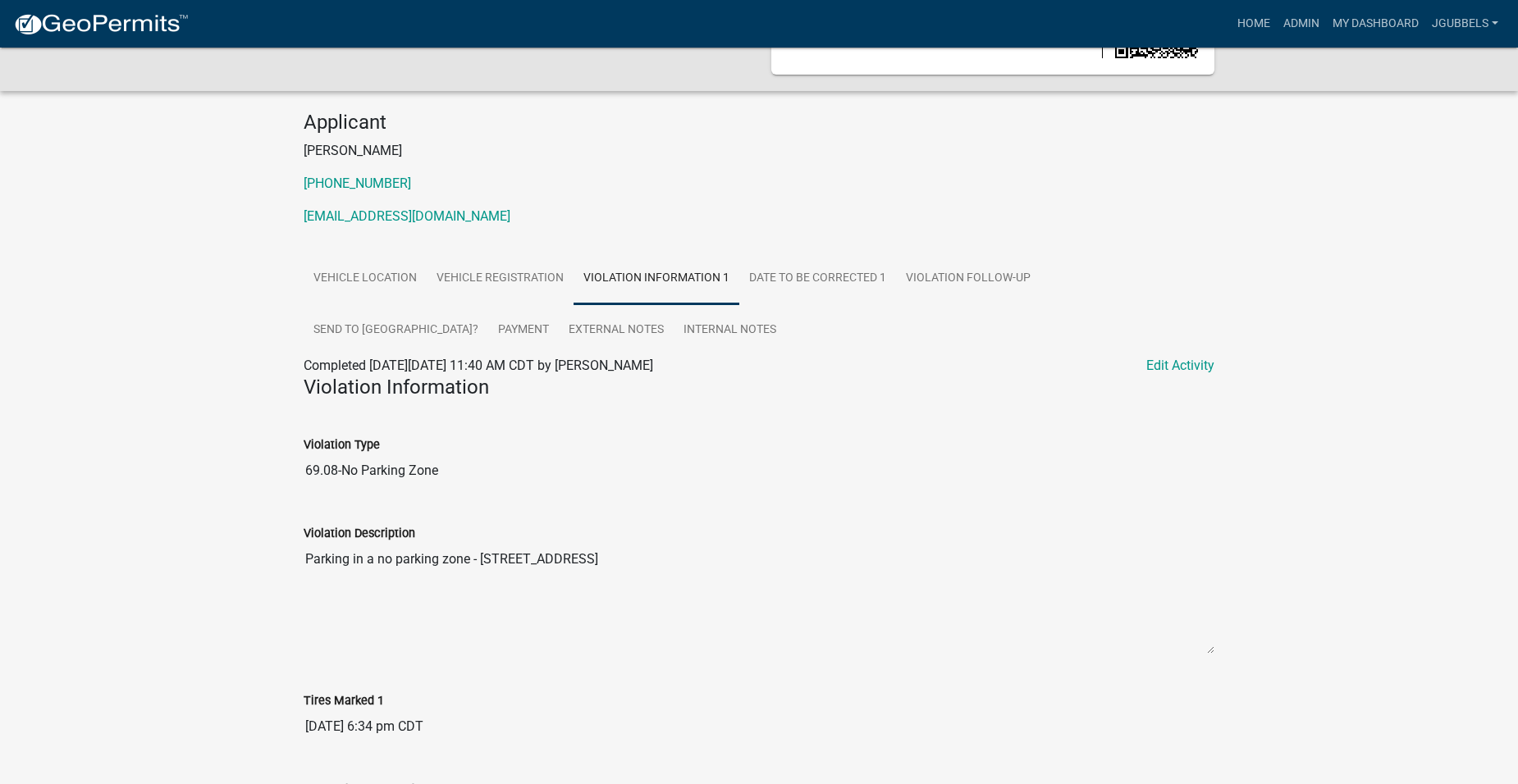
scroll to position [0, 0]
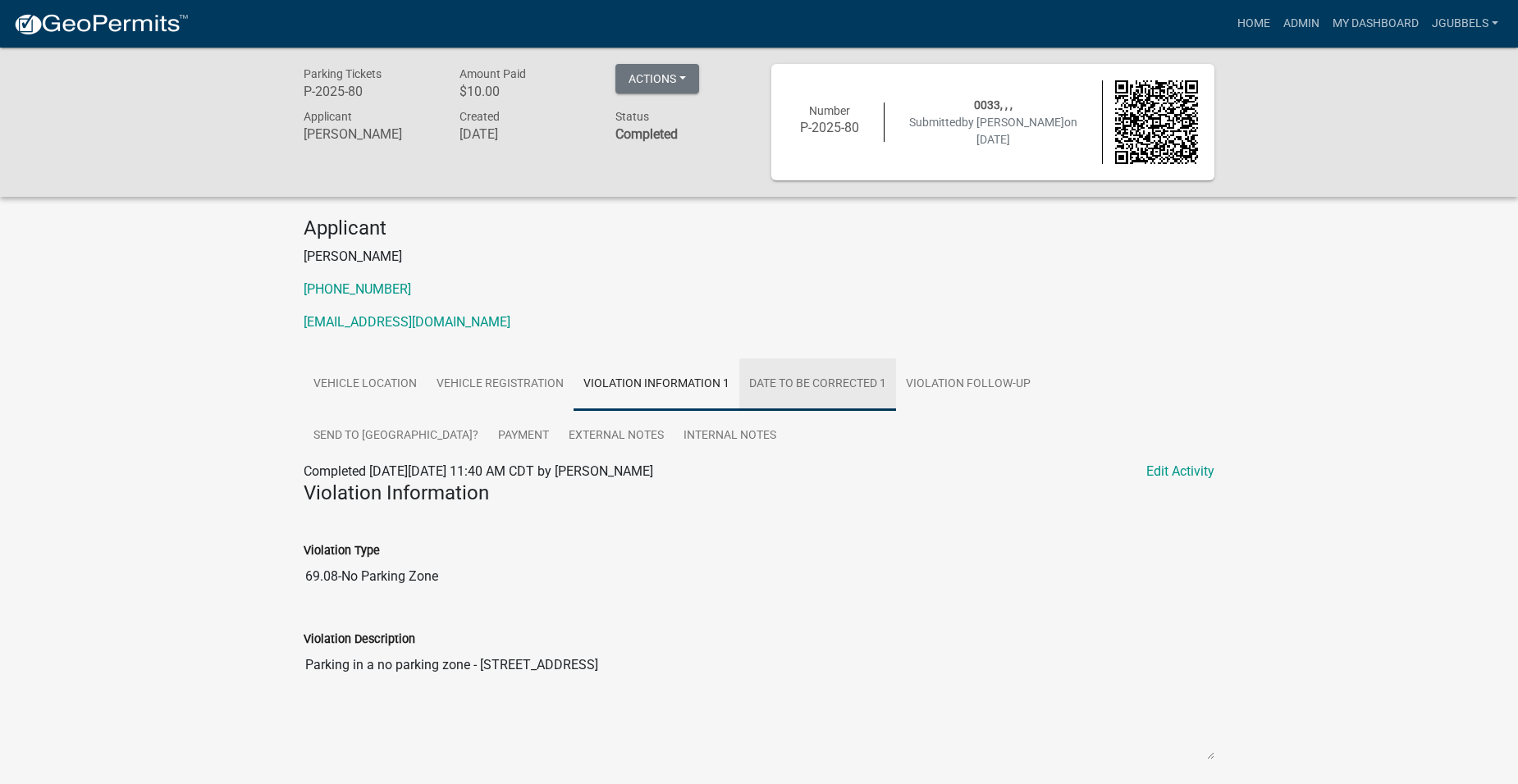
click at [810, 387] on link "Date To Be Corrected 1" at bounding box center [817, 385] width 156 height 52
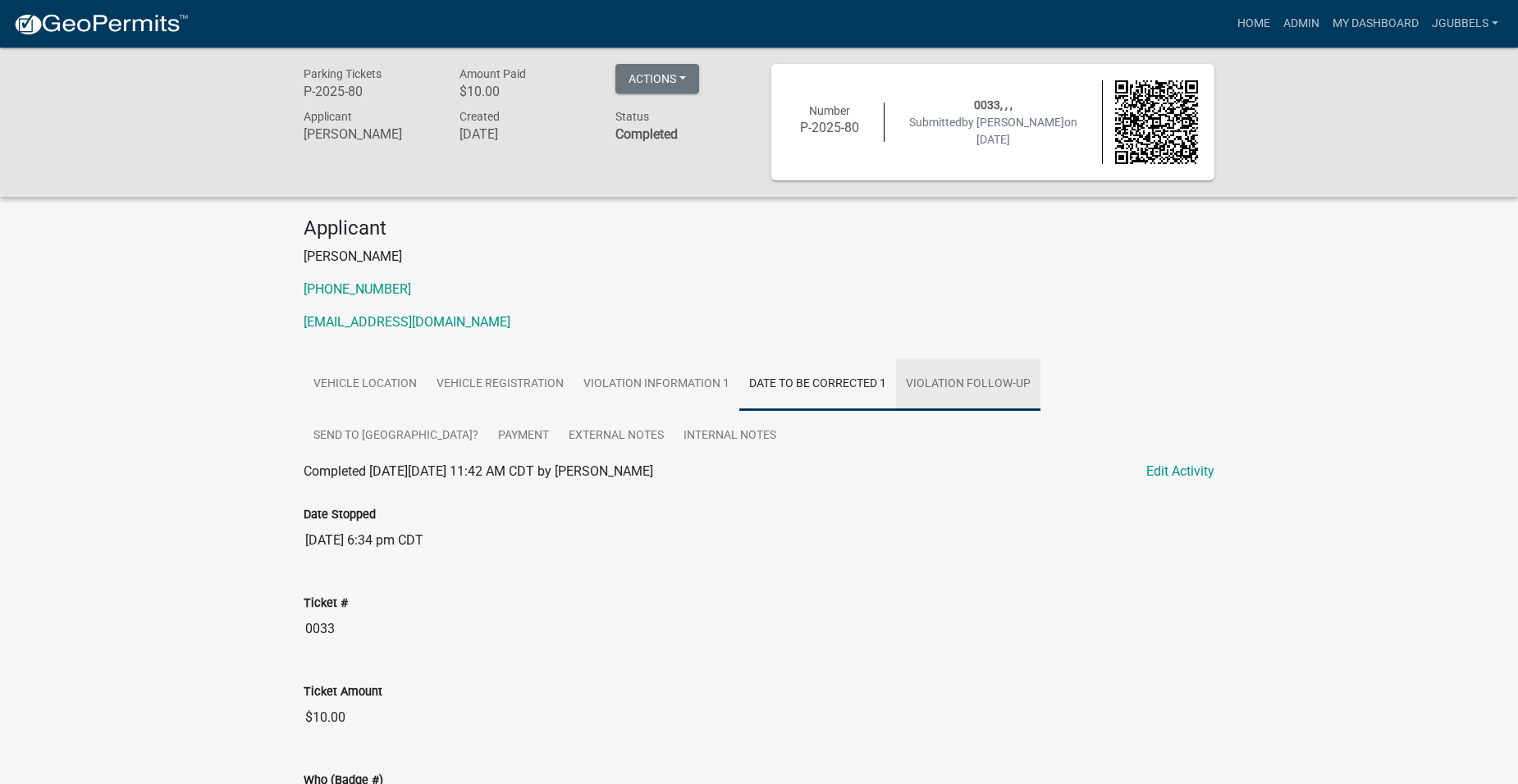
click at [985, 377] on link "Violation Follow-up" at bounding box center [969, 385] width 145 height 52
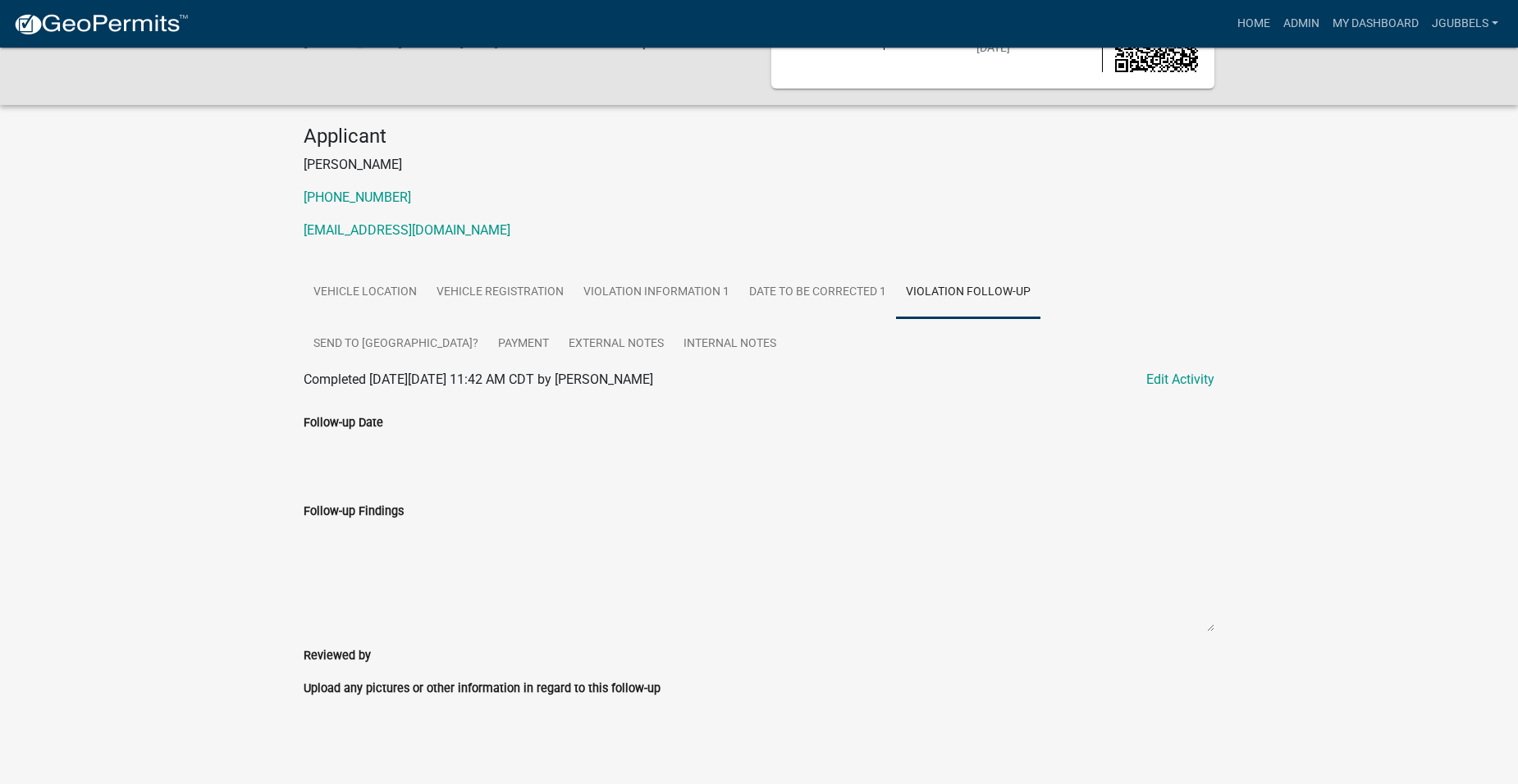
scroll to position [101, 0]
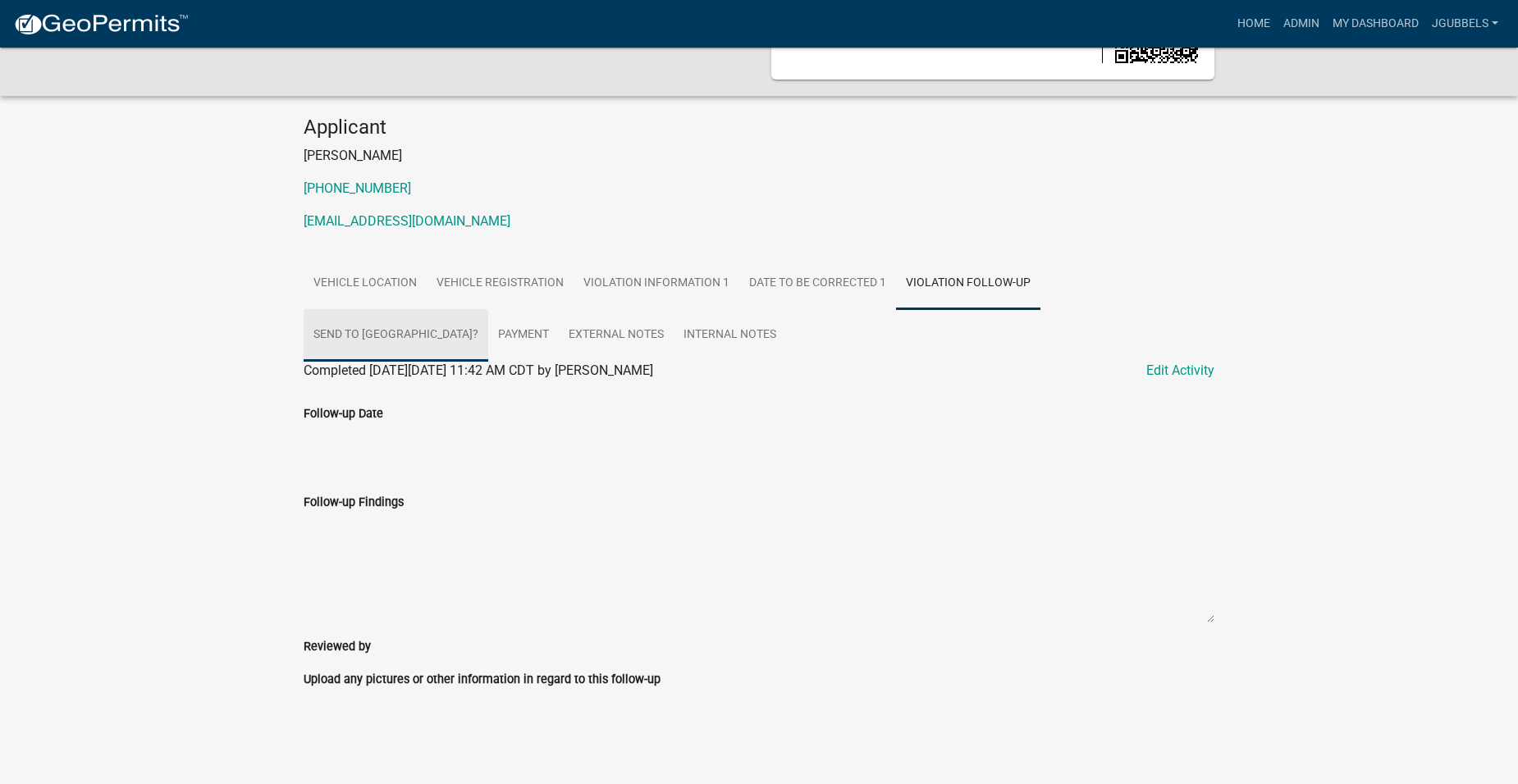
click at [488, 309] on link "Send to [GEOGRAPHIC_DATA]?" at bounding box center [396, 335] width 184 height 52
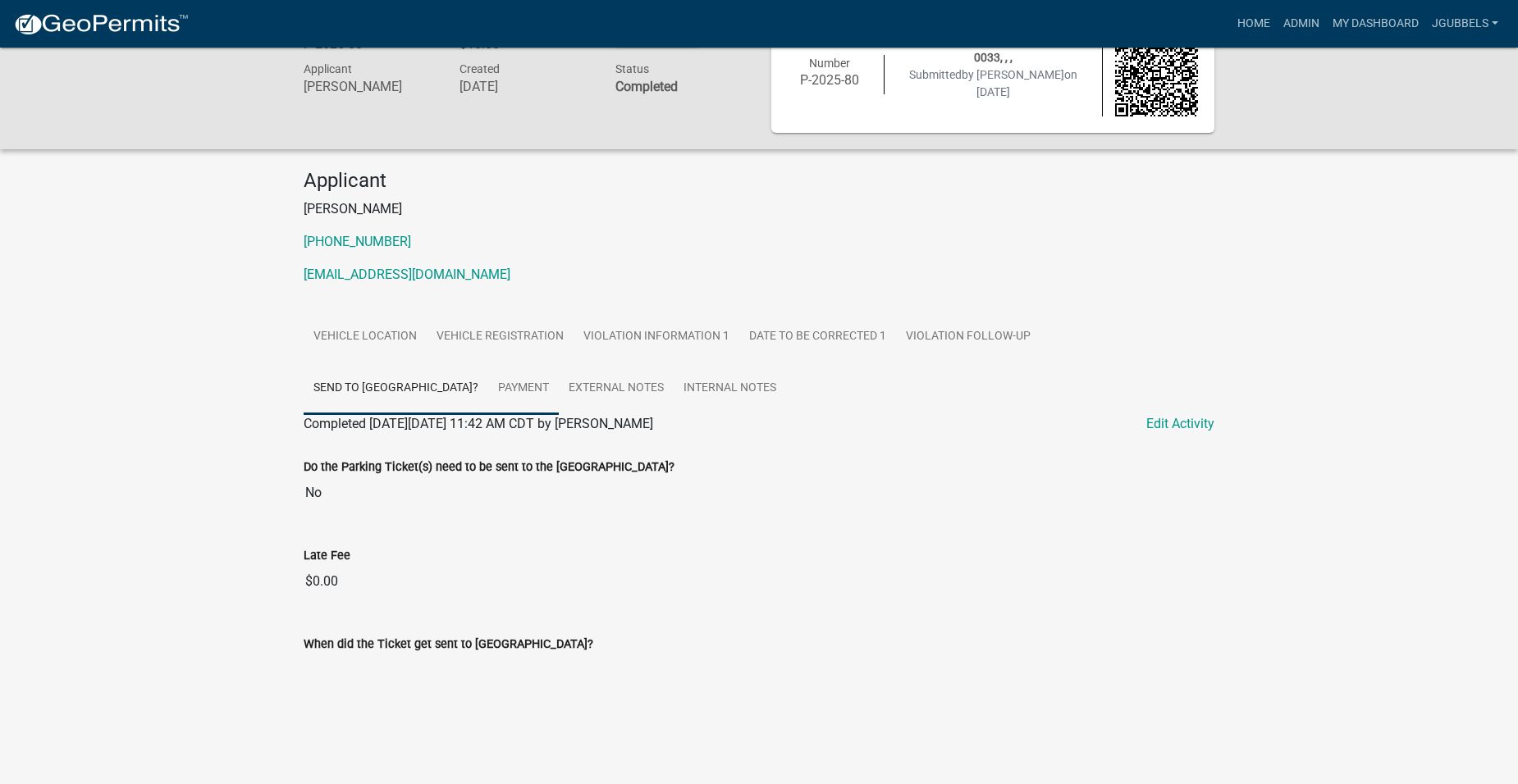
click at [488, 385] on link "Payment" at bounding box center [523, 388] width 70 height 52
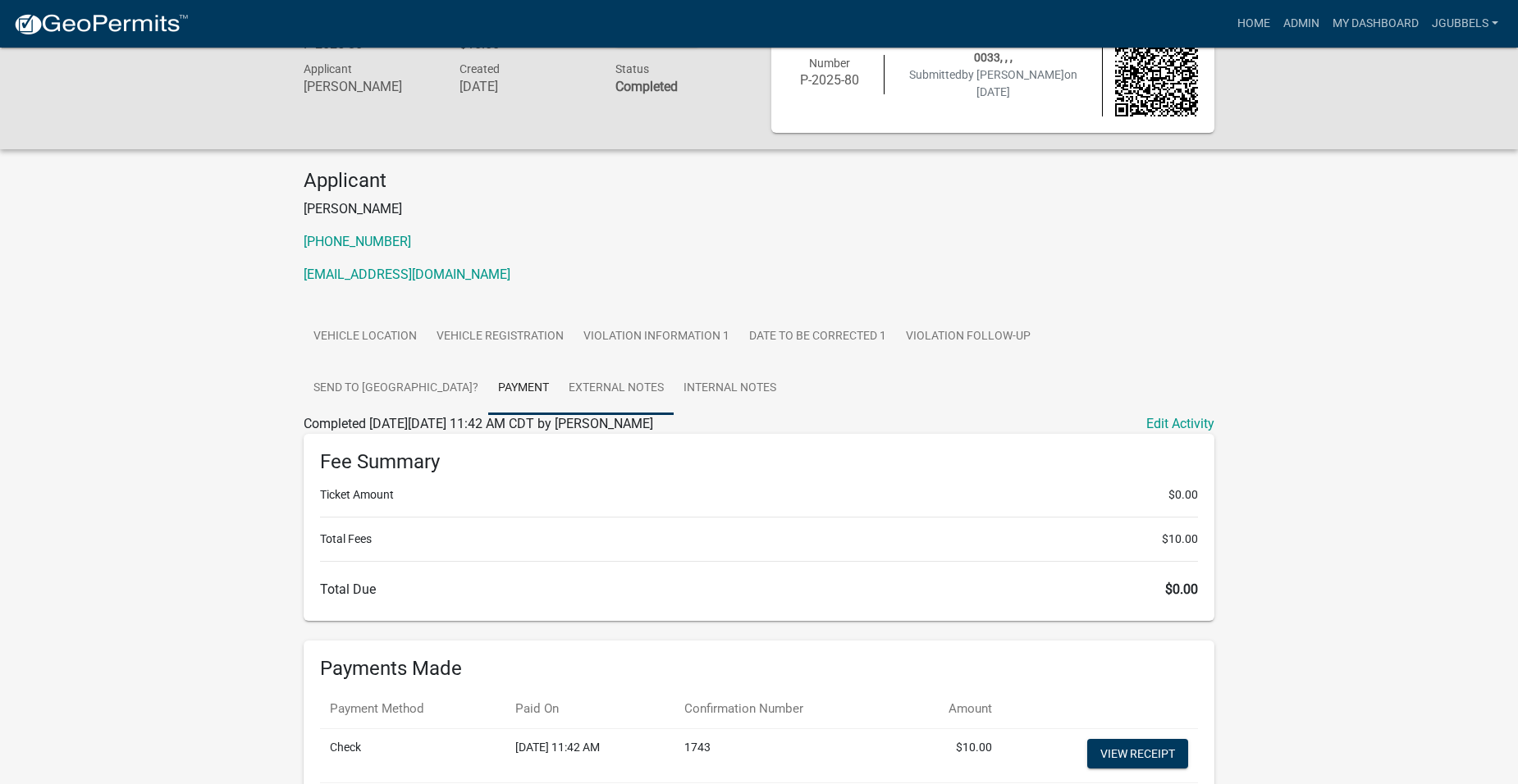
click at [559, 397] on link "External Notes" at bounding box center [616, 388] width 115 height 52
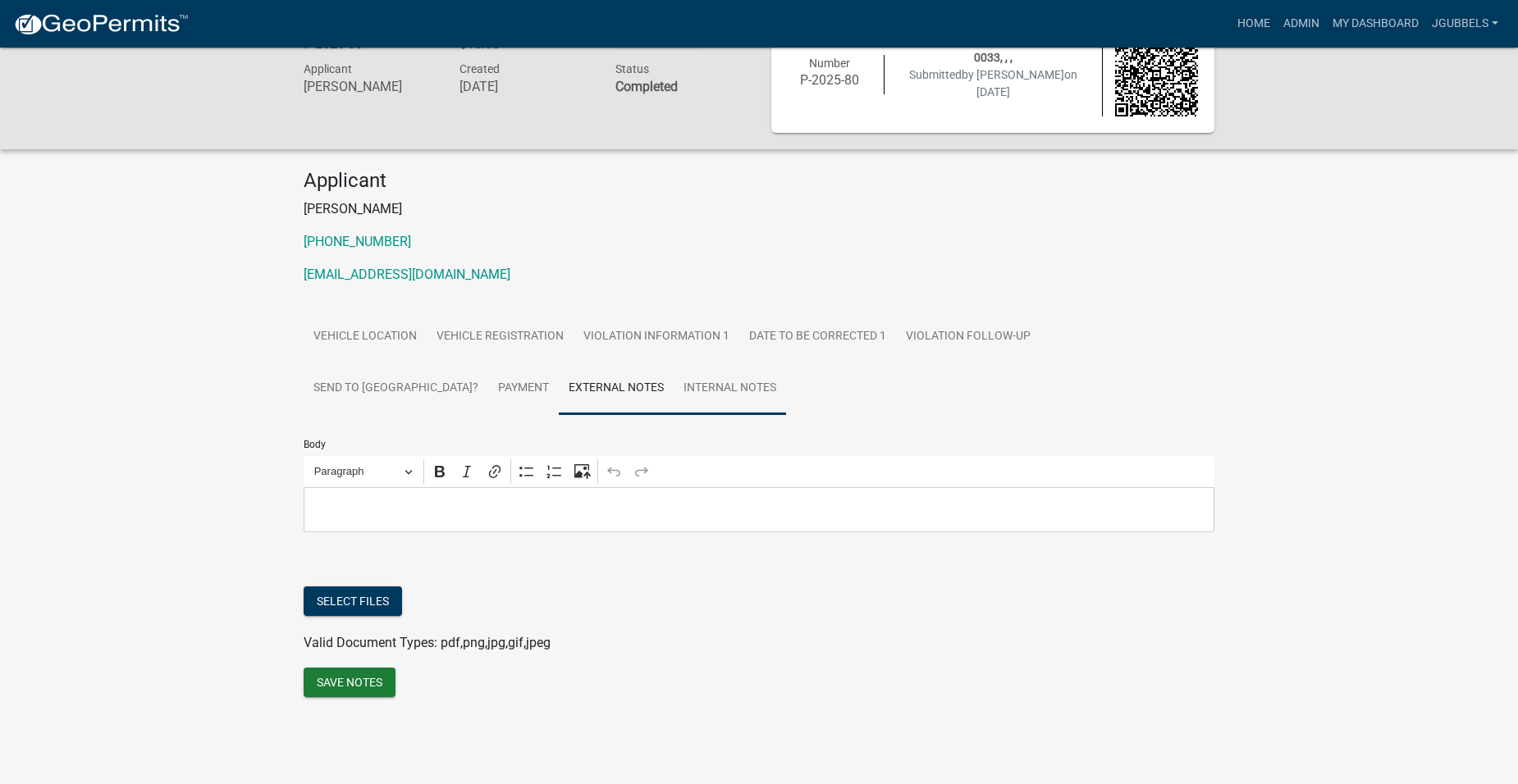
click at [674, 396] on link "Internal Notes" at bounding box center [730, 388] width 112 height 52
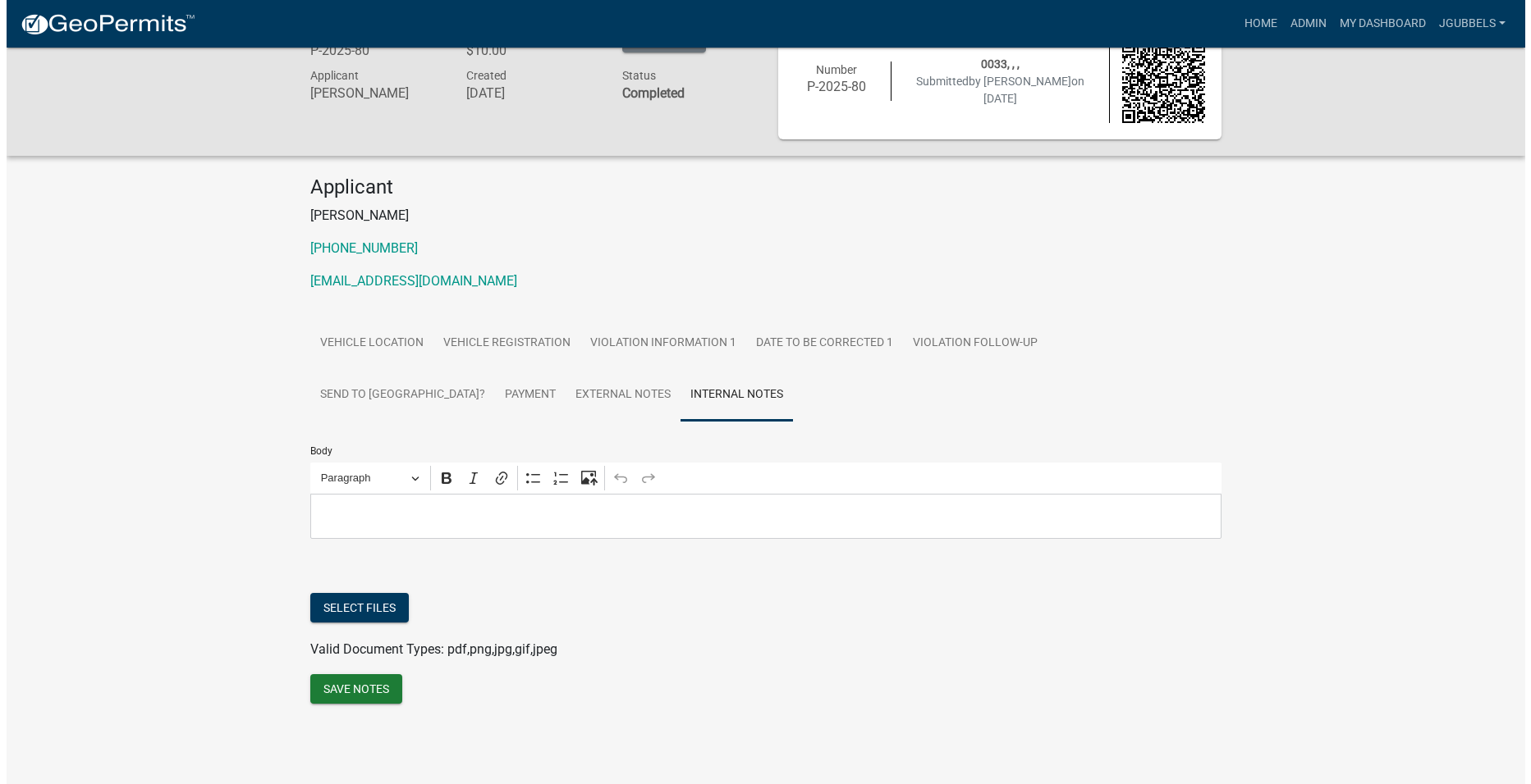
scroll to position [0, 0]
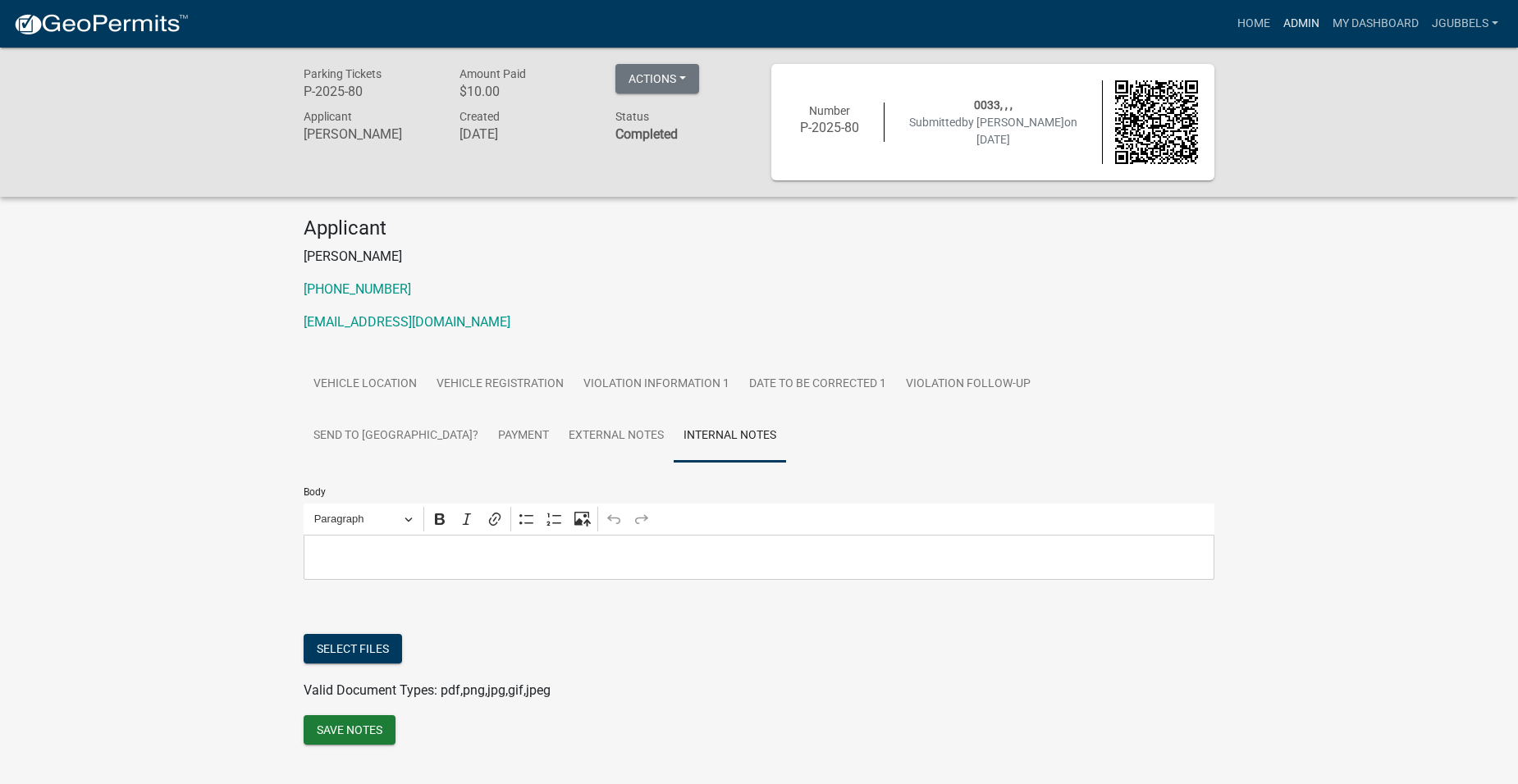
click at [1322, 32] on link "Admin" at bounding box center [1301, 23] width 49 height 32
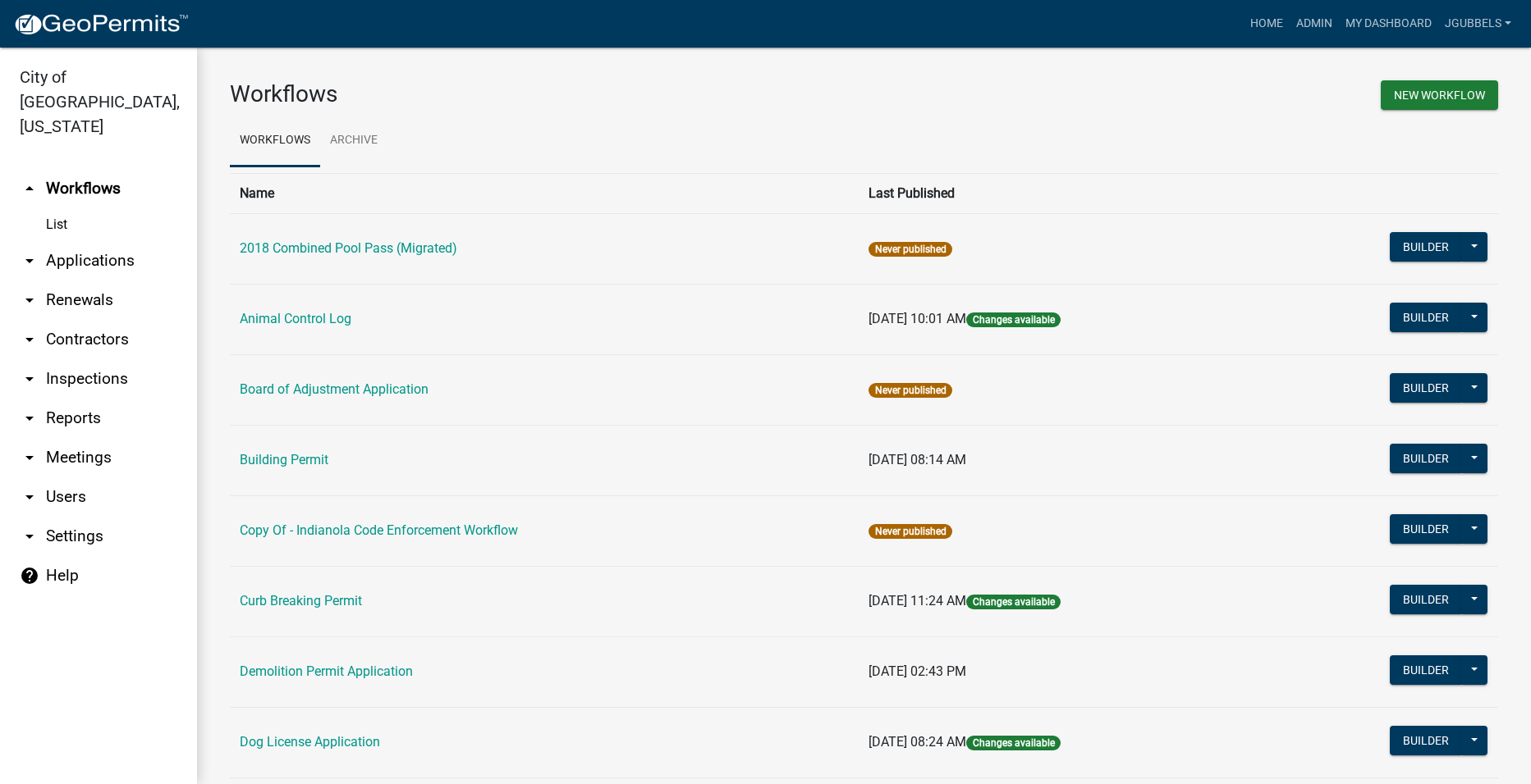
click at [74, 556] on link "help Help" at bounding box center [99, 576] width 197 height 40
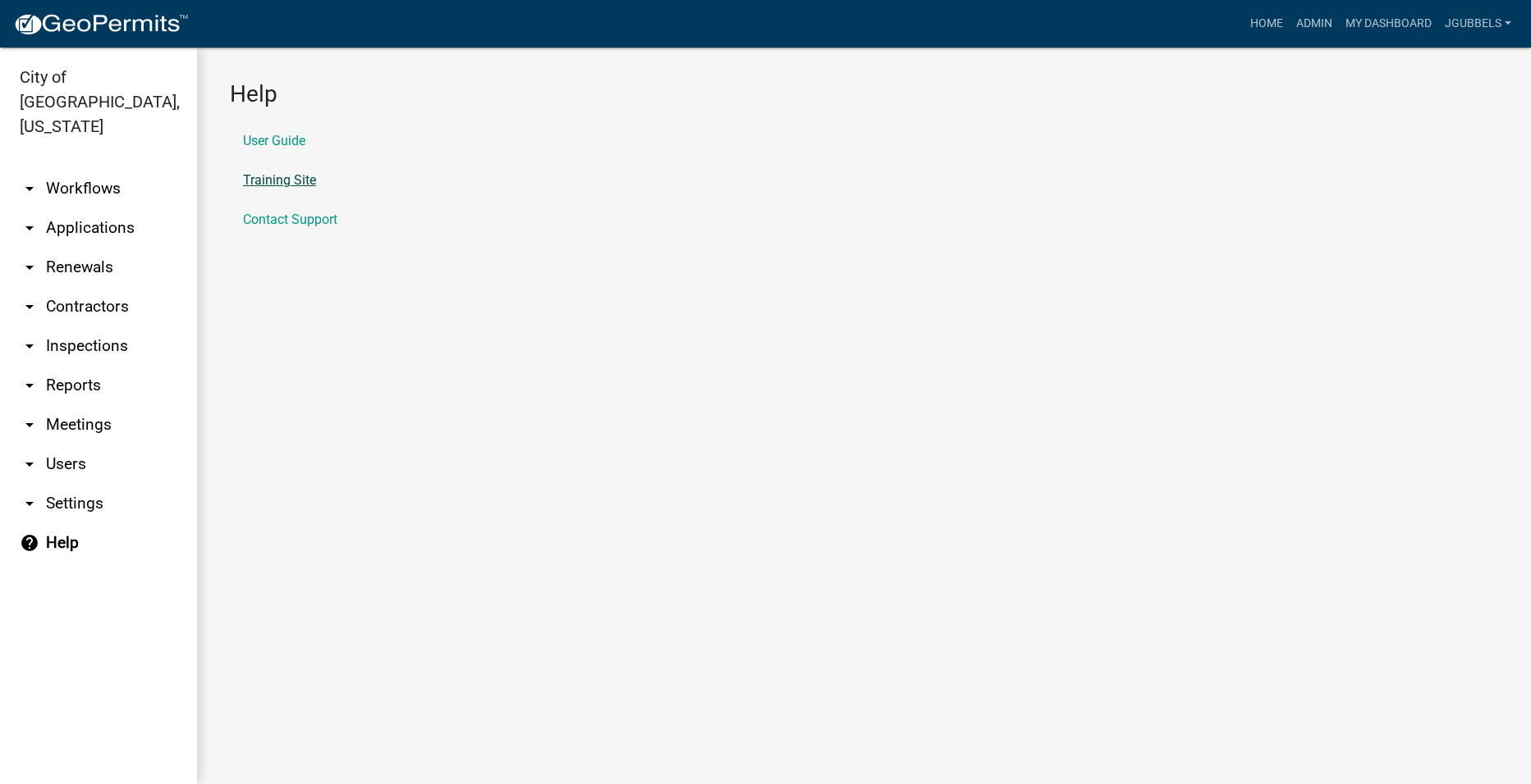
click at [304, 177] on link "Training Site" at bounding box center [279, 181] width 73 height 14
